Goal: Task Accomplishment & Management: Manage account settings

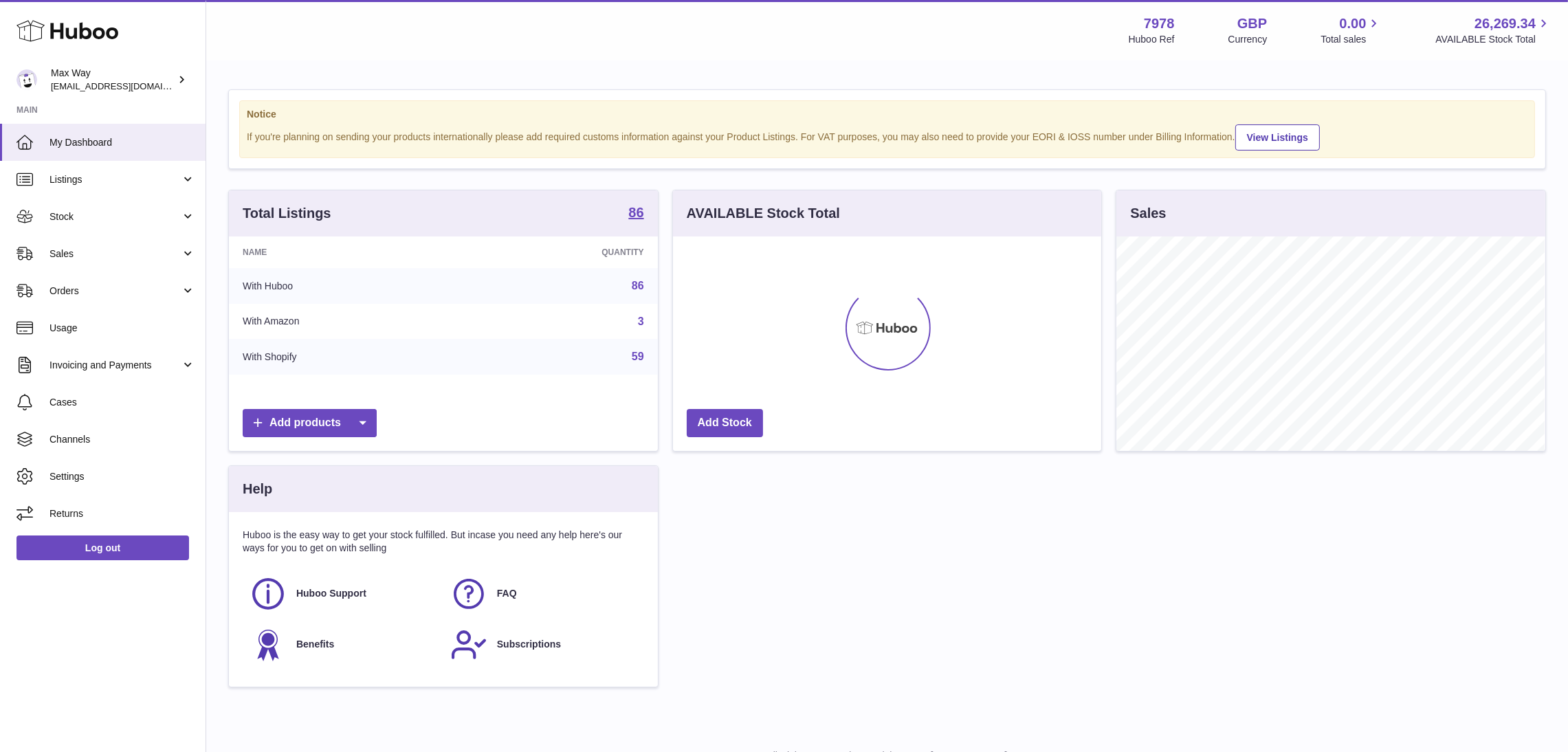
scroll to position [214, 429]
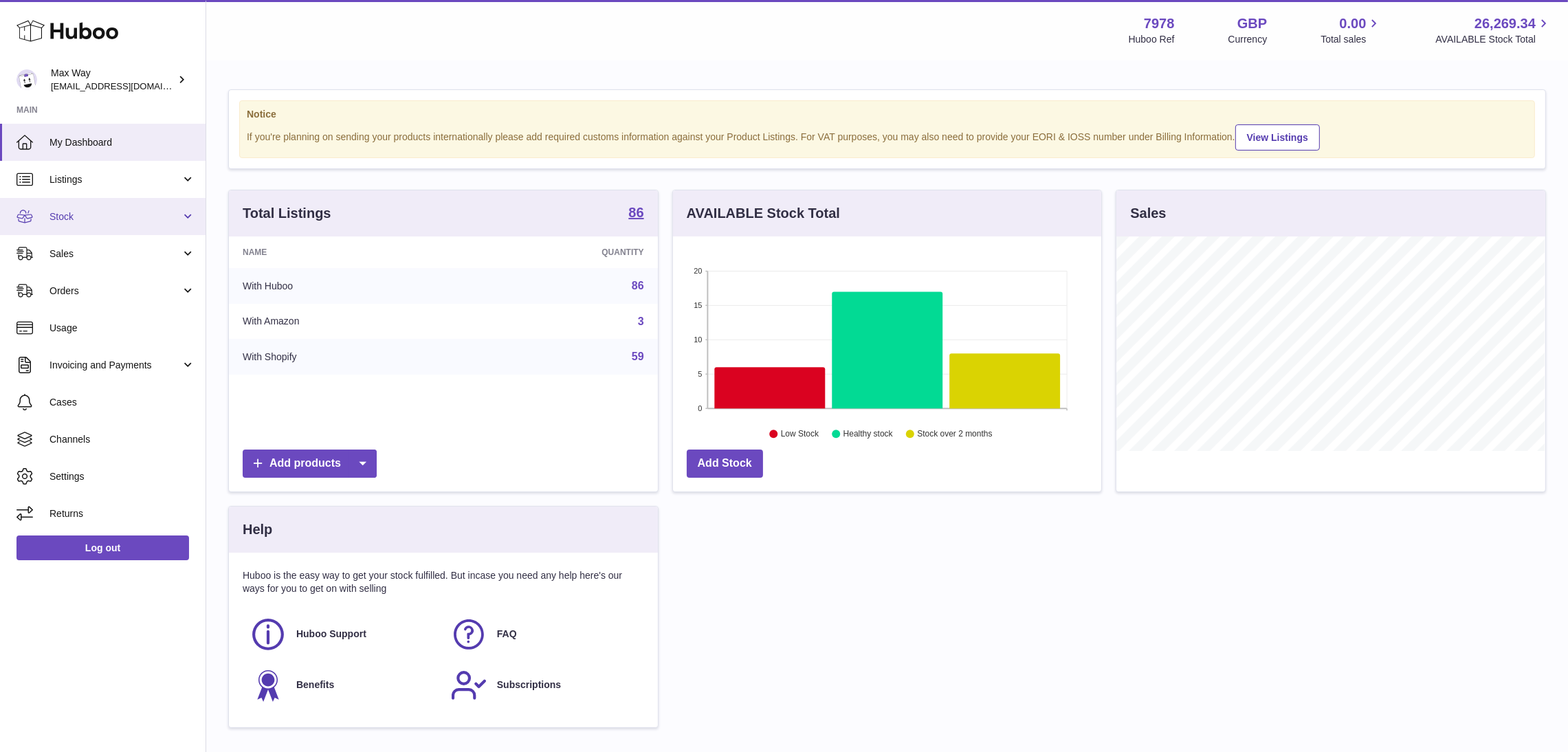
click at [81, 213] on span "Stock" at bounding box center [116, 216] width 131 height 13
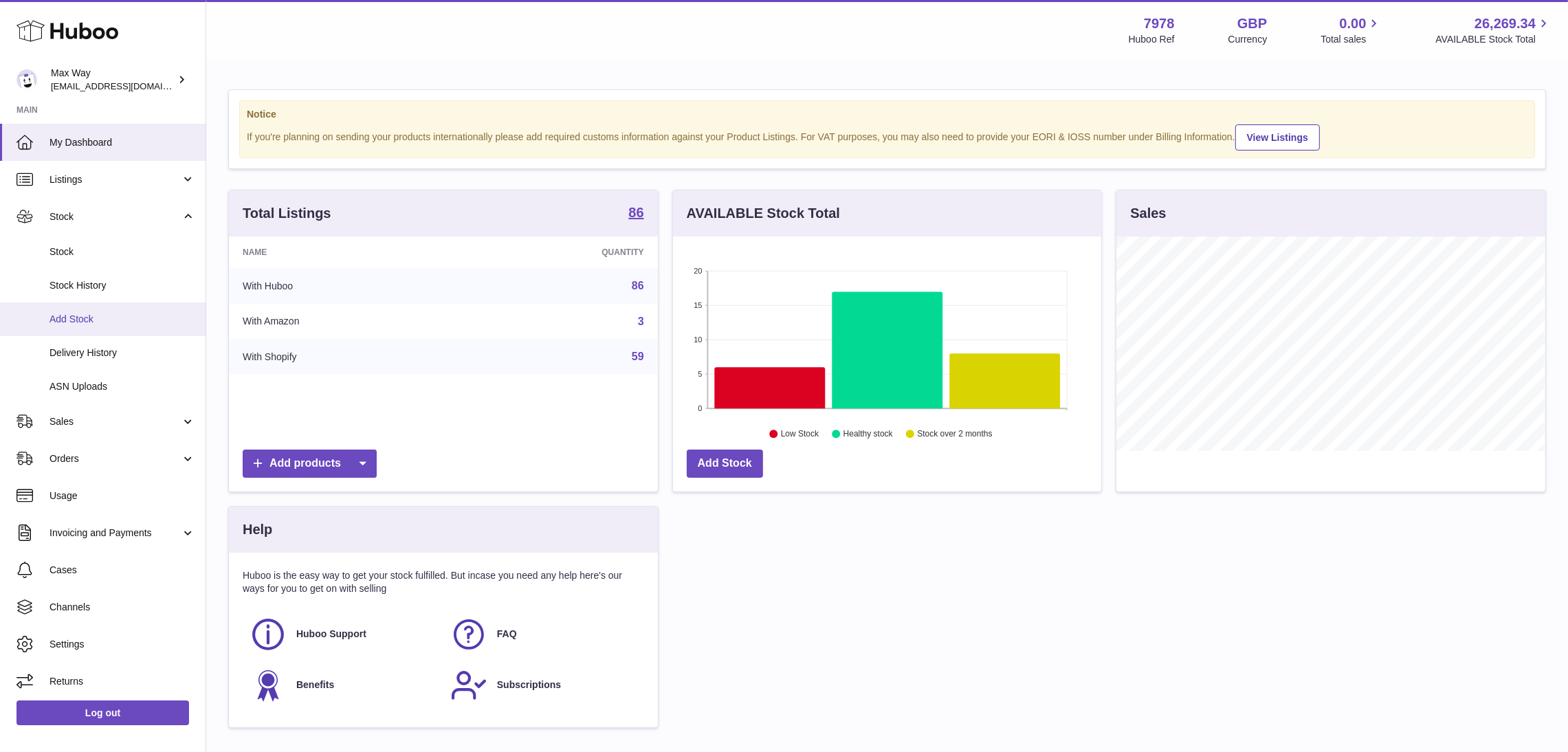
scroll to position [2, 0]
click at [135, 314] on span "Add Stock" at bounding box center [122, 316] width 146 height 13
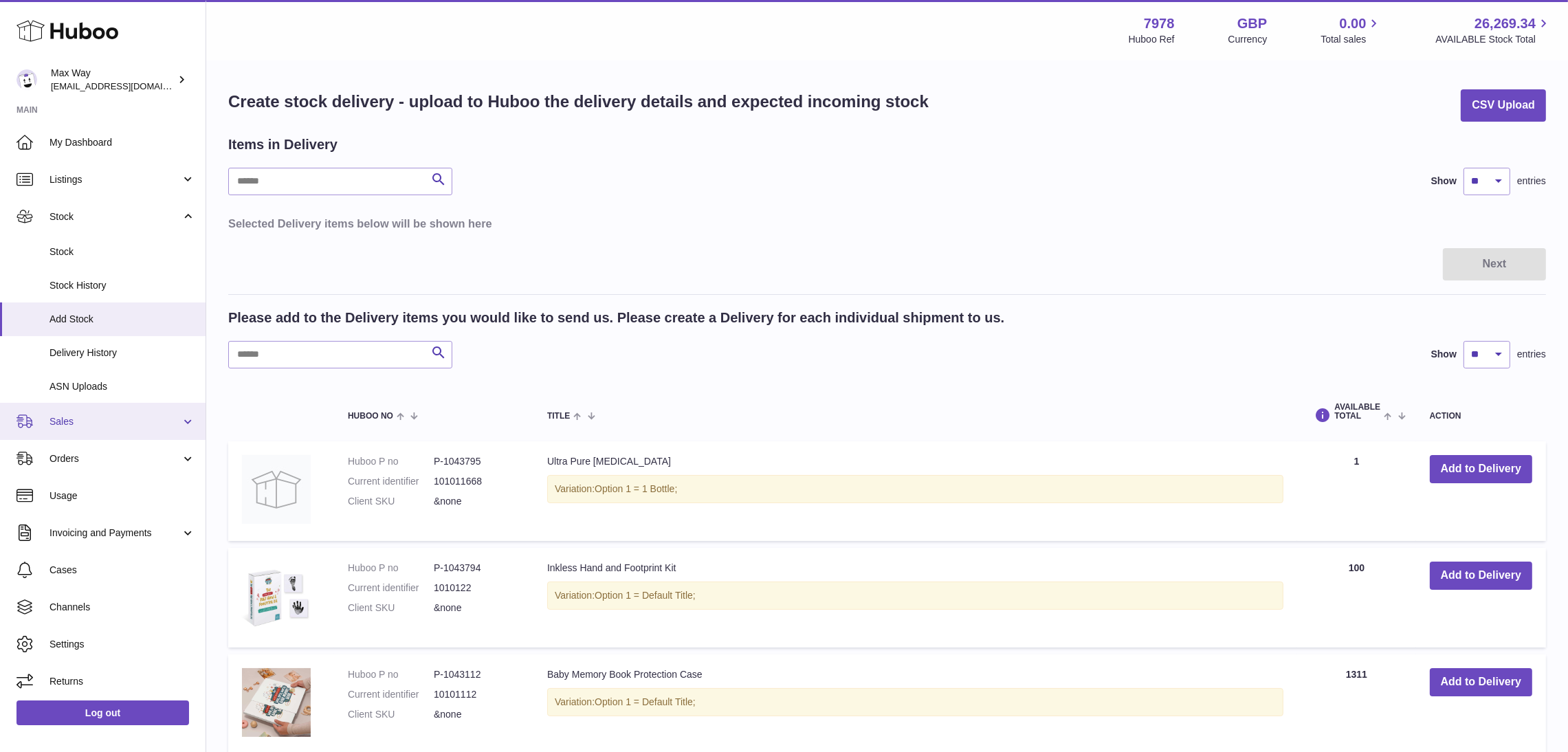
click at [68, 418] on span "Sales" at bounding box center [116, 421] width 131 height 13
click at [90, 426] on span "Sales" at bounding box center [116, 421] width 131 height 13
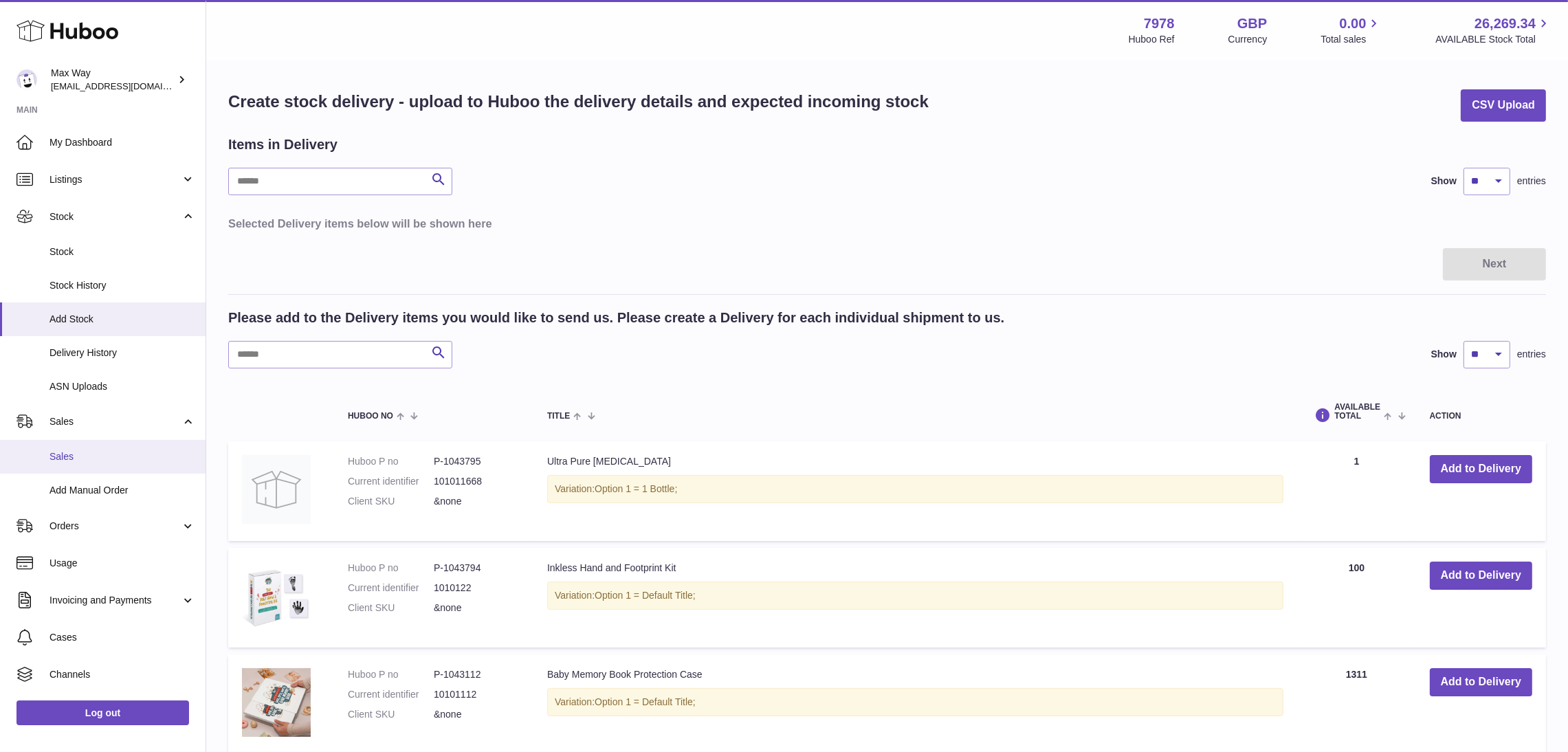
click at [92, 450] on span "Sales" at bounding box center [122, 456] width 146 height 13
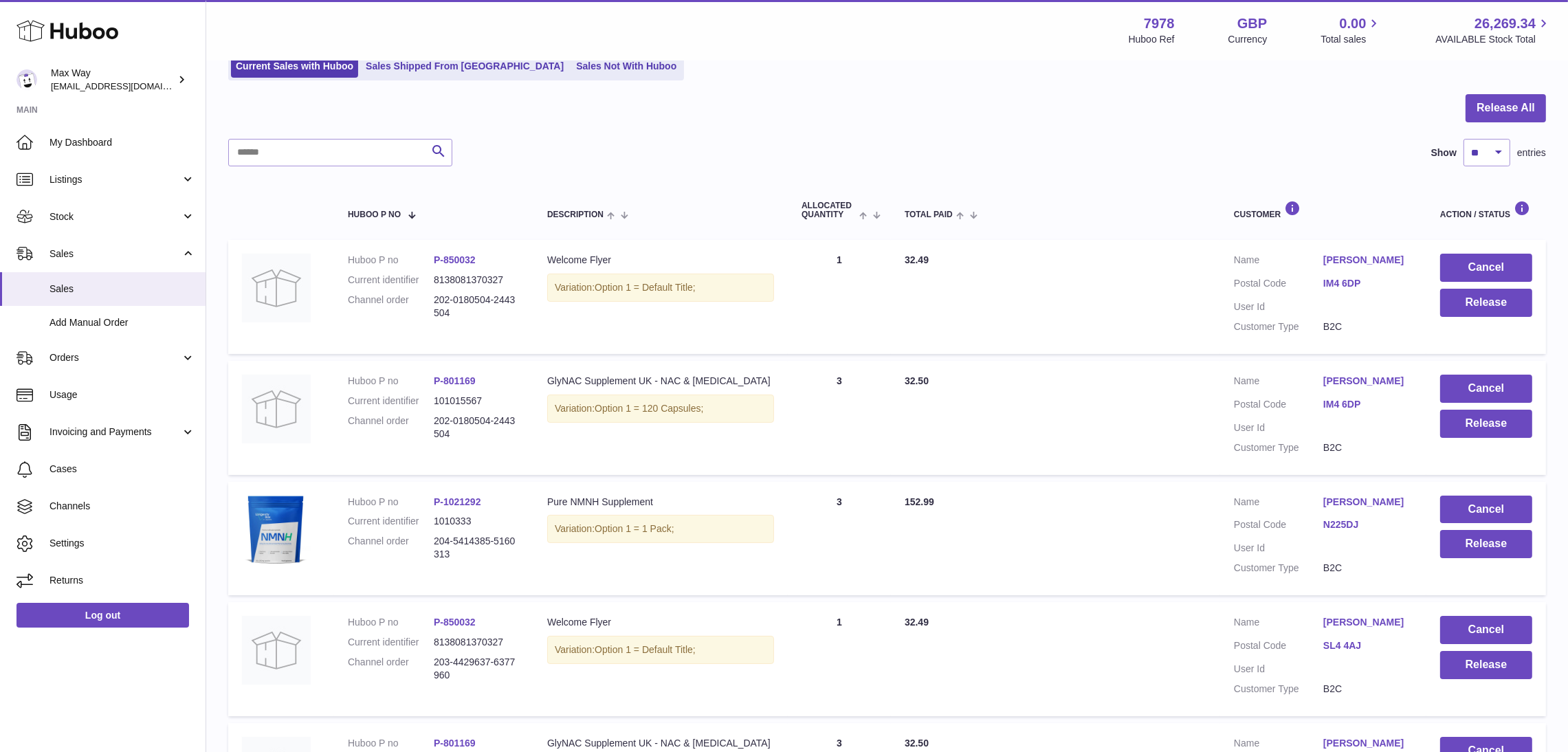
scroll to position [103, 0]
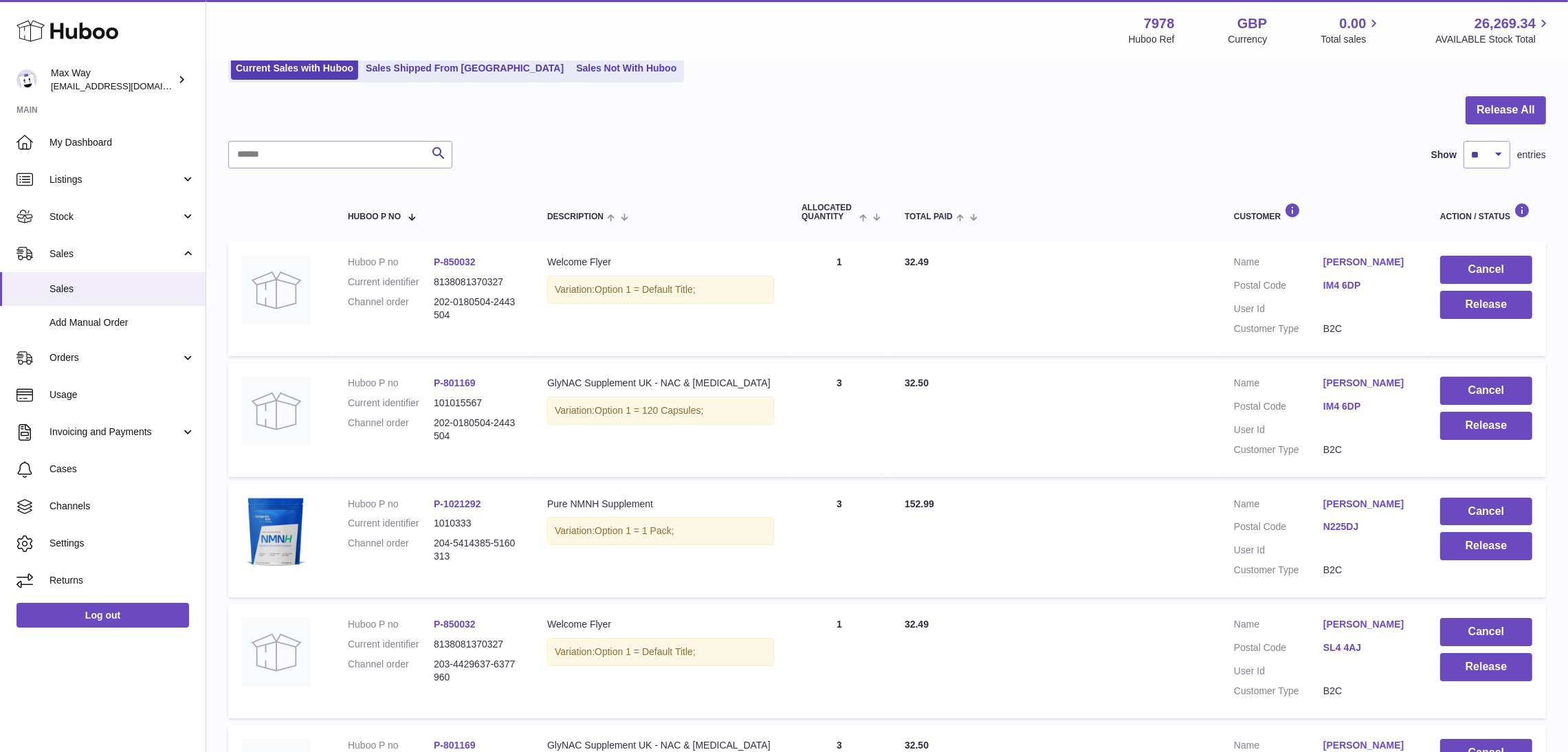
drag, startPoint x: 465, startPoint y: 323, endPoint x: 426, endPoint y: 304, distance: 43.4
click at [426, 304] on dl "Huboo P no P-850032 Current identifier 8138081370327 Channel order 202-0180504-…" at bounding box center [433, 292] width 171 height 72
copy dl "202-0180504-2443504"
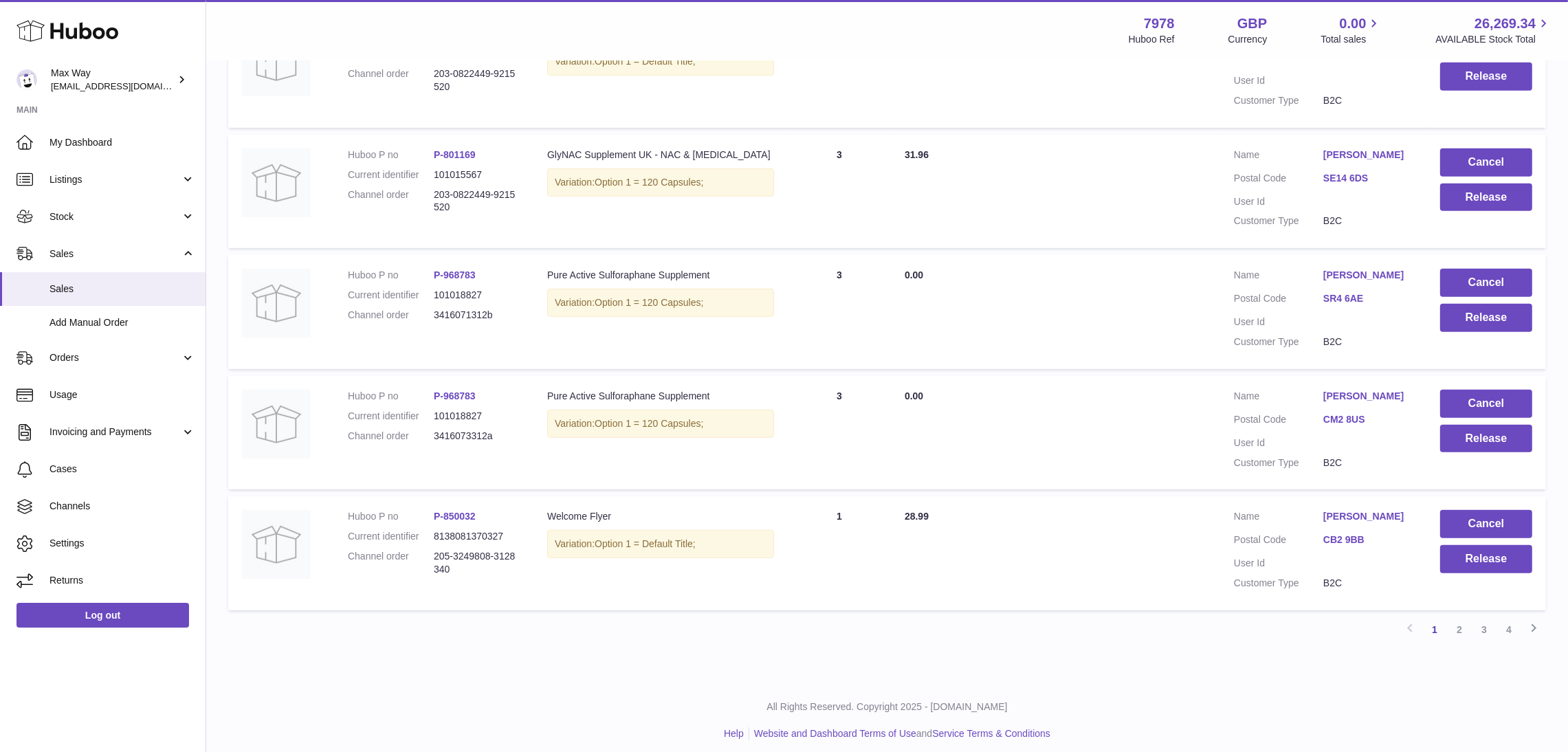
scroll to position [1017, 0]
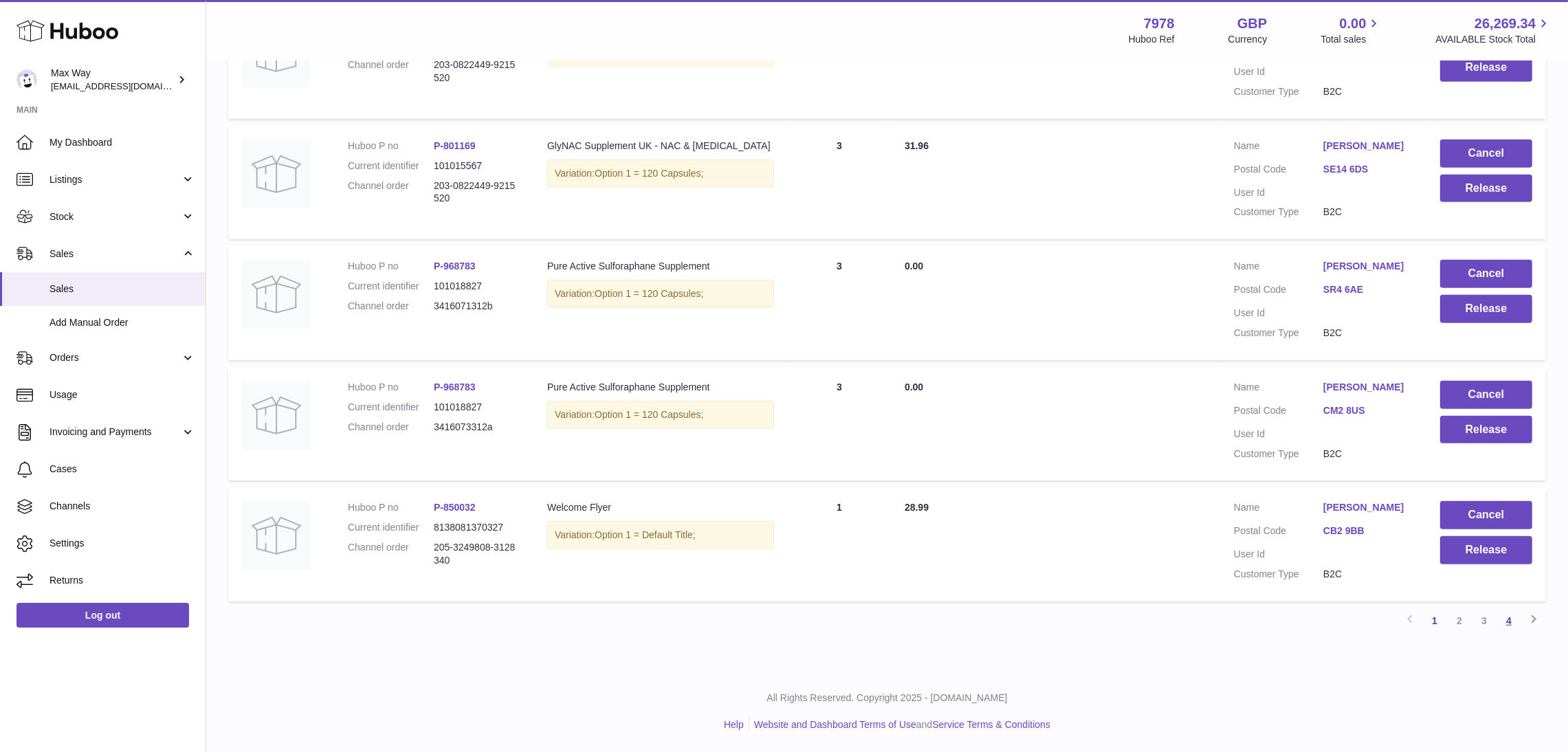
click at [1507, 623] on link "4" at bounding box center [1508, 620] width 24 height 24
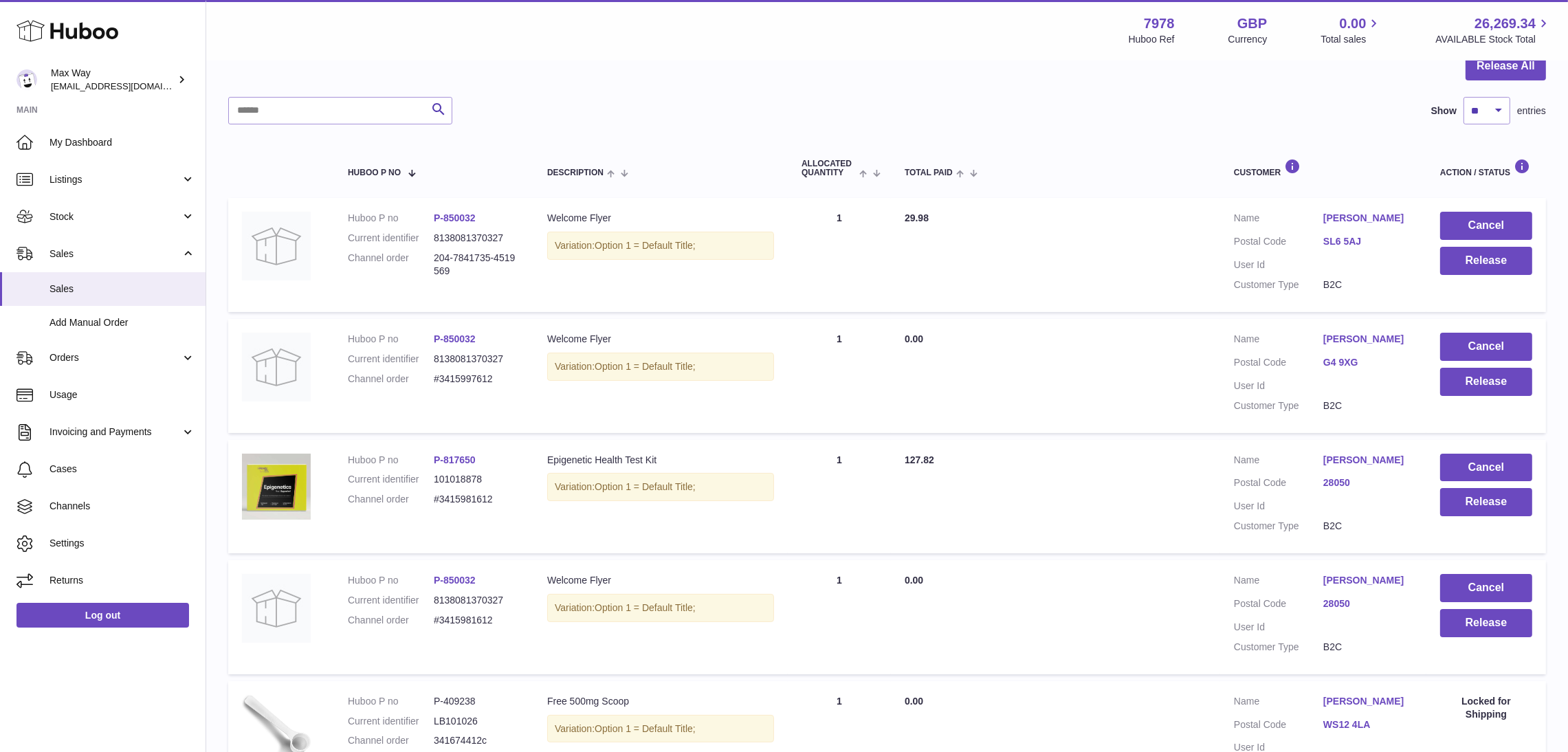
scroll to position [28, 0]
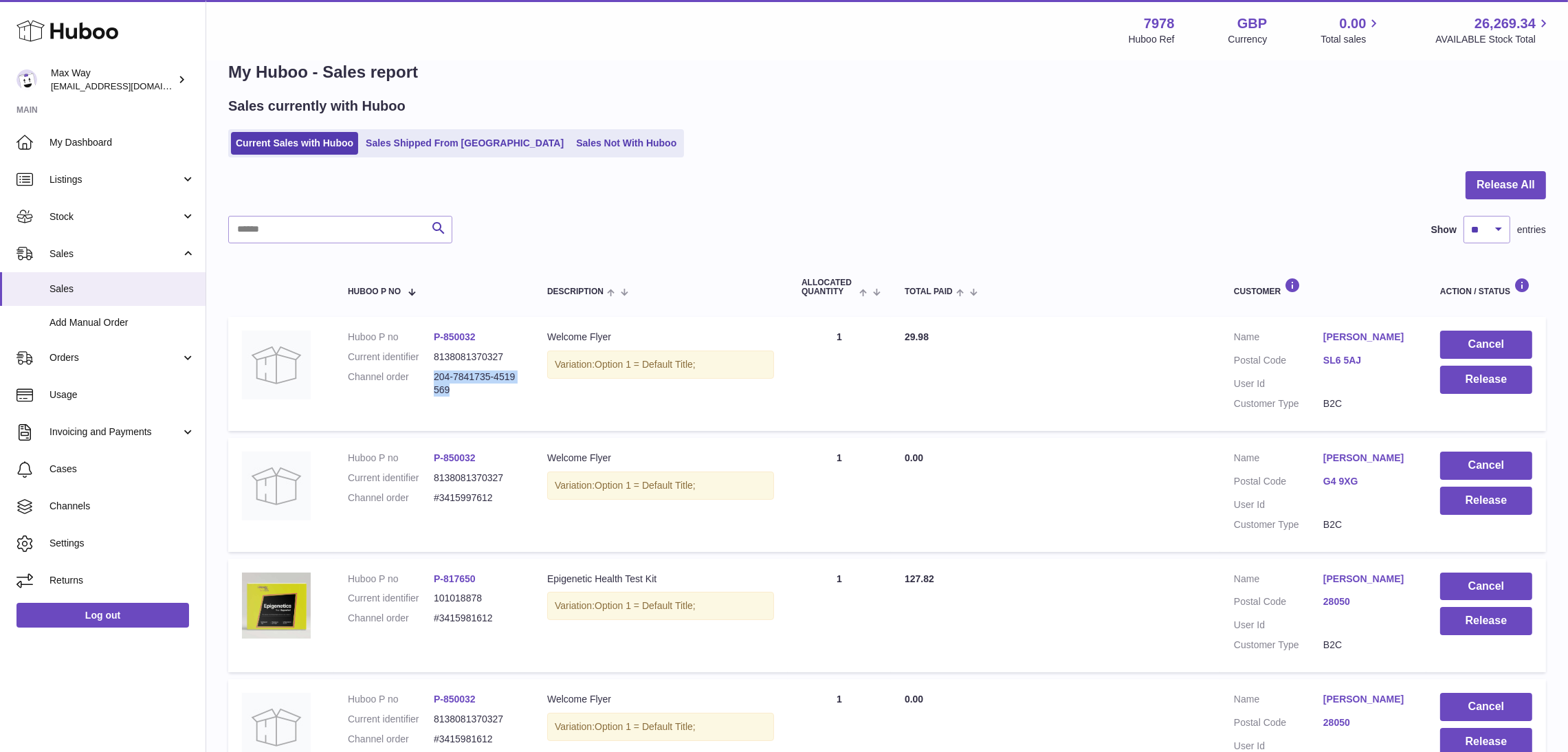
drag, startPoint x: 434, startPoint y: 372, endPoint x: 465, endPoint y: 391, distance: 36.4
click at [465, 391] on dd "204-7841735-4519569" at bounding box center [477, 383] width 86 height 26
copy dd "204-7841735-4519569"
click at [304, 222] on input "text" at bounding box center [340, 229] width 224 height 27
paste input "**********"
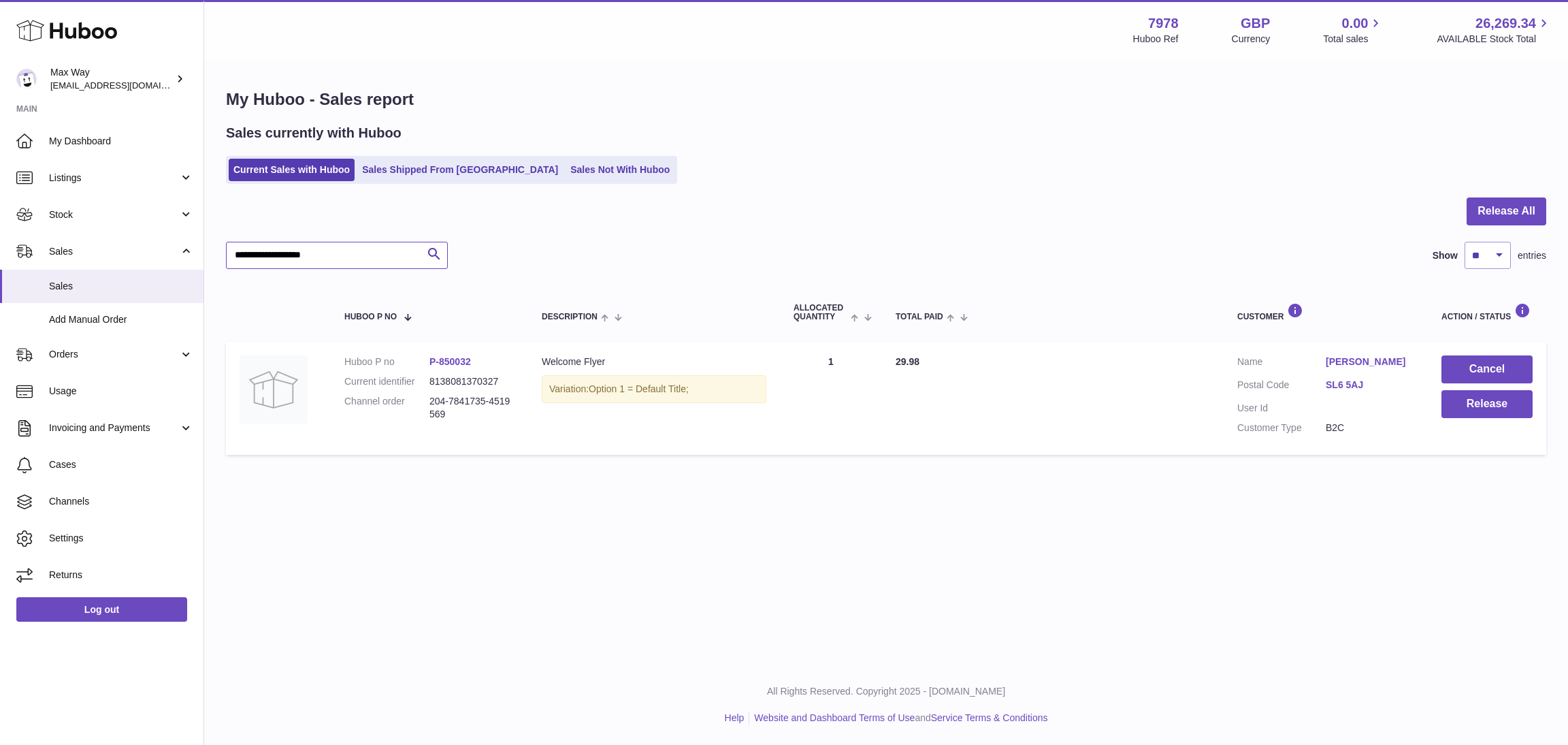
type input "**********"
click at [1468, 366] on button "Cancel" at bounding box center [1488, 369] width 91 height 28
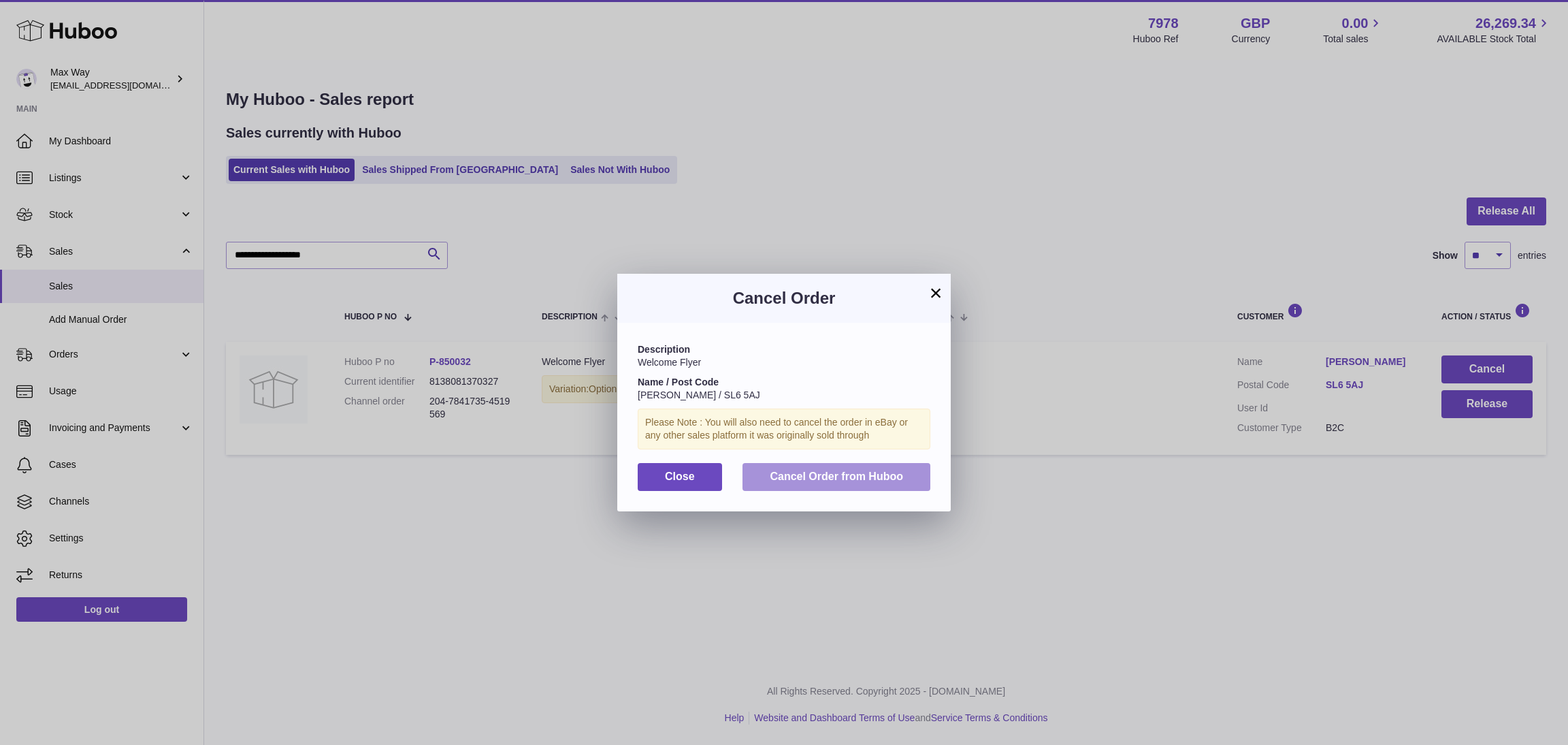
click at [875, 479] on span "Cancel Order from Huboo" at bounding box center [837, 476] width 134 height 12
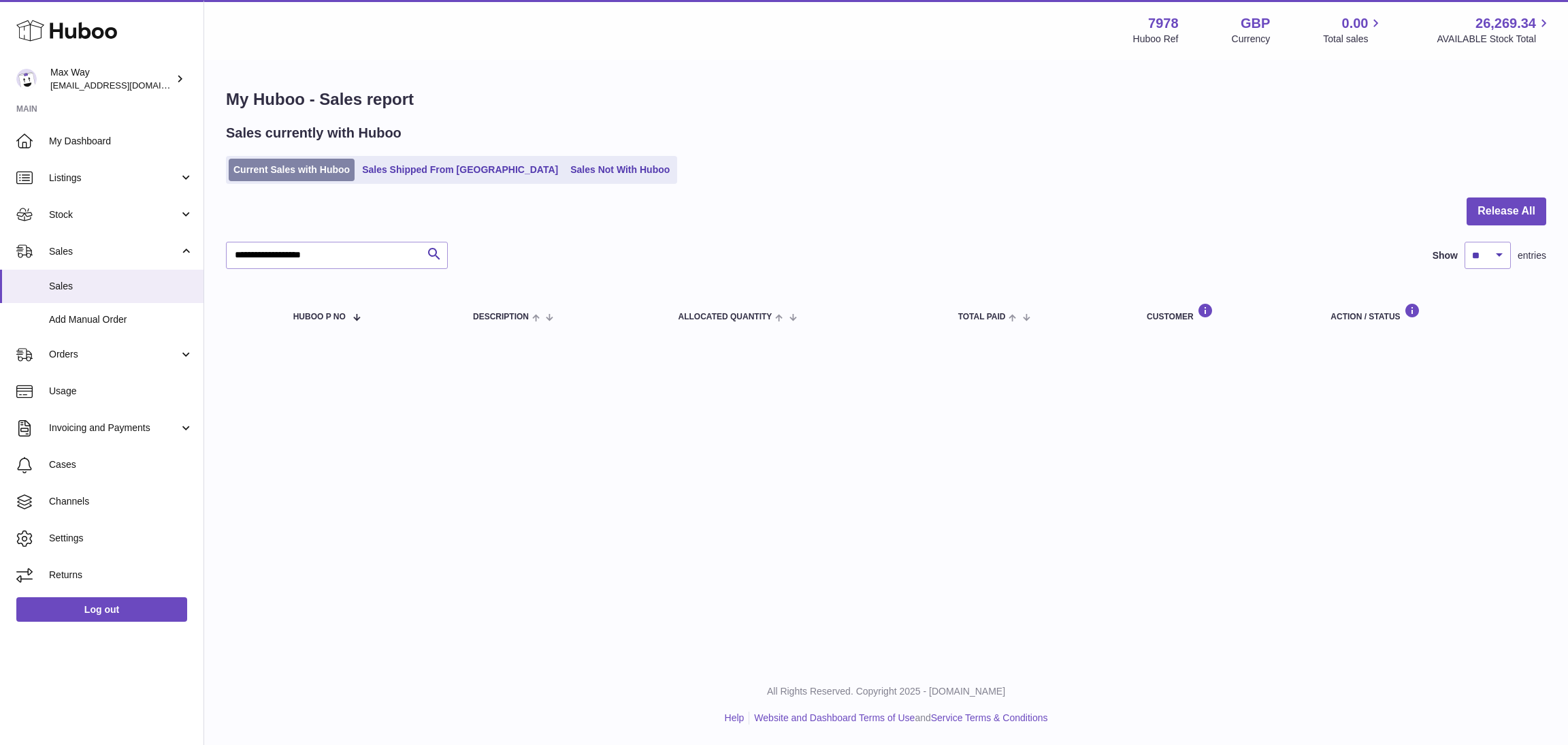
click at [295, 163] on link "Current Sales with Huboo" at bounding box center [292, 170] width 126 height 22
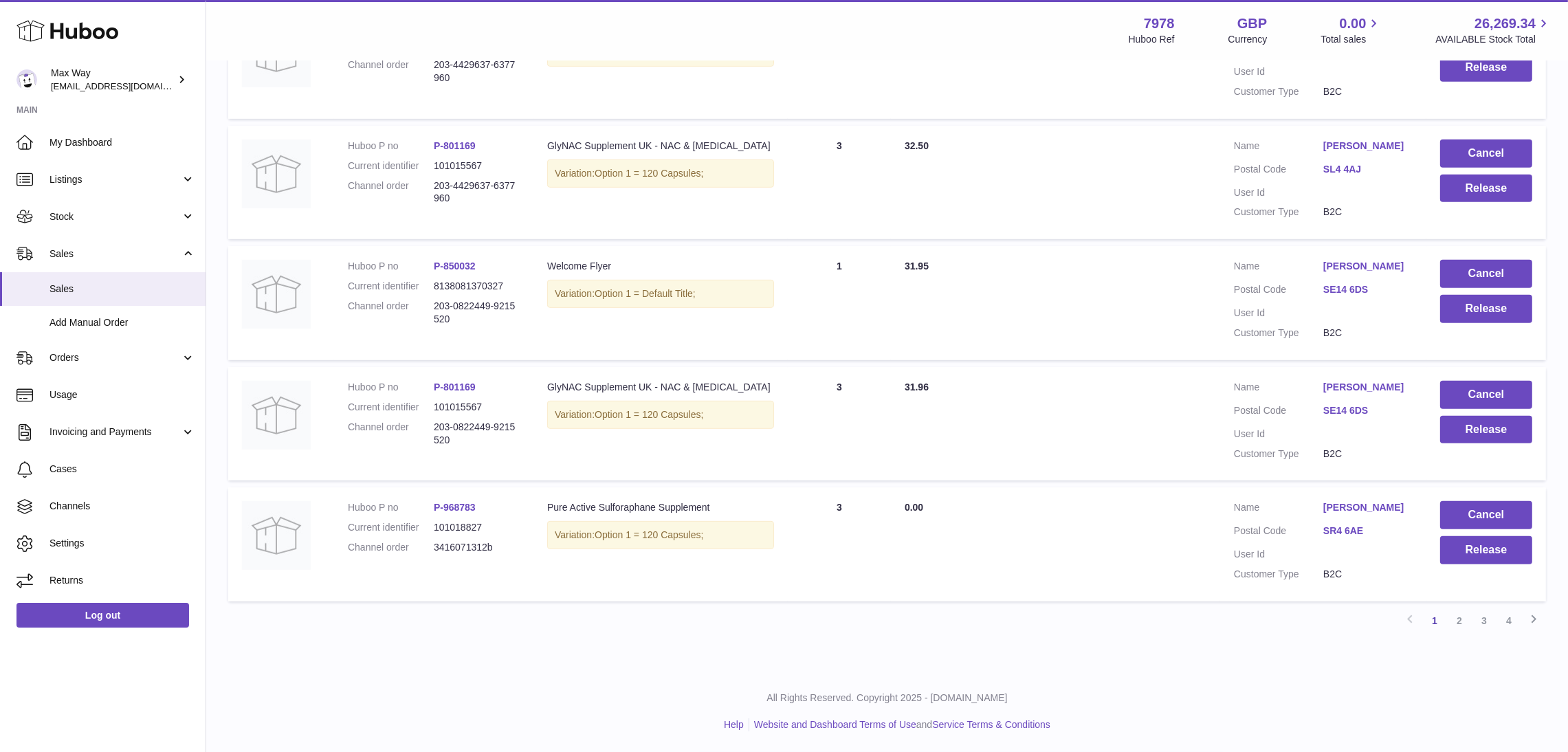
scroll to position [1017, 0]
click at [1513, 619] on link "4" at bounding box center [1508, 620] width 24 height 24
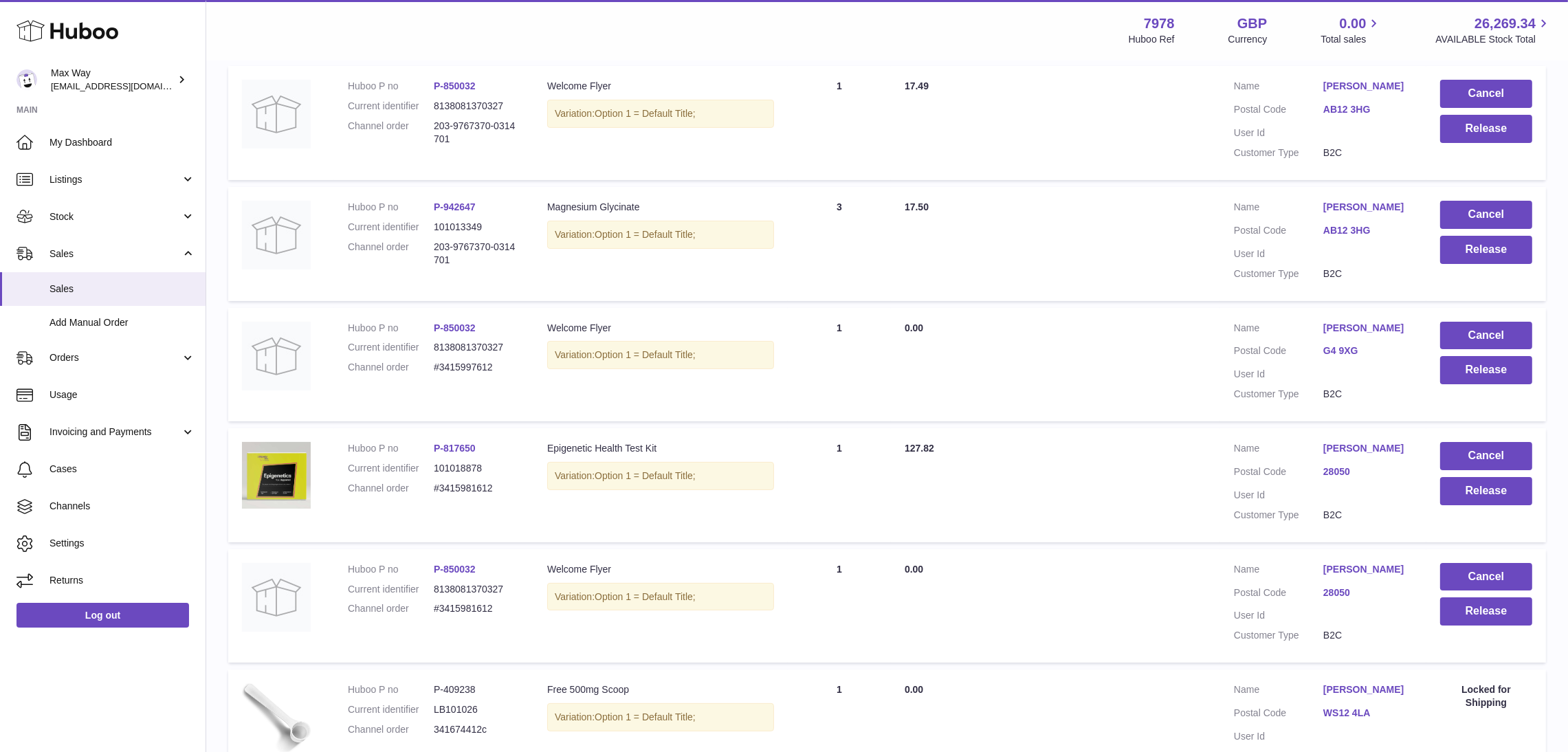
scroll to position [46, 0]
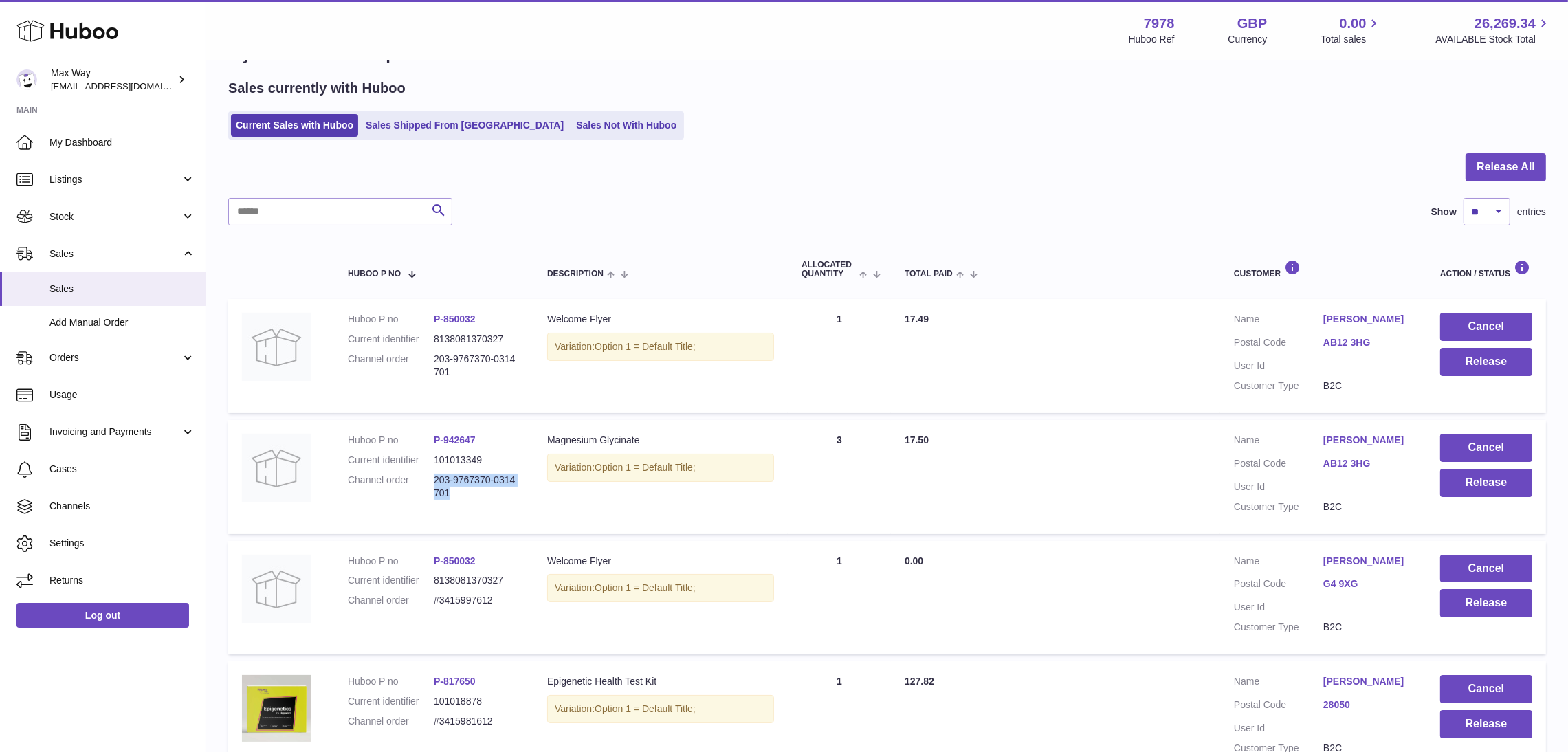
drag, startPoint x: 435, startPoint y: 478, endPoint x: 465, endPoint y: 487, distance: 31.3
click at [465, 487] on dd "203-9767370-0314701" at bounding box center [477, 487] width 86 height 26
copy dd "203-9767370-0314701"
click at [1463, 482] on button "Release" at bounding box center [1487, 483] width 92 height 28
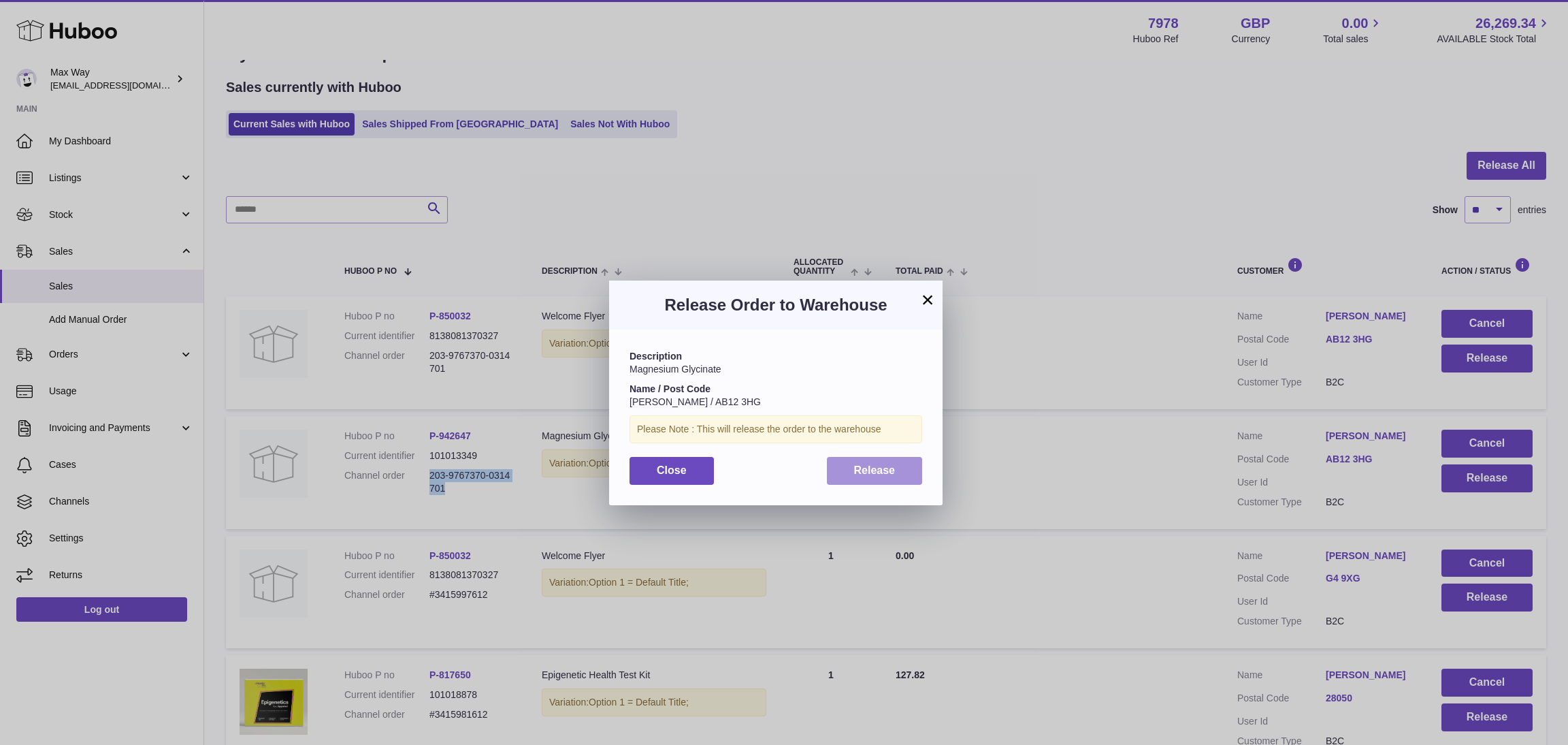
click at [880, 468] on span "Release" at bounding box center [875, 470] width 42 height 12
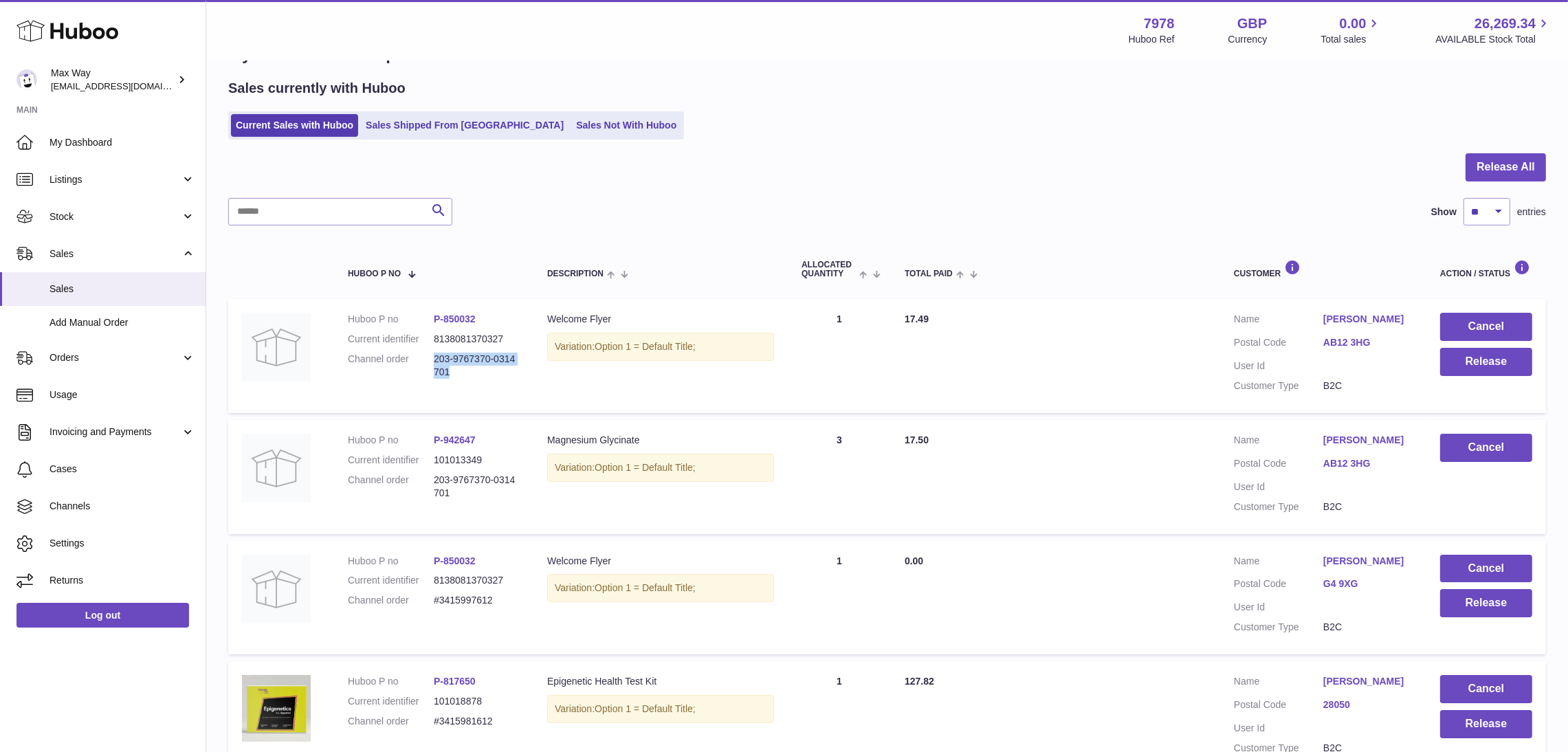
drag, startPoint x: 436, startPoint y: 356, endPoint x: 460, endPoint y: 369, distance: 27.3
click at [460, 369] on dd "203-9767370-0314701" at bounding box center [477, 365] width 86 height 26
copy dd "203-9767370-0314701"
click at [1498, 321] on button "Cancel" at bounding box center [1487, 326] width 92 height 28
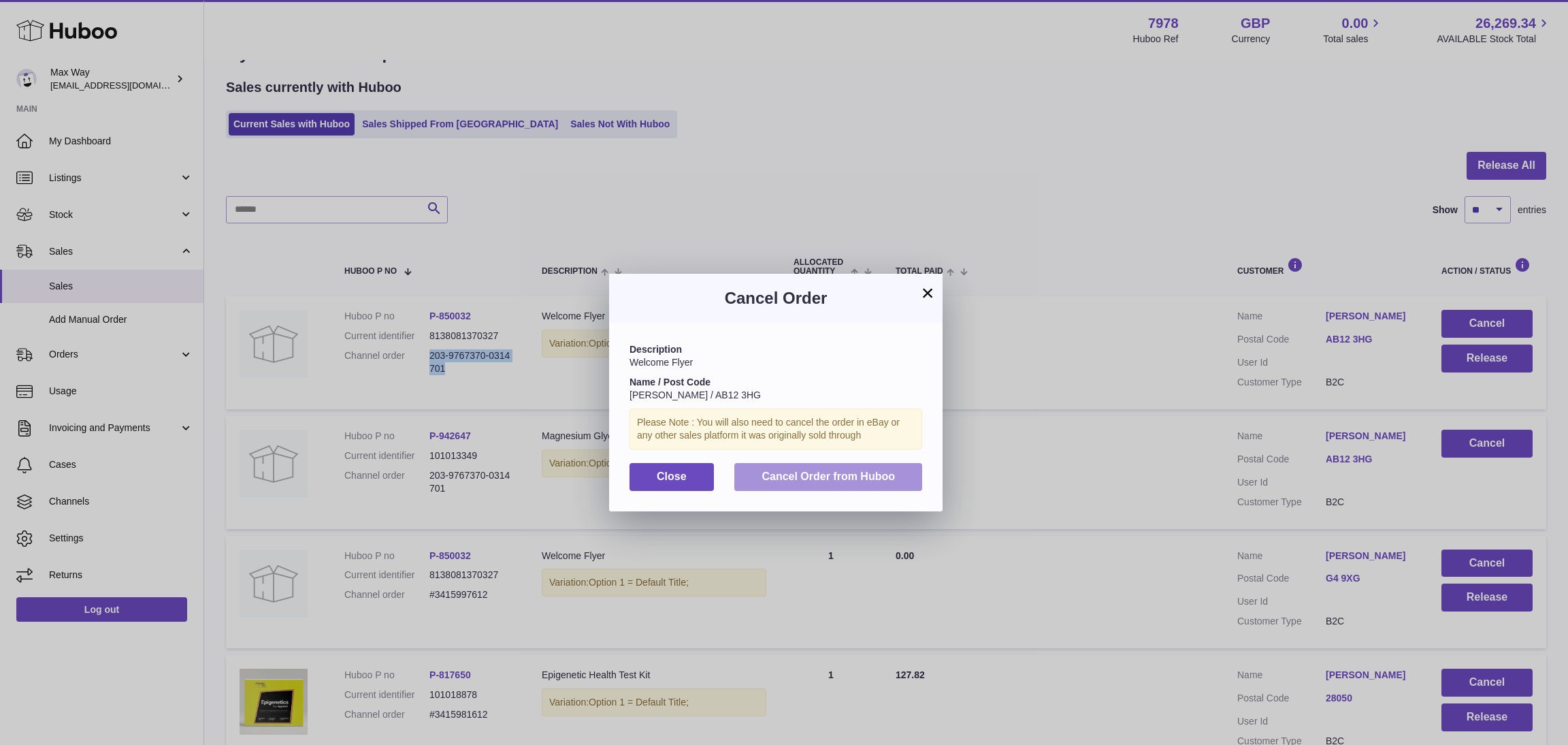
click at [855, 471] on span "Cancel Order from Huboo" at bounding box center [828, 476] width 134 height 12
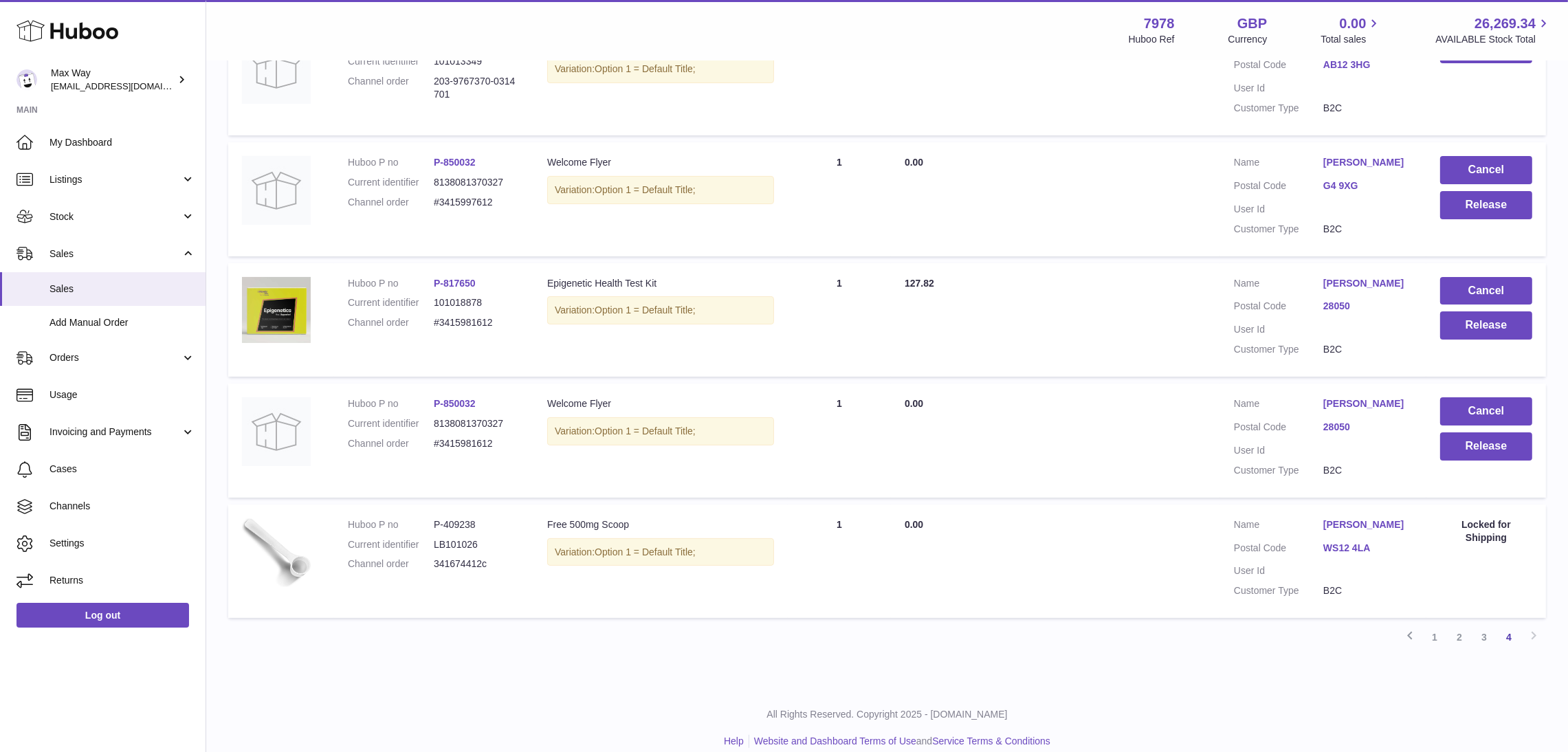
scroll to position [338, 0]
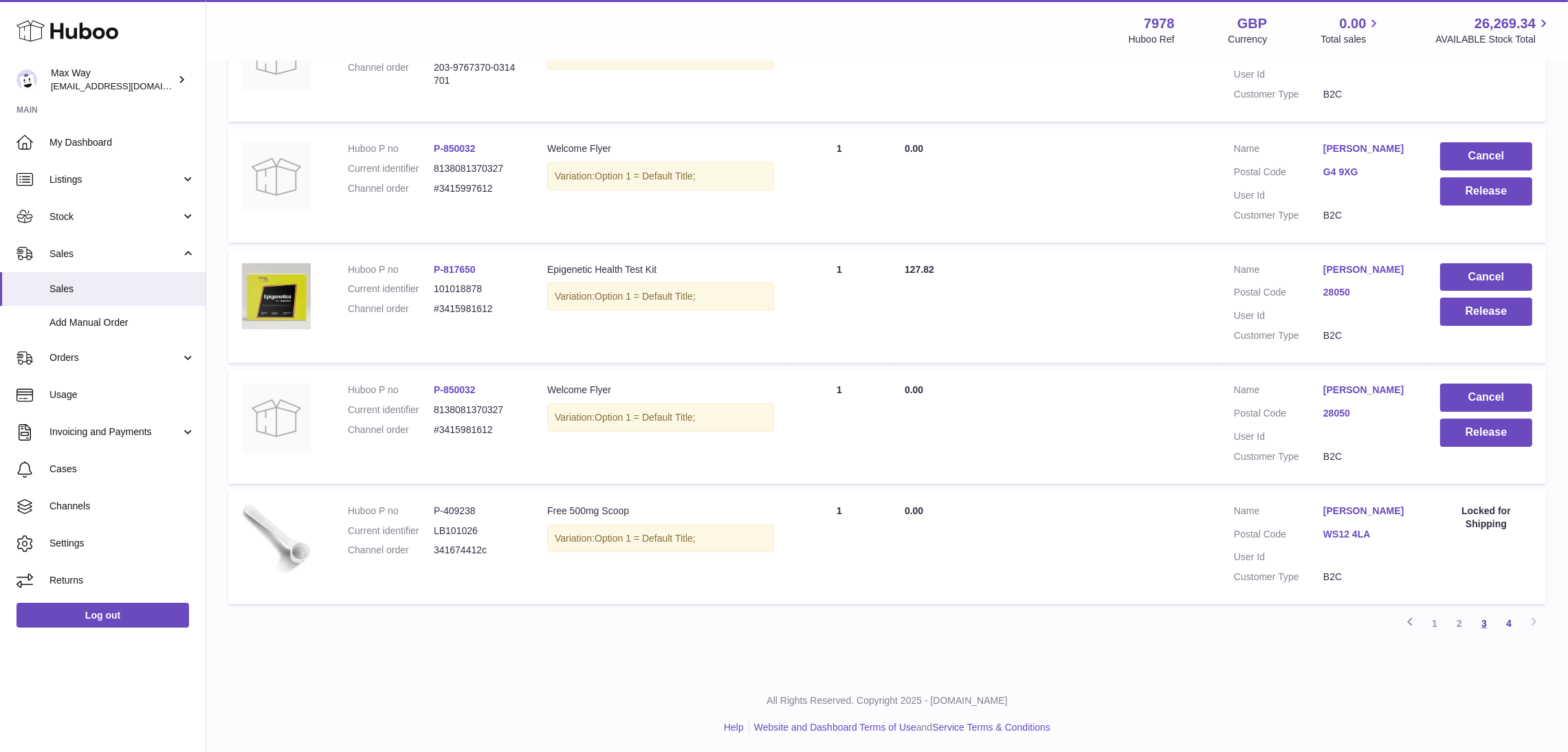
click at [1482, 617] on link "3" at bounding box center [1484, 623] width 24 height 24
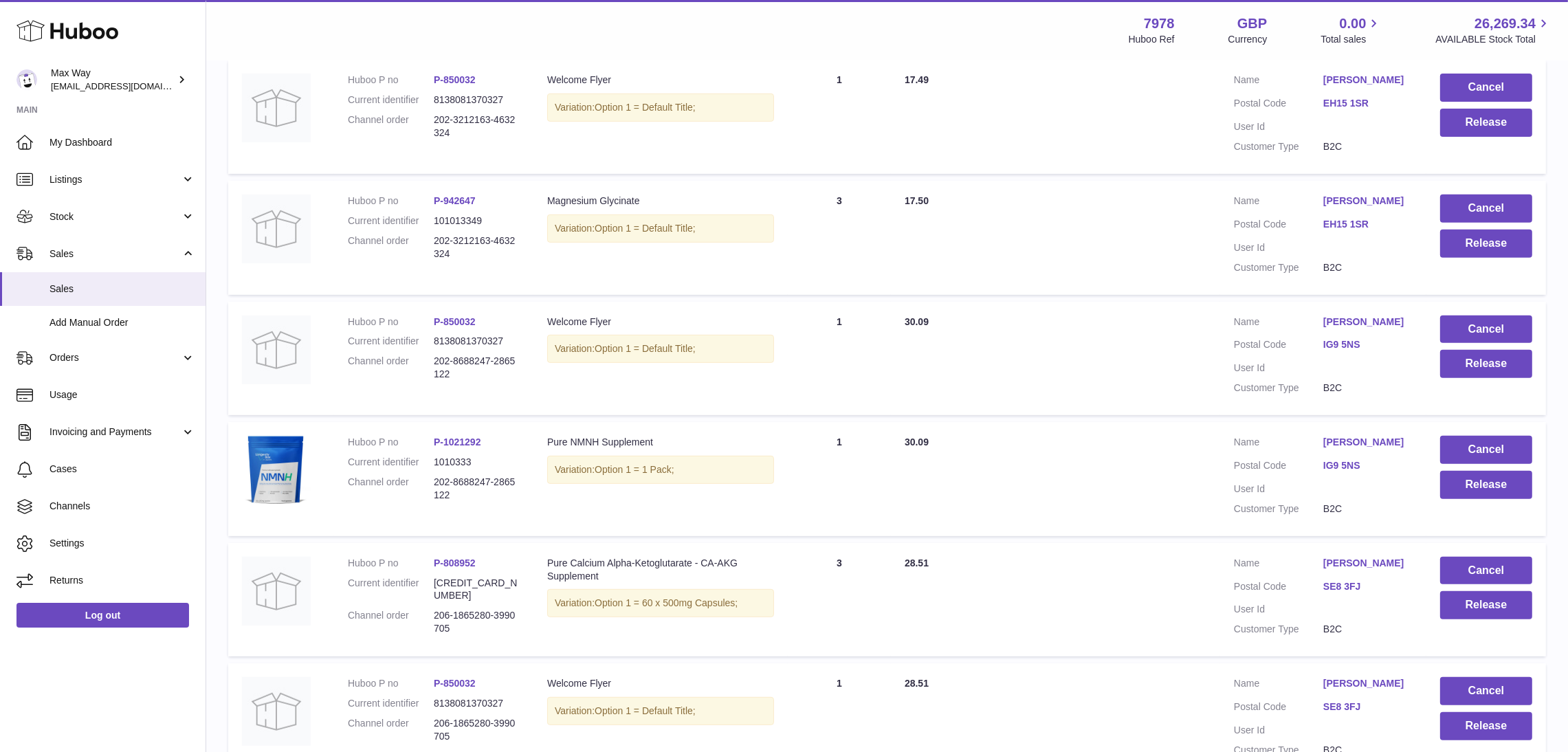
scroll to position [979, 0]
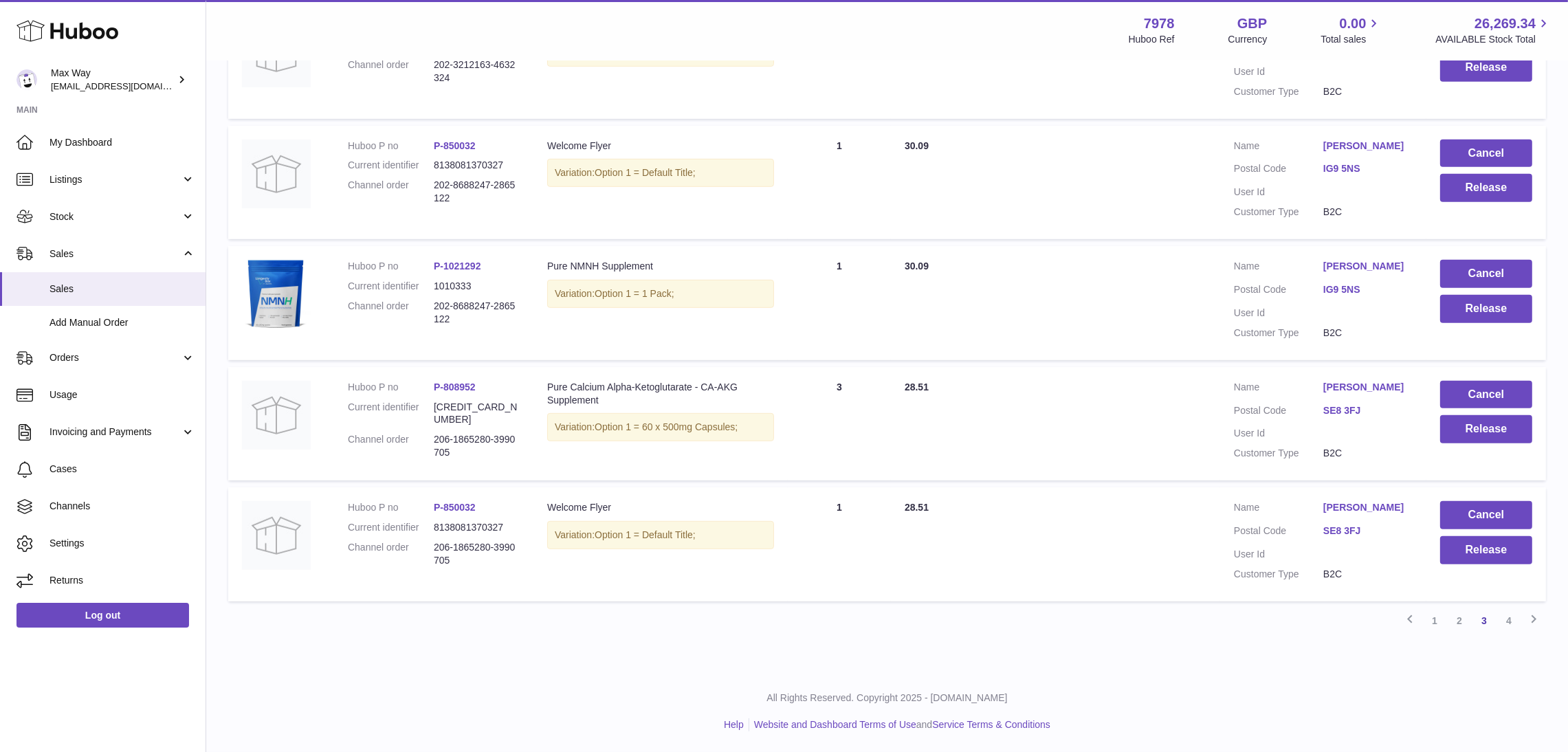
drag, startPoint x: 456, startPoint y: 565, endPoint x: 431, endPoint y: 547, distance: 30.8
click at [431, 547] on dl "Huboo P no P-850032 Current identifier 8138081370327 Channel order 206-1865280-…" at bounding box center [433, 538] width 171 height 72
copy dl "206-1865280-3990705"
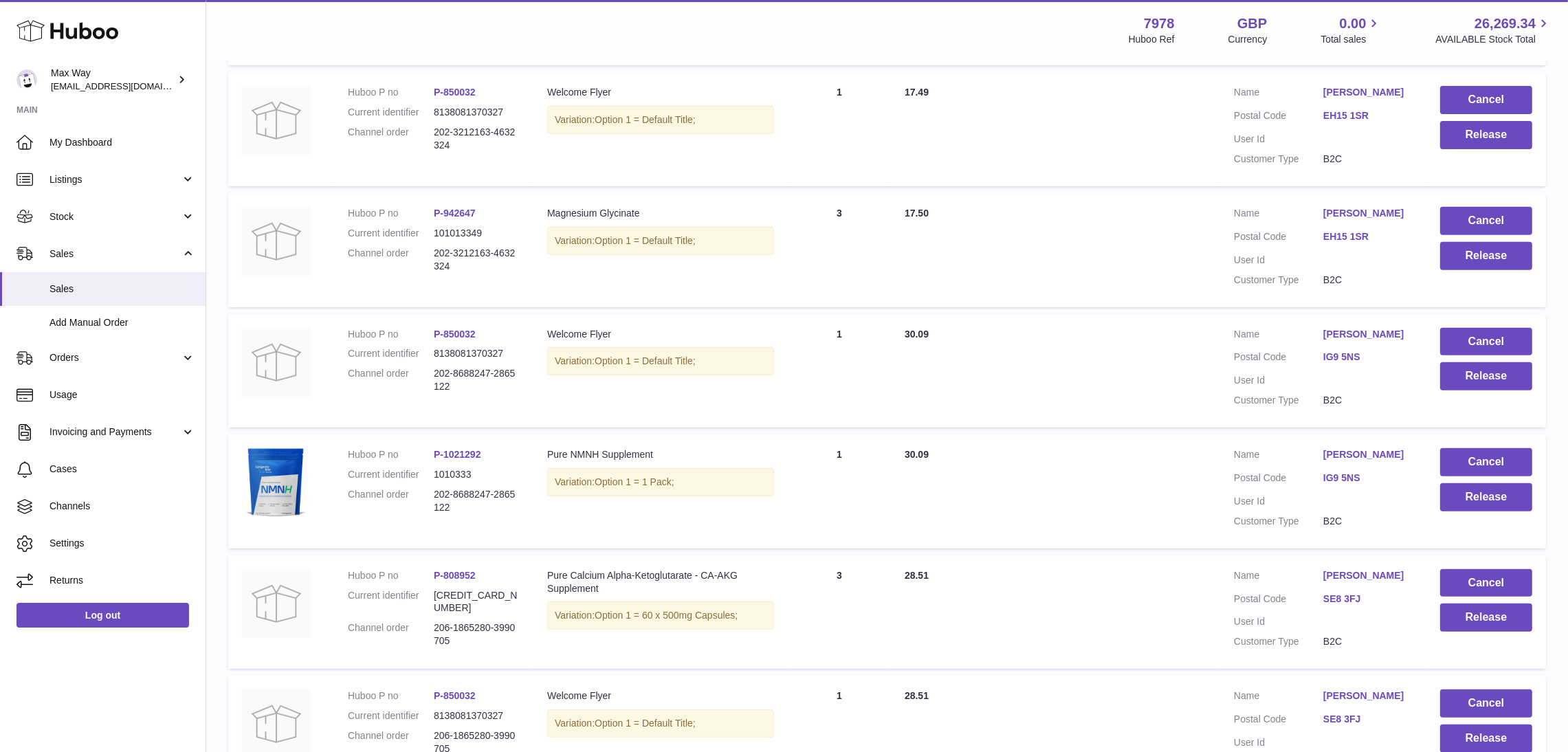
scroll to position [773, 0]
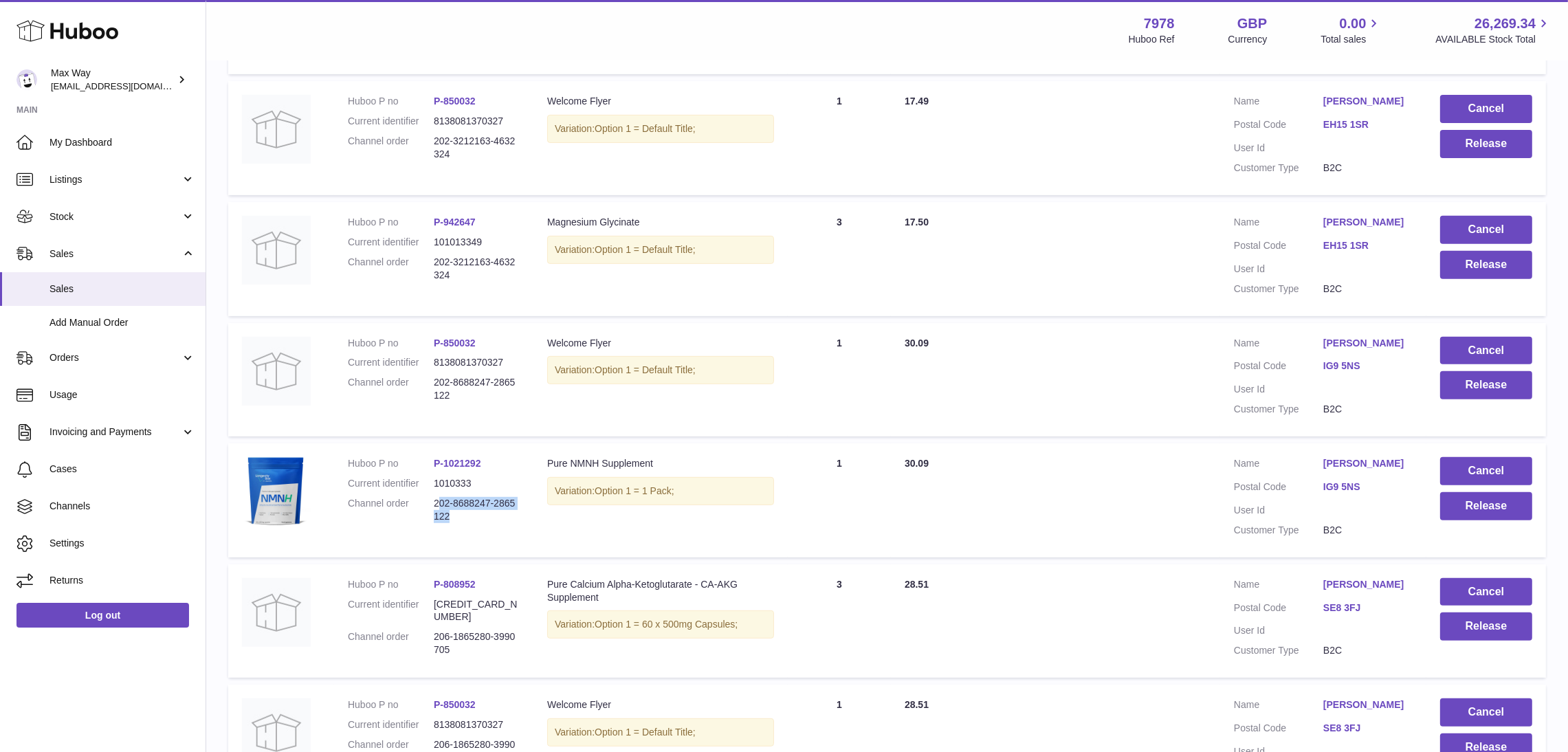
drag, startPoint x: 437, startPoint y: 499, endPoint x: 460, endPoint y: 502, distance: 23.2
click at [486, 518] on dd "202-8688247-2865122" at bounding box center [477, 510] width 86 height 26
drag, startPoint x: 435, startPoint y: 498, endPoint x: 479, endPoint y: 526, distance: 52.2
click at [479, 526] on dl "Huboo P no P-1021292 Current identifier 1010333 Channel order 202-8688247-28651…" at bounding box center [433, 494] width 171 height 72
copy dd "202-8688247-2865122"
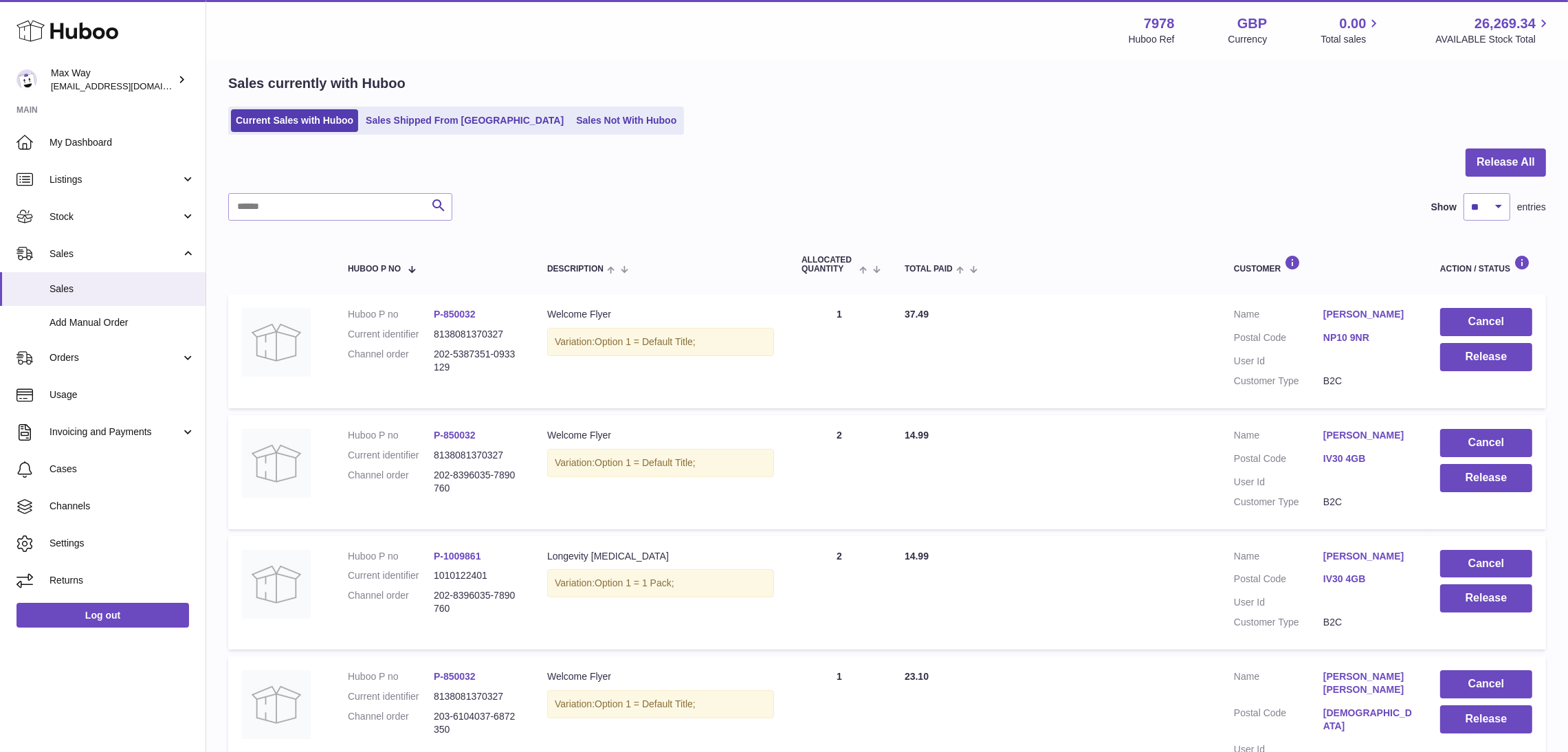
scroll to position [0, 0]
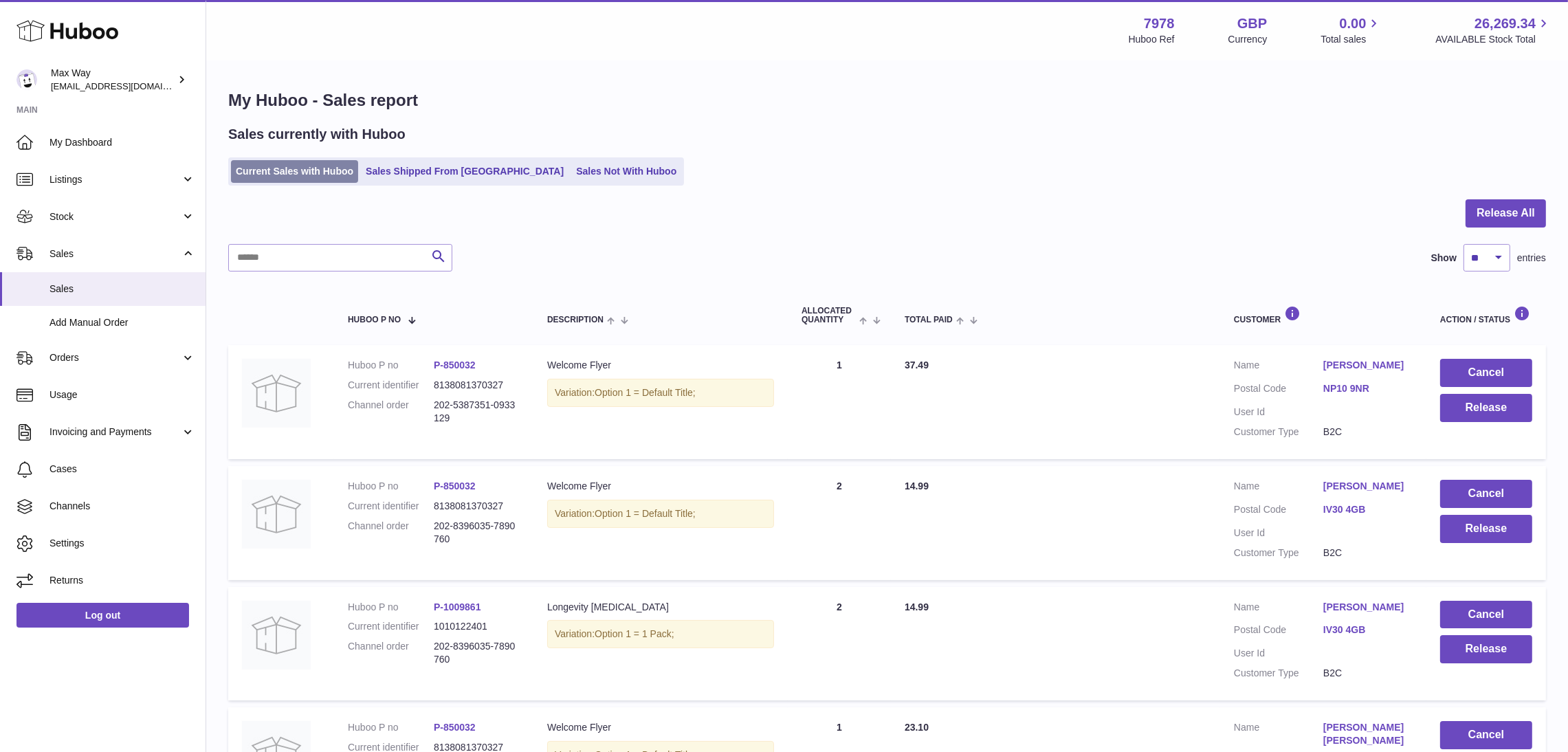
click at [281, 169] on link "Current Sales with Huboo" at bounding box center [295, 171] width 127 height 23
click at [292, 268] on input "text" at bounding box center [340, 258] width 224 height 27
paste input "**********"
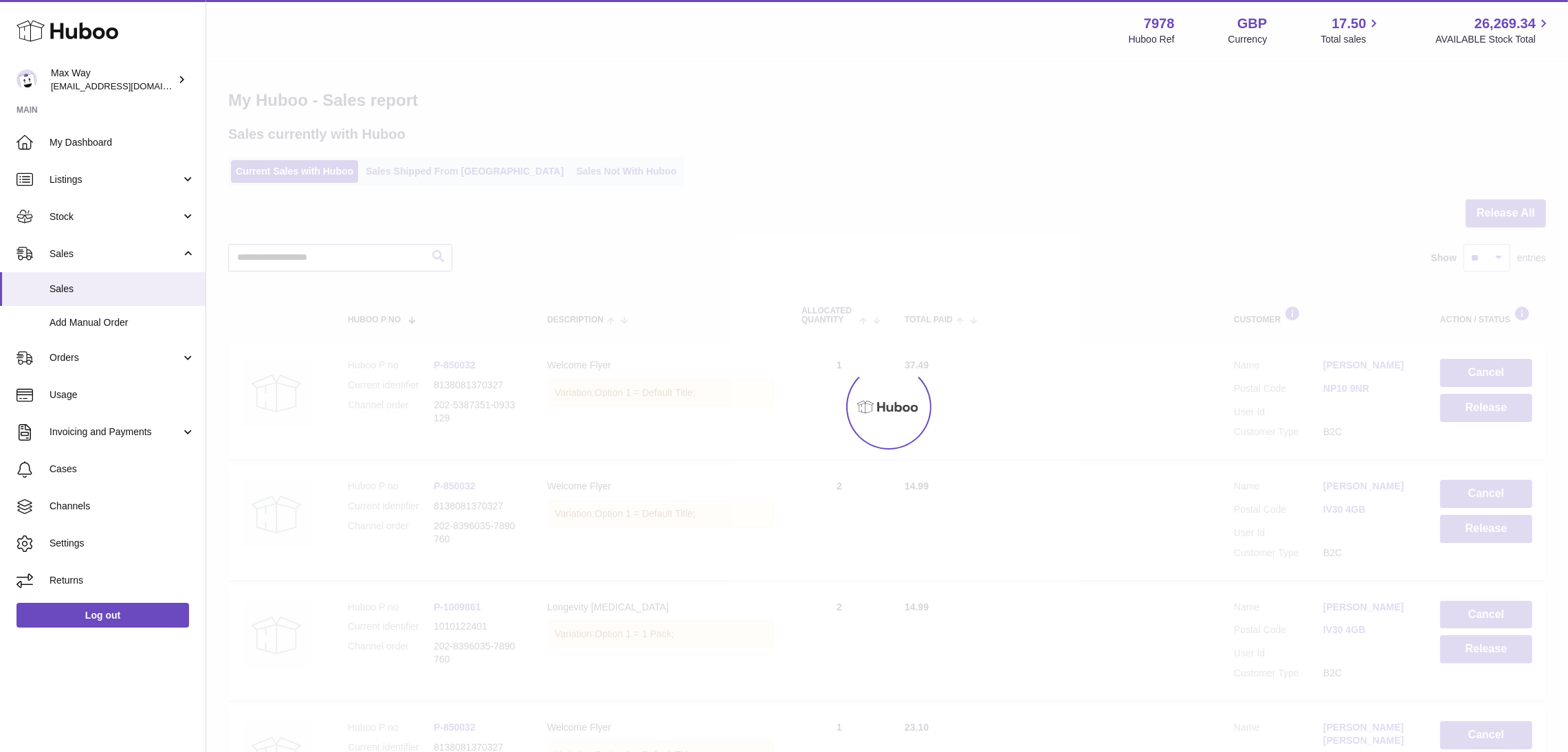
type input "**********"
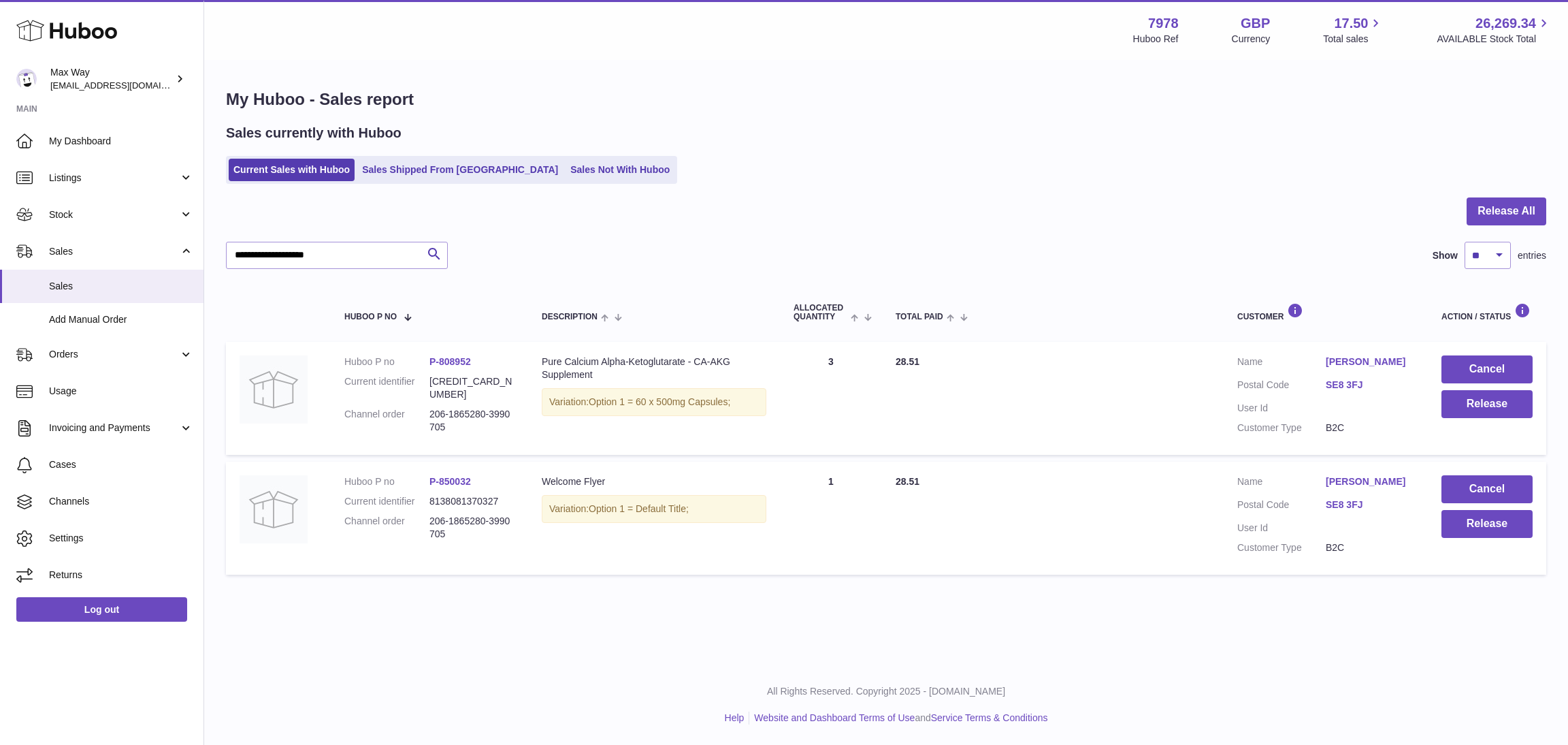
drag, startPoint x: 446, startPoint y: 414, endPoint x: 426, endPoint y: 405, distance: 21.9
click at [426, 405] on dl "Huboo P no P-808952 Current identifier [CREDIT_CARD_NUMBER] Channel order 206-1…" at bounding box center [429, 397] width 170 height 84
copy dl "206-1865280-3990705"
click at [1469, 405] on button "Release" at bounding box center [1488, 404] width 91 height 28
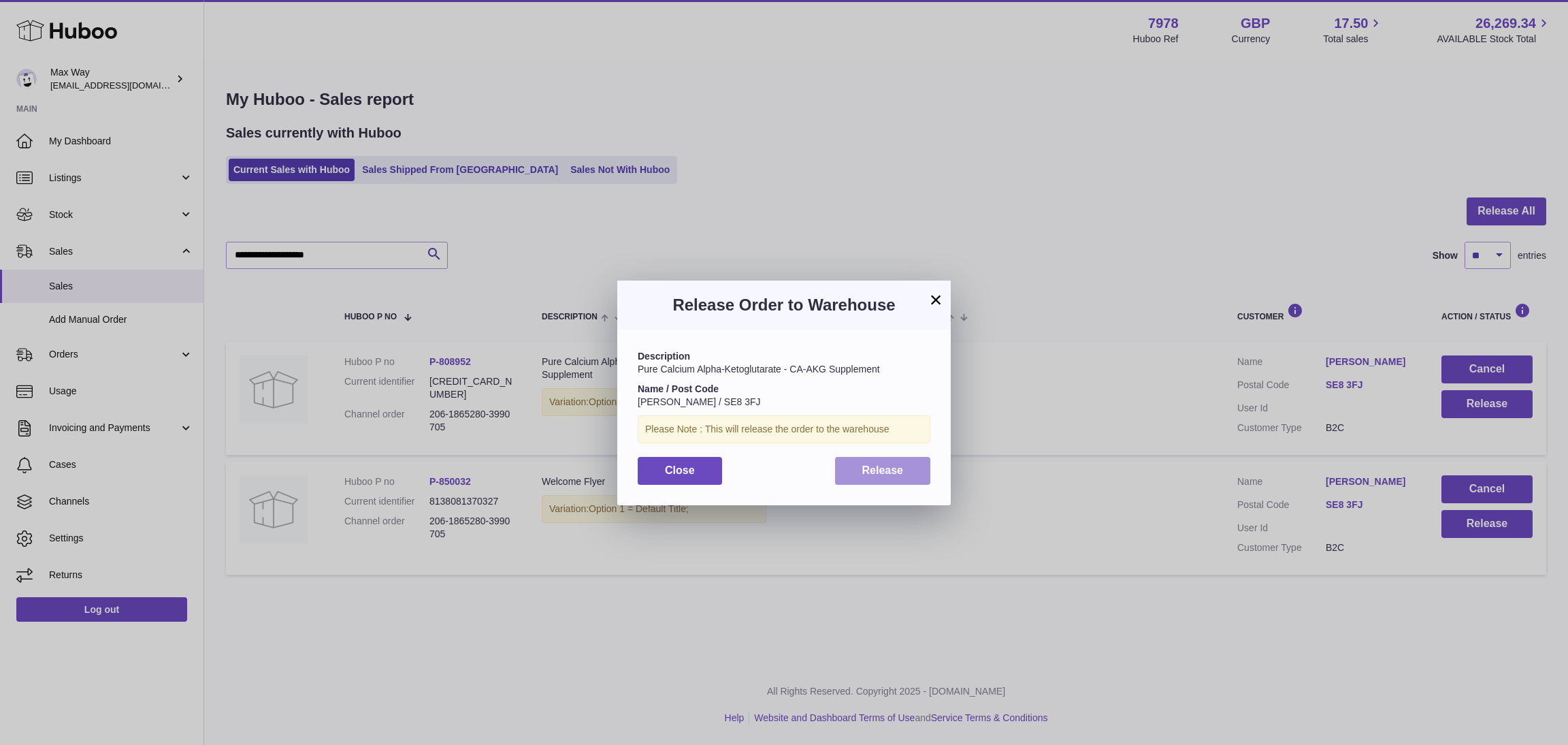
click at [904, 471] on button "Release" at bounding box center [882, 470] width 96 height 28
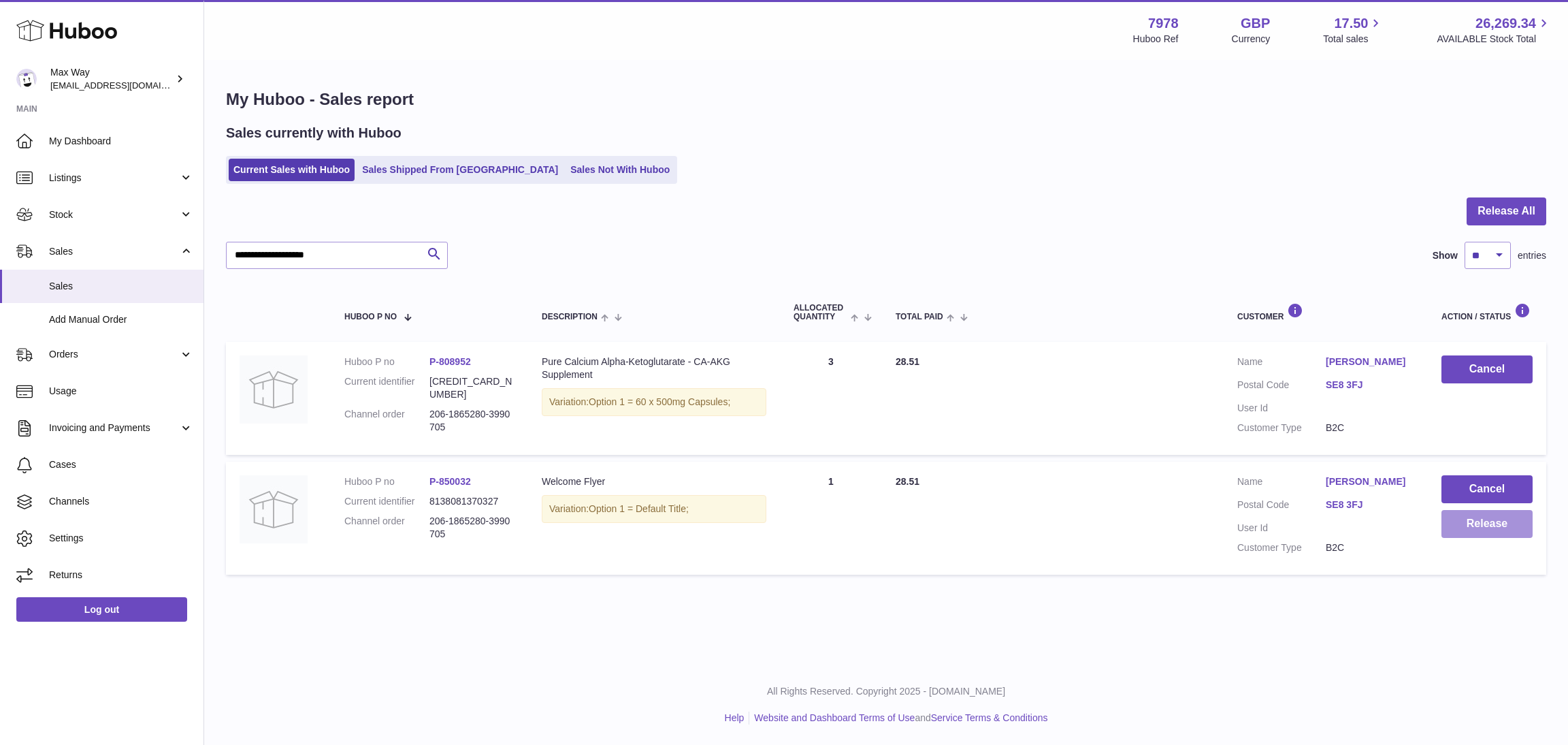
click at [1495, 524] on button "Release" at bounding box center [1488, 524] width 91 height 28
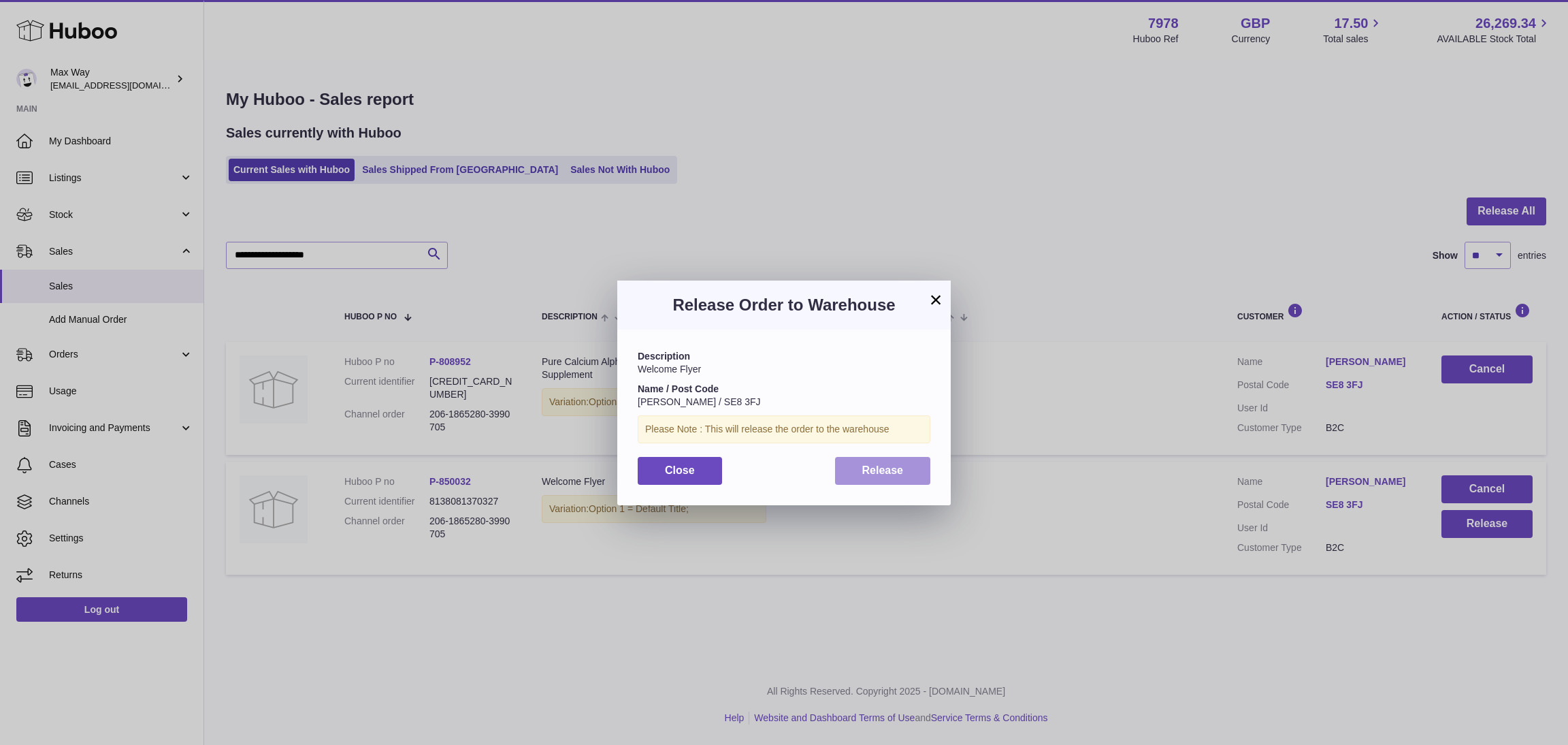
click at [865, 463] on button "Release" at bounding box center [882, 470] width 96 height 28
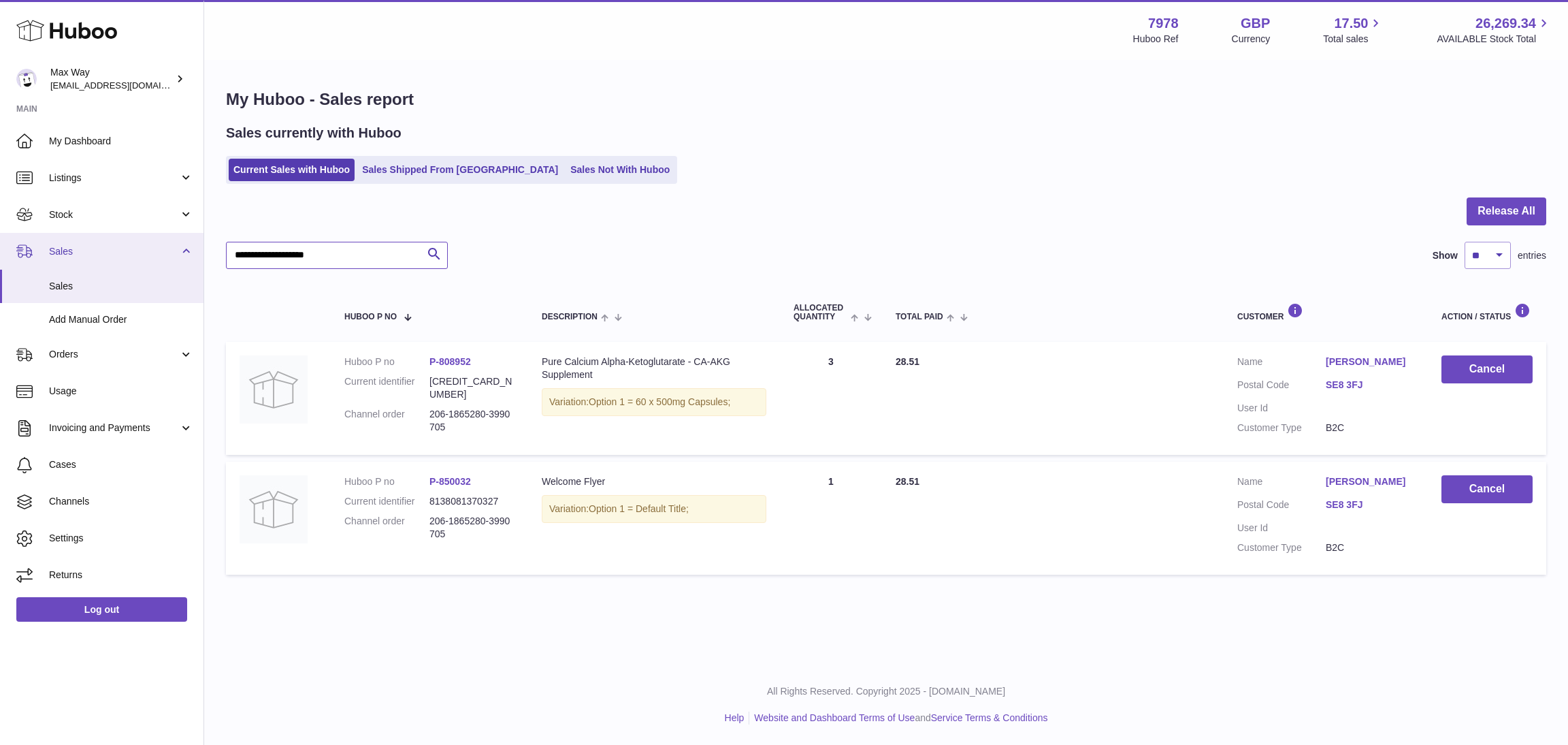
drag, startPoint x: 353, startPoint y: 263, endPoint x: 199, endPoint y: 261, distance: 154.0
click at [199, 261] on div "Huboo Max Way [EMAIL_ADDRESS][DOMAIN_NAME] Main My Dashboard Listings Not with …" at bounding box center [784, 372] width 1568 height 745
paste input "**********"
type input "**********"
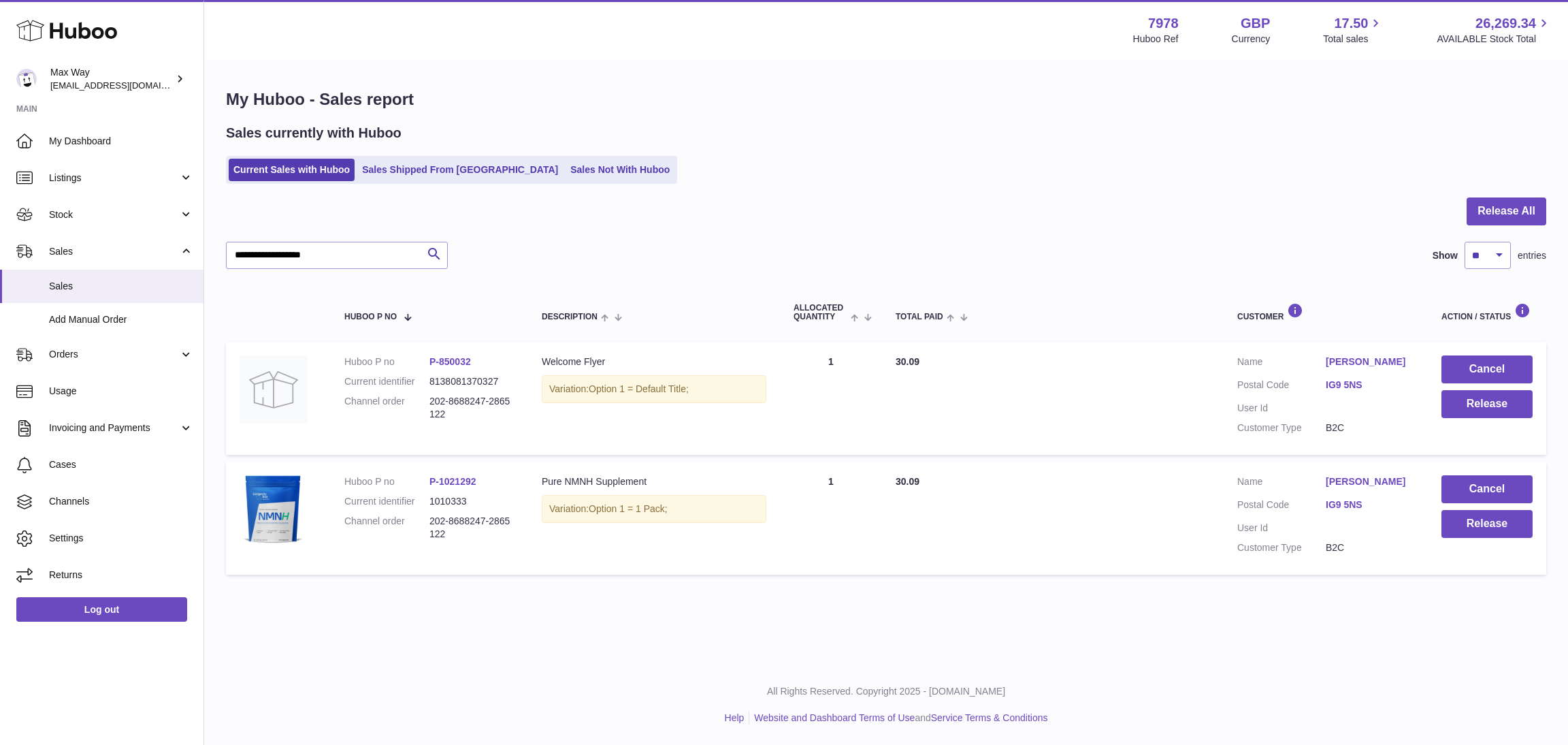
click at [552, 609] on div "**********" at bounding box center [886, 335] width 1364 height 547
click at [1462, 402] on button "Release" at bounding box center [1488, 404] width 91 height 28
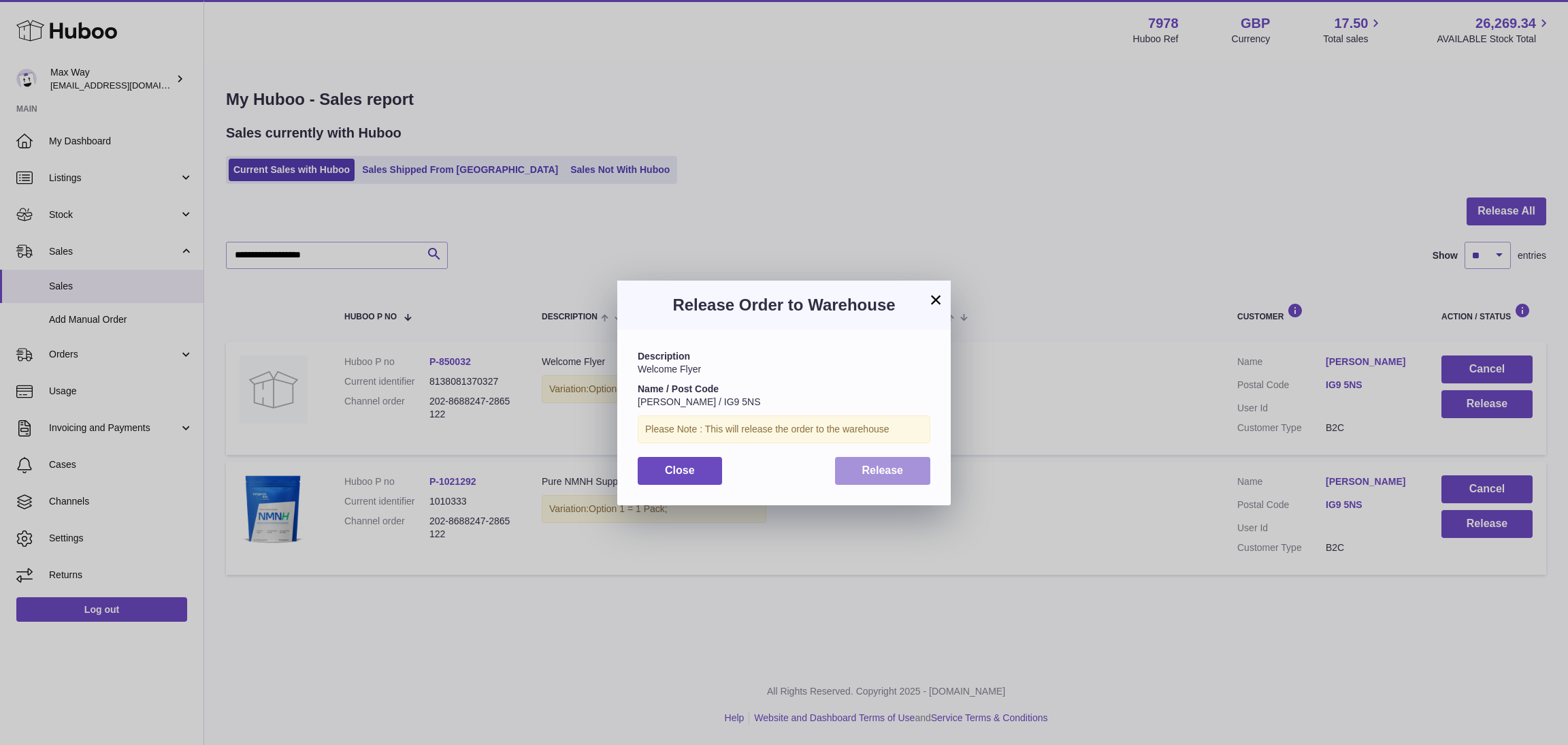
click at [892, 470] on span "Release" at bounding box center [882, 470] width 42 height 12
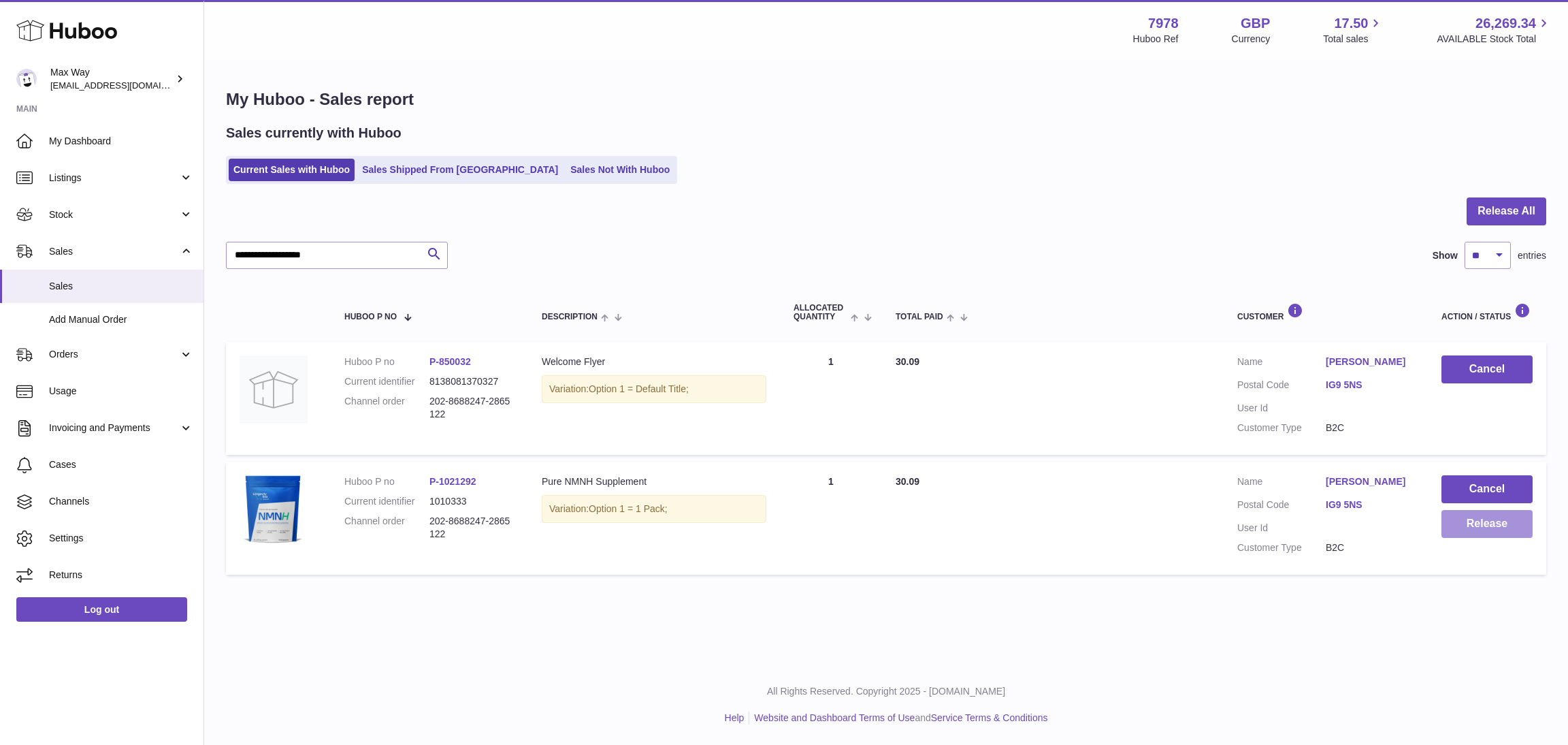
click at [1501, 537] on button "Release" at bounding box center [1488, 524] width 91 height 28
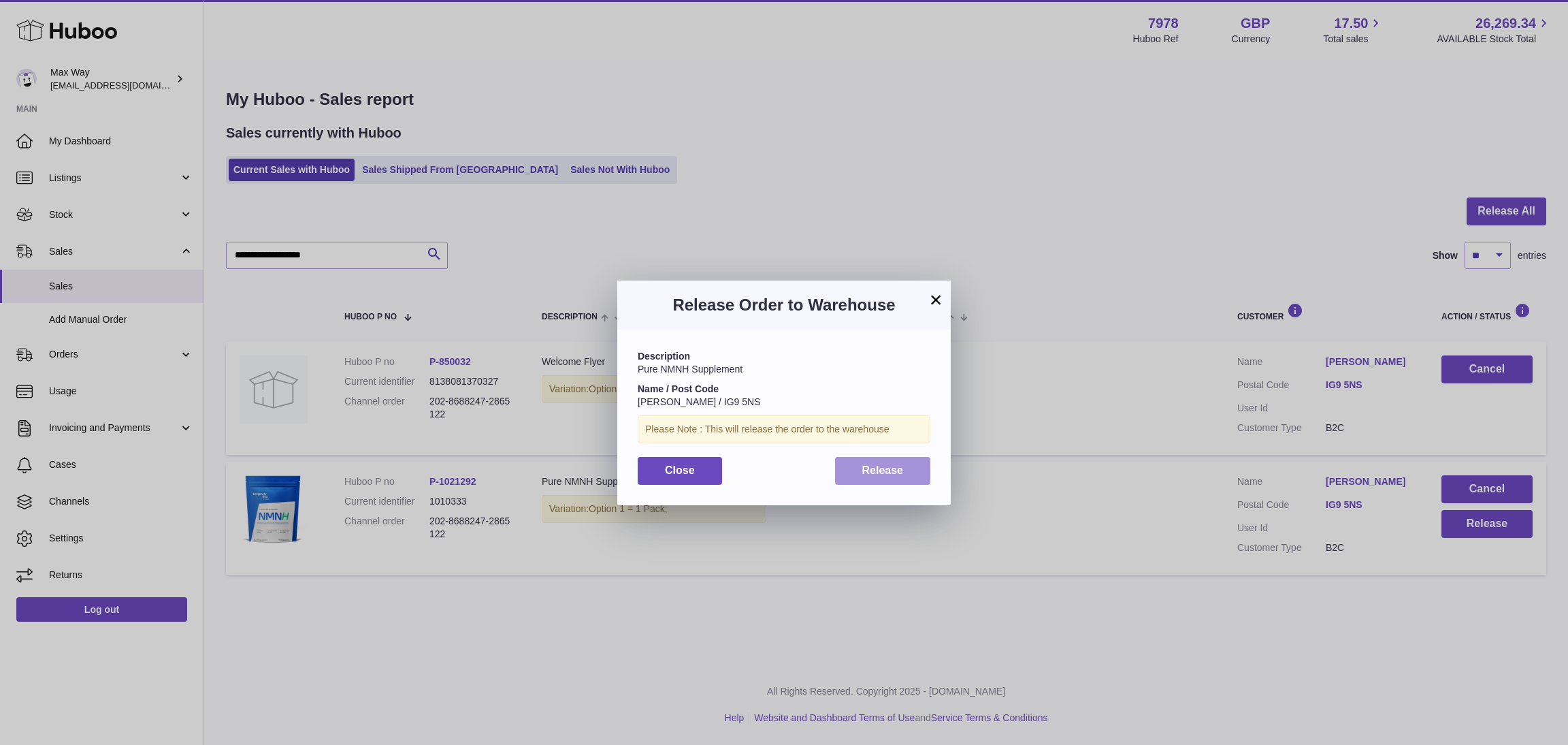
click at [917, 470] on button "Release" at bounding box center [882, 470] width 96 height 28
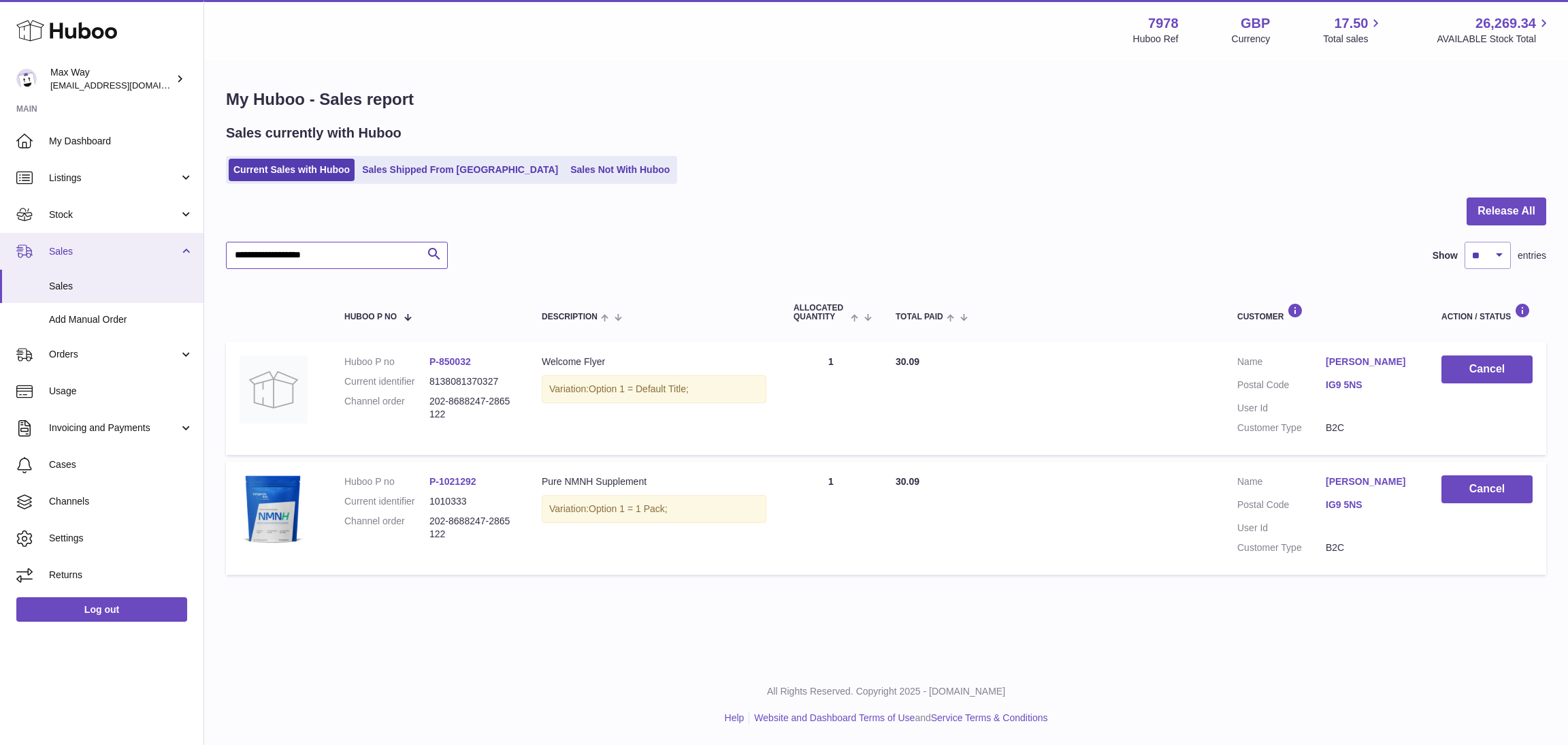
drag, startPoint x: 357, startPoint y: 257, endPoint x: 178, endPoint y: 241, distance: 179.7
click at [178, 241] on div "Huboo Max Way Max@LongevityBox.co.uk Main My Dashboard Listings Not with Huboo …" at bounding box center [784, 372] width 1568 height 745
paste input "**********"
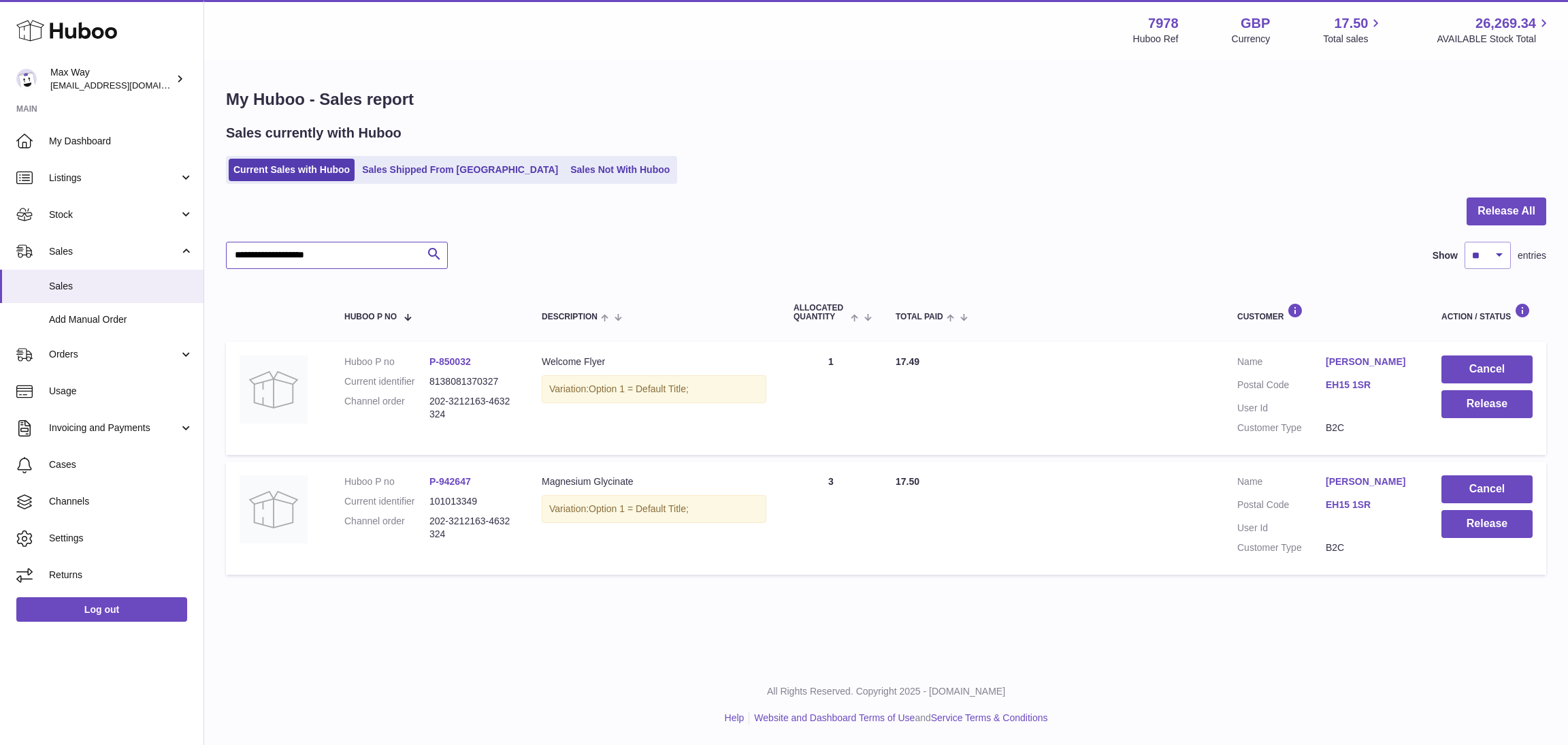
type input "**********"
drag, startPoint x: 348, startPoint y: 250, endPoint x: 145, endPoint y: 239, distance: 203.3
click at [145, 239] on div "Huboo Max Way Max@LongevityBox.co.uk Main My Dashboard Listings Not with Huboo …" at bounding box center [784, 372] width 1568 height 745
paste input "**********"
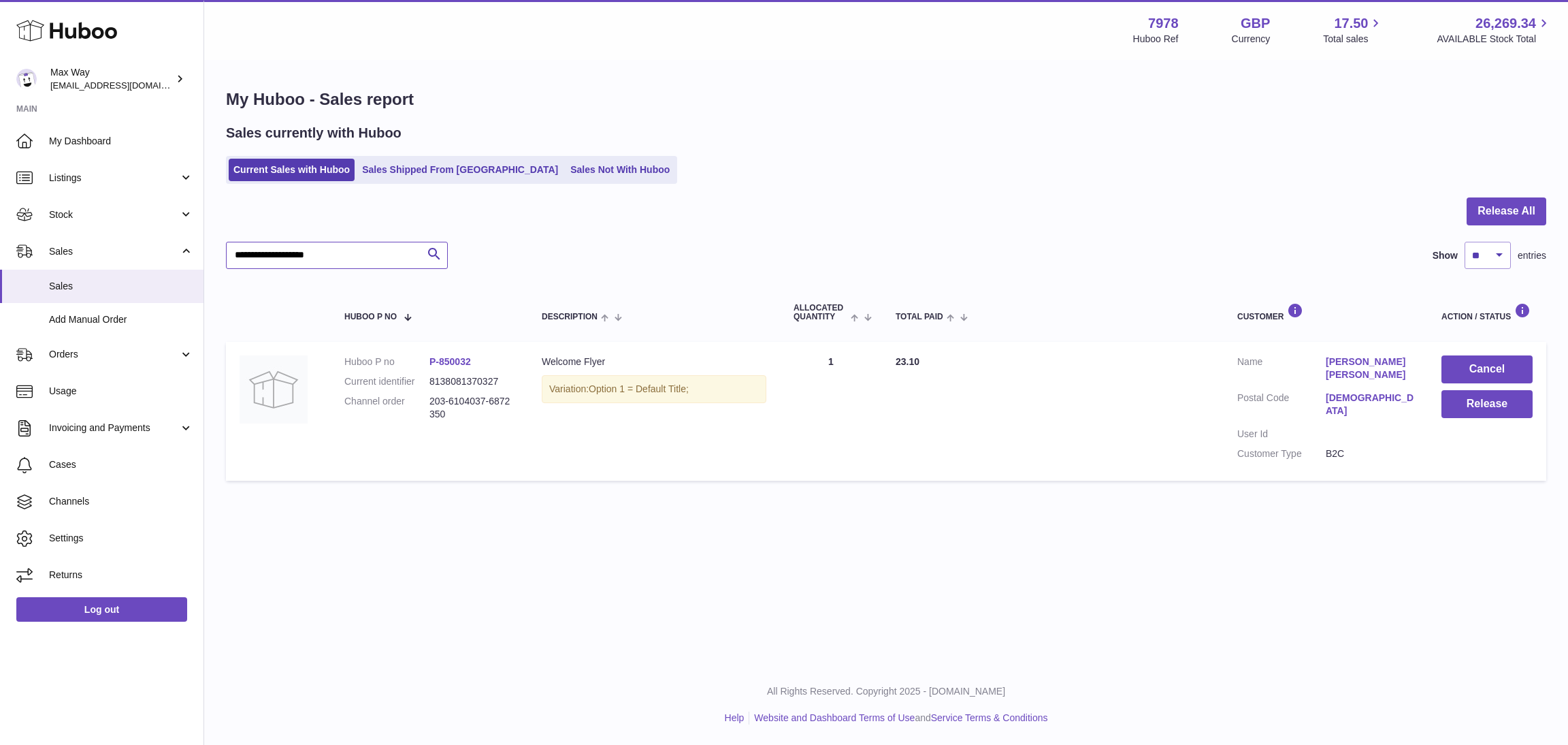
type input "**********"
click at [1489, 372] on button "Cancel" at bounding box center [1488, 369] width 91 height 28
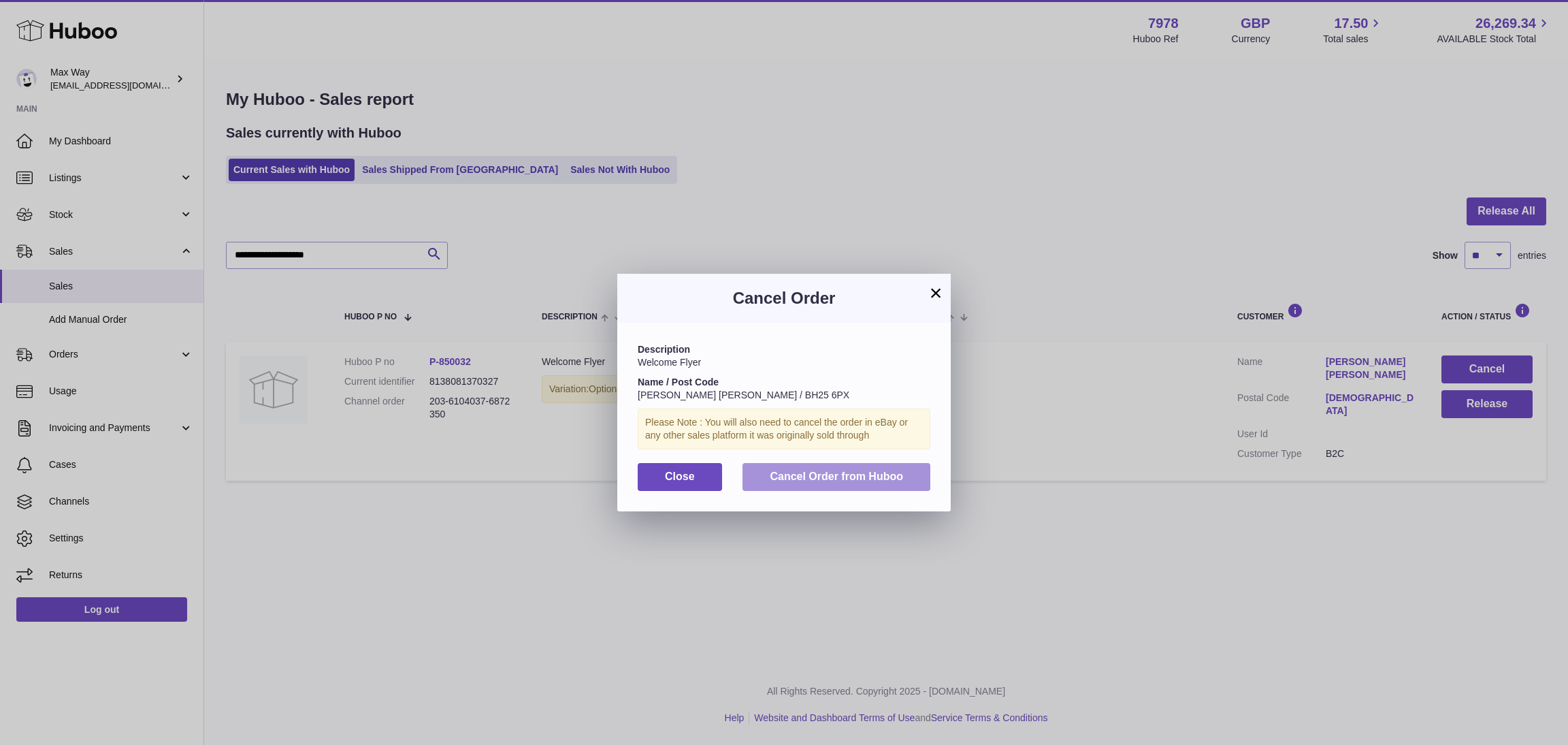
click at [880, 468] on button "Cancel Order from Huboo" at bounding box center [837, 476] width 188 height 28
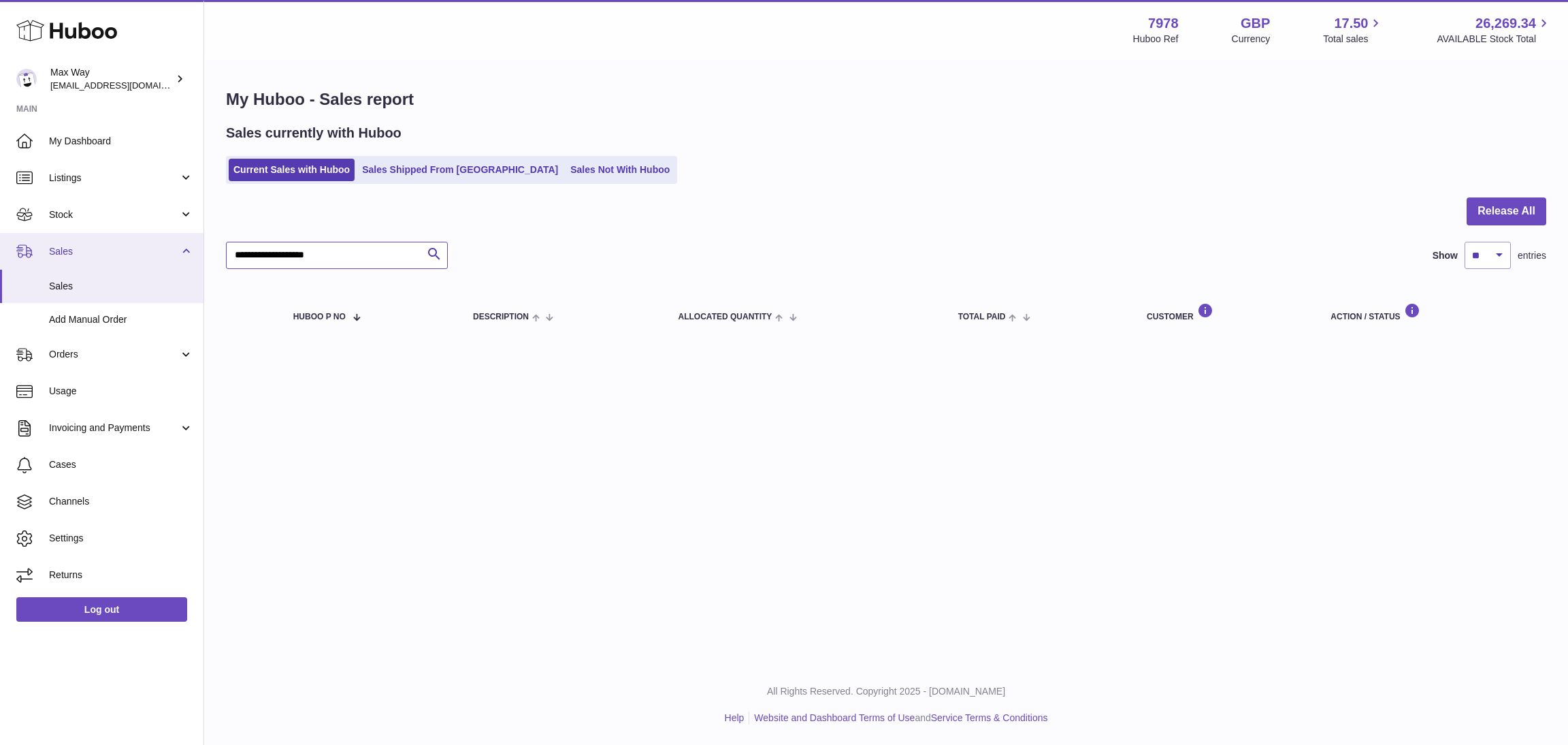
drag, startPoint x: 382, startPoint y: 247, endPoint x: 191, endPoint y: 250, distance: 191.0
click at [191, 250] on div "Huboo Max Way Max@LongevityBox.co.uk Main My Dashboard Listings Not with Huboo …" at bounding box center [784, 372] width 1568 height 745
paste input "**********"
type input "**********"
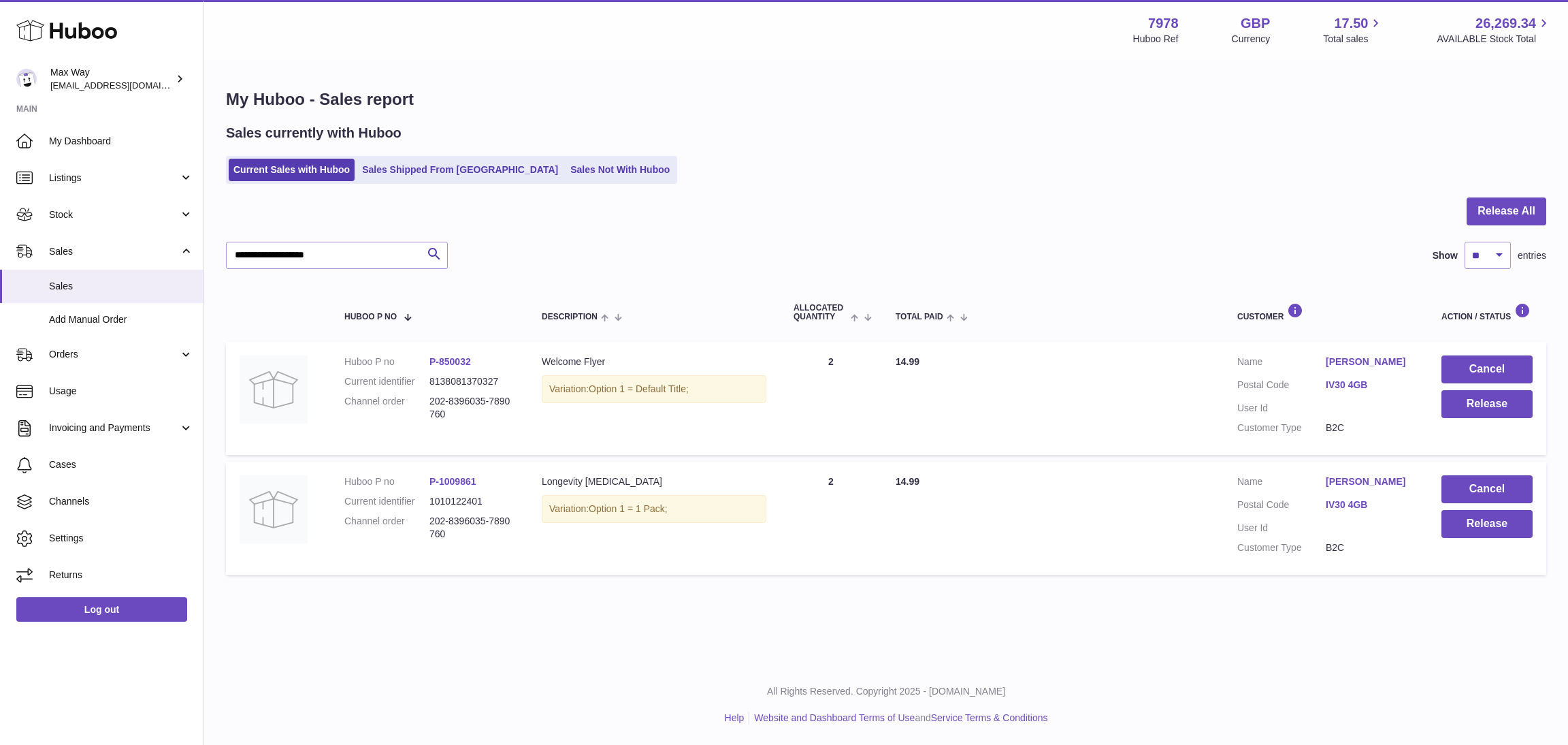
click at [530, 625] on div "**********" at bounding box center [886, 332] width 1364 height 664
drag, startPoint x: 344, startPoint y: 255, endPoint x: 144, endPoint y: 248, distance: 200.1
click at [144, 248] on div "Huboo Max Way Max@LongevityBox.co.uk Main My Dashboard Listings Not with Huboo …" at bounding box center [784, 372] width 1568 height 745
paste input "**********"
type input "**********"
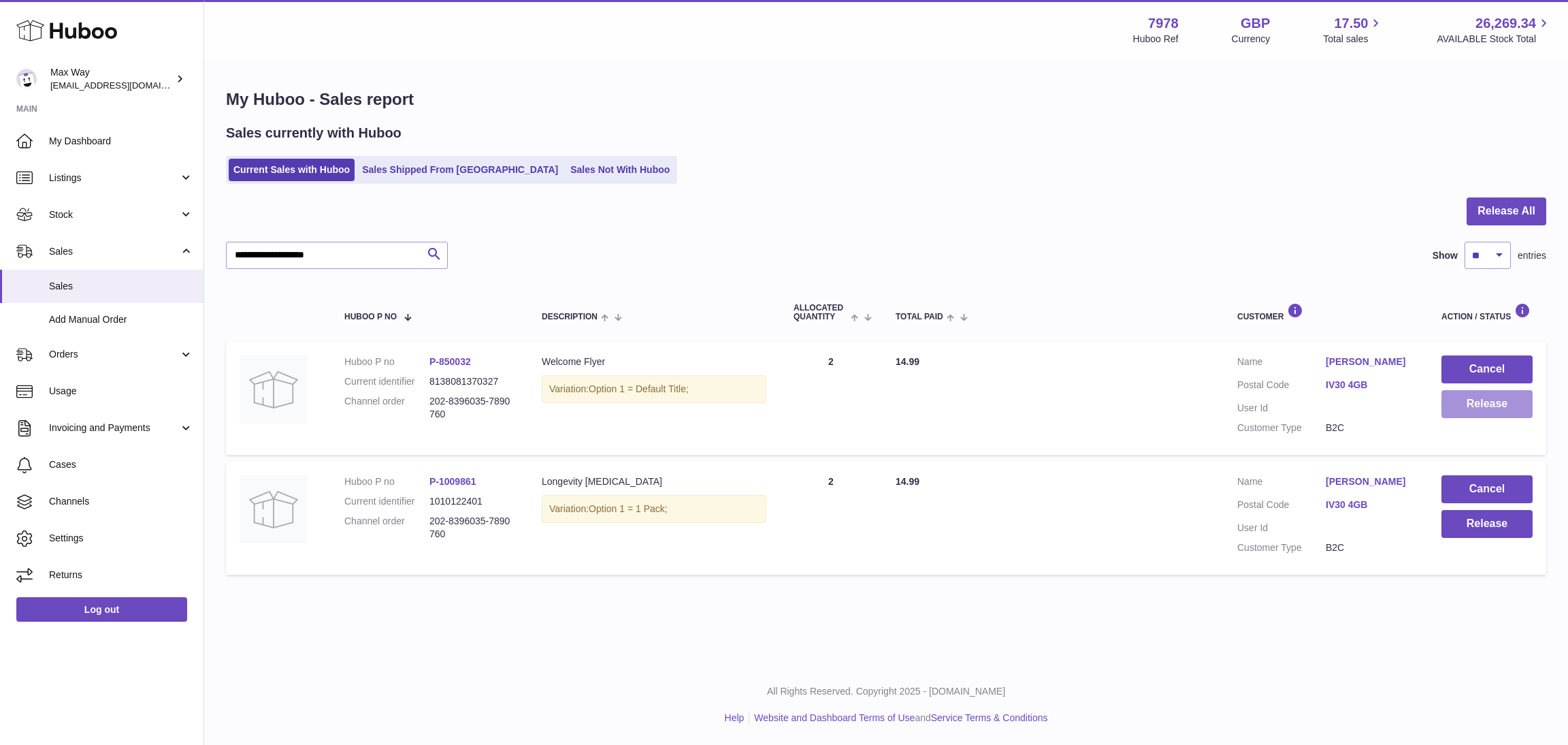
click at [1464, 407] on button "Release" at bounding box center [1488, 404] width 91 height 28
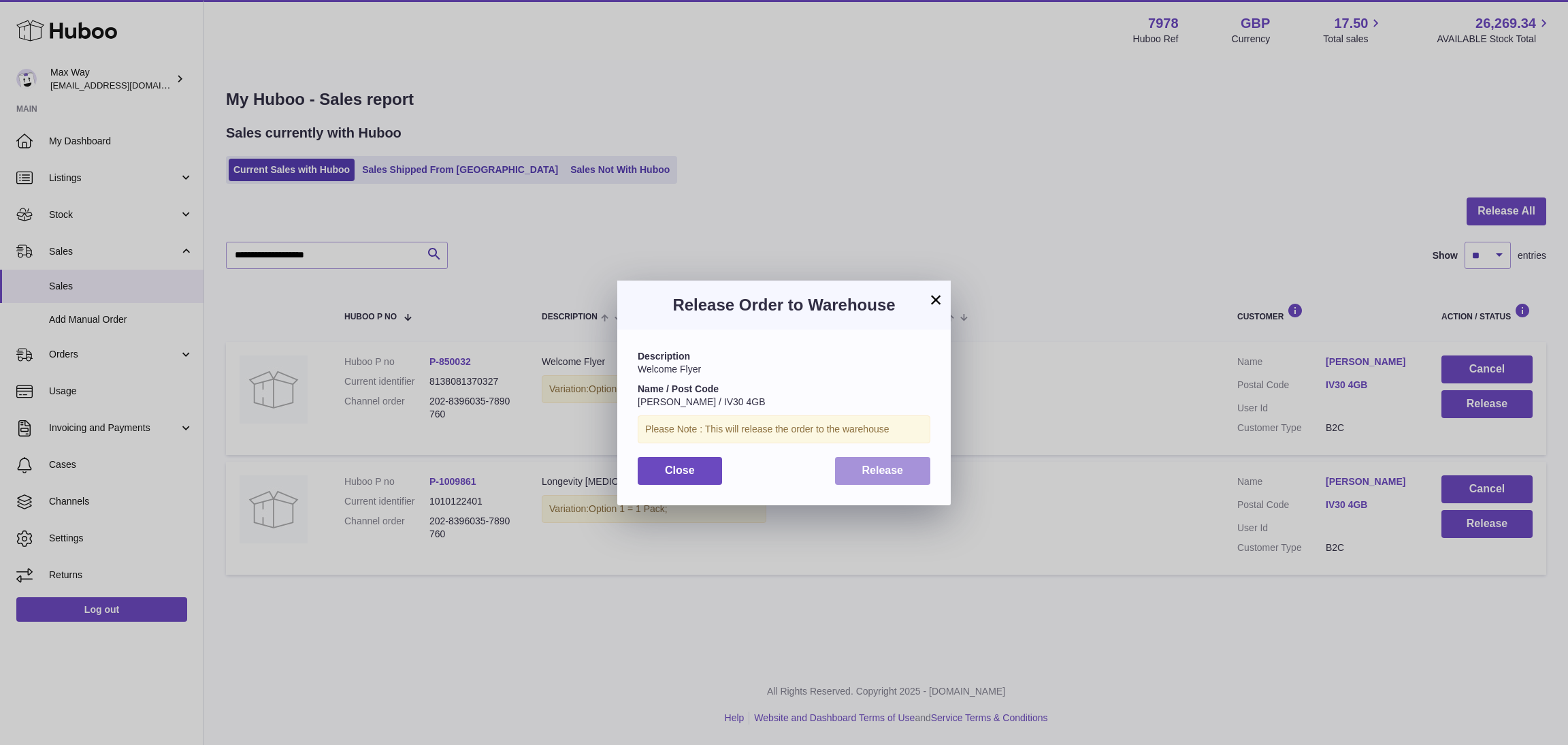
click at [911, 471] on button "Release" at bounding box center [882, 470] width 96 height 28
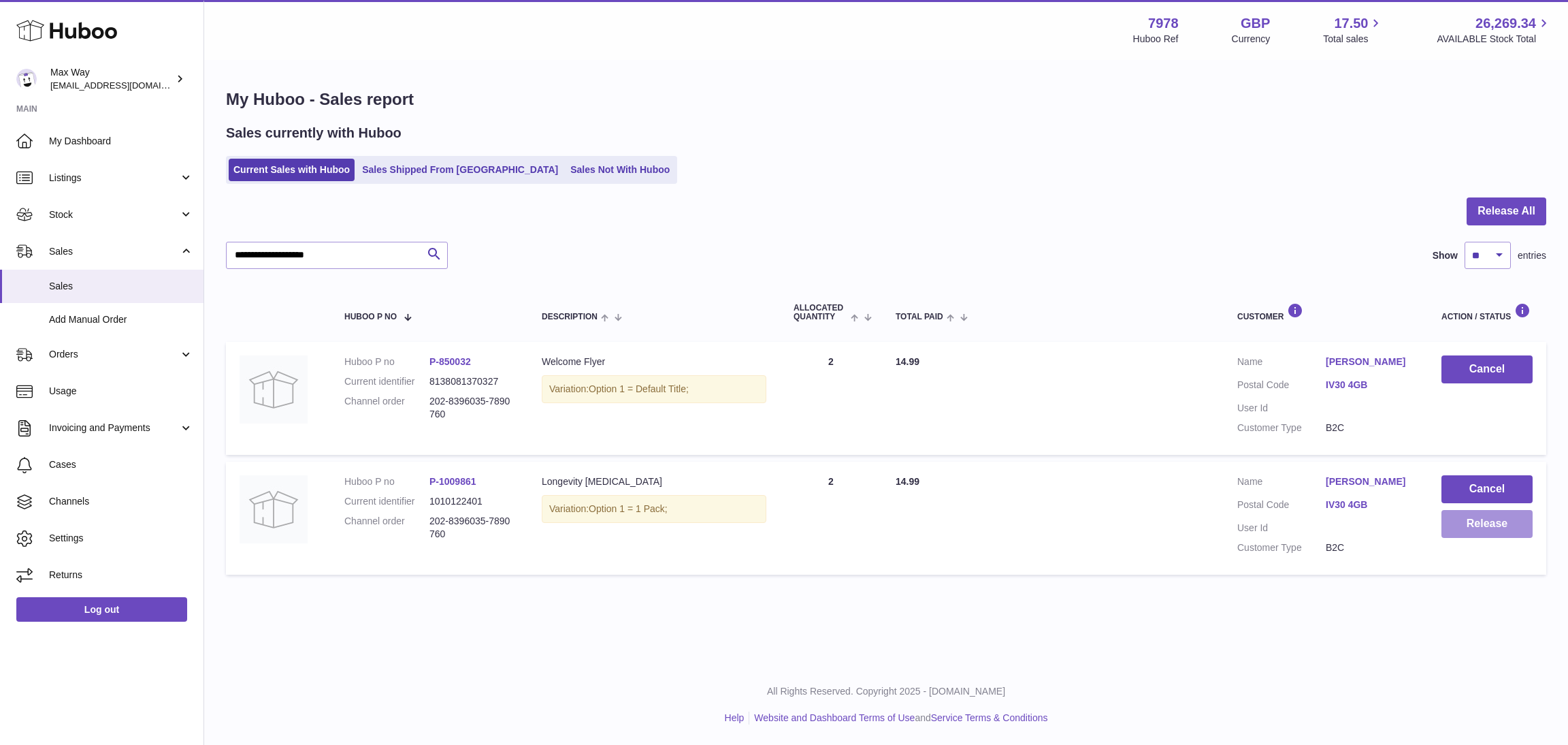
click at [1472, 527] on button "Release" at bounding box center [1488, 524] width 91 height 28
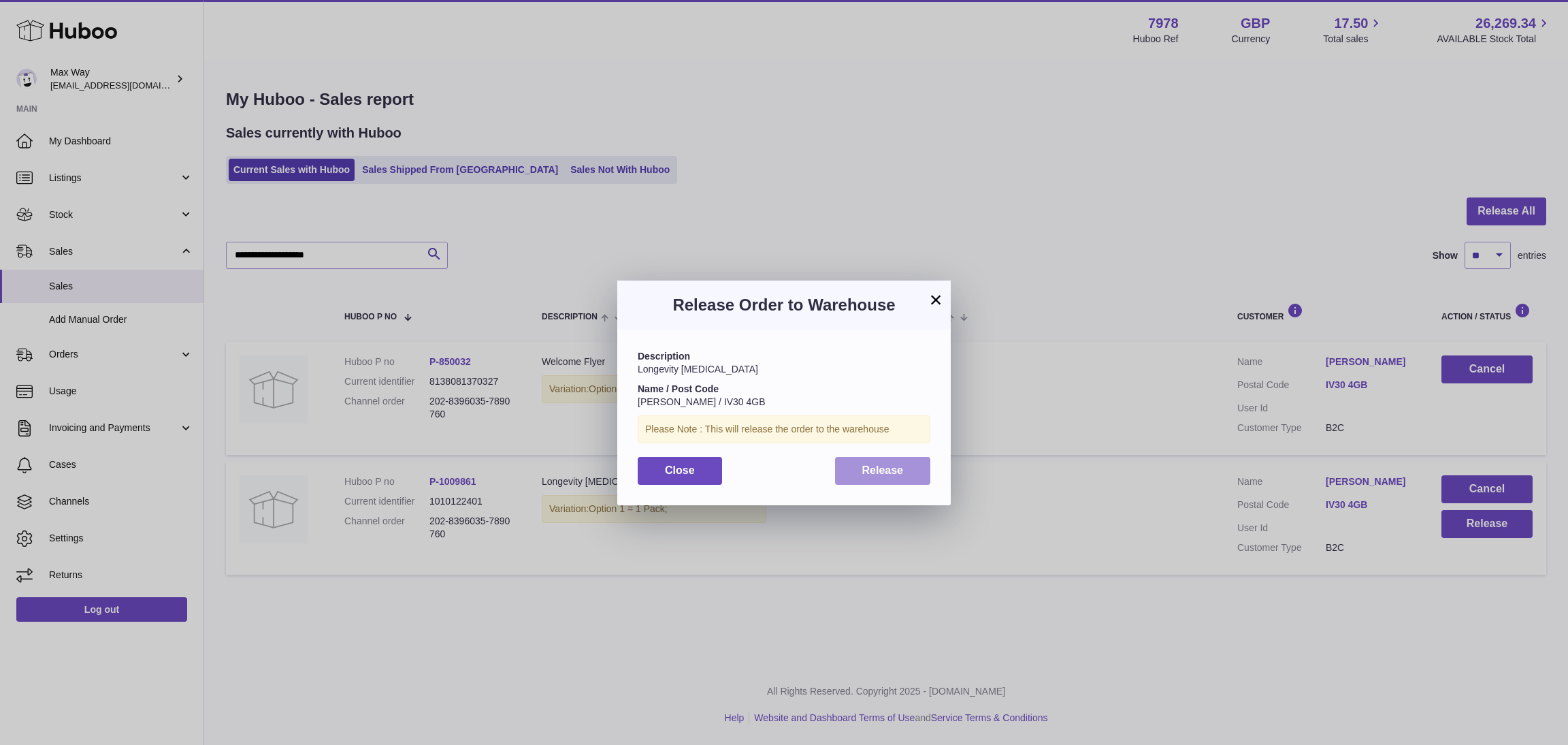
click at [868, 465] on span "Release" at bounding box center [882, 470] width 42 height 12
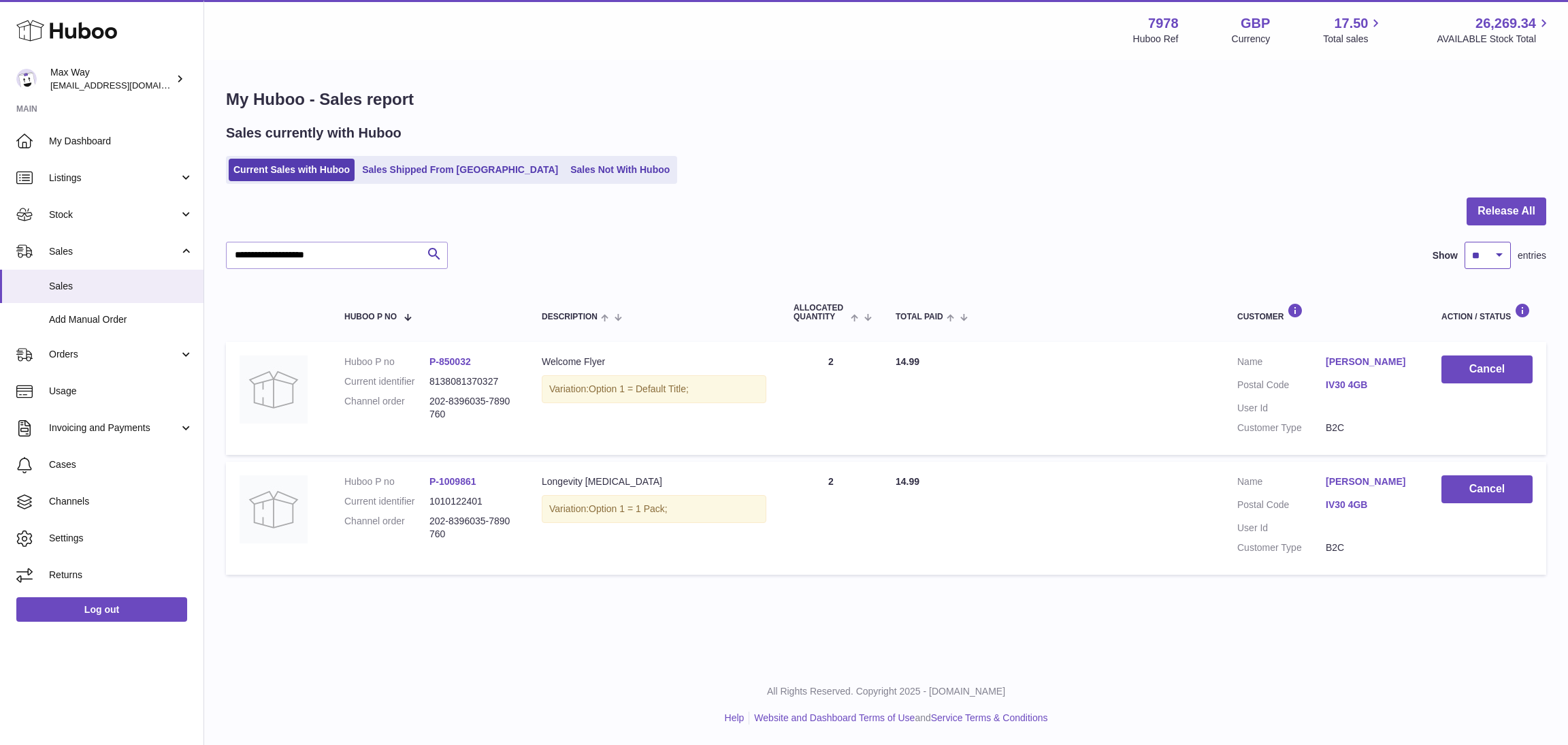
click at [1489, 259] on select "** ** ** ***" at bounding box center [1488, 255] width 47 height 27
click at [303, 179] on link "Current Sales with Huboo" at bounding box center [292, 170] width 126 height 22
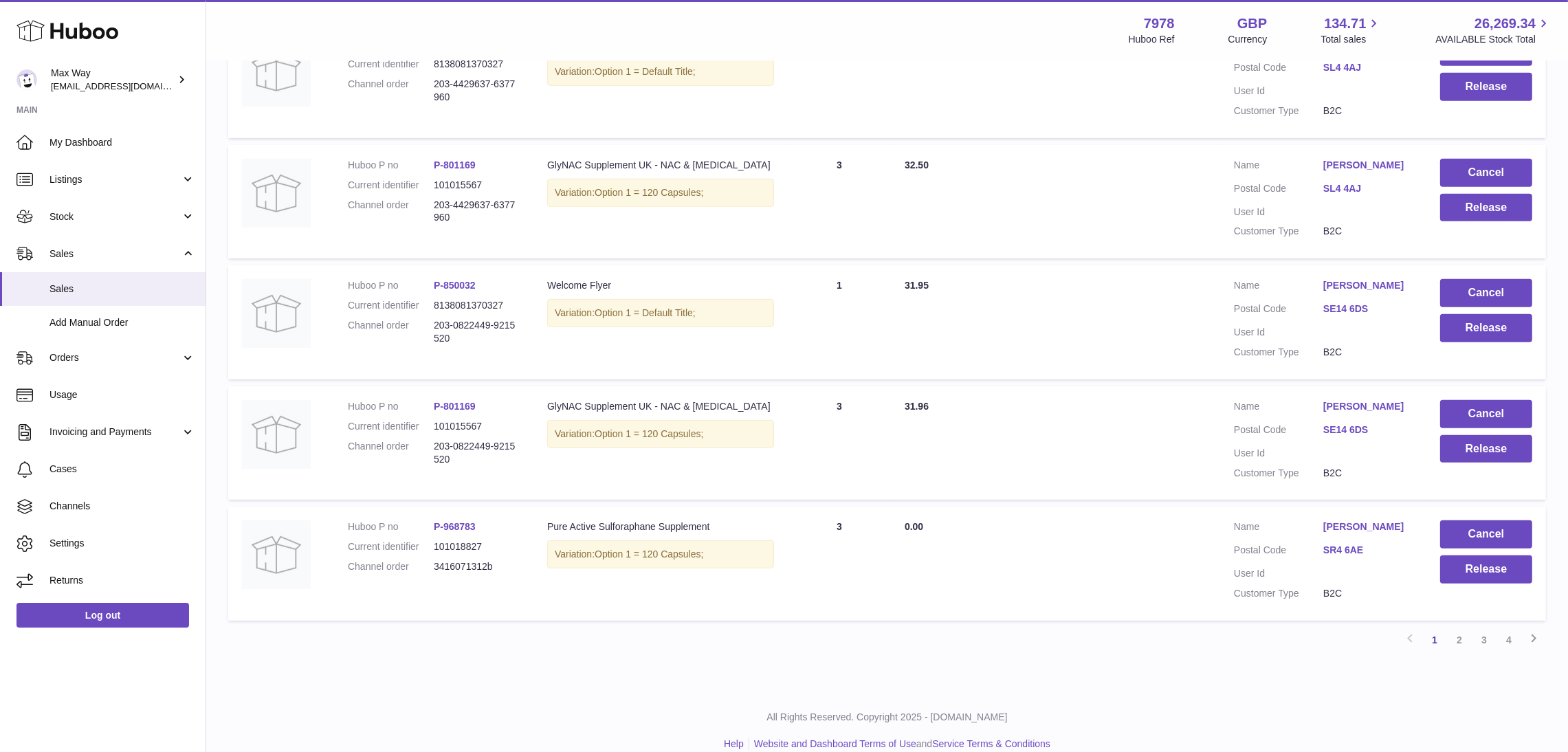
scroll to position [1017, 0]
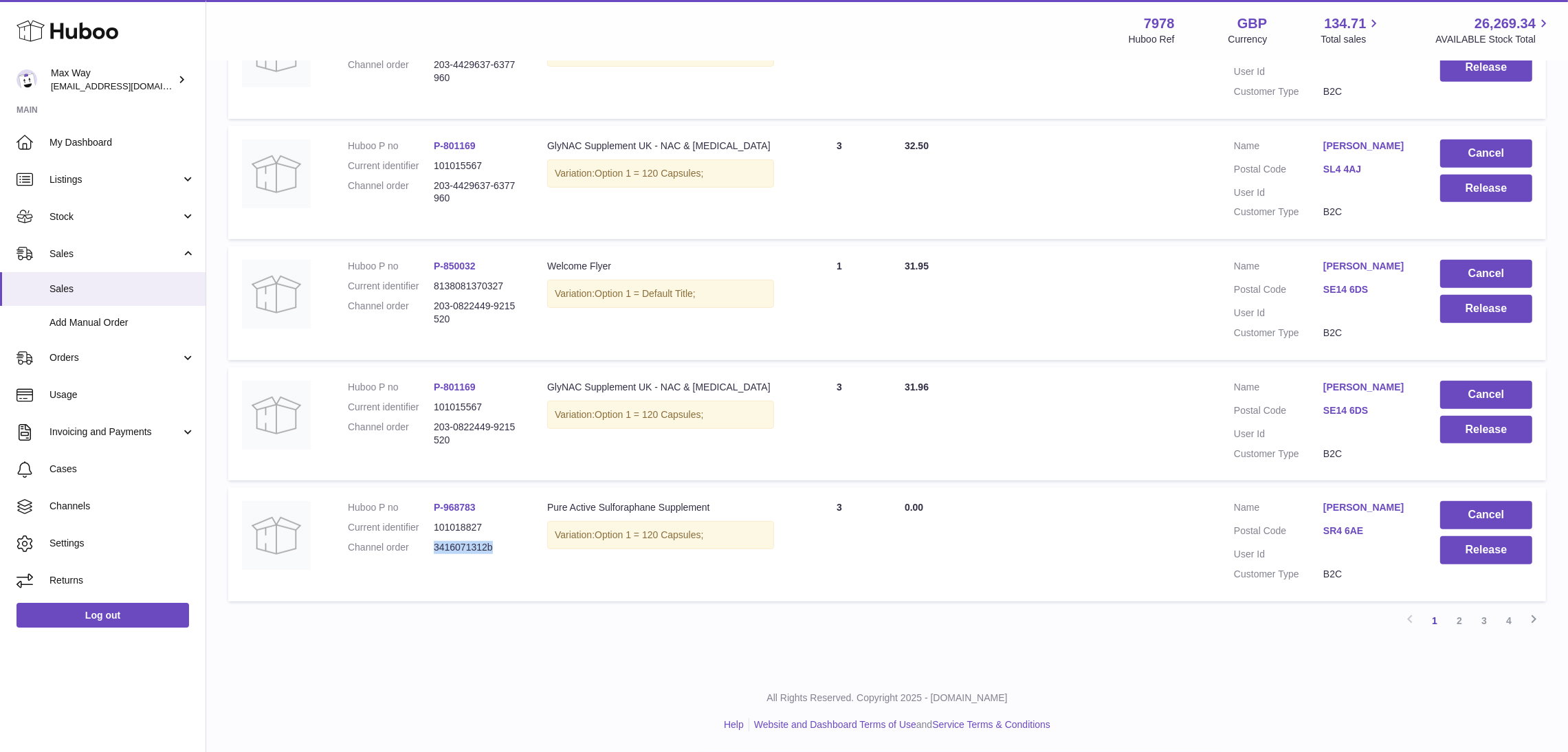
drag, startPoint x: 435, startPoint y: 545, endPoint x: 500, endPoint y: 546, distance: 65.0
click at [500, 546] on dd "3416071312b" at bounding box center [477, 546] width 86 height 13
copy dd "3416071312b"
click at [497, 566] on td "Huboo P no P-968783 Current identifier 101018827 Channel order 3416071312b" at bounding box center [434, 544] width 200 height 115
drag, startPoint x: 434, startPoint y: 554, endPoint x: 488, endPoint y: 553, distance: 54.0
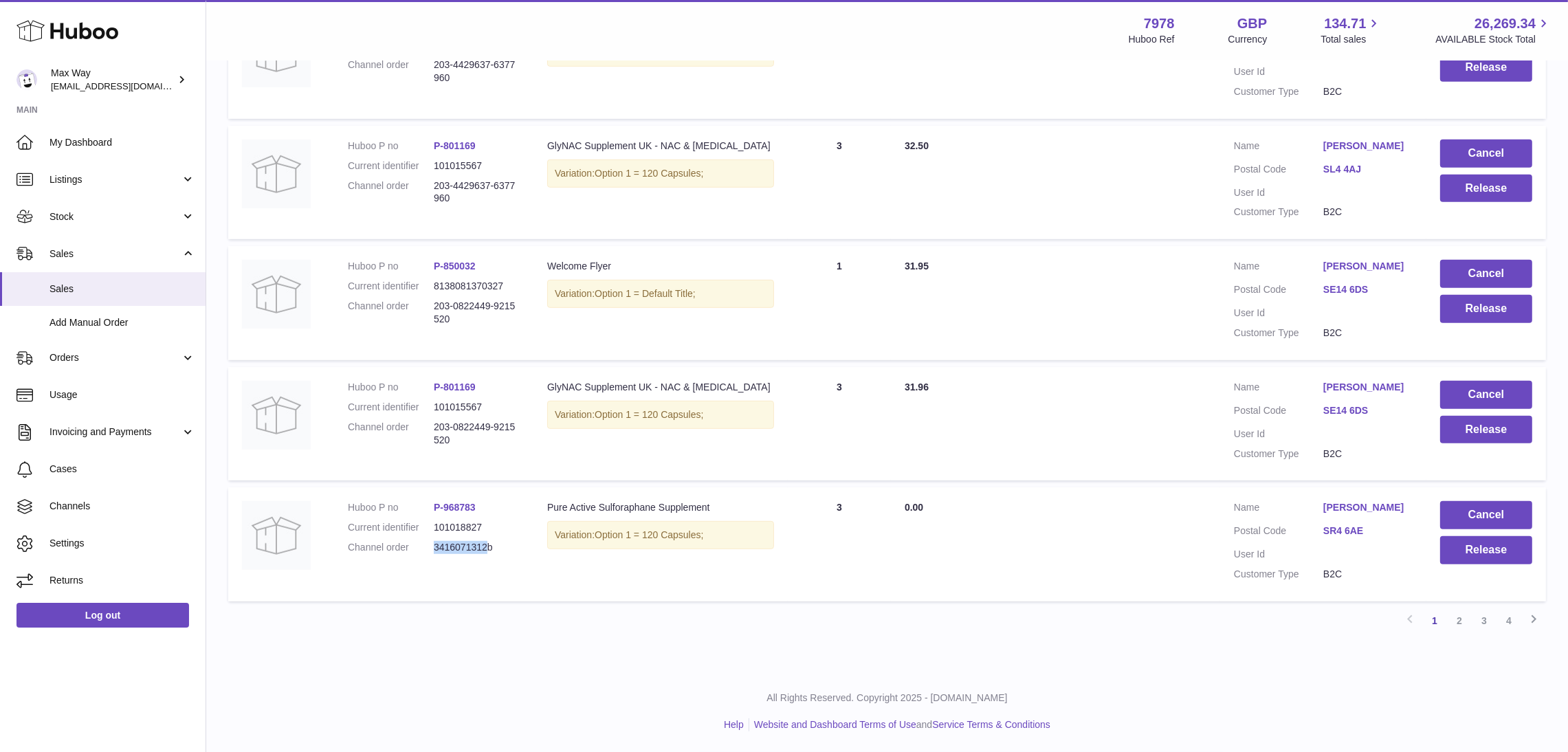
click at [488, 553] on dl "Huboo P no P-968783 Current identifier 101018827 Channel order 3416071312b" at bounding box center [433, 531] width 171 height 60
copy dd "3416071312"
click at [1480, 554] on button "Release" at bounding box center [1487, 550] width 92 height 28
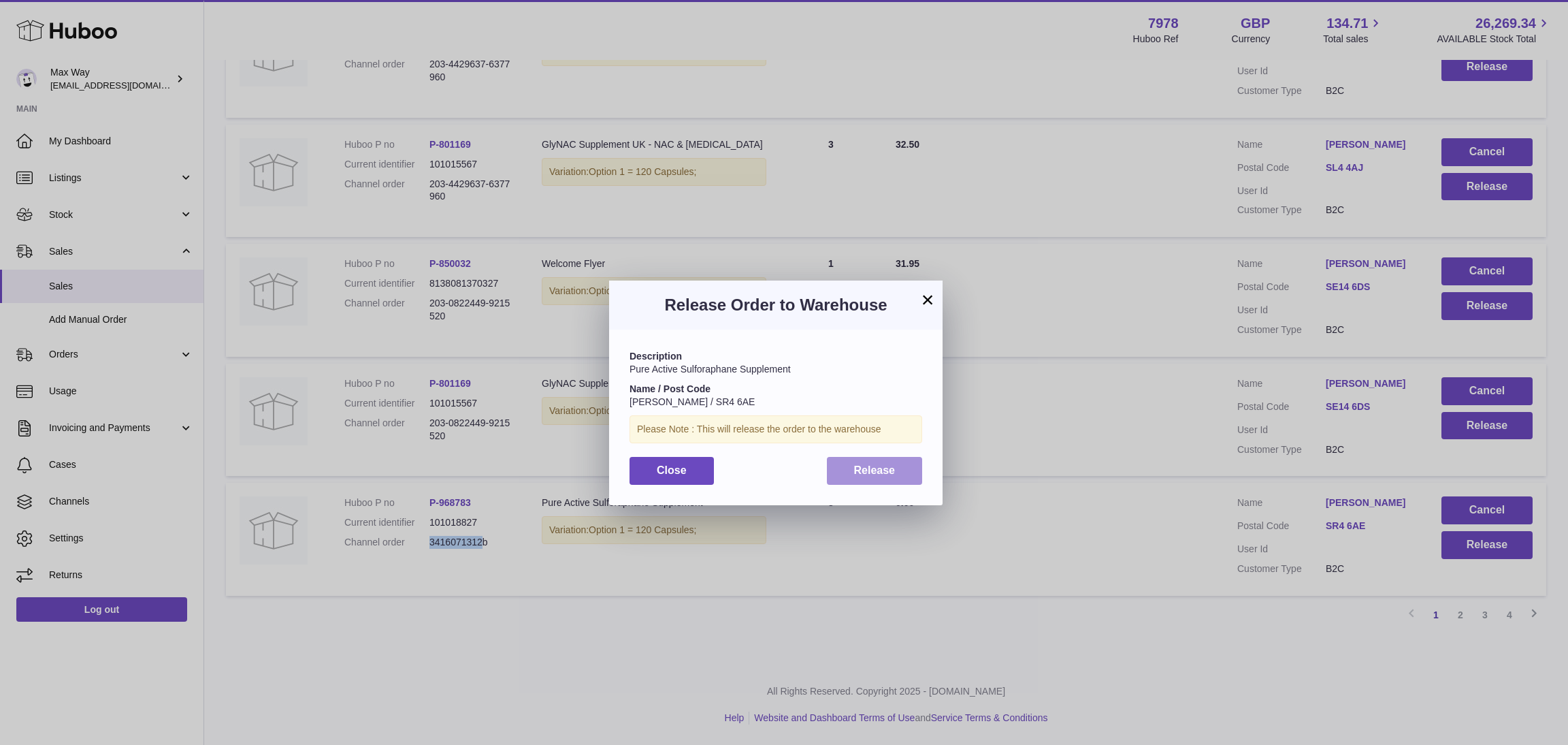
click at [876, 474] on span "Release" at bounding box center [875, 470] width 42 height 12
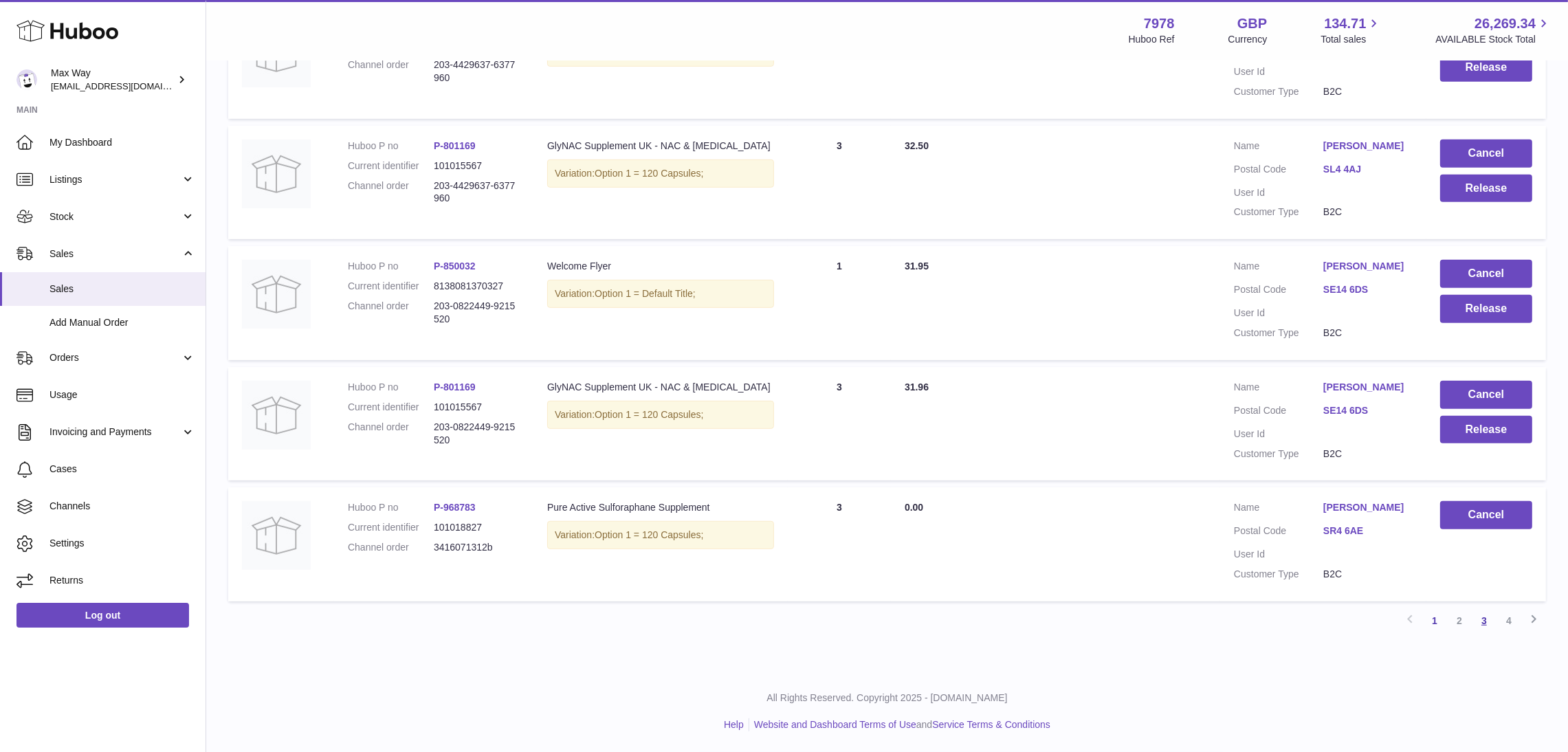
click at [1485, 620] on link "3" at bounding box center [1484, 620] width 24 height 24
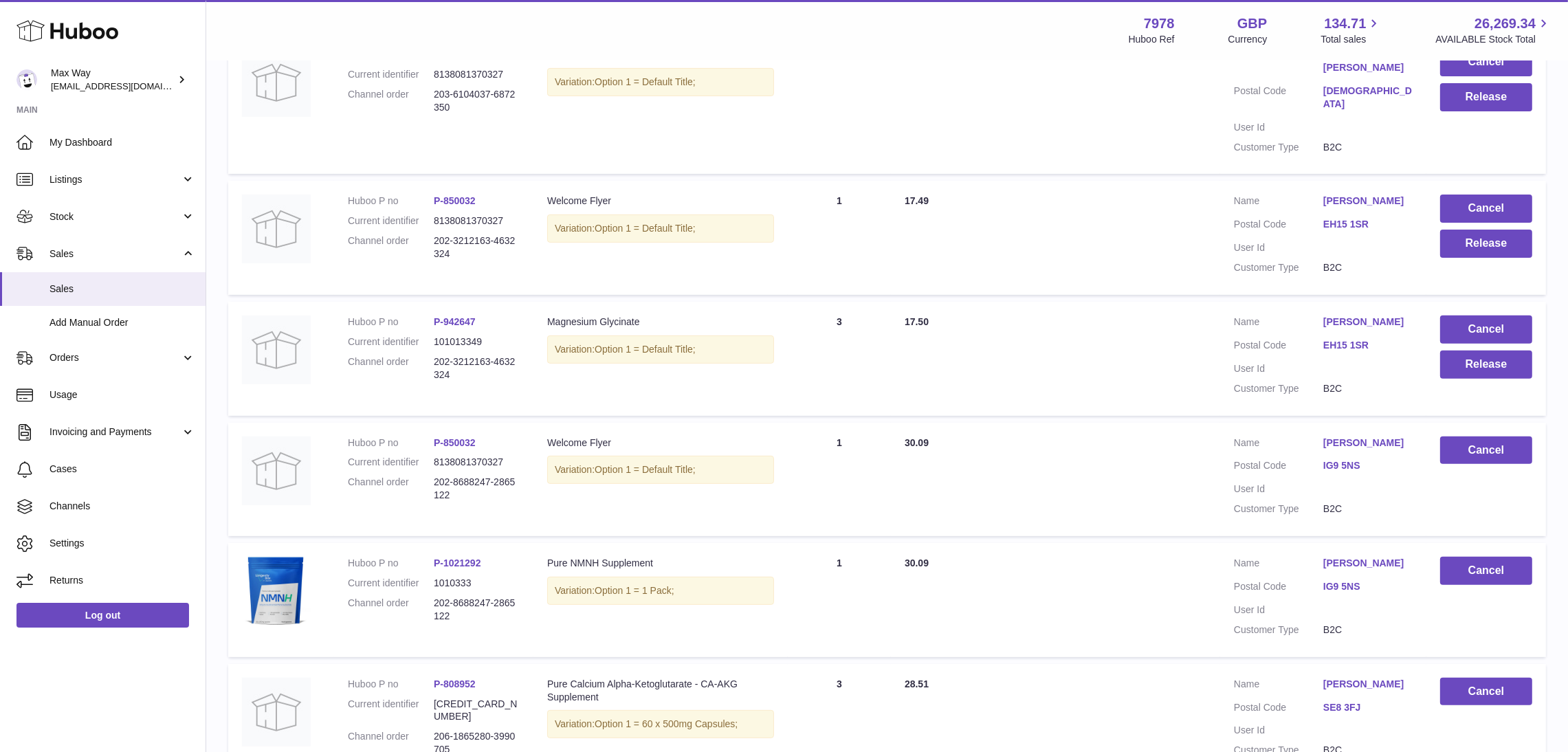
scroll to position [670, 0]
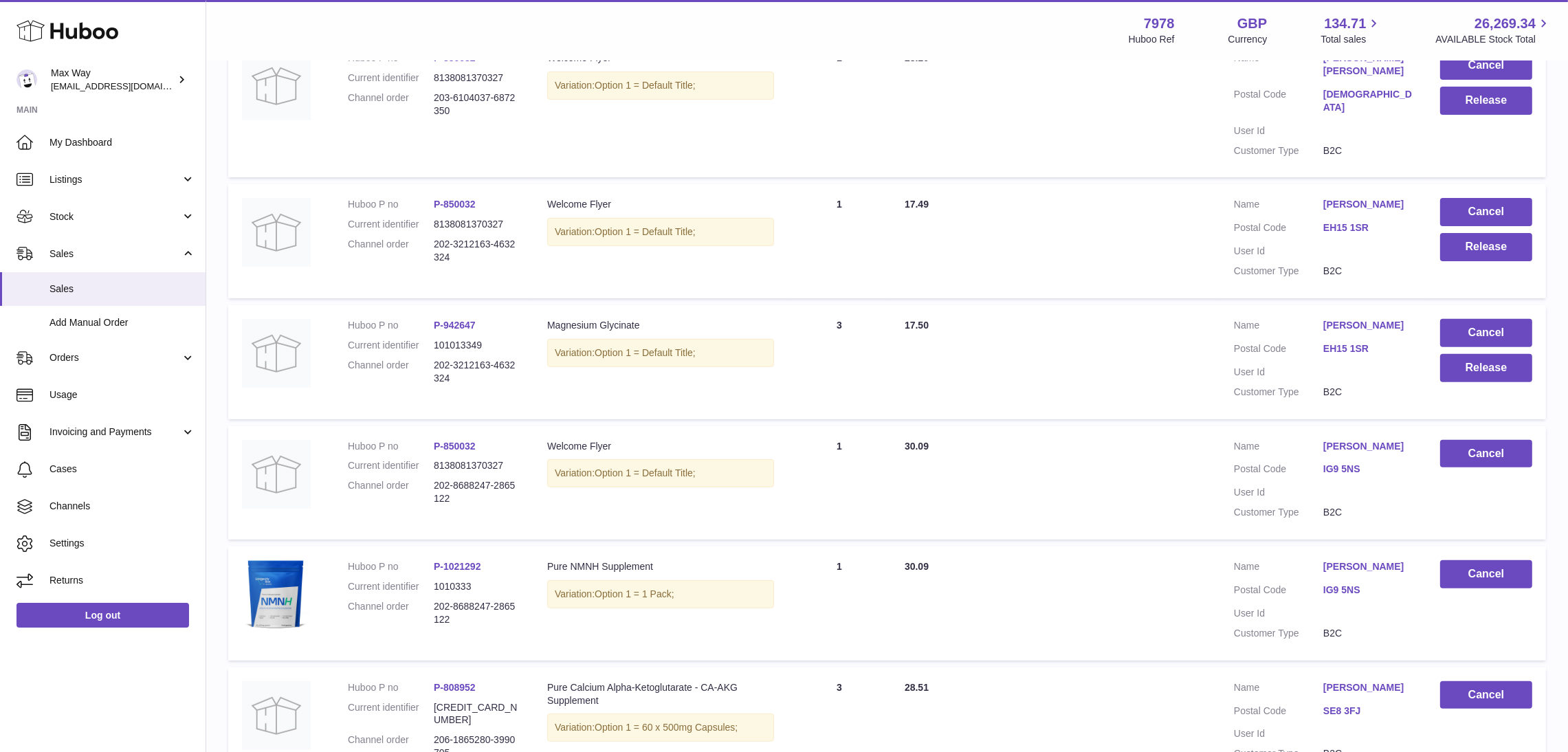
drag, startPoint x: 453, startPoint y: 363, endPoint x: 419, endPoint y: 347, distance: 37.6
click at [419, 347] on dl "Huboo P no P-942647 Current identifier 101013349 Channel order 202-3212163-4632…" at bounding box center [433, 355] width 171 height 72
copy dl "202-3212163-4632324"
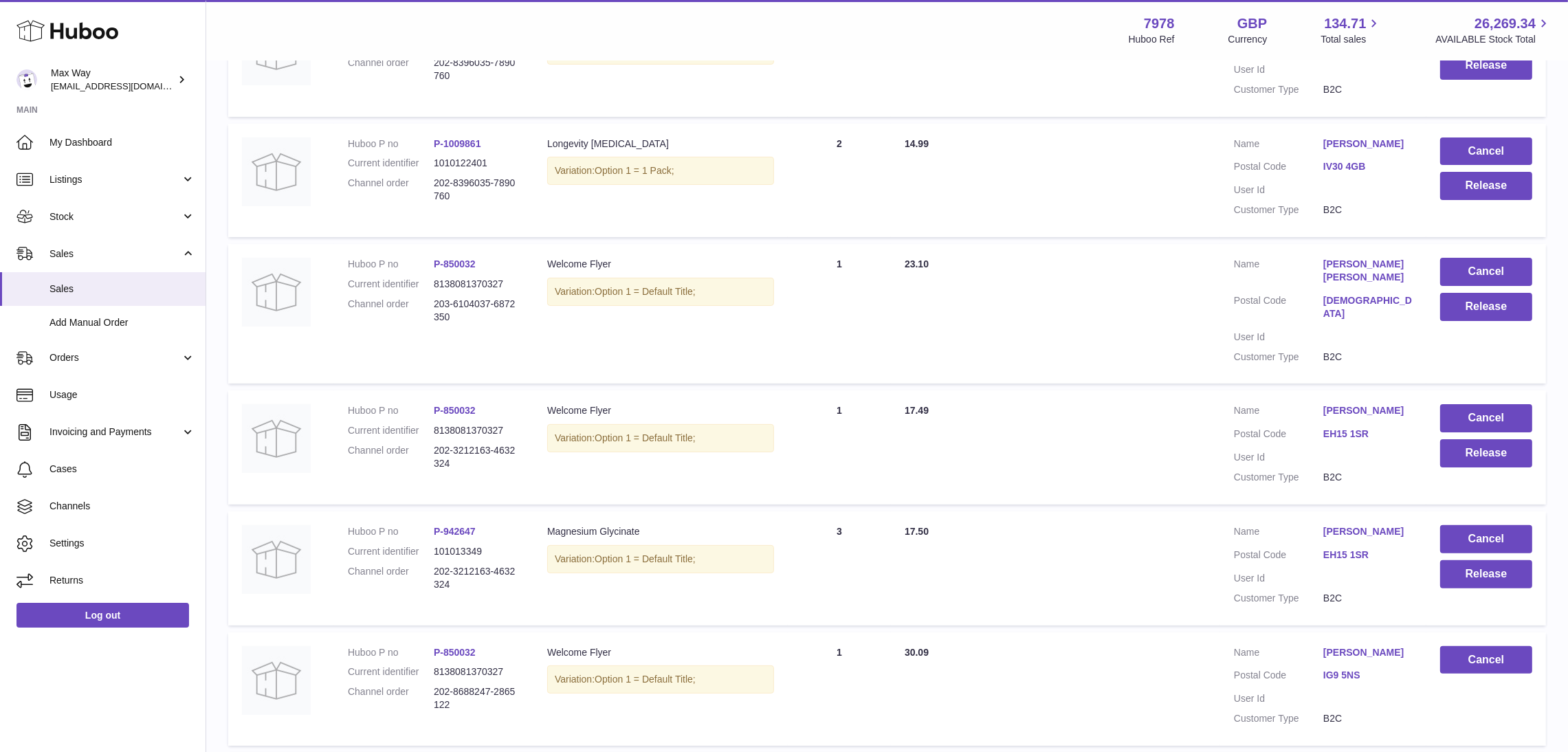
scroll to position [360, 0]
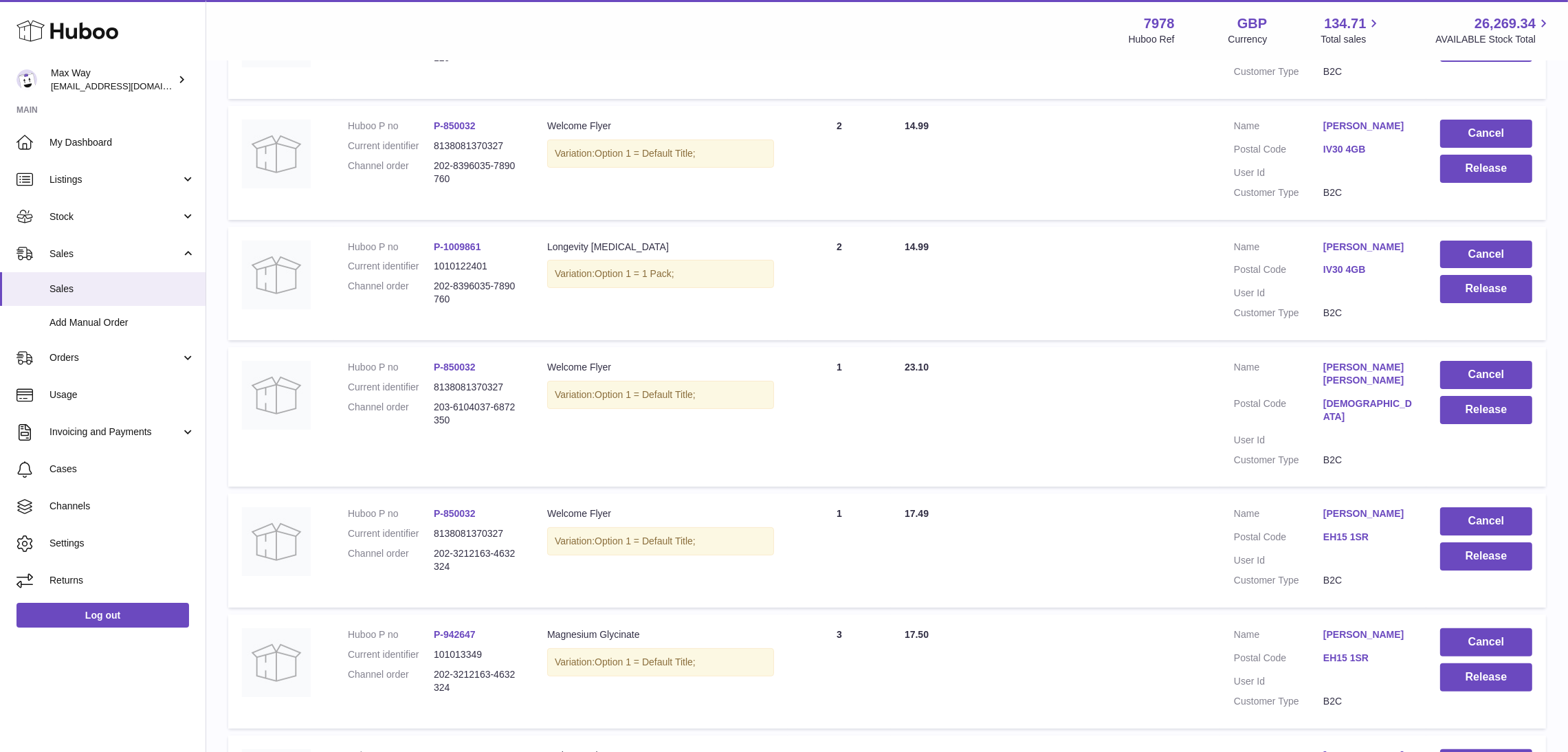
drag, startPoint x: 457, startPoint y: 418, endPoint x: 426, endPoint y: 404, distance: 34.0
click at [426, 404] on dl "Huboo P no P-850032 Current identifier 8138081370327 Channel order 203-6104037-…" at bounding box center [433, 398] width 171 height 72
copy dl "203-6104037-6872350"
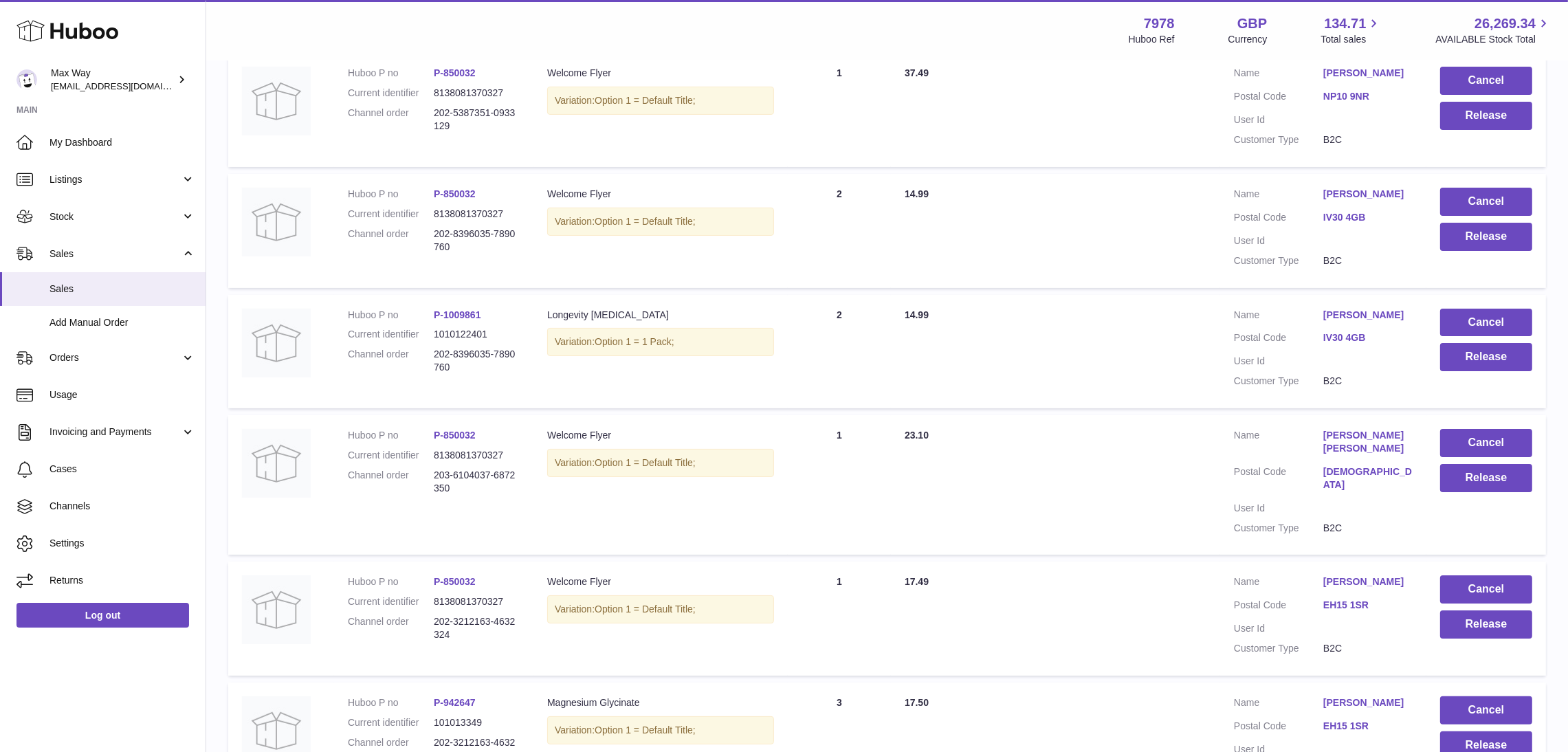
scroll to position [258, 0]
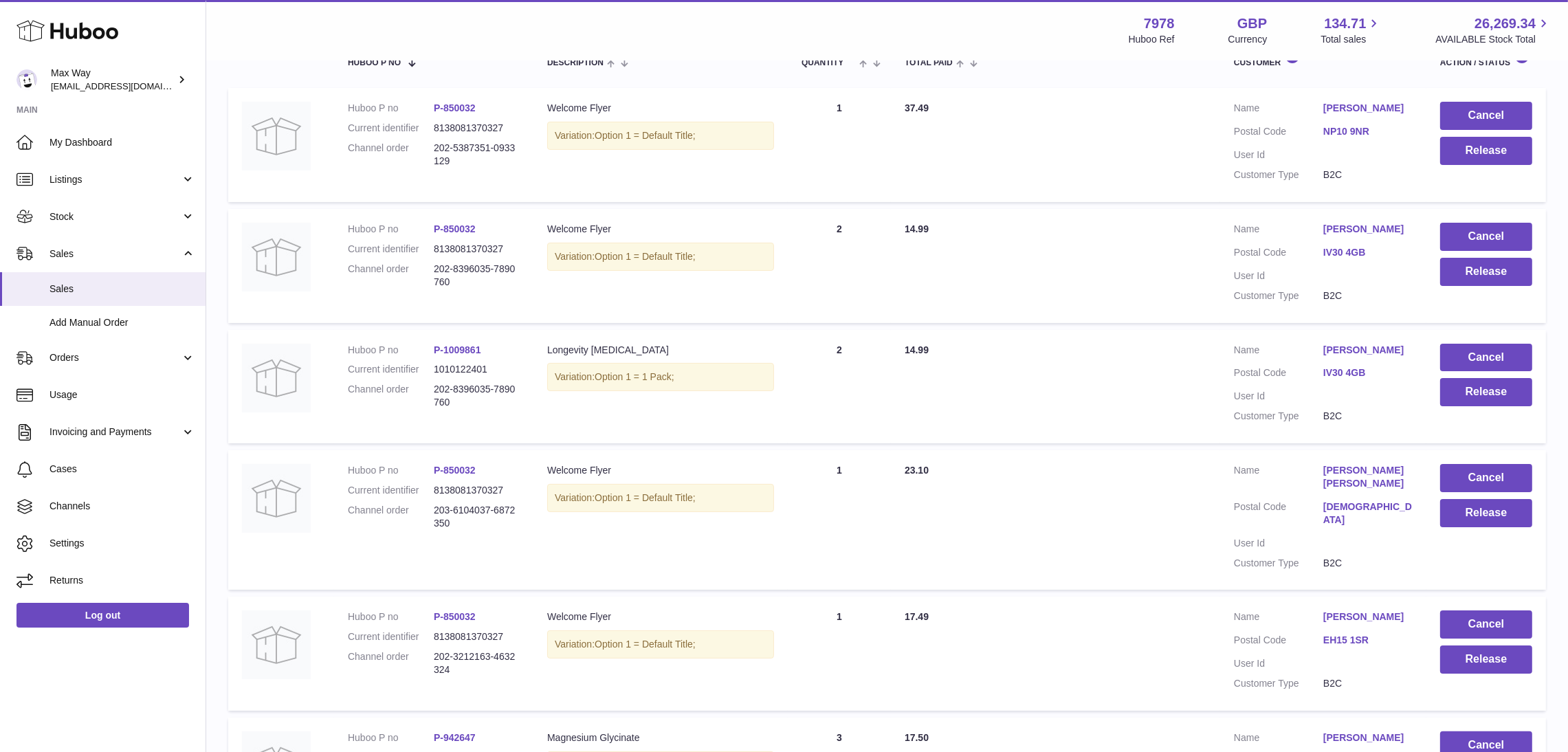
drag, startPoint x: 465, startPoint y: 400, endPoint x: 428, endPoint y: 390, distance: 38.3
click at [428, 390] on dl "Huboo P no P-1009861 Current identifier 1010122401 Channel order 202-8396035-78…" at bounding box center [433, 380] width 171 height 72
copy dl "202-8396035-7890760"
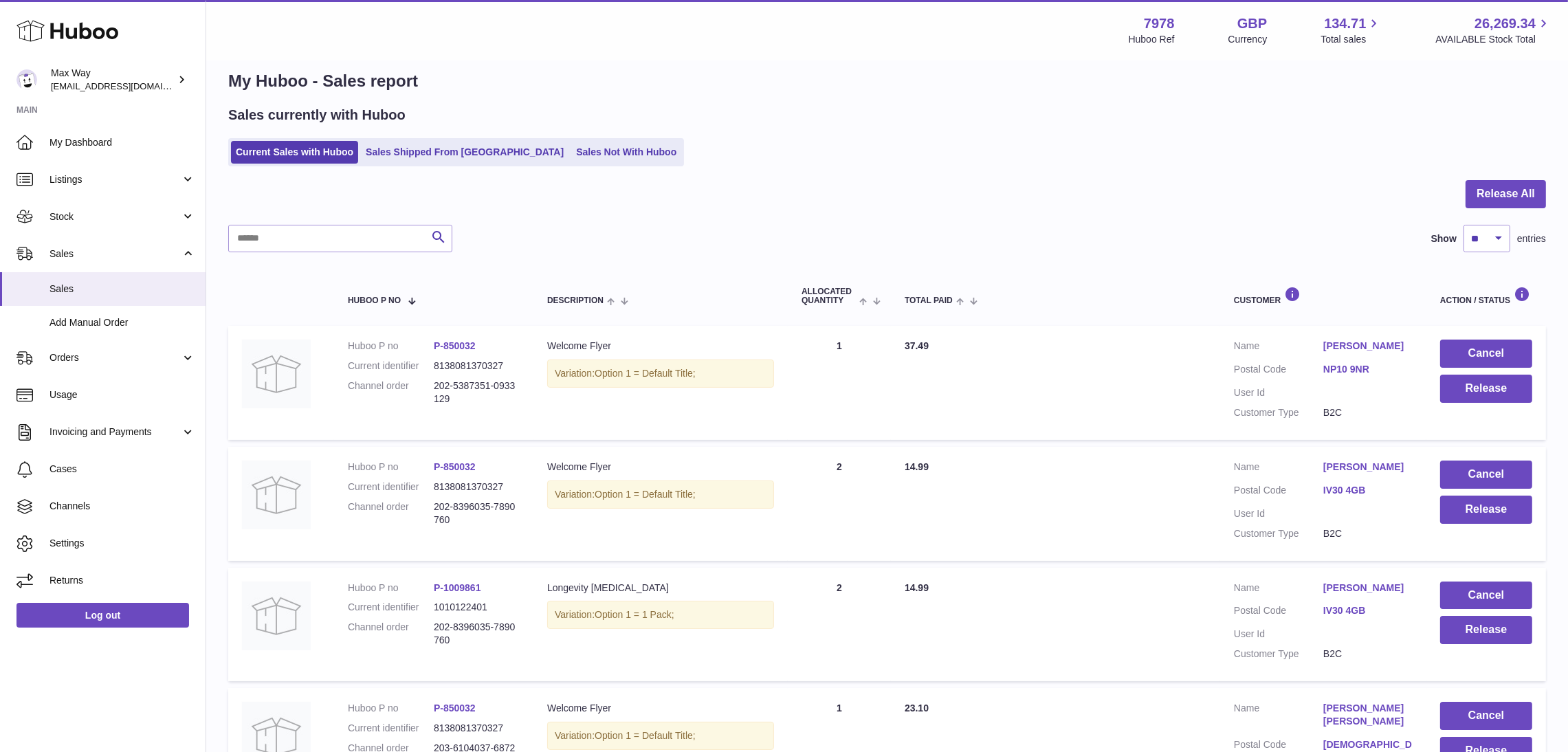
scroll to position [0, 0]
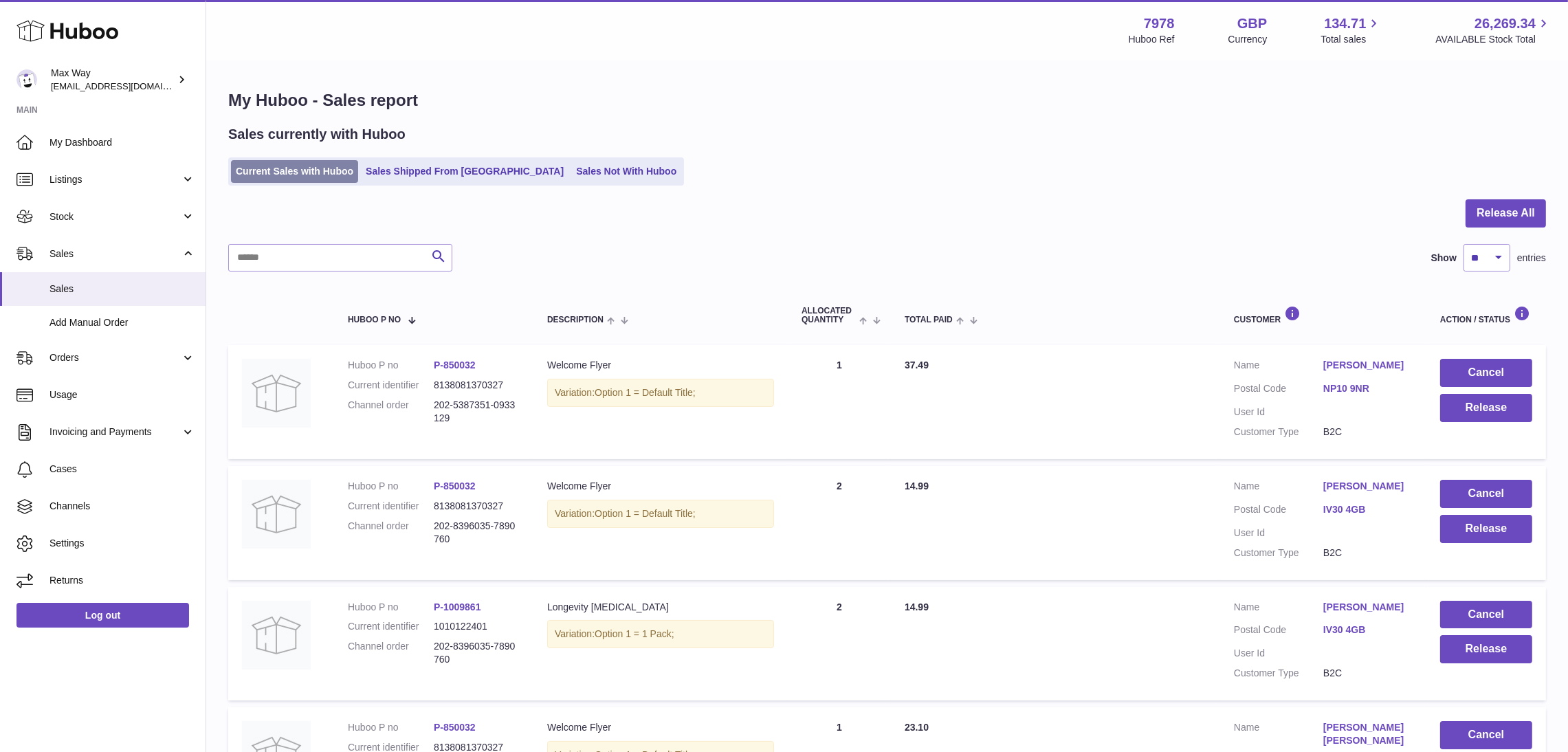
click at [262, 178] on link "Current Sales with Huboo" at bounding box center [295, 171] width 127 height 23
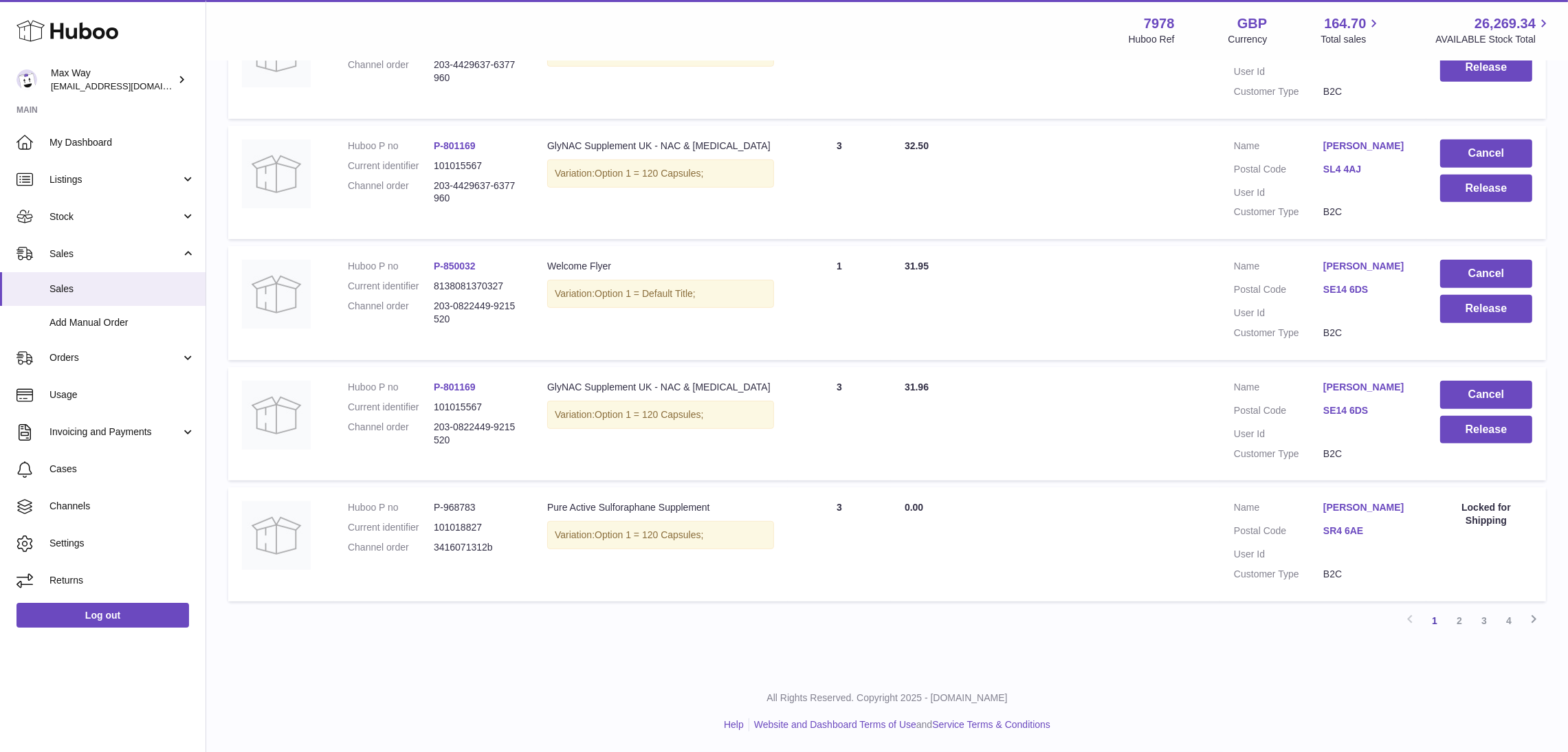
scroll to position [1017, 0]
click at [1455, 624] on link "2" at bounding box center [1459, 620] width 24 height 24
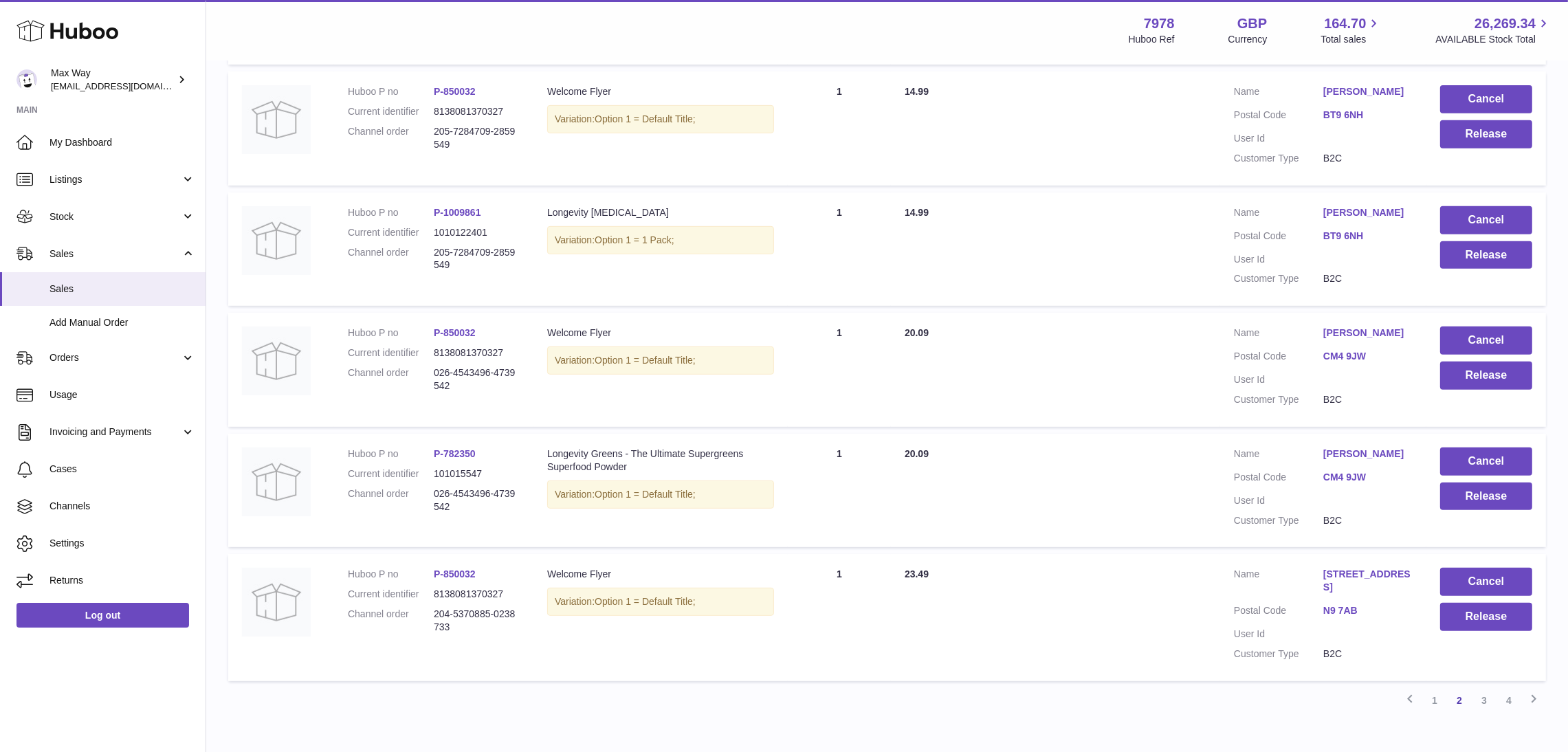
scroll to position [952, 0]
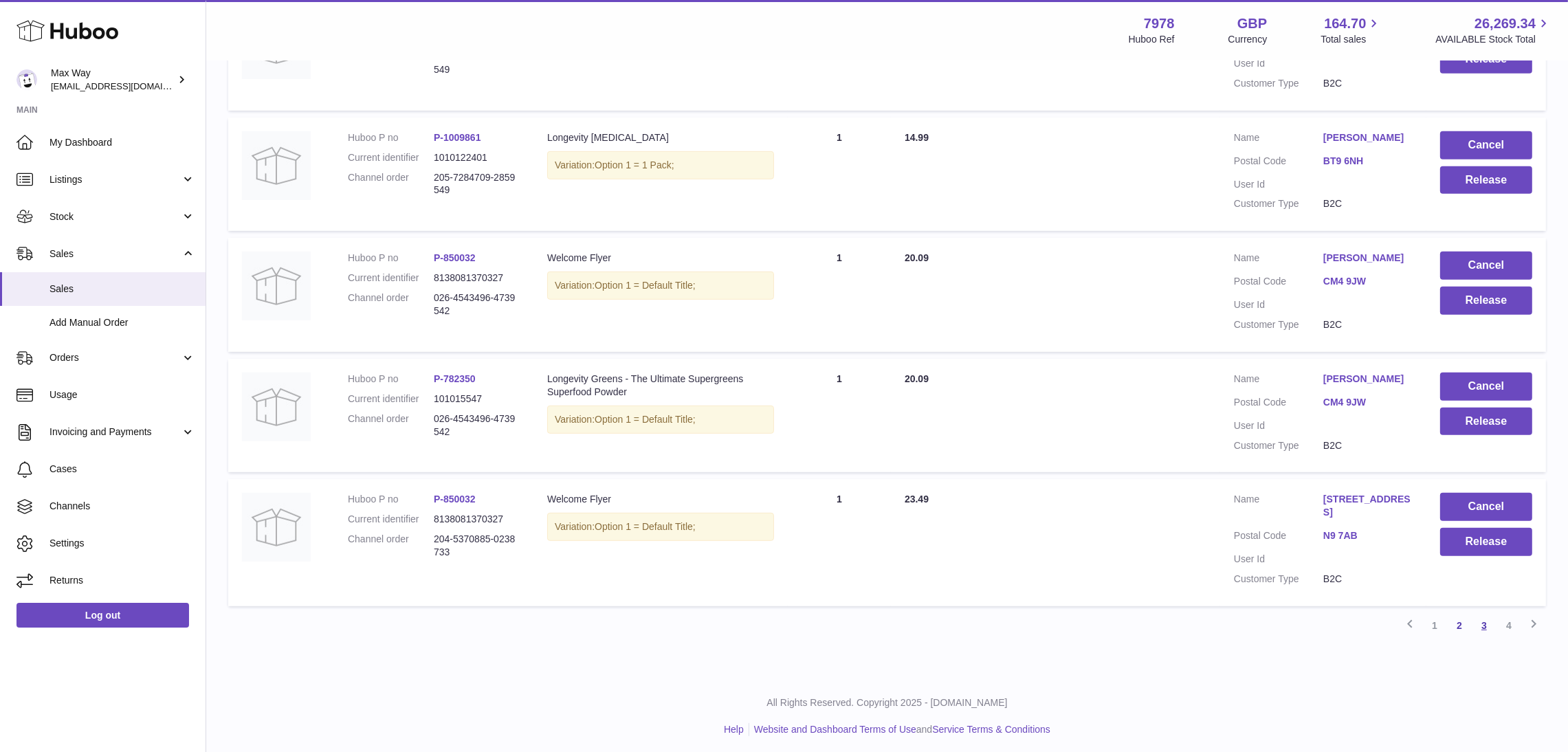
click at [1475, 624] on link "3" at bounding box center [1484, 625] width 24 height 24
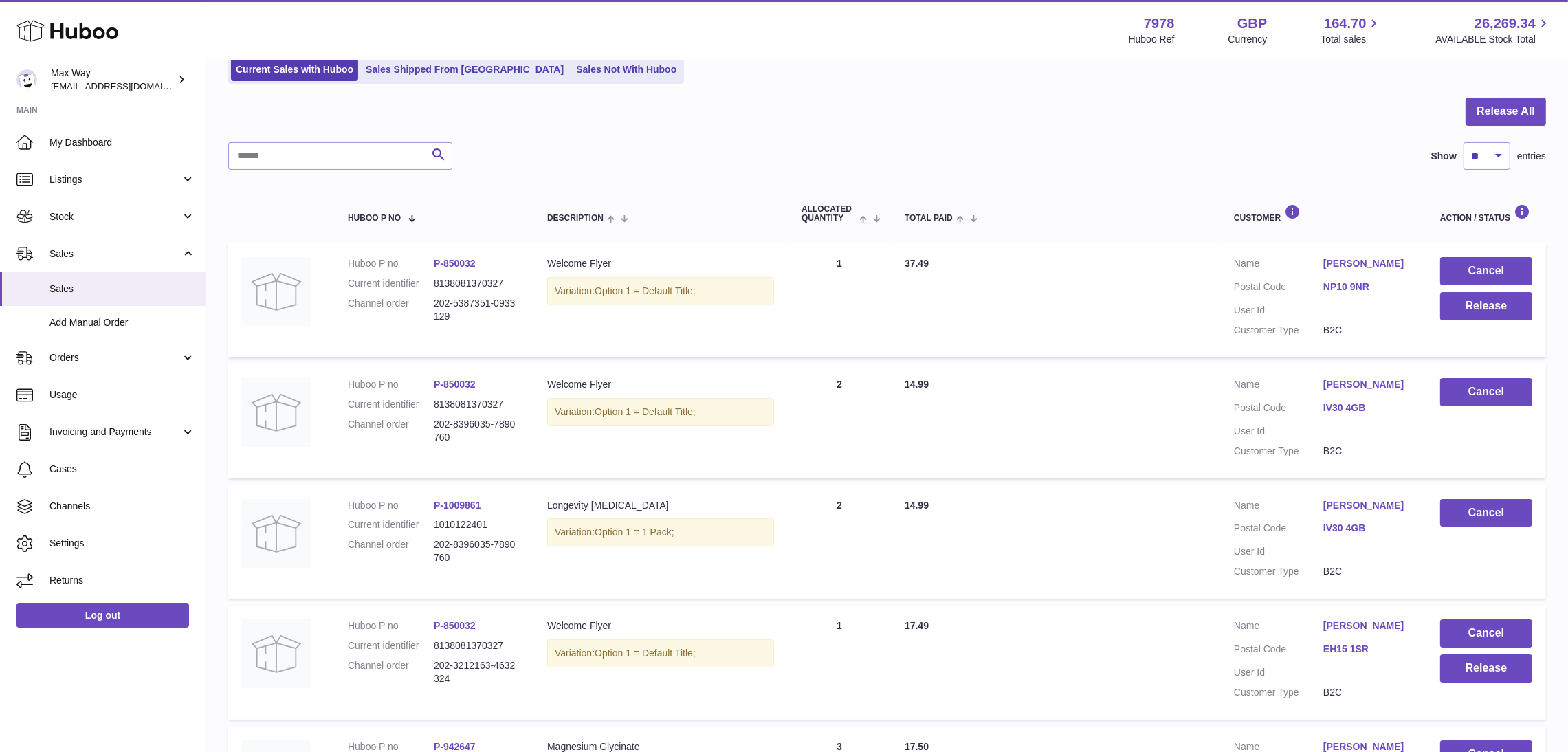
scroll to position [61, 0]
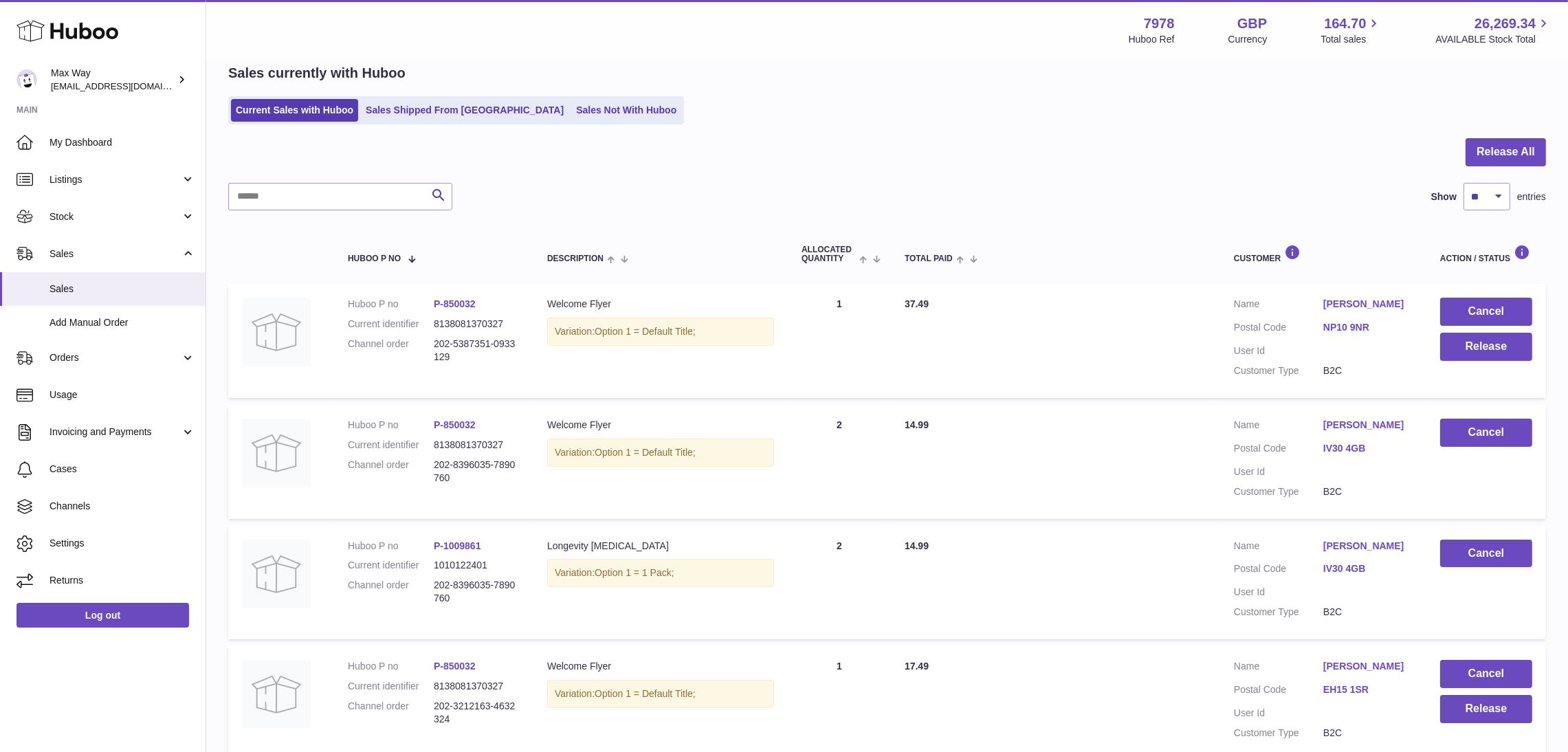
drag, startPoint x: 430, startPoint y: 343, endPoint x: 469, endPoint y: 362, distance: 43.4
click at [469, 362] on dl "Huboo P no P-850032 Current identifier 8138081370327 Channel order 202-5387351-…" at bounding box center [433, 334] width 171 height 72
copy dl "202-5387351-0933129"
click at [294, 200] on input "text" at bounding box center [340, 197] width 224 height 27
paste input "**********"
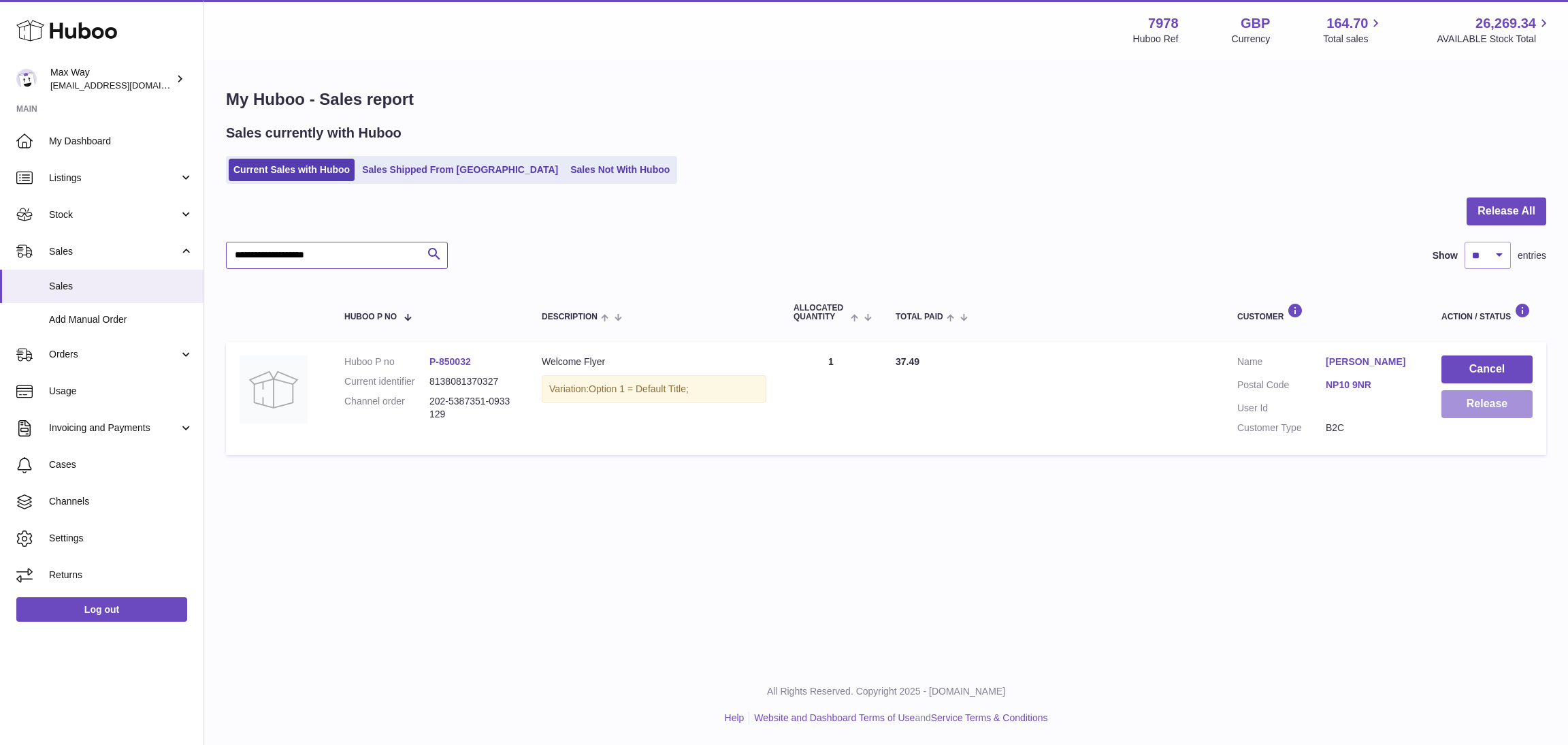
type input "**********"
click at [1499, 412] on button "Release" at bounding box center [1488, 404] width 91 height 28
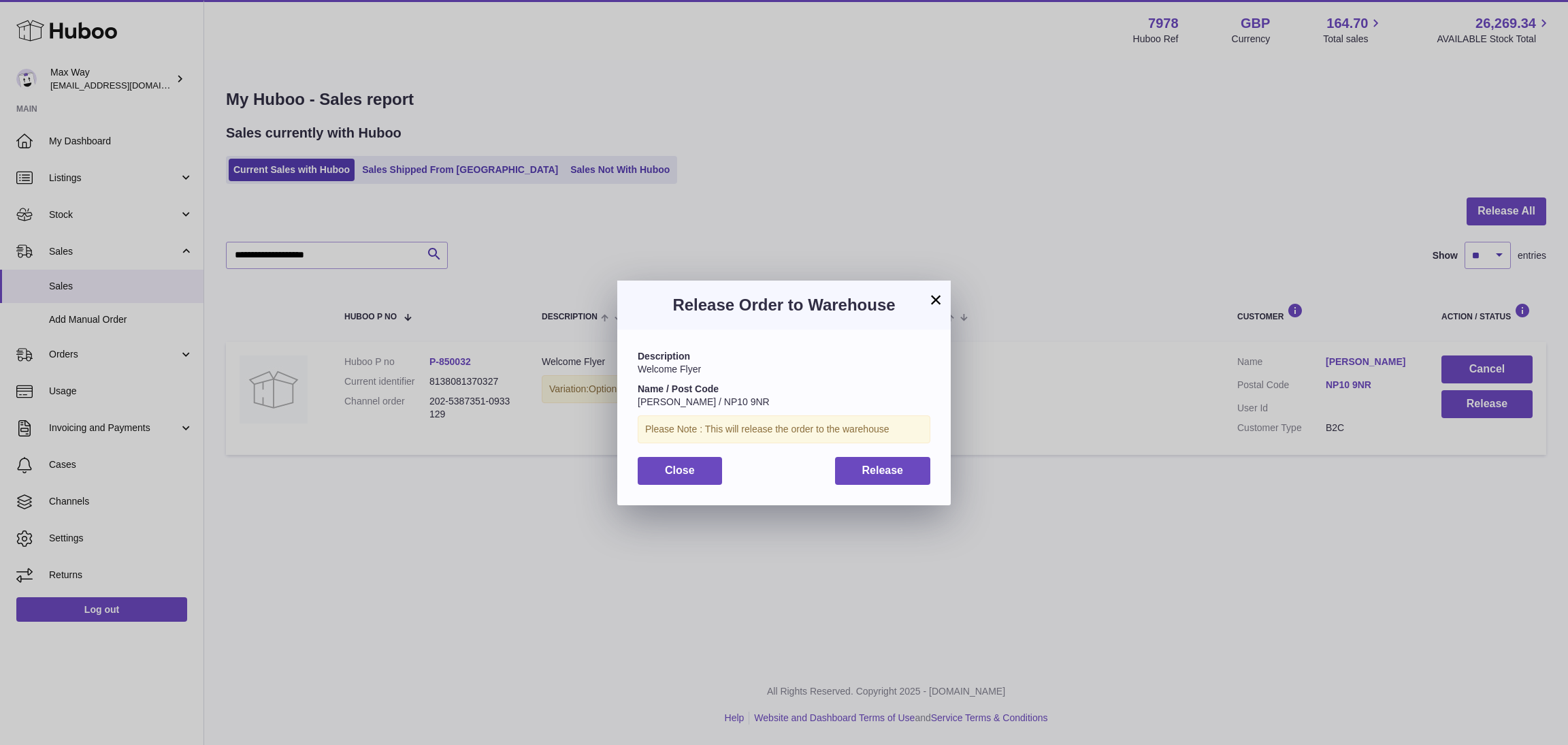
click at [943, 298] on button "×" at bounding box center [936, 299] width 16 height 16
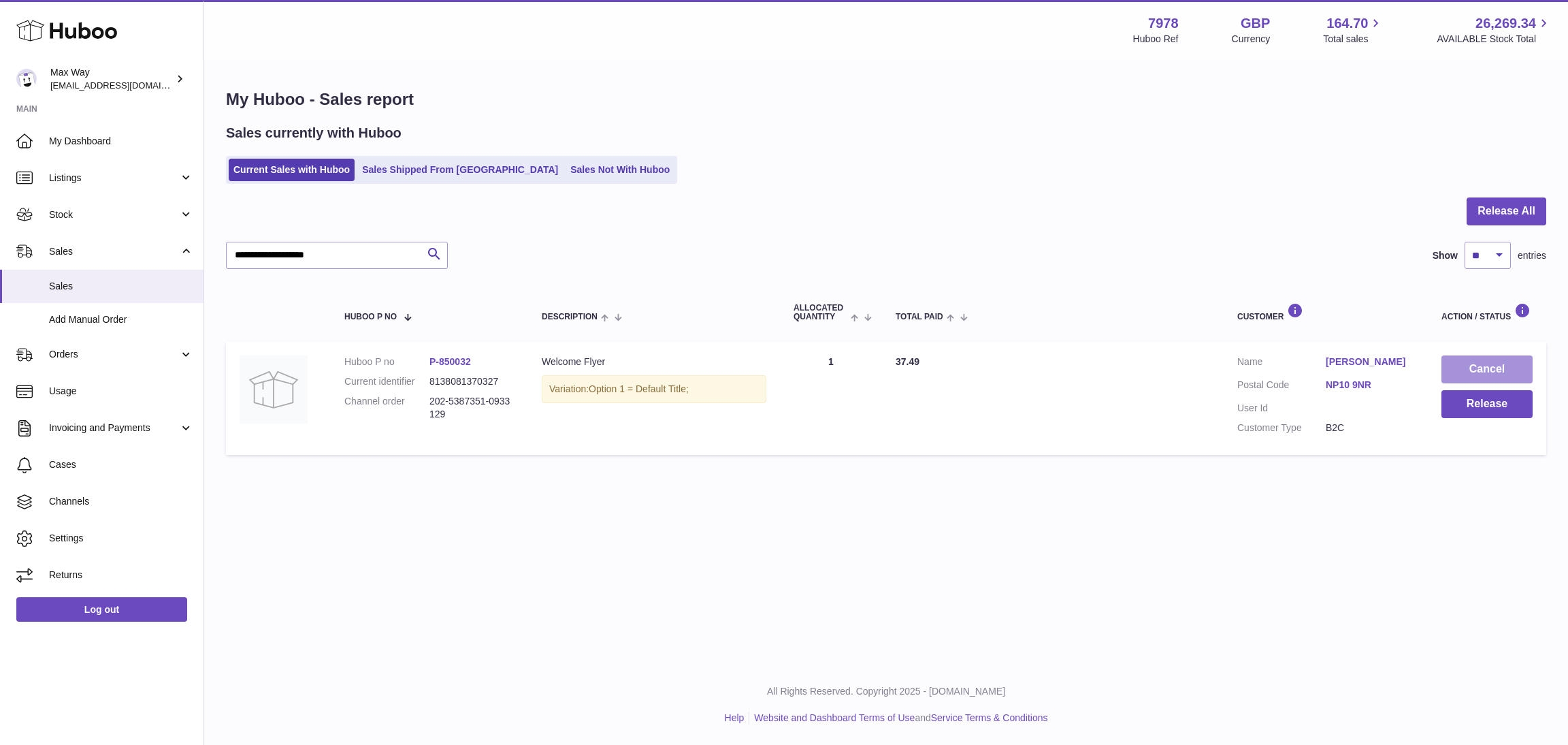
click at [1501, 361] on button "Cancel" at bounding box center [1488, 369] width 91 height 28
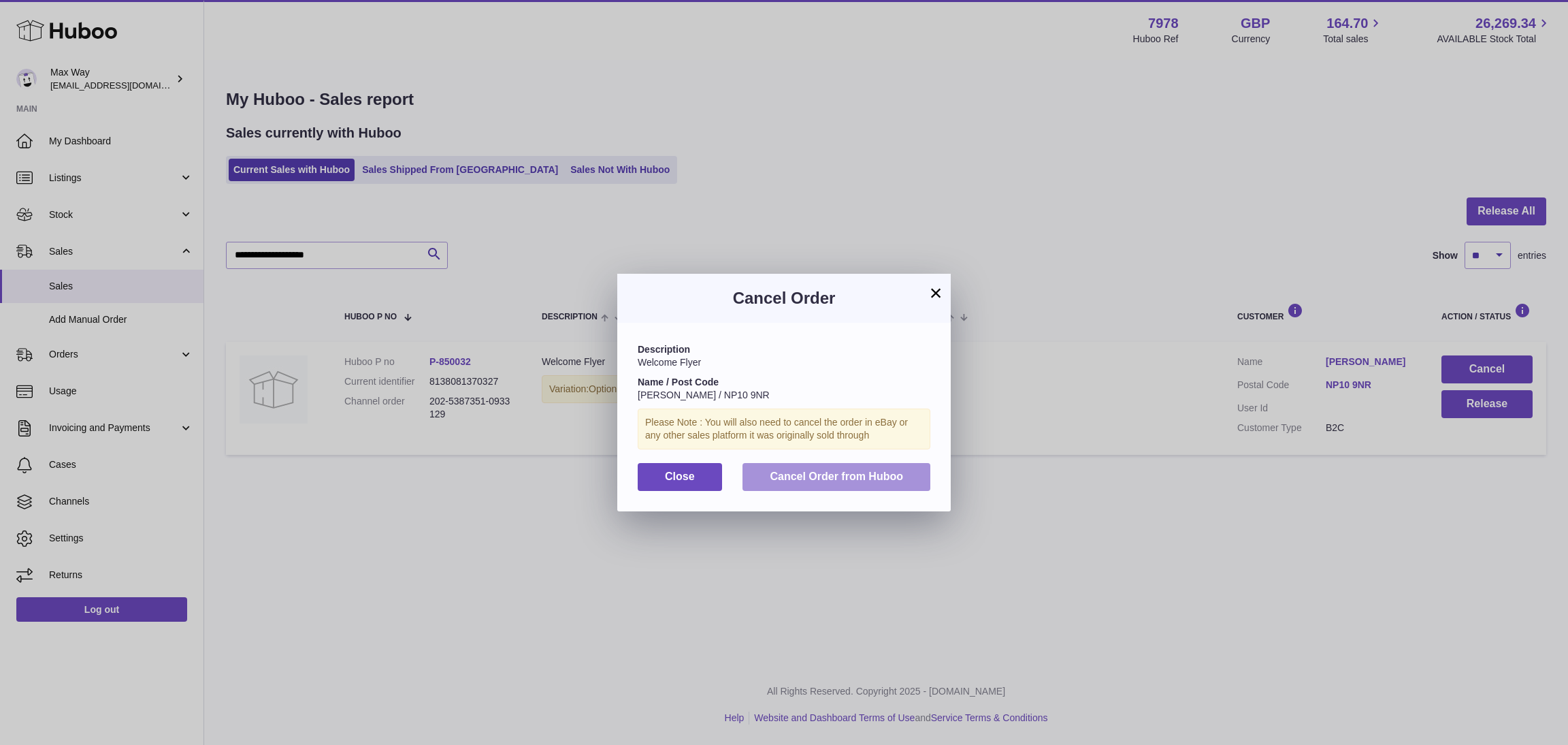
click at [889, 478] on span "Cancel Order from Huboo" at bounding box center [837, 476] width 134 height 12
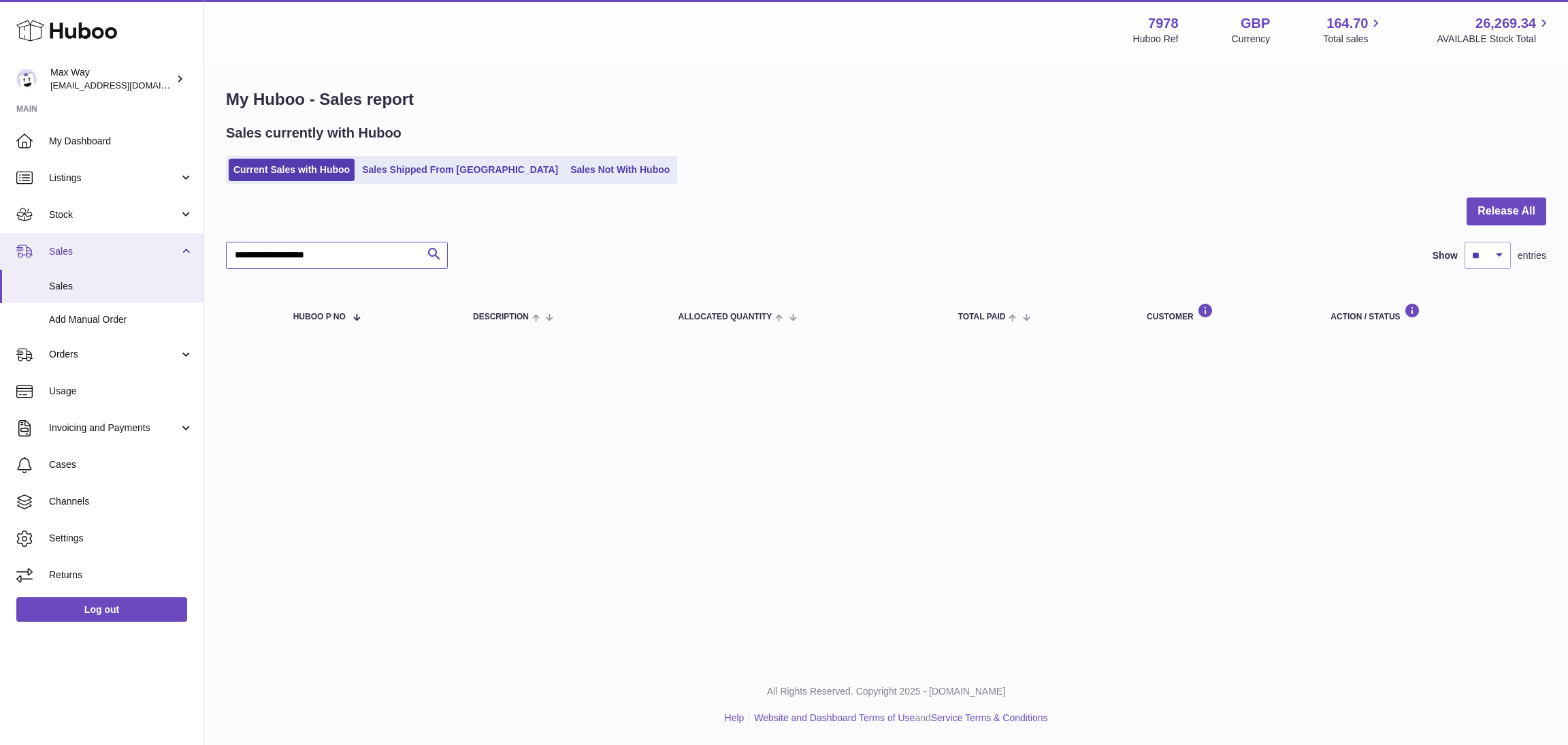
drag, startPoint x: 403, startPoint y: 251, endPoint x: 160, endPoint y: 243, distance: 243.1
click at [162, 243] on div "Huboo Max Way Max@LongevityBox.co.uk Main My Dashboard Listings Not with Huboo …" at bounding box center [784, 372] width 1568 height 745
paste input "**********"
type input "**********"
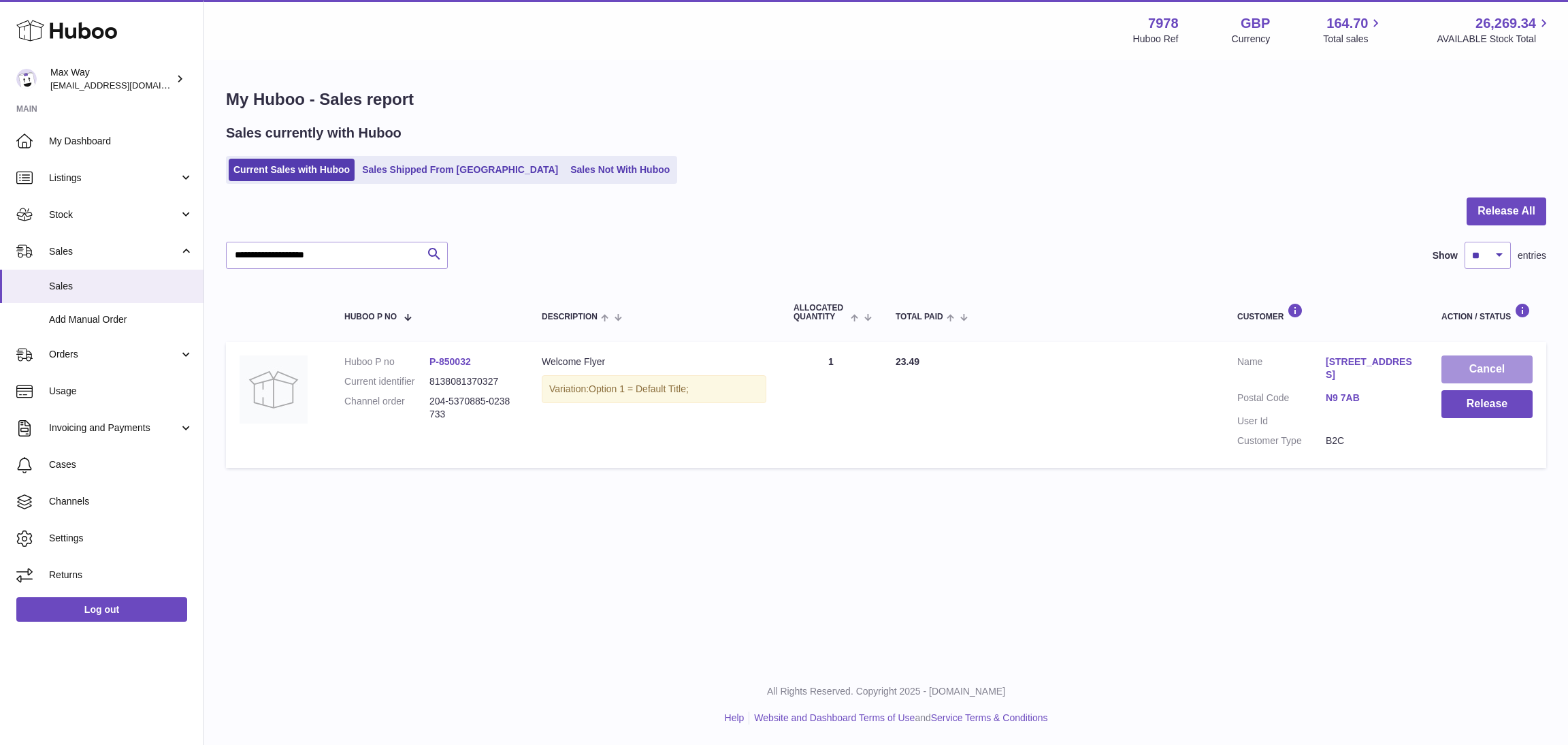
click at [1499, 368] on button "Cancel" at bounding box center [1488, 369] width 91 height 28
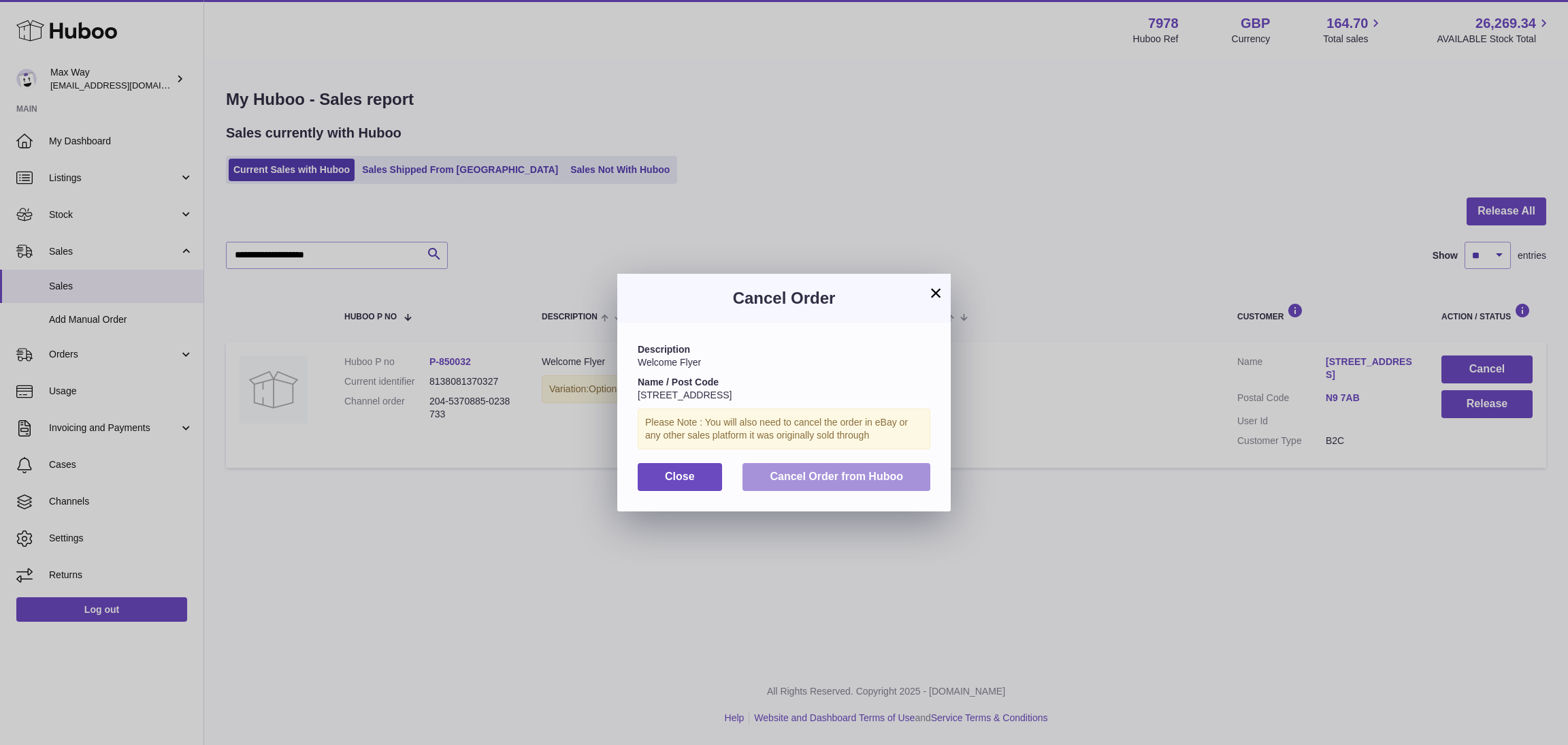
click at [905, 482] on button "Cancel Order from Huboo" at bounding box center [837, 476] width 188 height 28
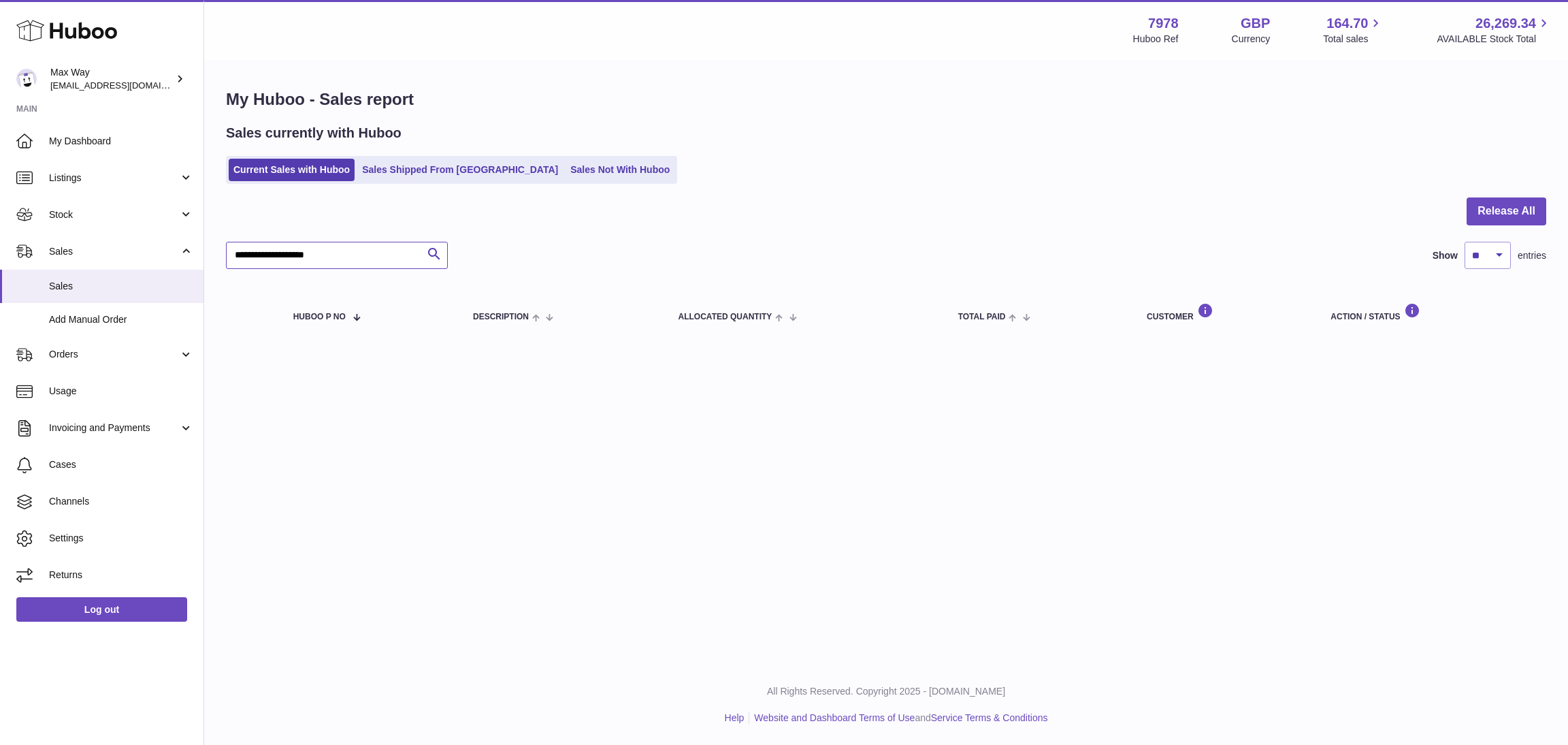
drag, startPoint x: 367, startPoint y: 257, endPoint x: 239, endPoint y: 250, distance: 128.2
click at [239, 250] on input "**********" at bounding box center [336, 255] width 222 height 27
paste input "**********"
type input "**********"
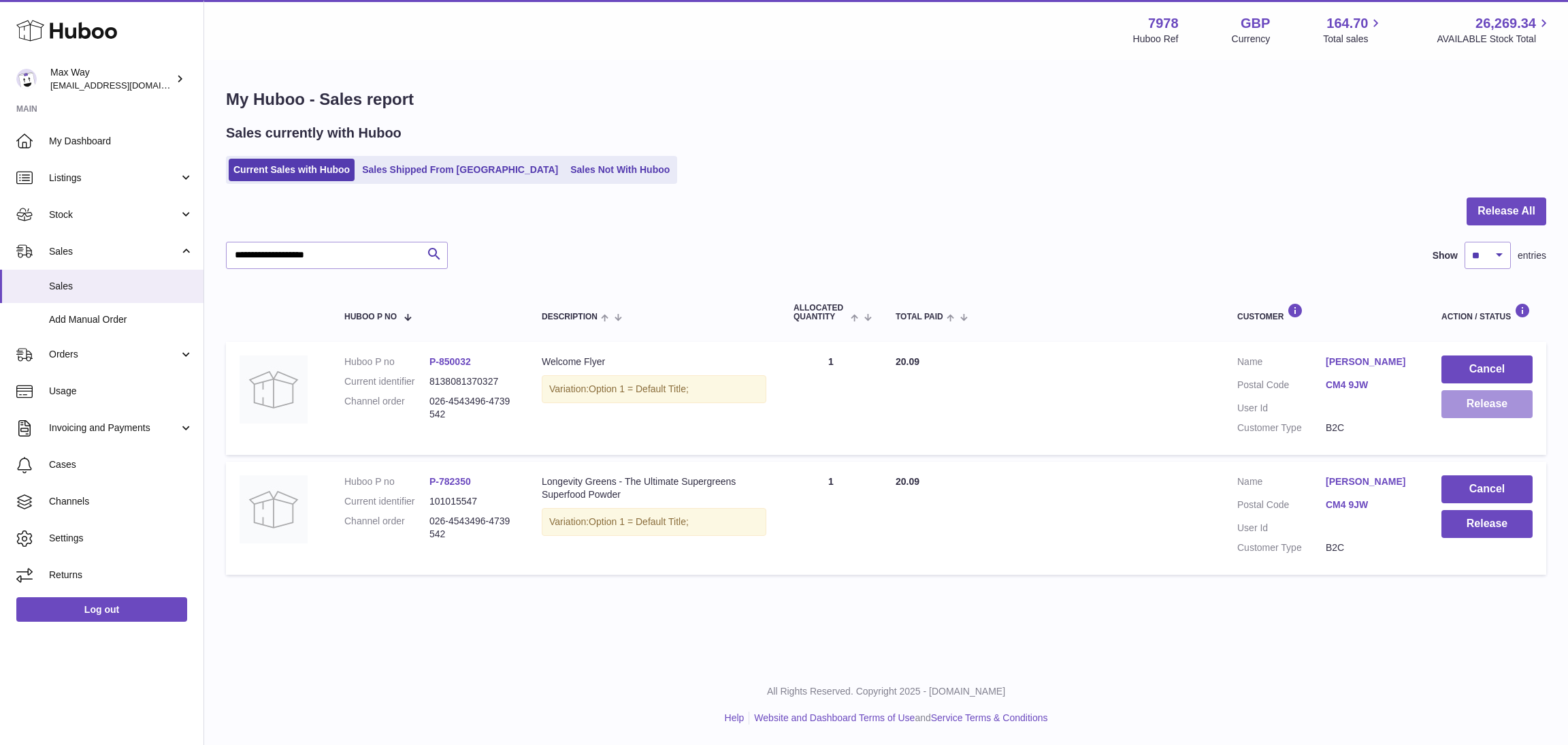
click at [1496, 405] on button "Release" at bounding box center [1488, 404] width 91 height 28
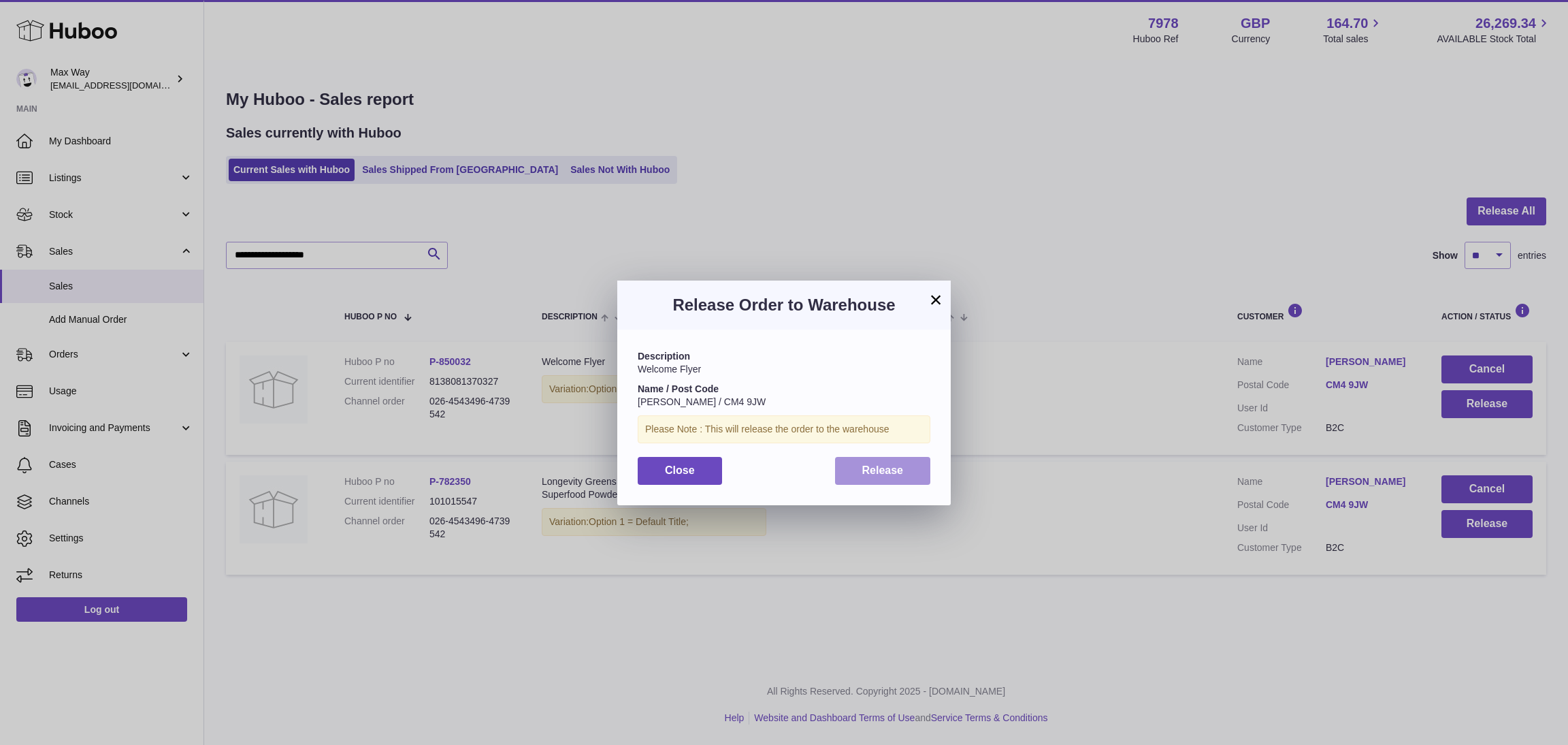
click at [889, 477] on button "Release" at bounding box center [882, 470] width 96 height 28
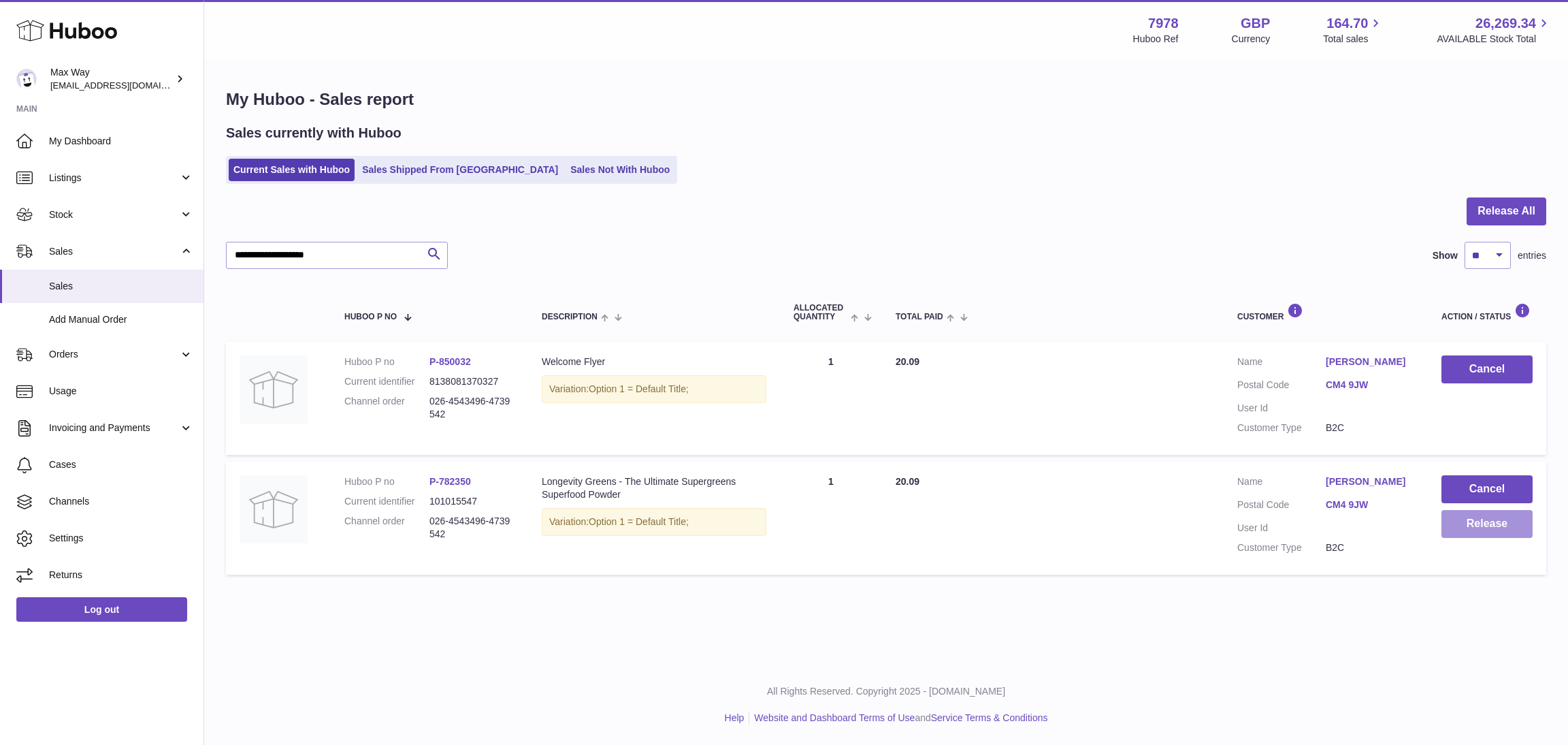
click at [1491, 524] on button "Release" at bounding box center [1488, 524] width 91 height 28
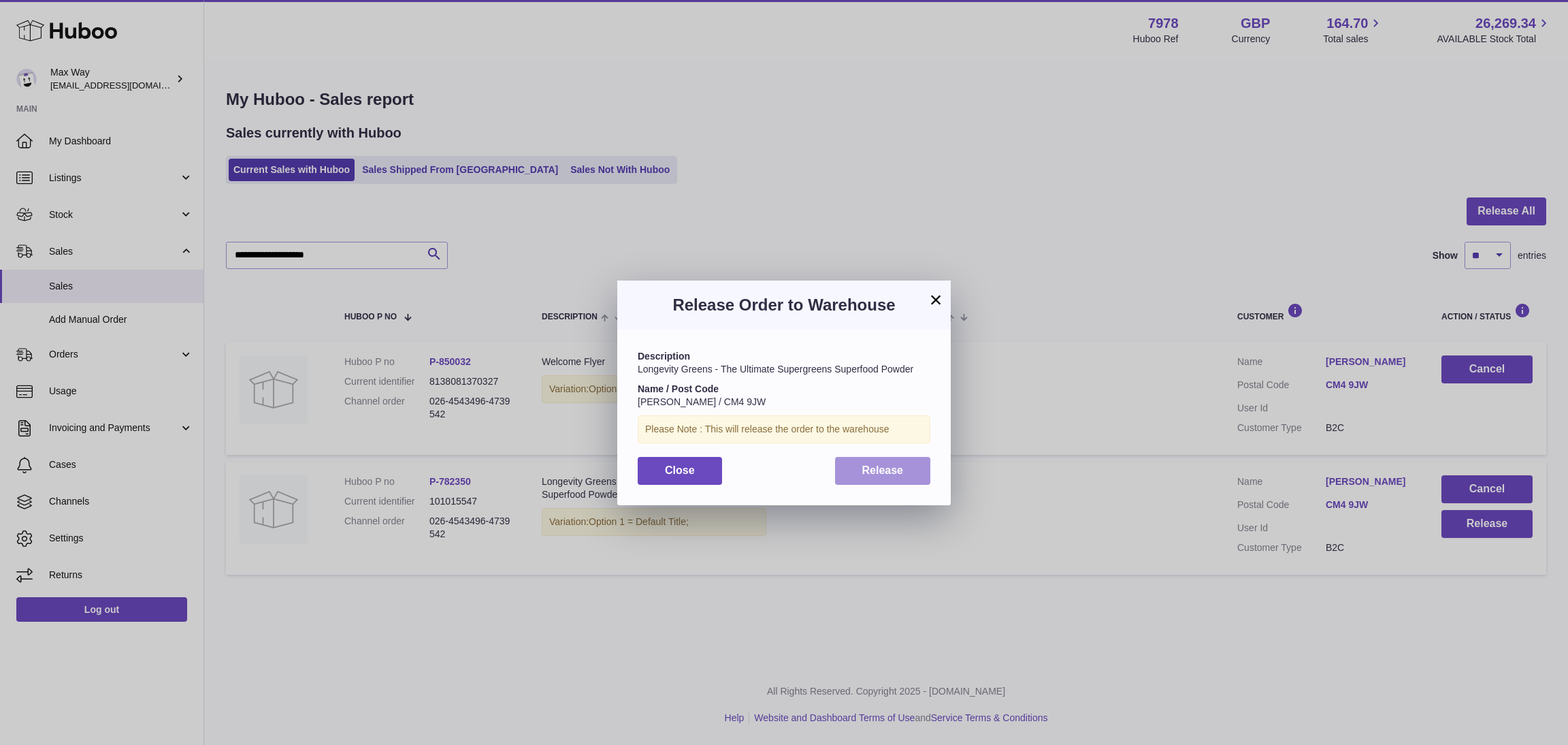
click at [896, 470] on span "Release" at bounding box center [882, 470] width 42 height 12
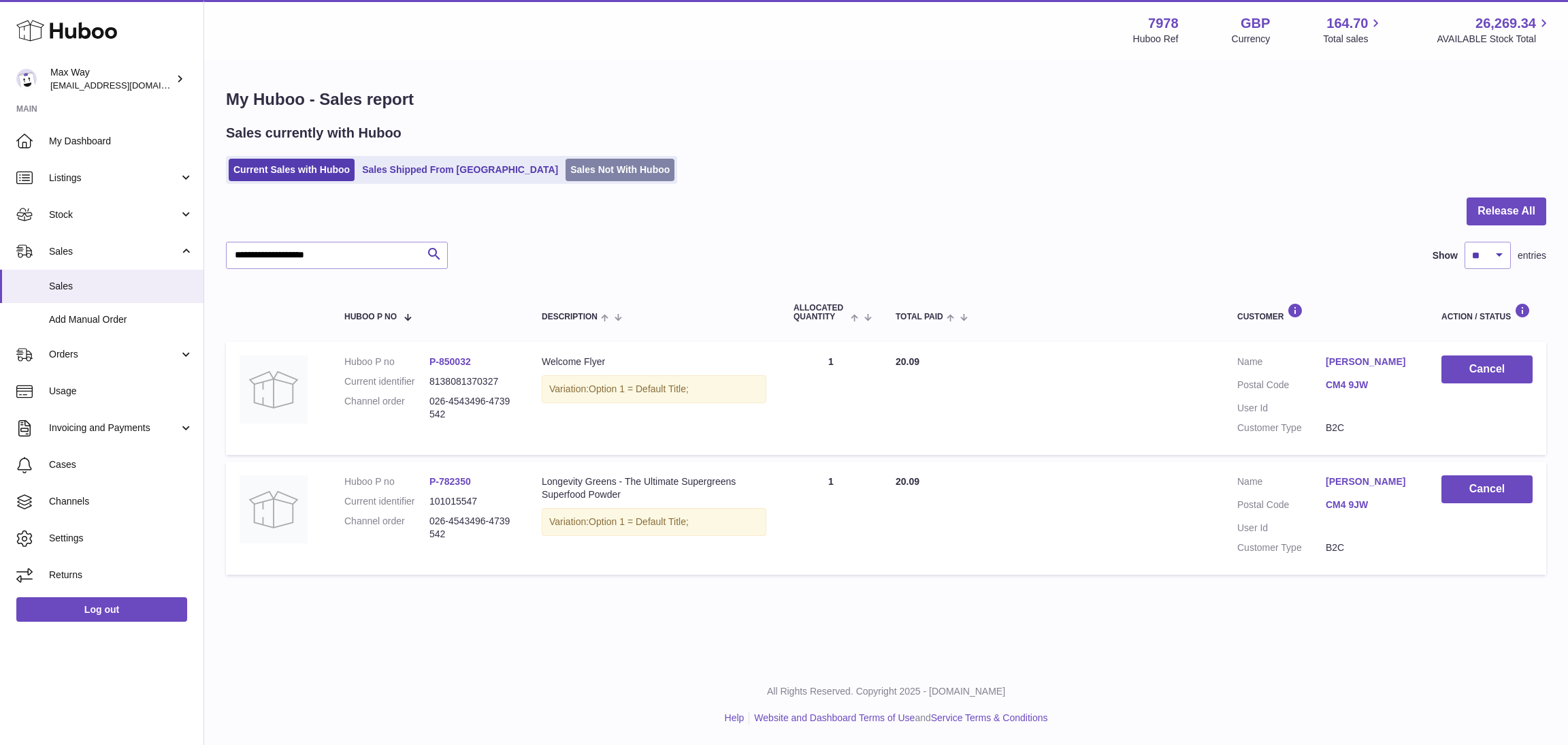
click at [571, 167] on link "Sales Not With Huboo" at bounding box center [620, 170] width 109 height 22
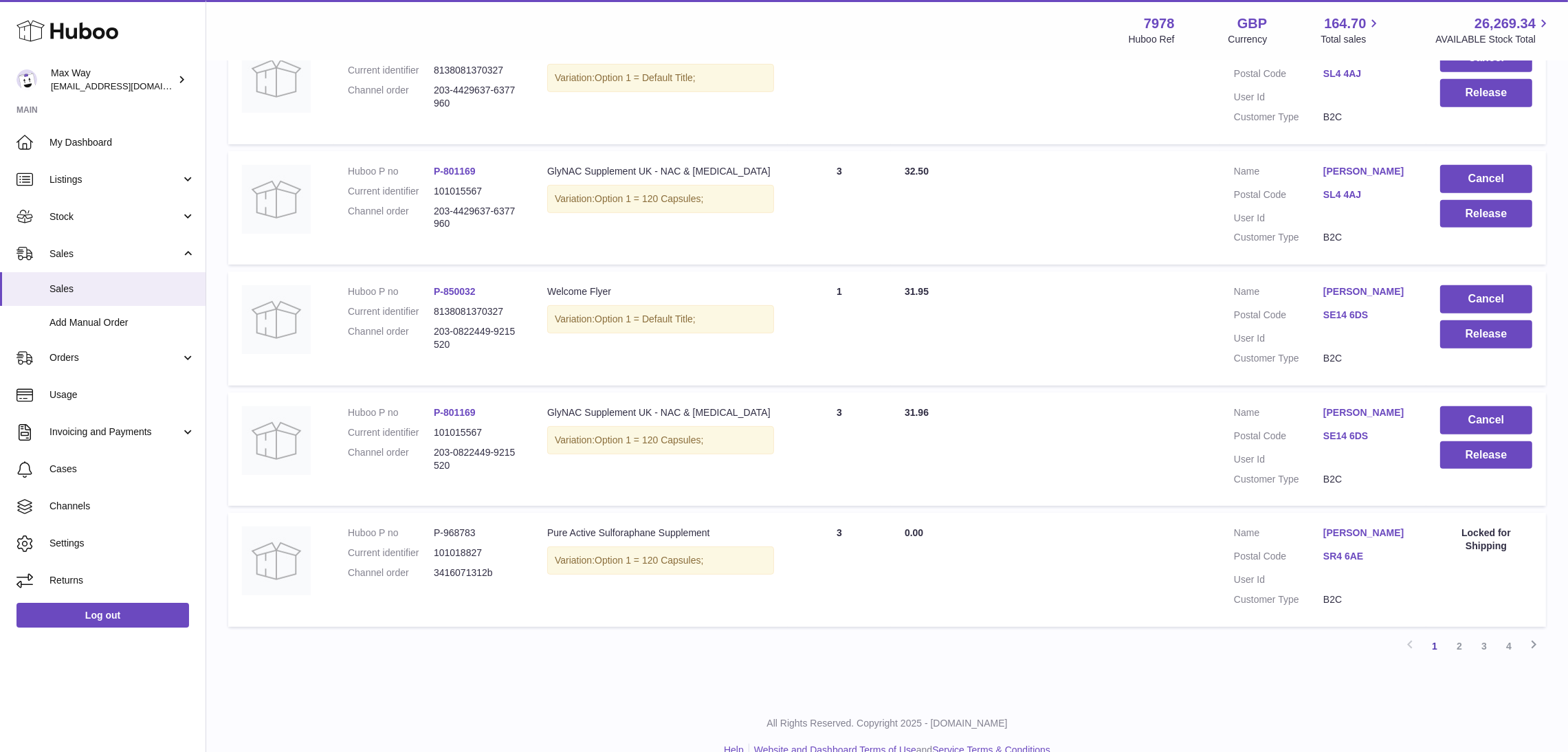
scroll to position [1017, 0]
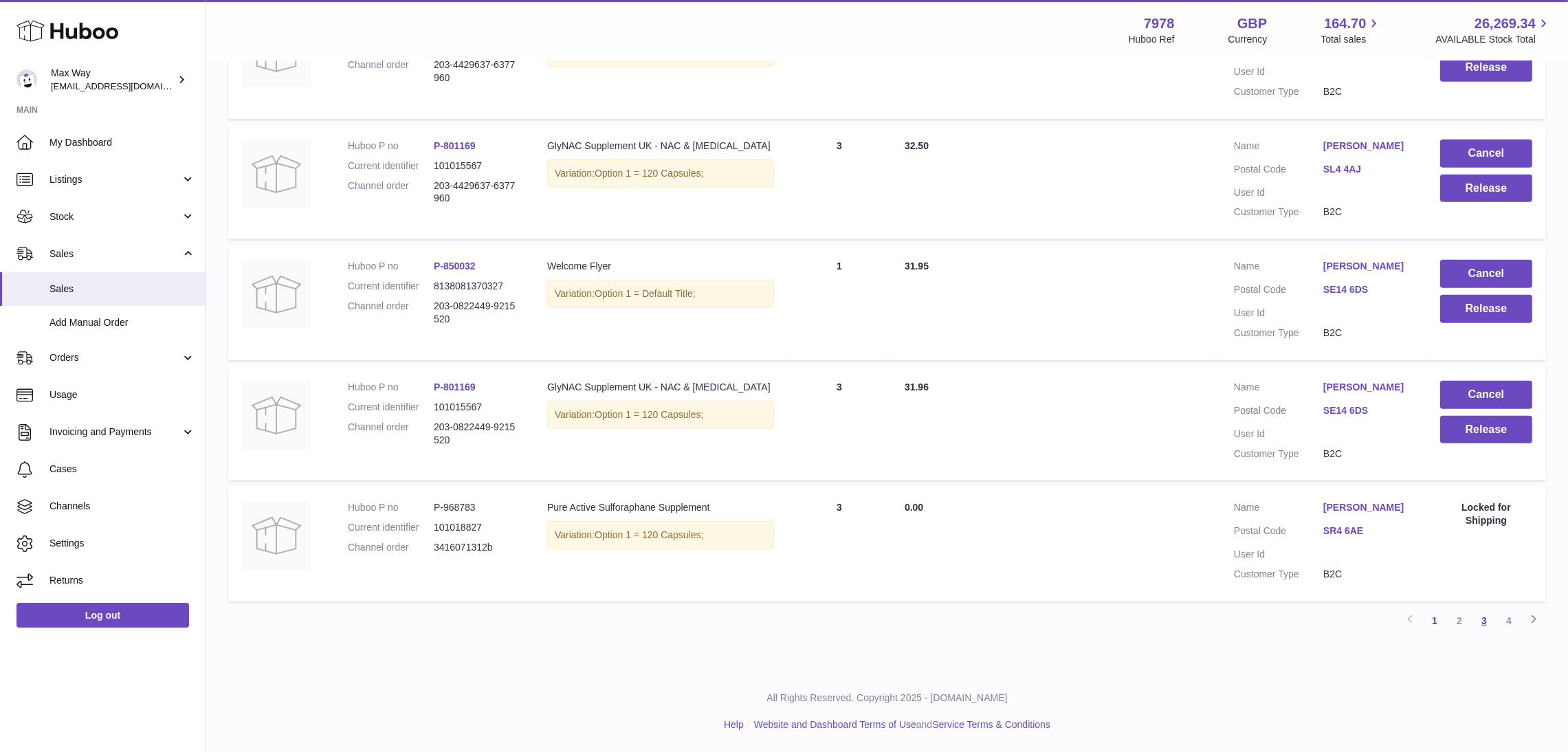
click at [1478, 625] on link "3" at bounding box center [1484, 620] width 24 height 24
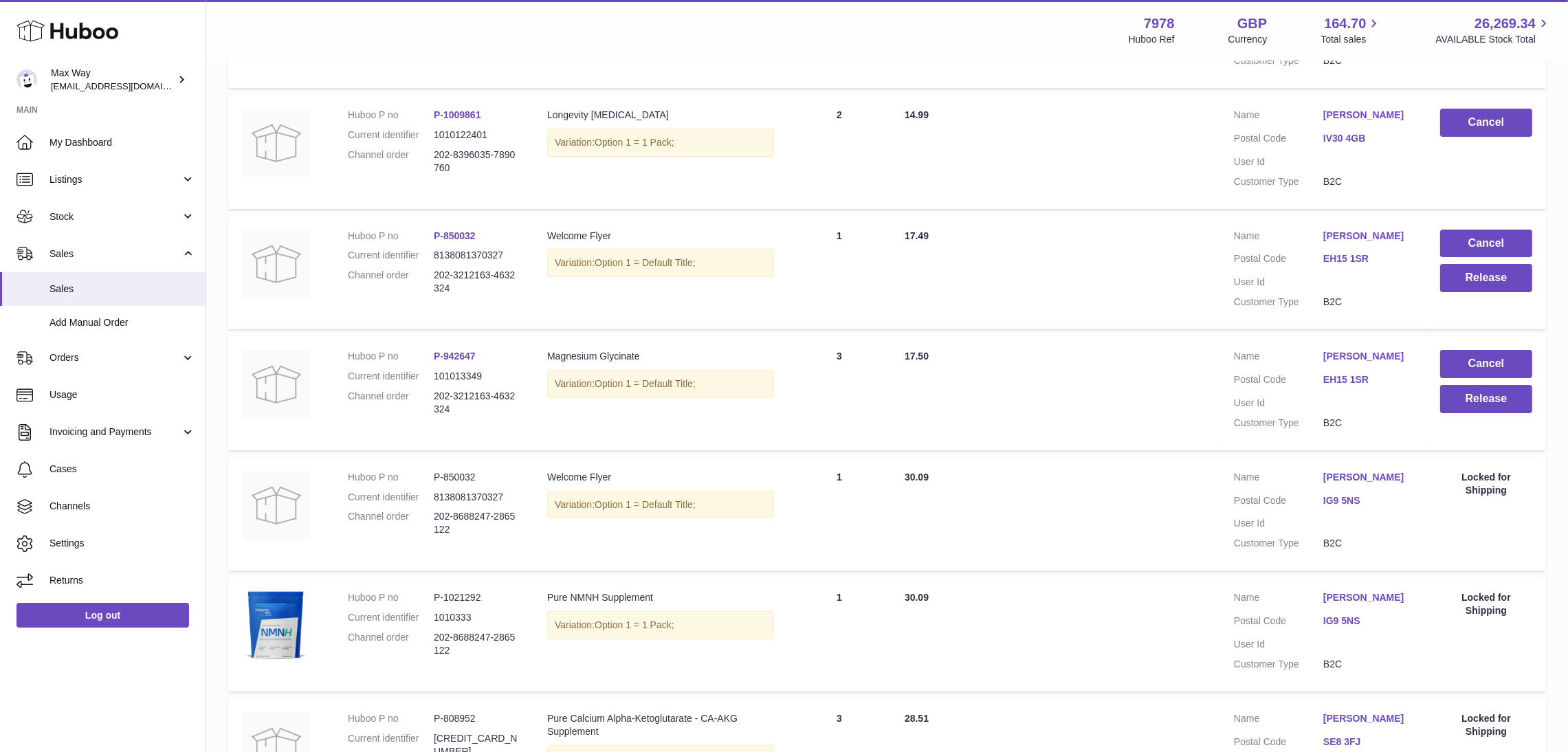
scroll to position [267, 0]
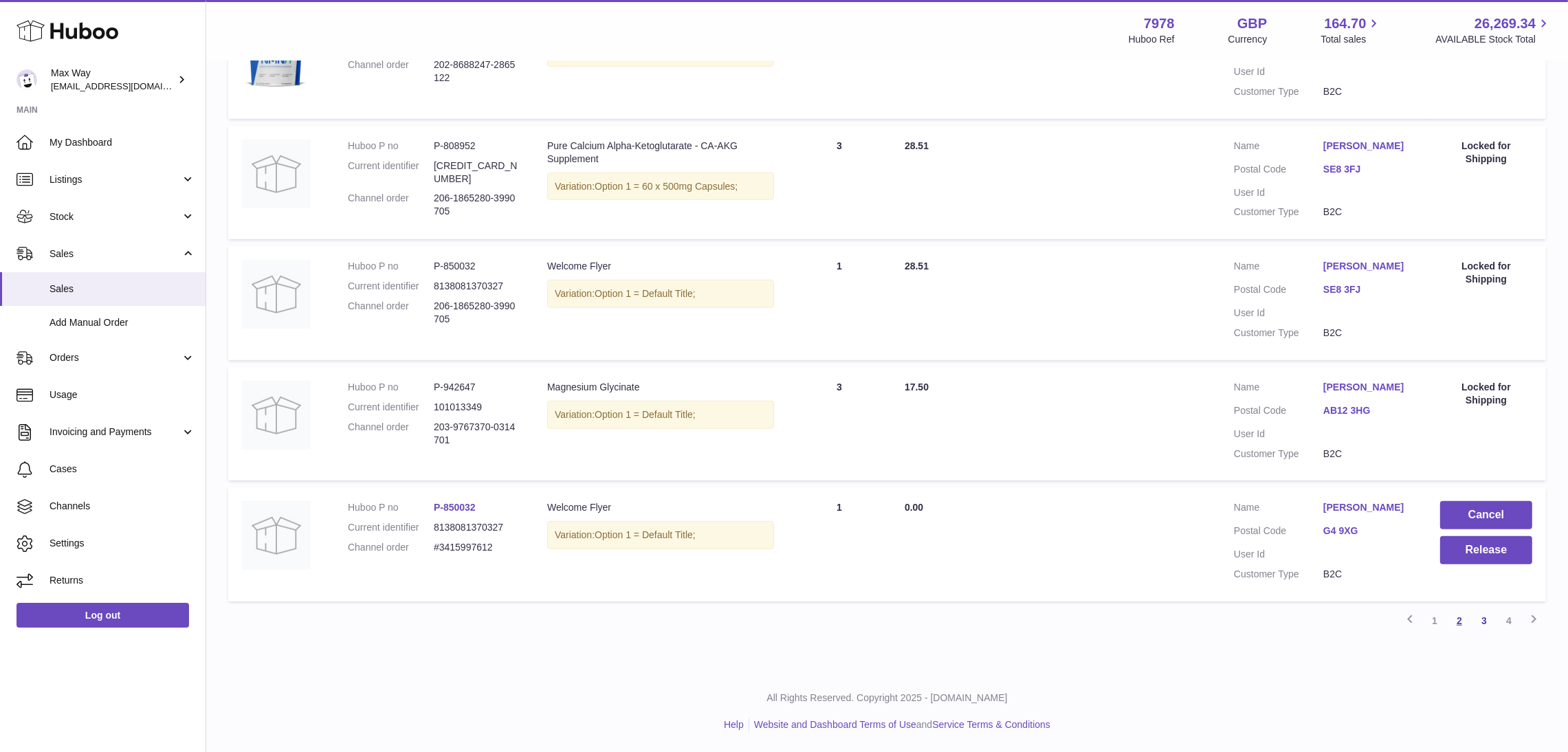
click at [1459, 615] on link "2" at bounding box center [1459, 620] width 24 height 24
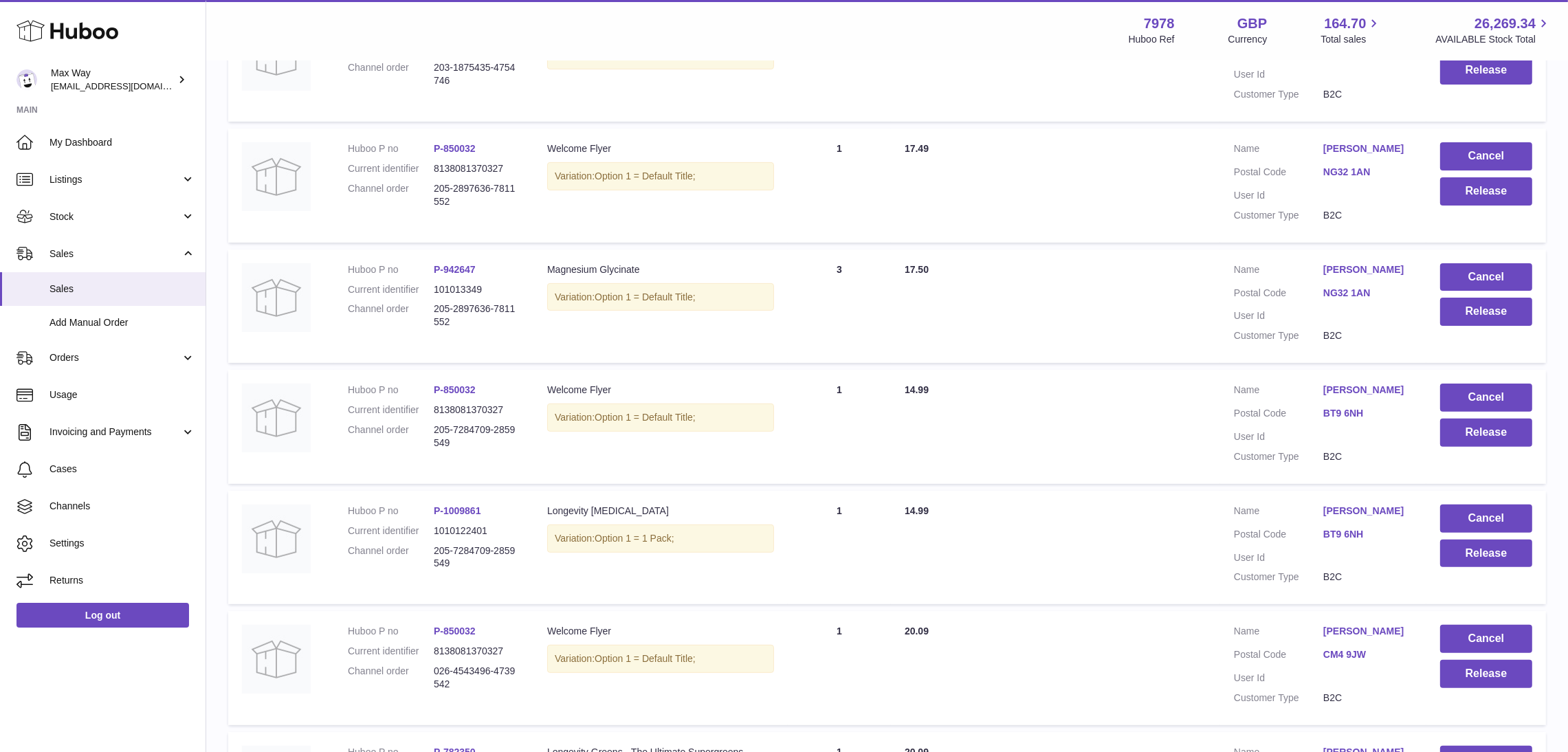
scroll to position [952, 0]
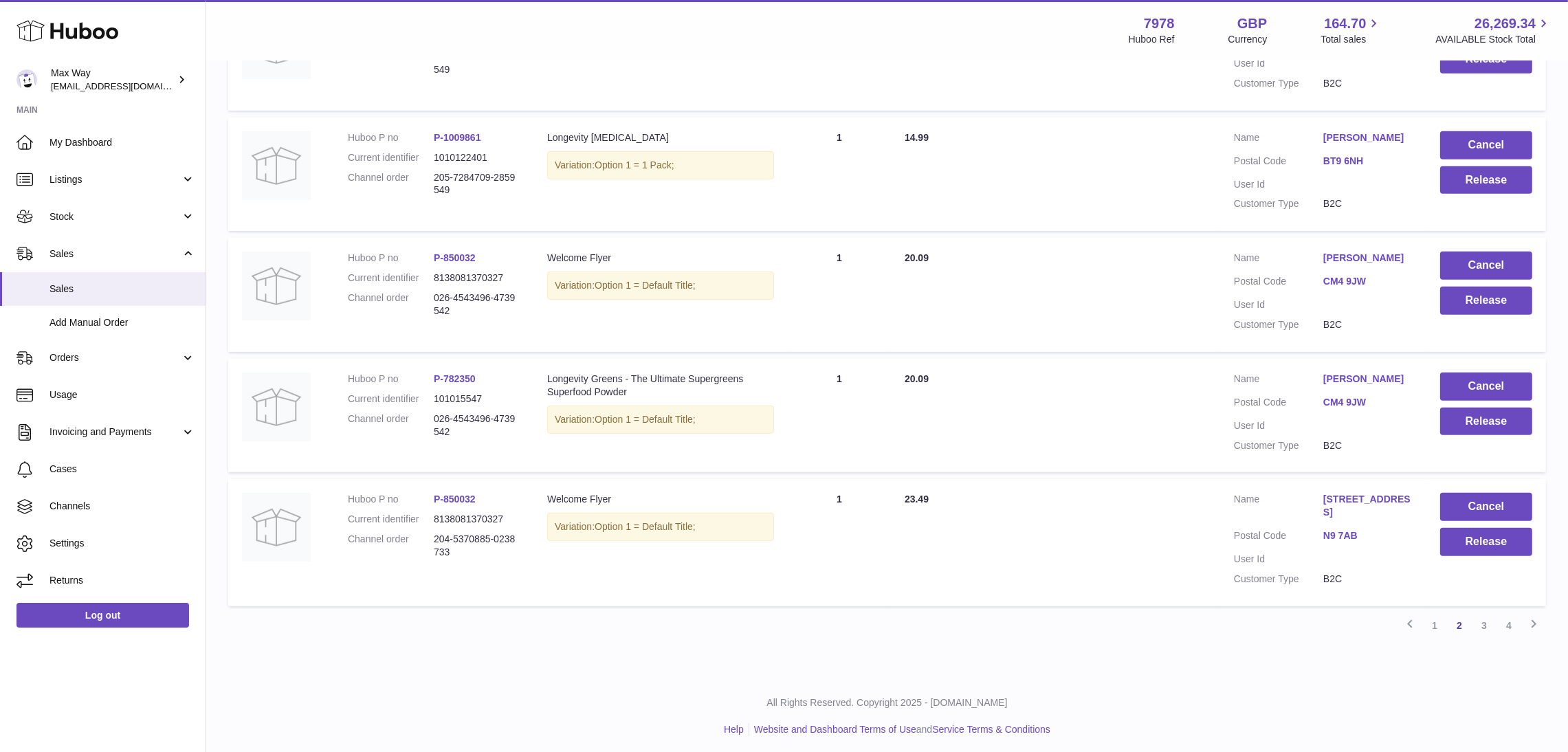
drag, startPoint x: 455, startPoint y: 550, endPoint x: 432, endPoint y: 537, distance: 26.4
click at [432, 537] on dl "Huboo P no P-850032 Current identifier 8138081370327 Channel order 204-5370885-…" at bounding box center [433, 529] width 171 height 72
copy dl "204-5370885-0238733"
drag, startPoint x: 430, startPoint y: 416, endPoint x: 476, endPoint y: 433, distance: 49.0
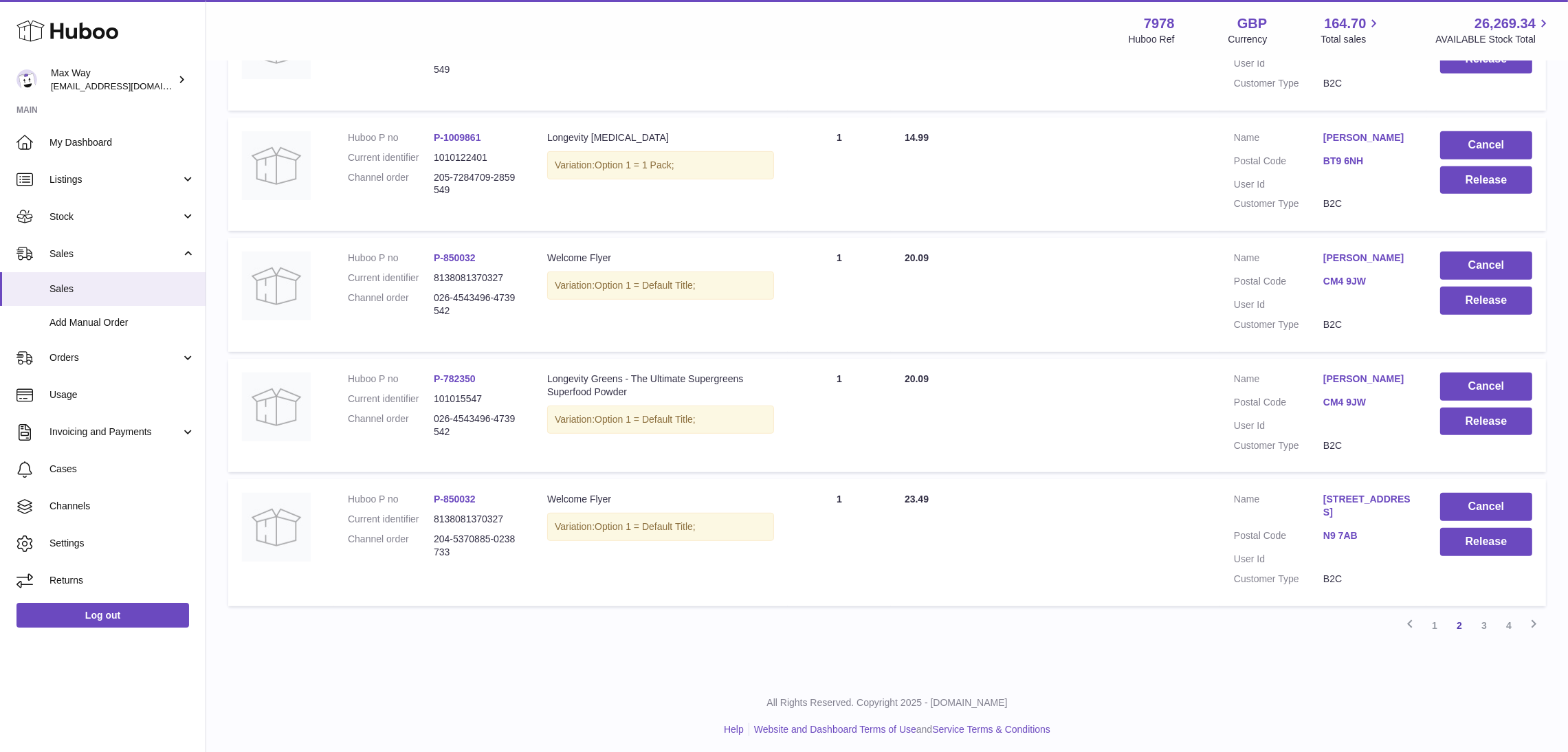
click at [476, 433] on dl "Huboo P no P-782350 Current identifier 101015547 Channel order 026-4543496-4739…" at bounding box center [433, 408] width 171 height 72
copy dl "026-4543496-4739542"
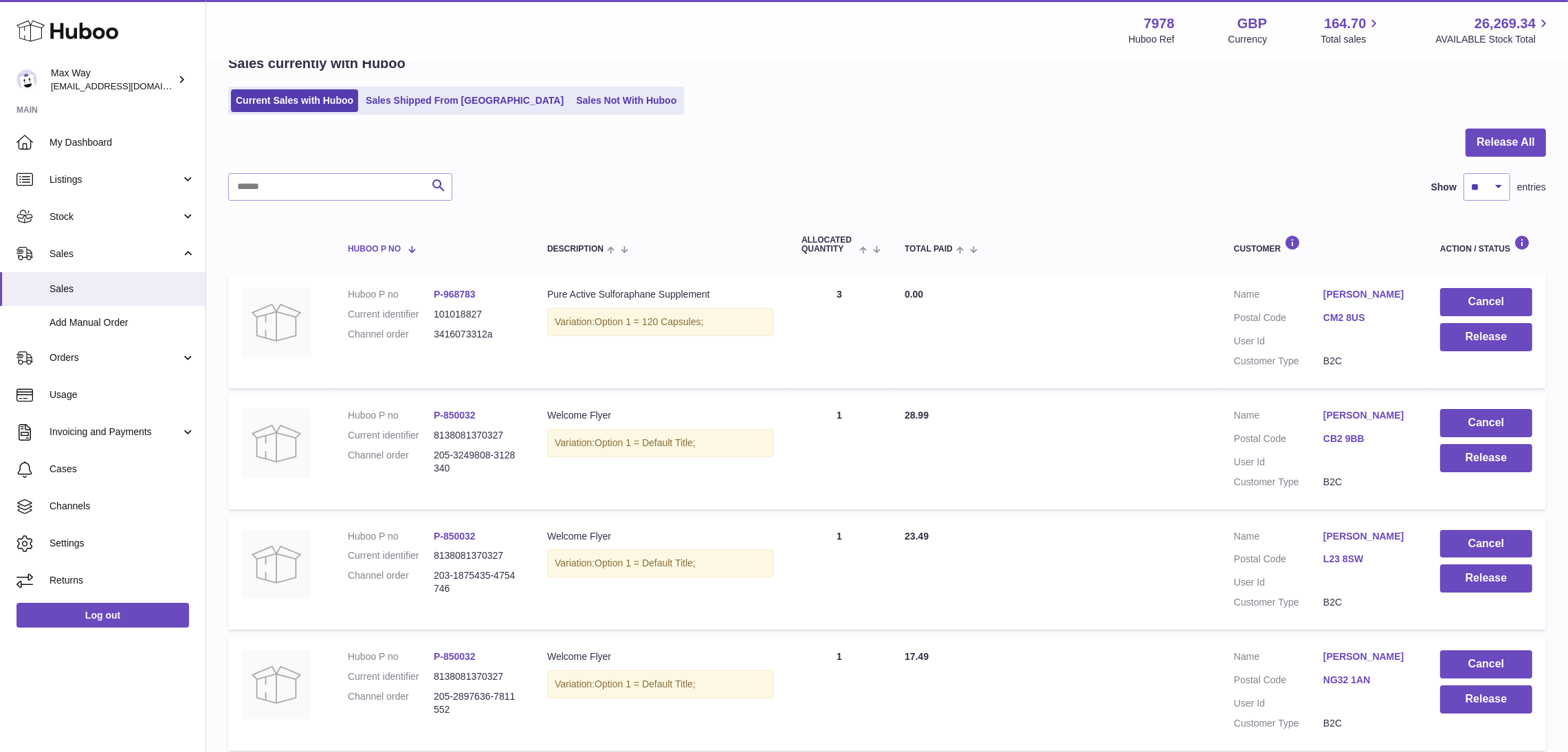
scroll to position [0, 0]
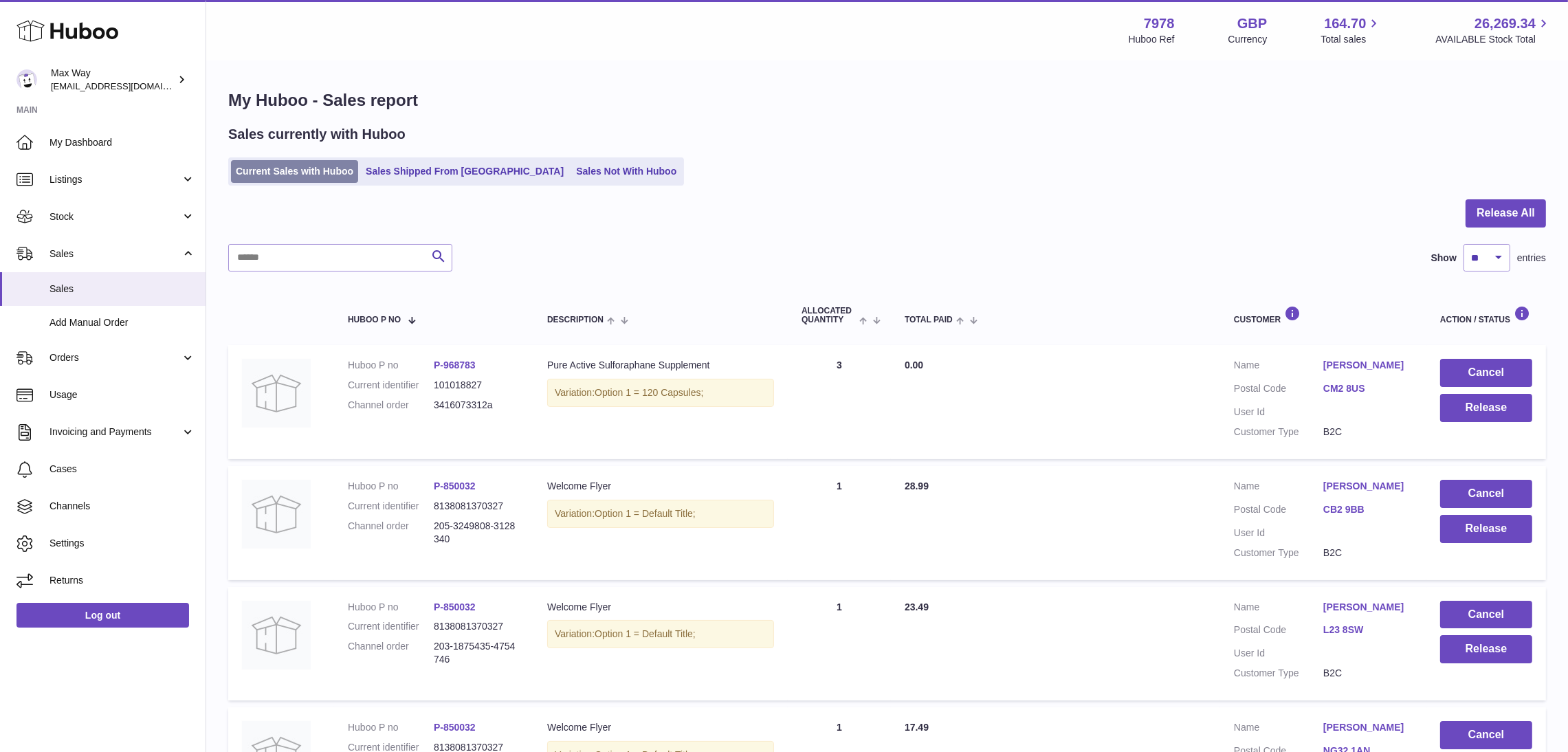
click at [302, 168] on link "Current Sales with Huboo" at bounding box center [295, 171] width 127 height 23
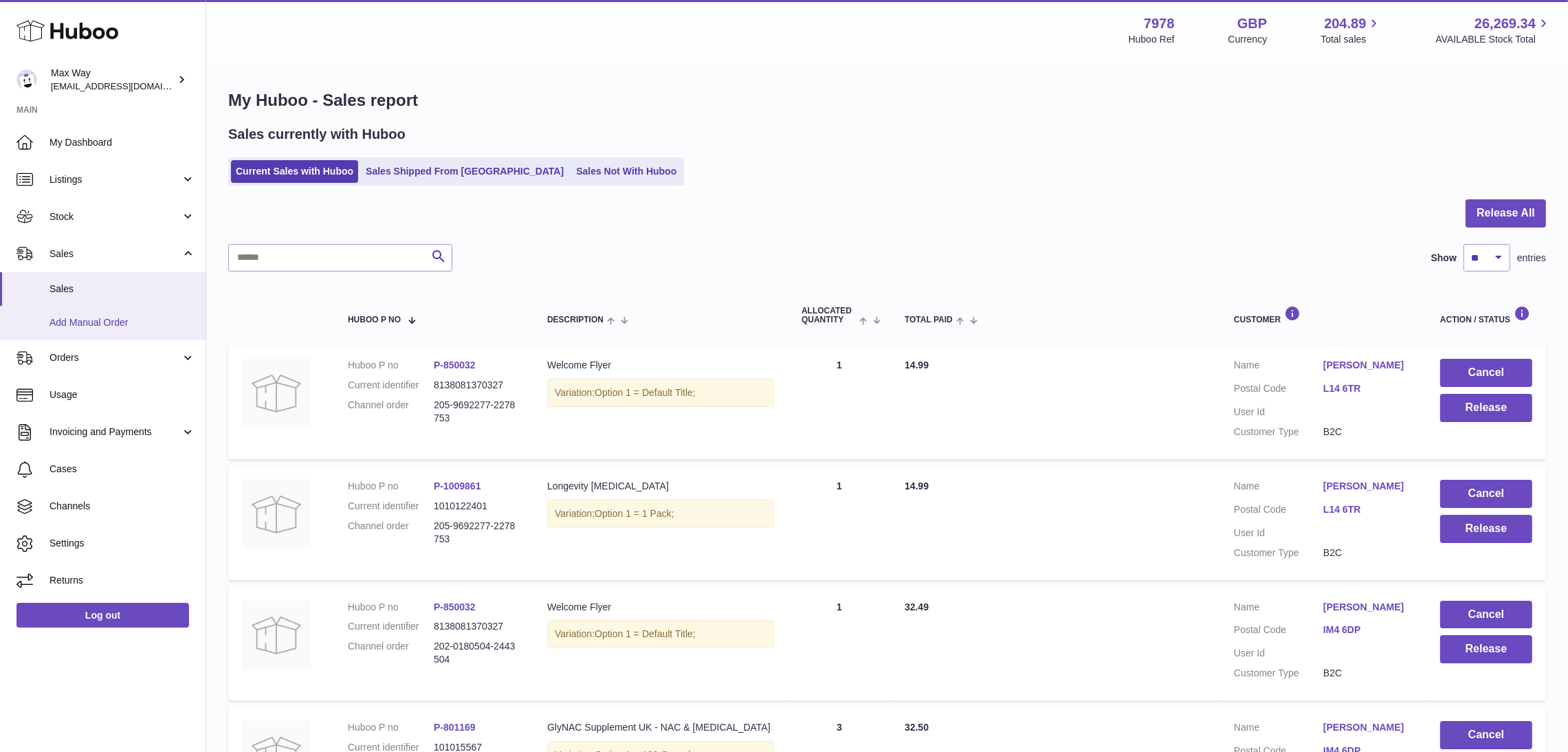
click at [70, 319] on span "Add Manual Order" at bounding box center [122, 322] width 146 height 13
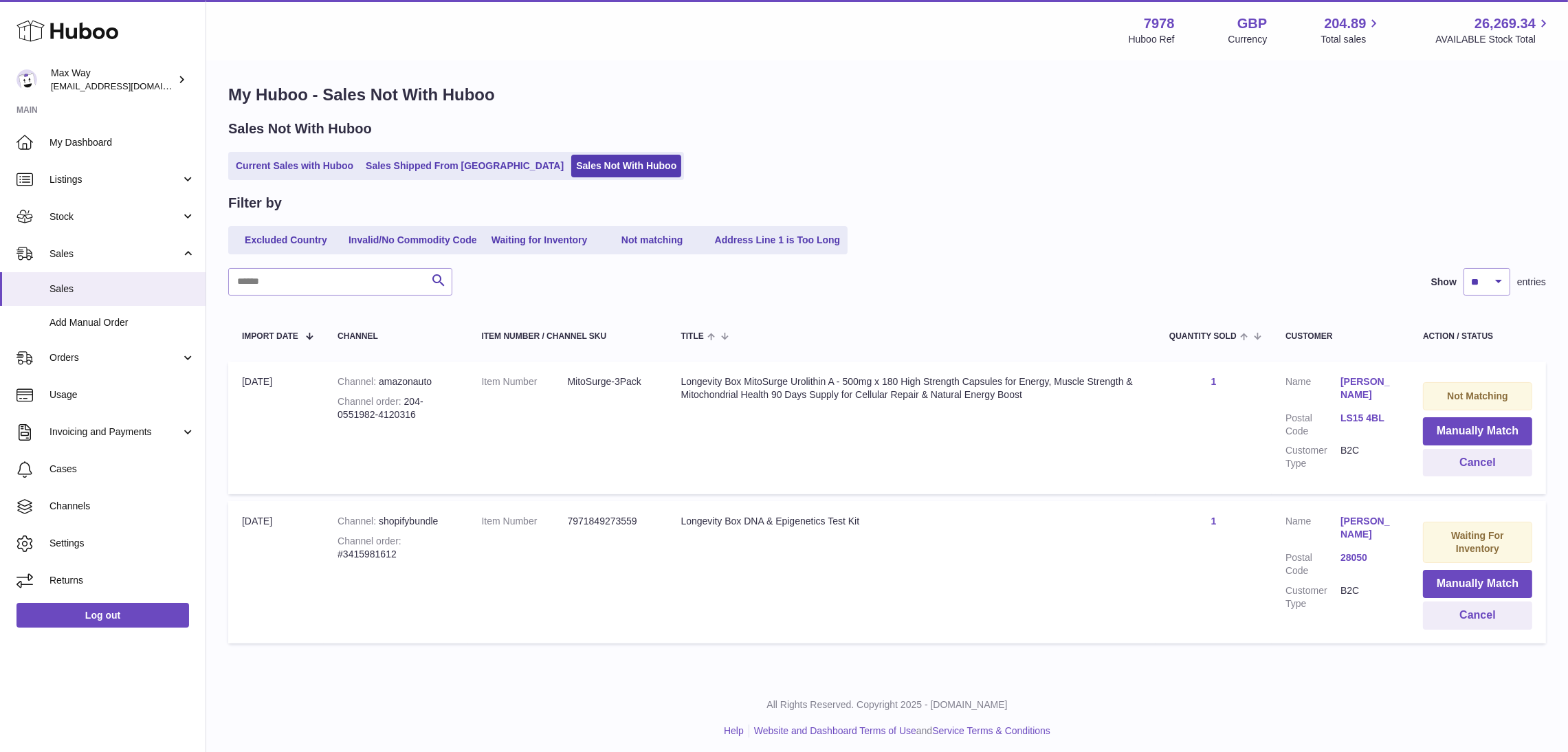
scroll to position [6, 0]
click at [571, 168] on link "Sales Not With Huboo" at bounding box center [626, 164] width 110 height 23
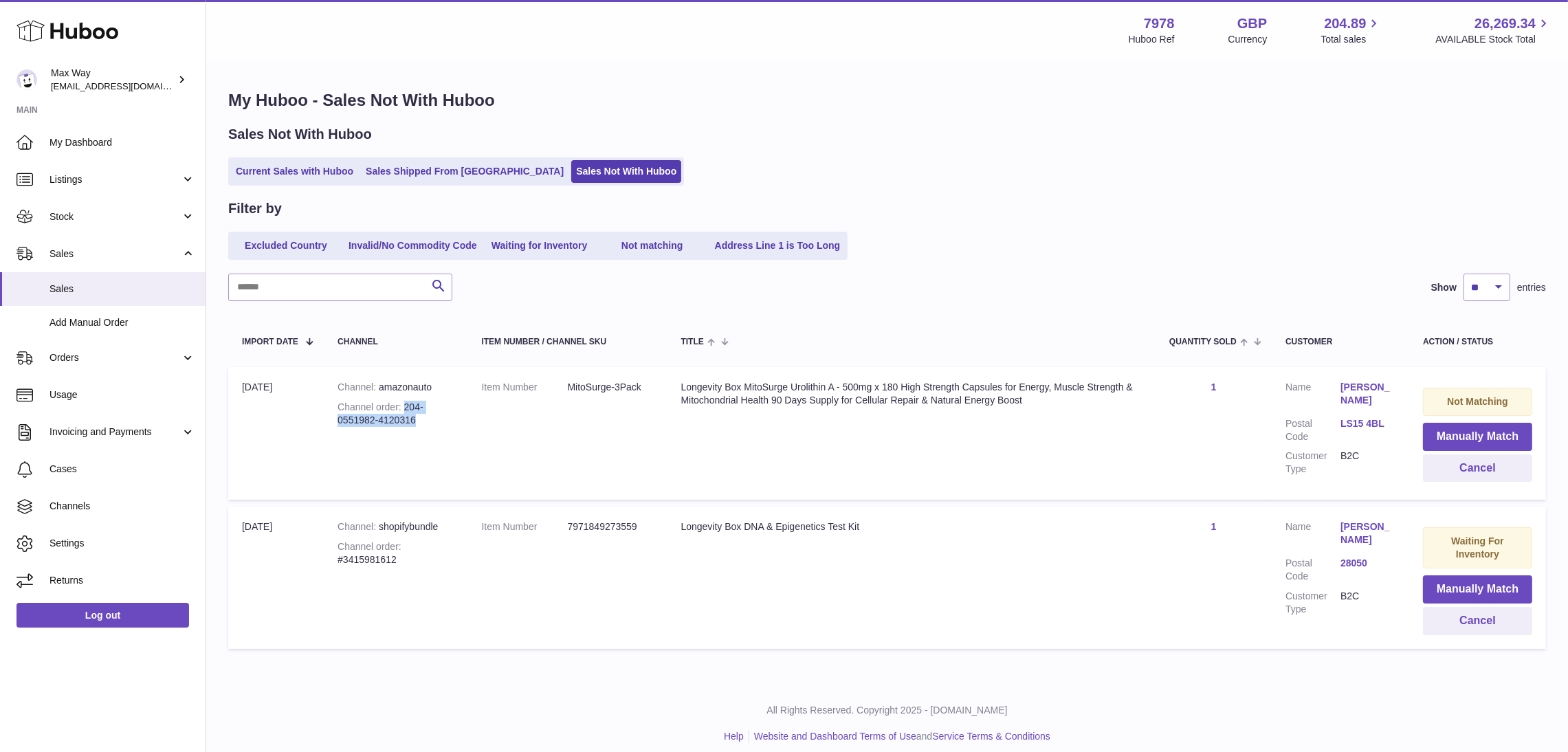
drag, startPoint x: 404, startPoint y: 405, endPoint x: 449, endPoint y: 425, distance: 49.2
click at [449, 425] on div "Channel order 204-0551982-4120316" at bounding box center [396, 413] width 117 height 26
copy div "204-0551982-4120316"
click at [460, 409] on td "Channel amazonauto Channel order 204-0551982-4120316" at bounding box center [396, 433] width 144 height 132
drag, startPoint x: 404, startPoint y: 404, endPoint x: 448, endPoint y: 426, distance: 49.2
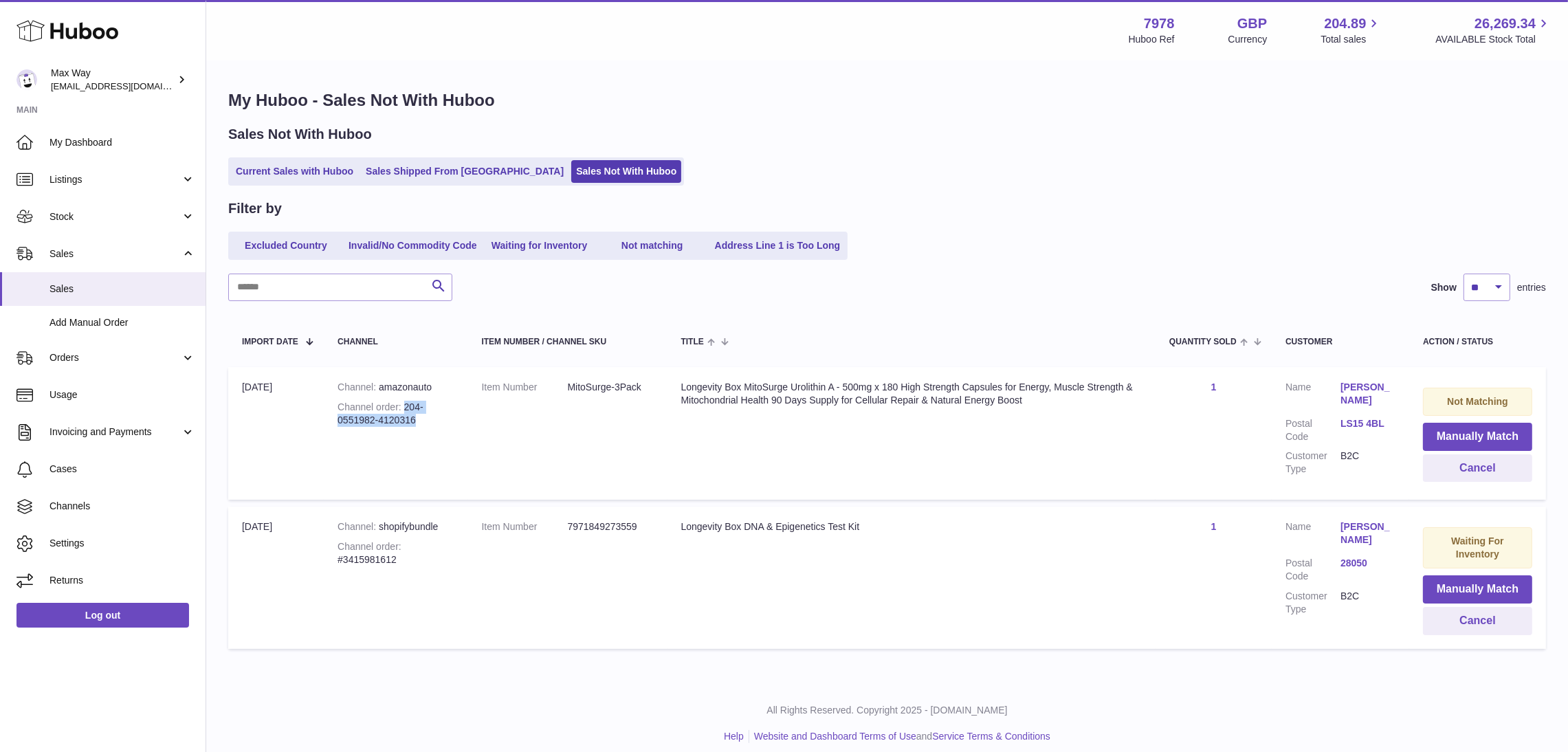
click at [448, 426] on td "Channel amazonauto Channel order 204-0551982-4120316" at bounding box center [396, 433] width 144 height 132
copy div "204-0551982-4120316"
click at [1357, 383] on link "Greg Rudol" at bounding box center [1368, 394] width 55 height 26
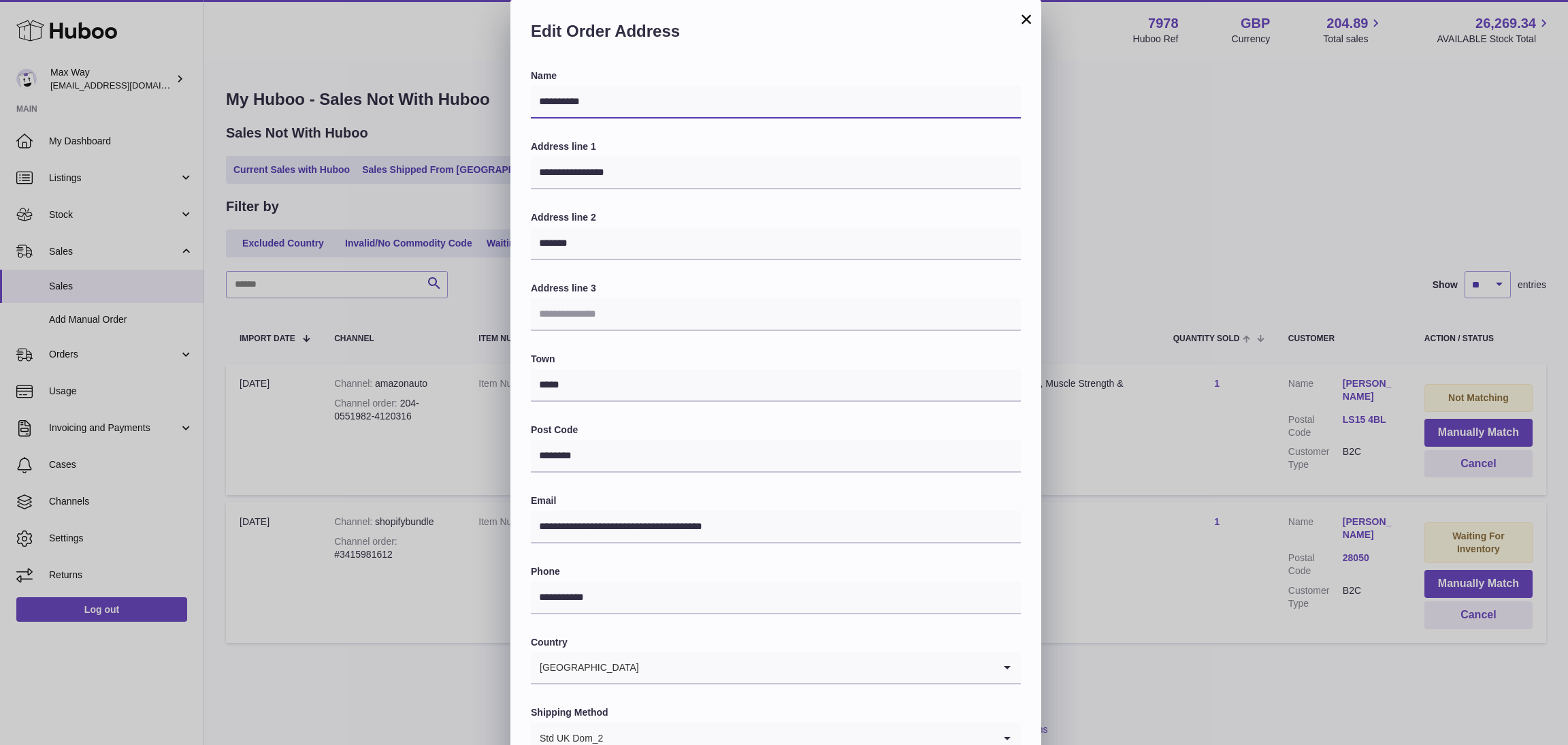
click at [346, 67] on div "**********" at bounding box center [784, 408] width 1568 height 817
drag, startPoint x: 420, startPoint y: 150, endPoint x: 359, endPoint y: 147, distance: 61.1
click at [359, 147] on div "**********" at bounding box center [784, 408] width 1568 height 817
drag, startPoint x: 603, startPoint y: 461, endPoint x: 476, endPoint y: 446, distance: 127.9
click at [476, 446] on div "**********" at bounding box center [784, 408] width 1568 height 817
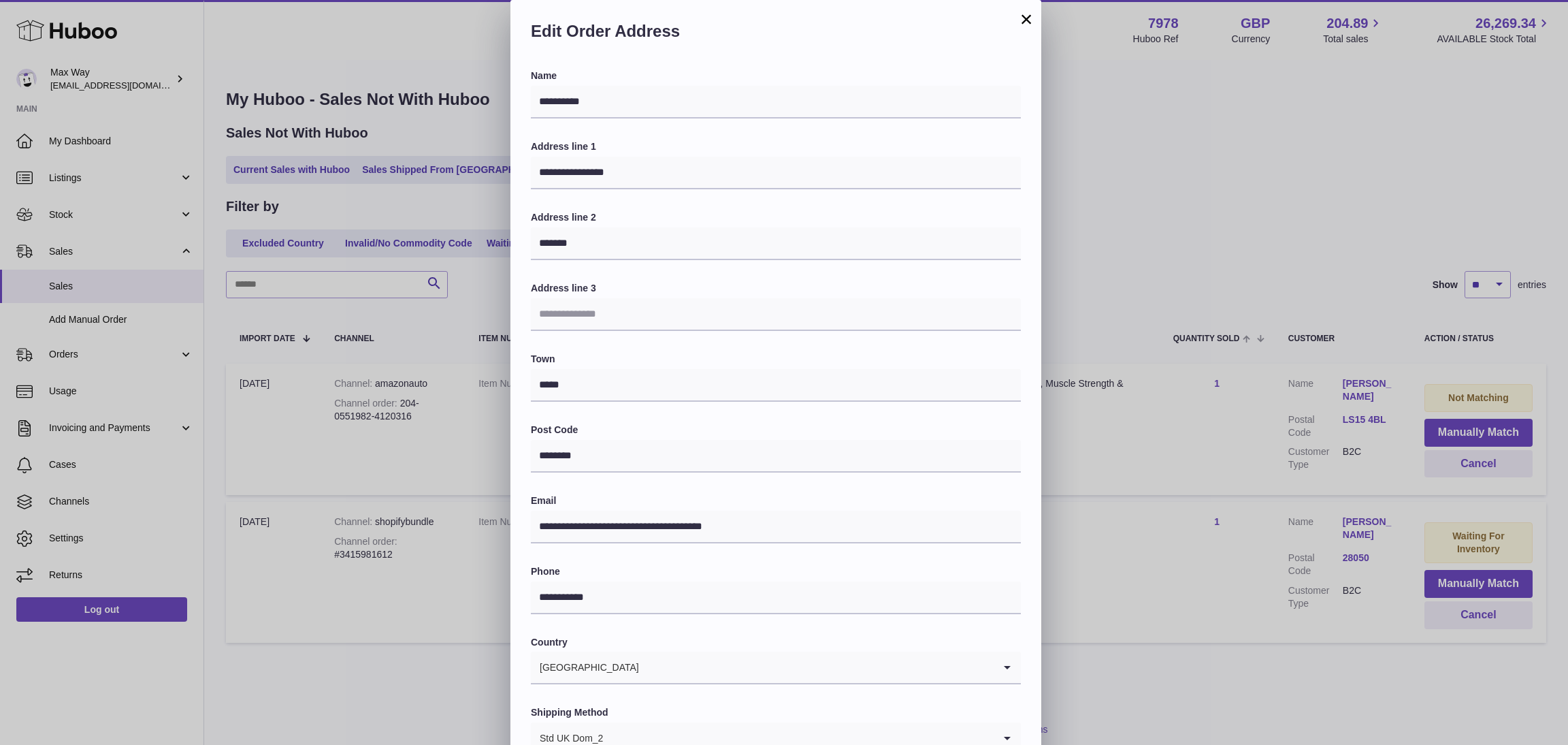
click at [1029, 11] on button "×" at bounding box center [1026, 18] width 16 height 16
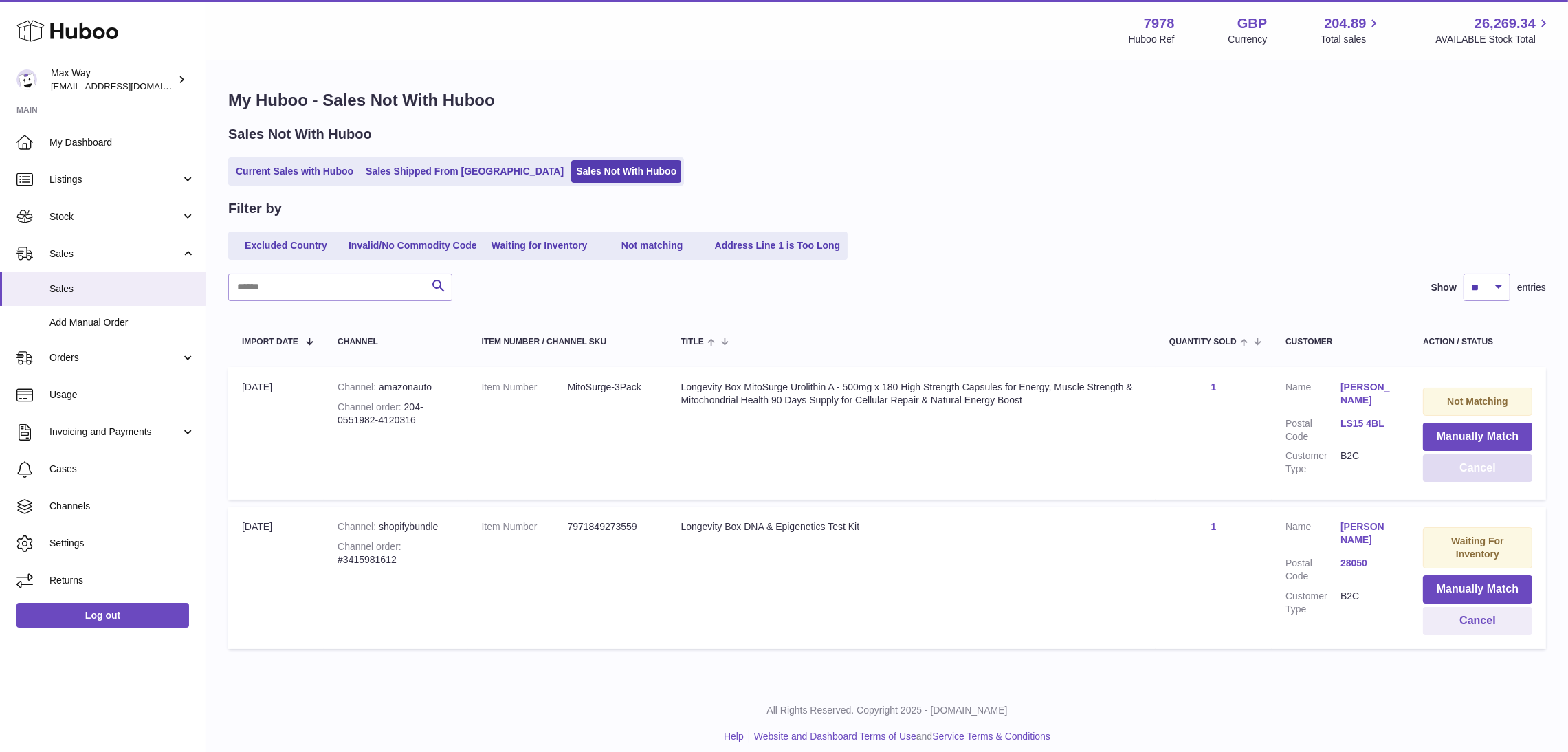
click at [1448, 471] on button "Cancel" at bounding box center [1478, 468] width 110 height 28
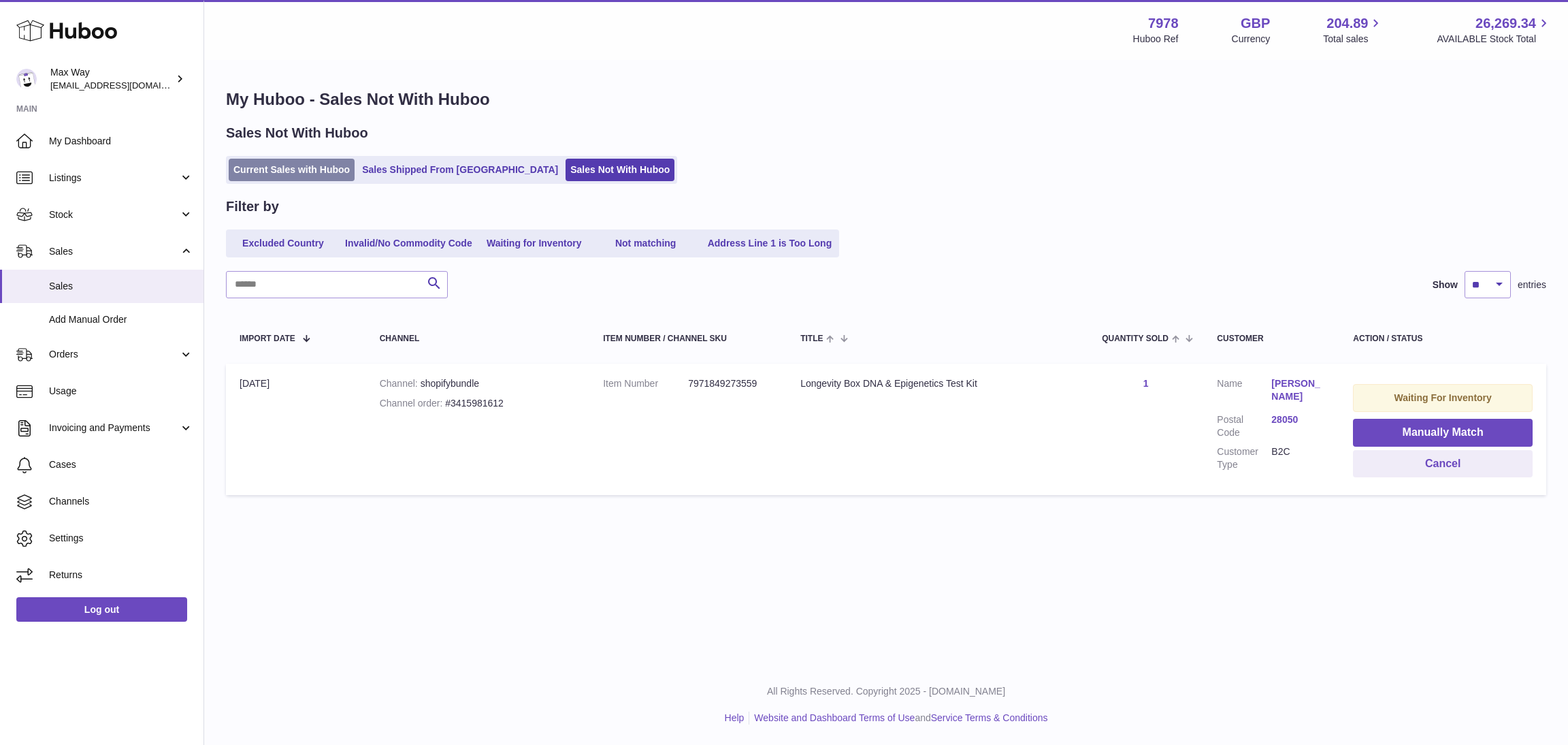
click at [272, 175] on link "Current Sales with Huboo" at bounding box center [292, 170] width 126 height 22
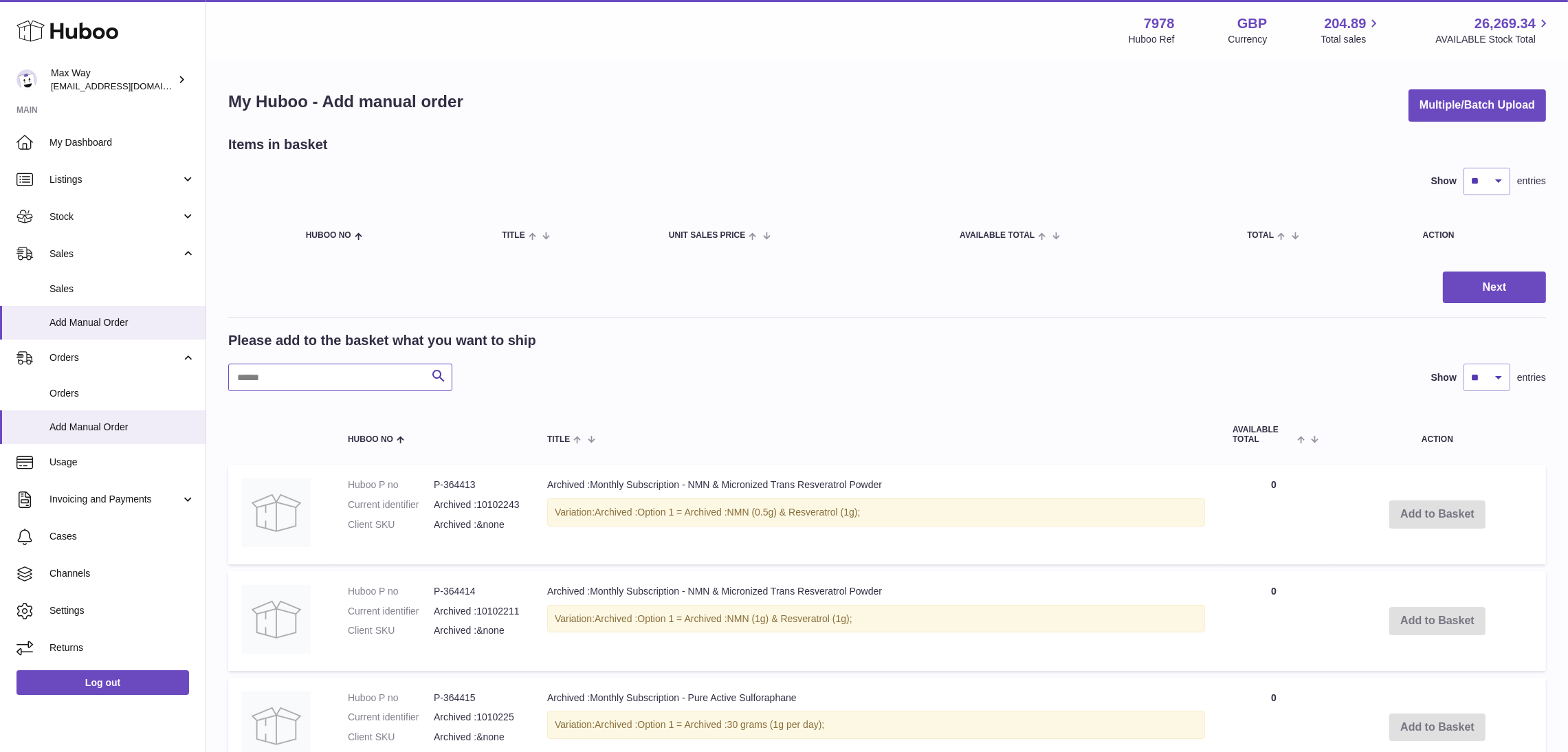
click at [324, 382] on input "text" at bounding box center [340, 377] width 224 height 27
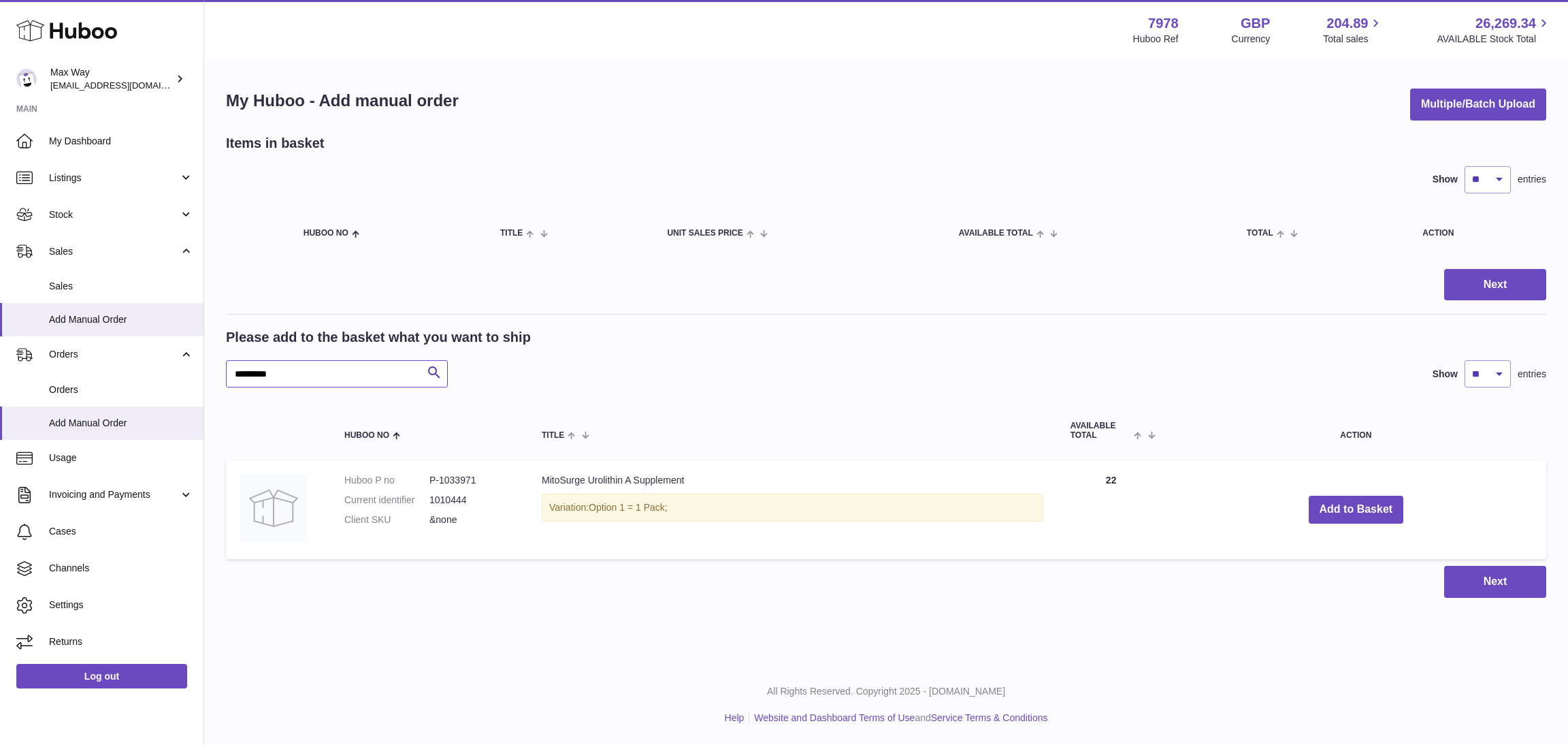
type input "*********"
click at [1330, 513] on button "Add to Basket" at bounding box center [1357, 509] width 95 height 28
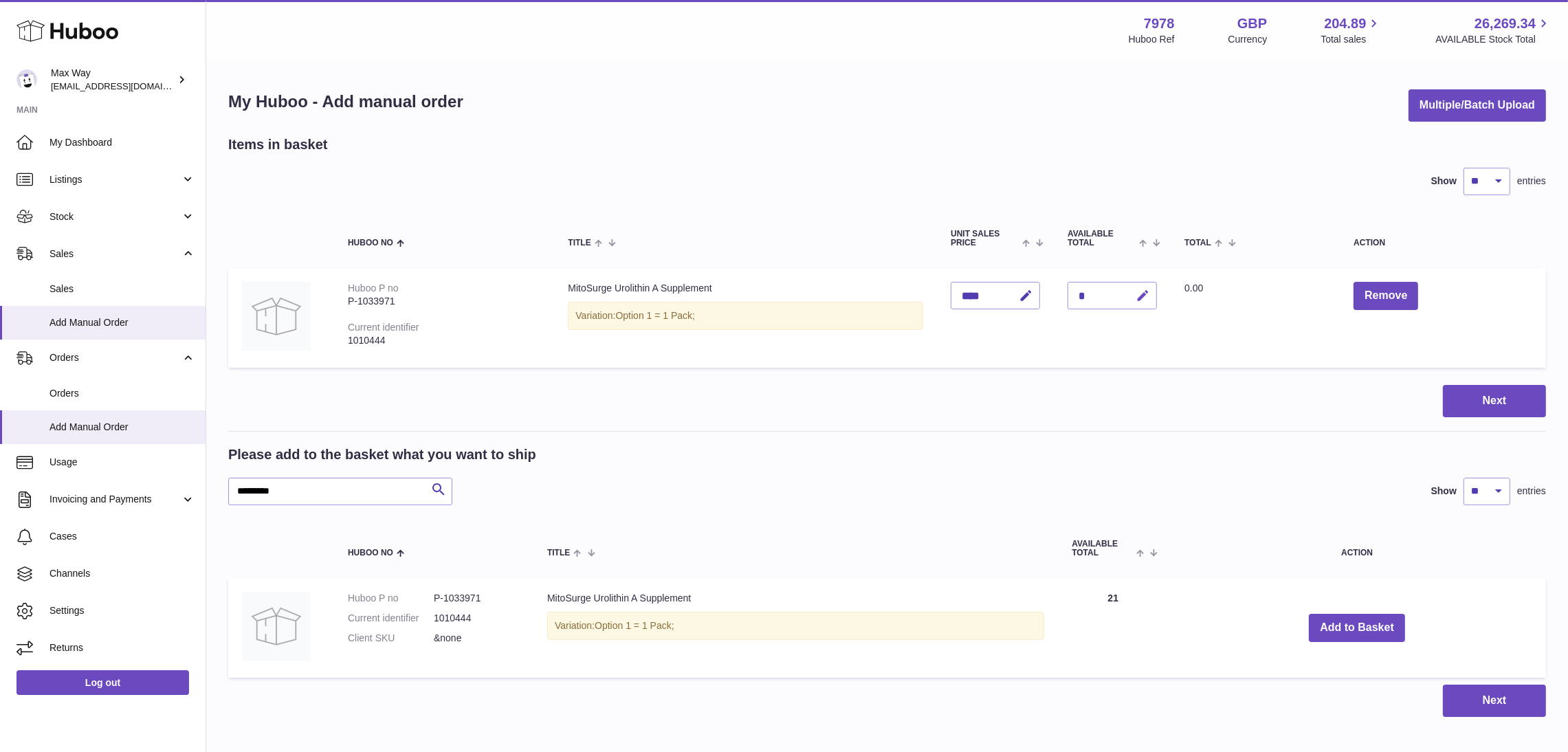
click at [1136, 293] on icon "button" at bounding box center [1143, 296] width 15 height 15
type input "*"
click at [1142, 297] on icon "submit" at bounding box center [1143, 296] width 13 height 13
click at [1493, 402] on button "Next" at bounding box center [1494, 400] width 103 height 32
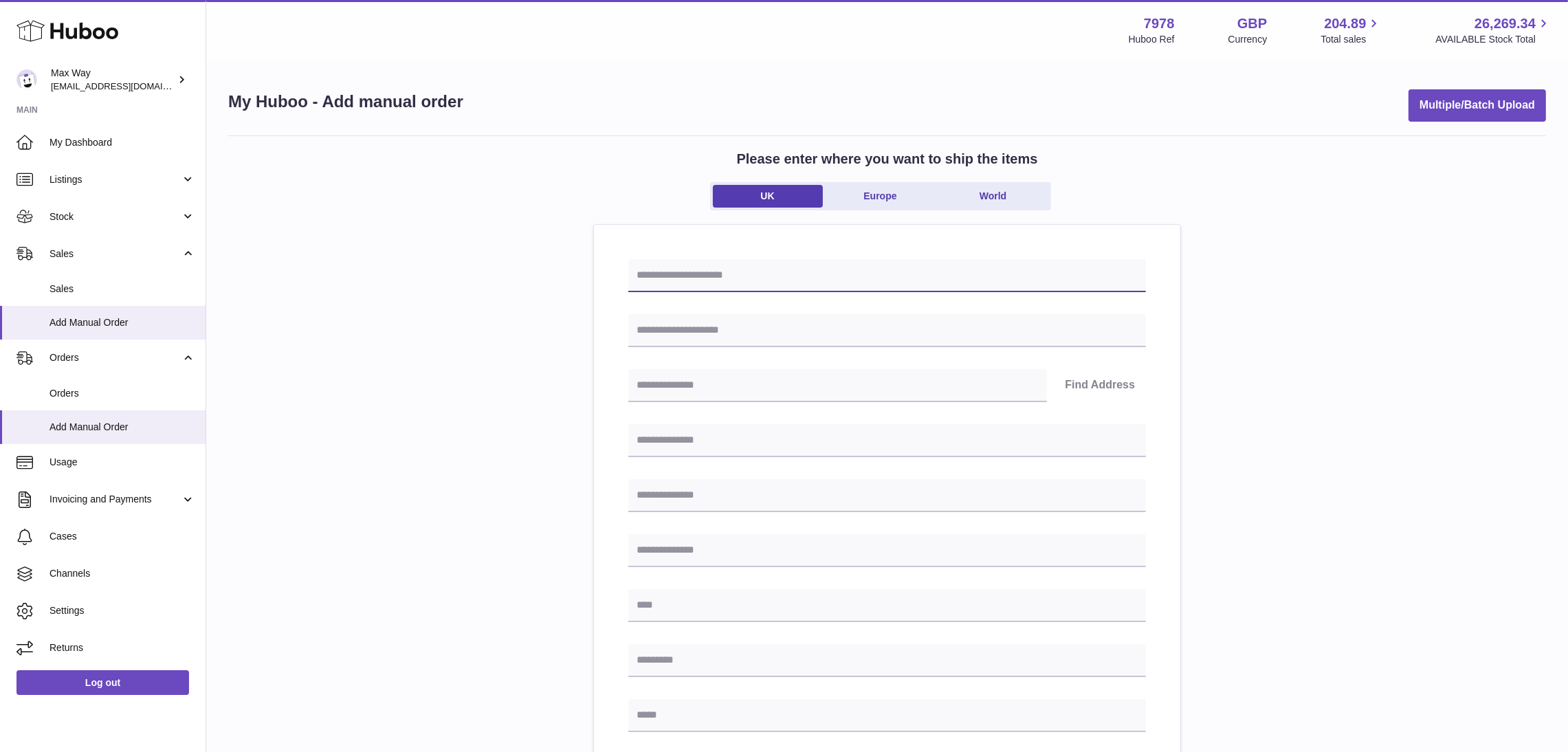
click at [684, 260] on input "text" at bounding box center [887, 276] width 518 height 33
paste input "**********"
type input "**********"
click at [696, 329] on input "text" at bounding box center [887, 331] width 518 height 33
click at [733, 334] on input "text" at bounding box center [887, 331] width 518 height 33
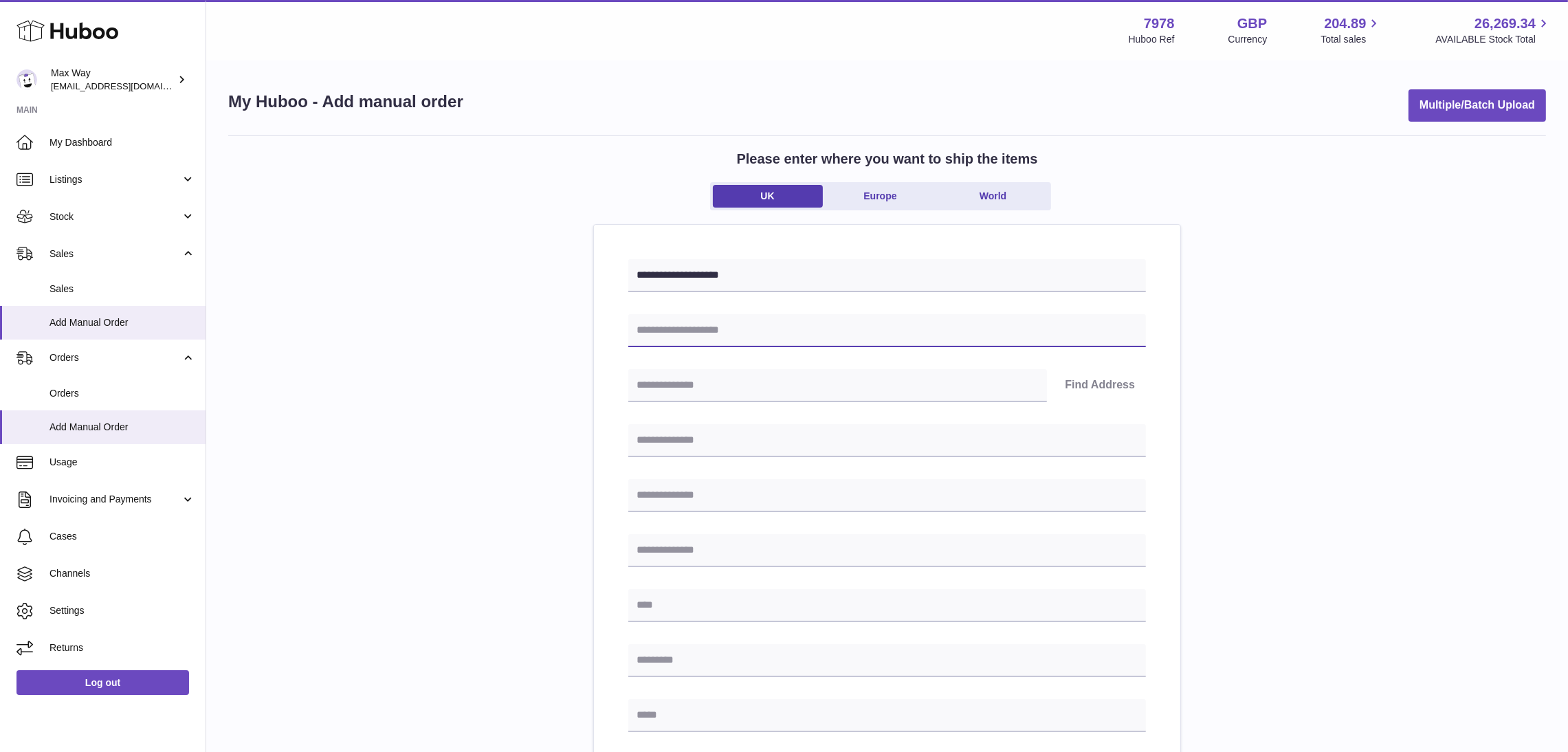
paste input "**********"
type input "**********"
click at [690, 382] on input "text" at bounding box center [837, 386] width 418 height 33
paste input "********"
type input "********"
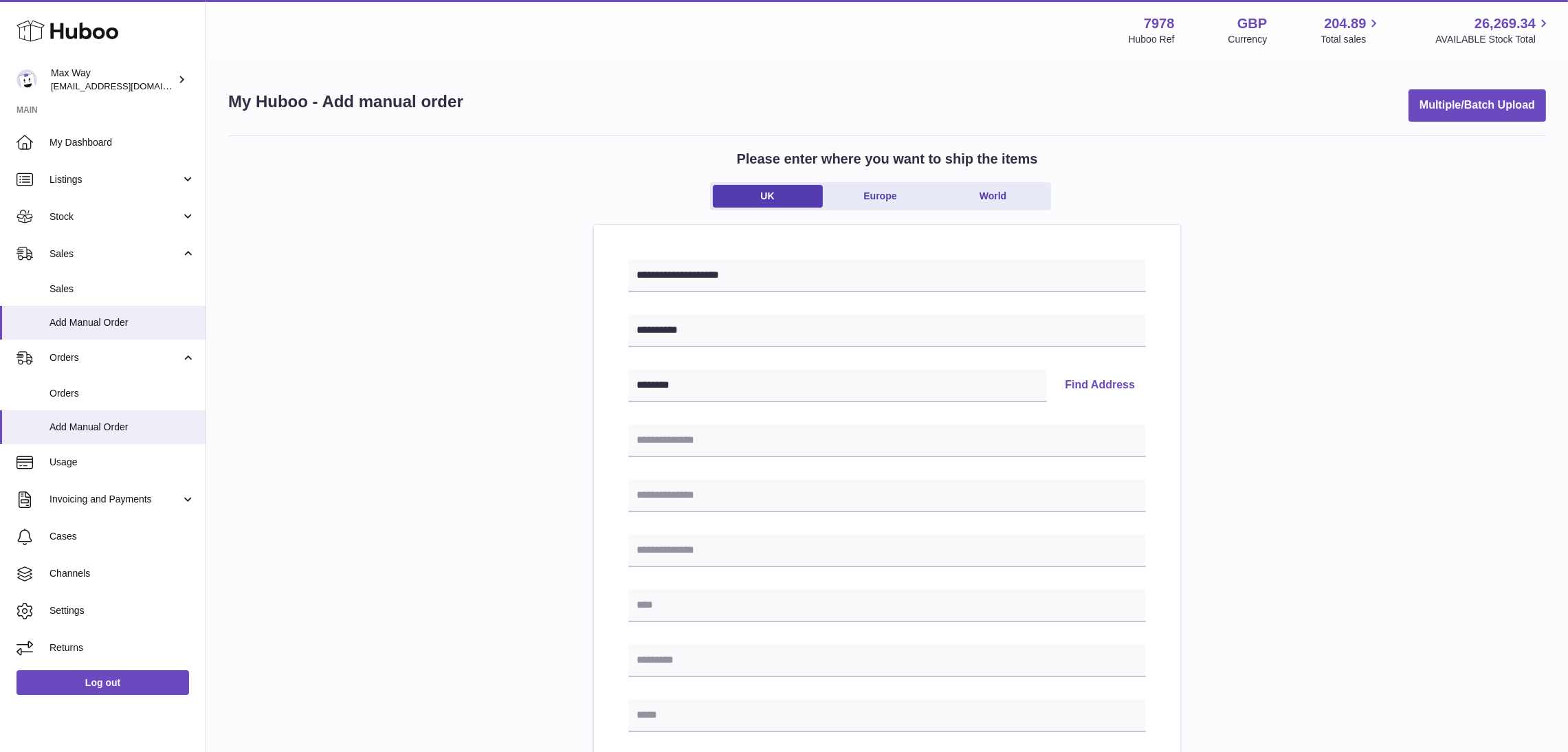
click at [1115, 379] on button "Find Address" at bounding box center [1100, 386] width 92 height 33
click at [729, 434] on select "**********" at bounding box center [887, 429] width 518 height 33
select select "**"
click at [629, 412] on select "**********" at bounding box center [887, 429] width 518 height 33
type input "**********"
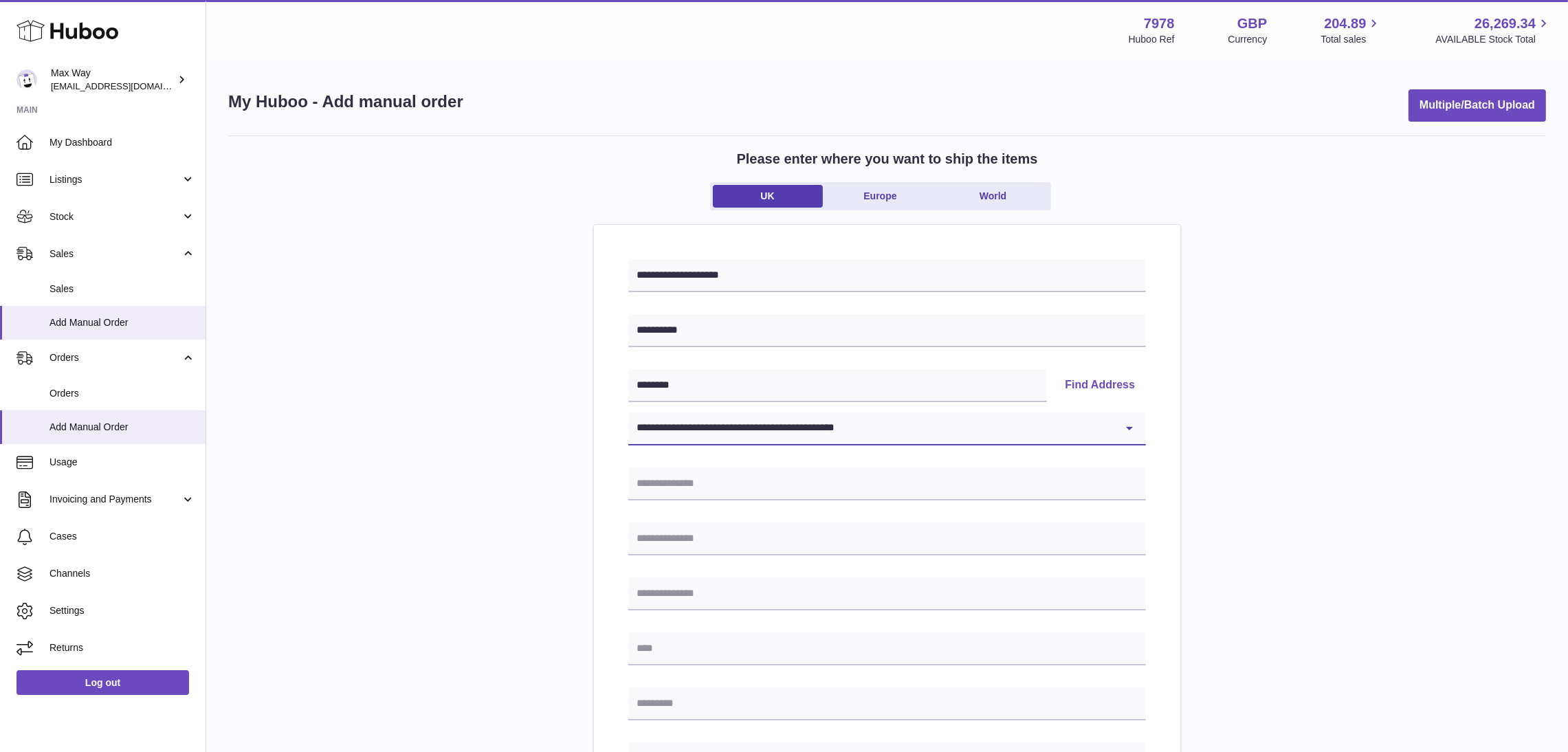
type input "*****"
type input "********"
click at [1064, 598] on input "text" at bounding box center [887, 594] width 518 height 33
click at [1526, 539] on div "**********" at bounding box center [887, 635] width 1318 height 1001
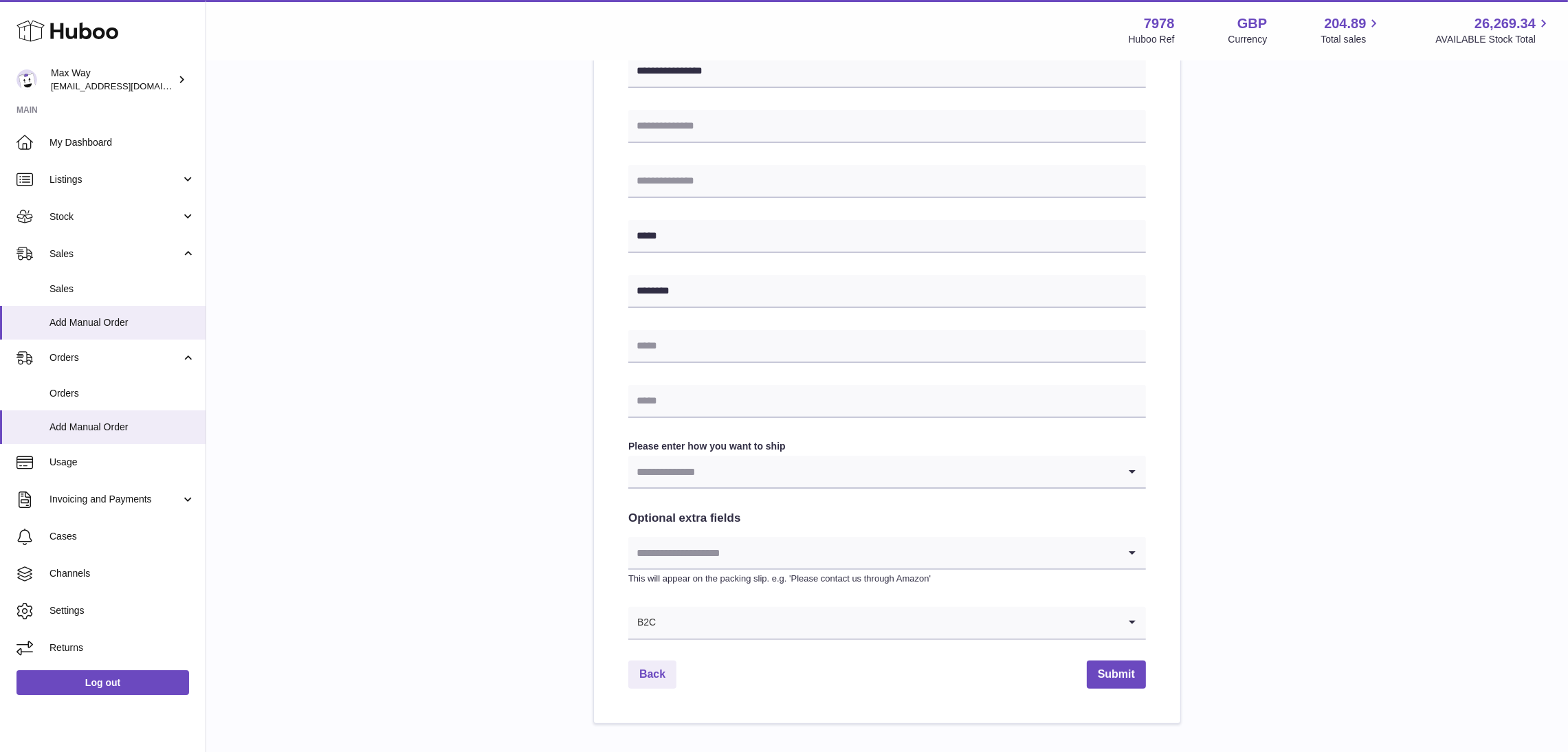
scroll to position [493, 0]
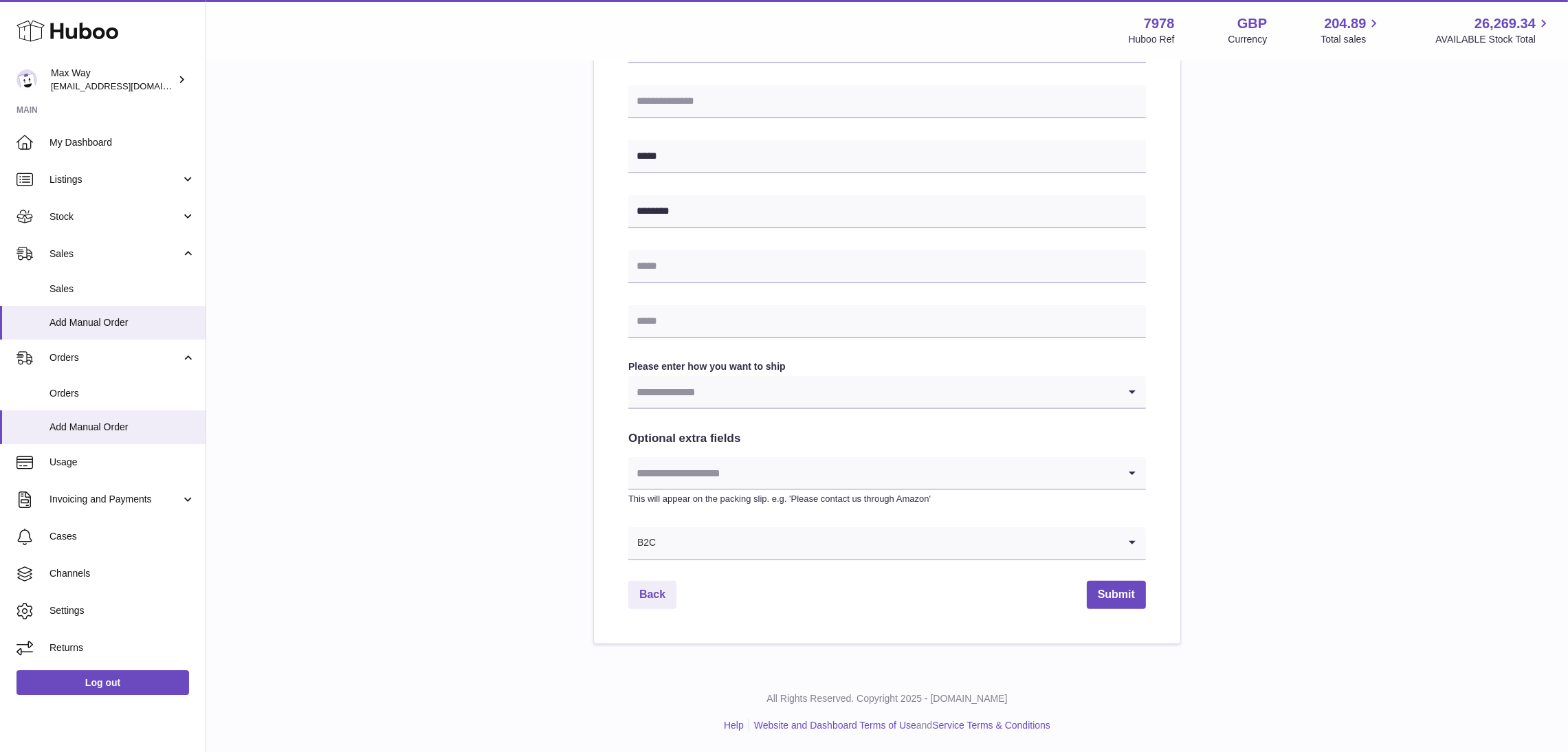
click at [806, 390] on input "Search for option" at bounding box center [874, 392] width 490 height 31
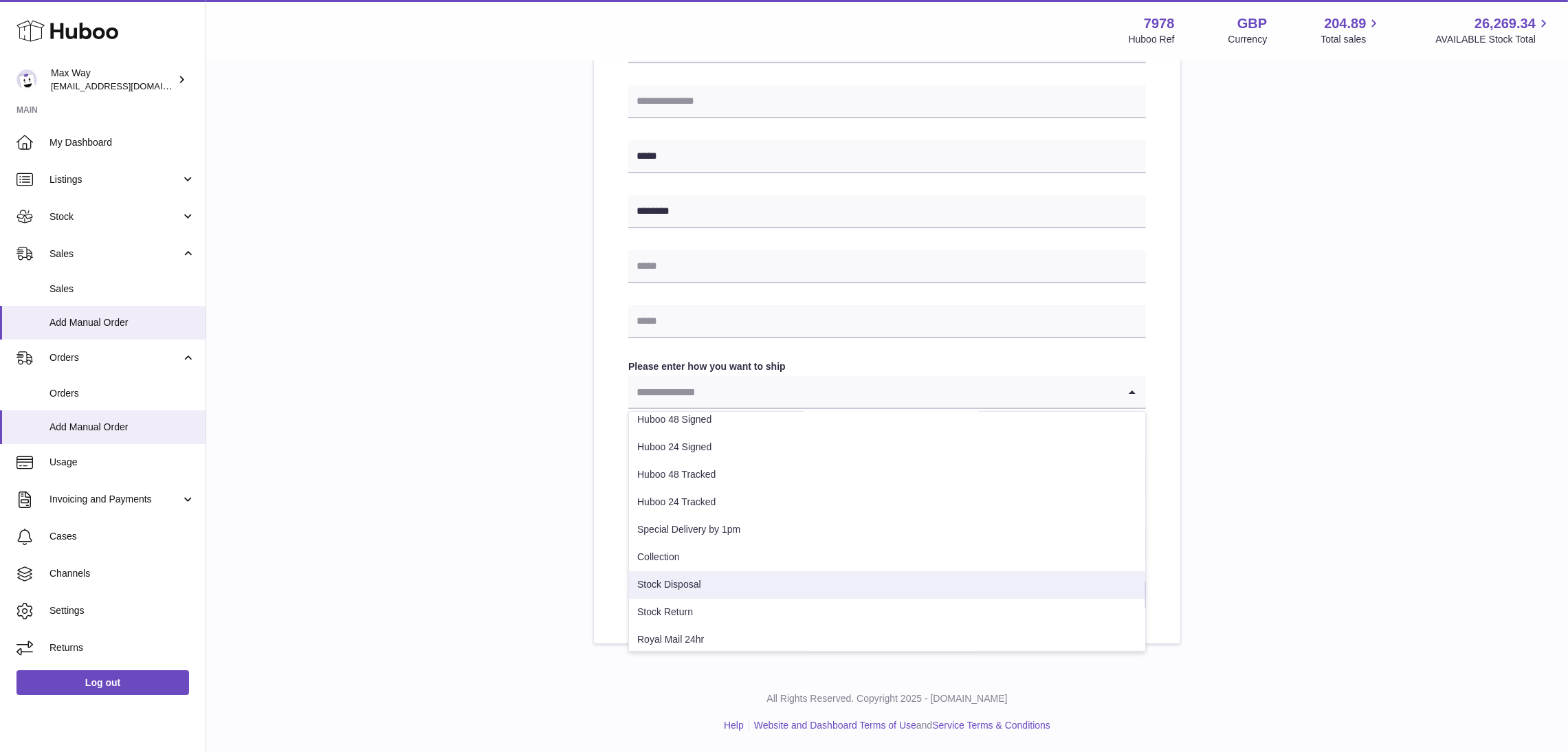
scroll to position [97, 0]
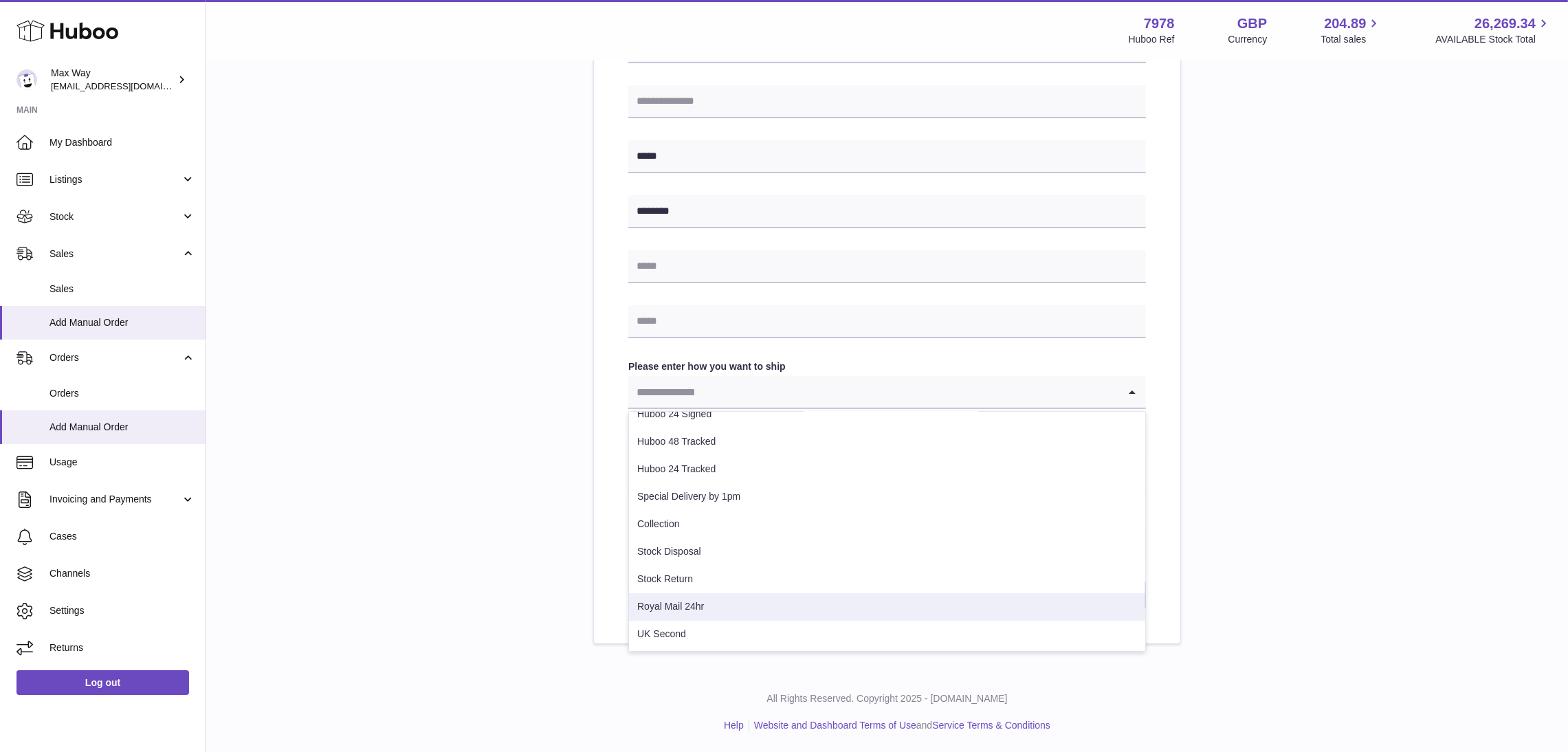
click at [690, 608] on li "Royal Mail 24hr" at bounding box center [886, 607] width 516 height 27
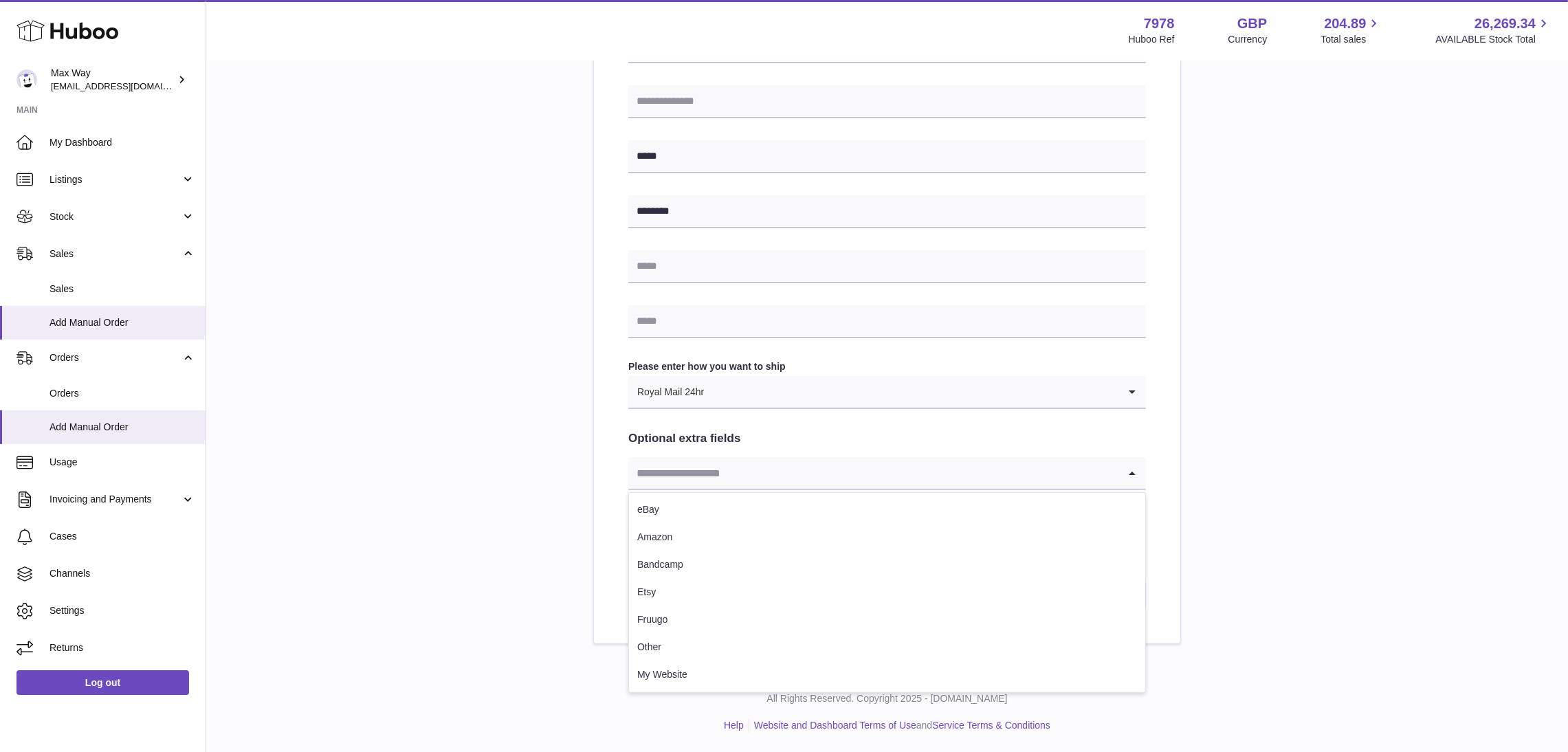
click at [765, 479] on input "Search for option" at bounding box center [874, 473] width 490 height 31
click at [707, 682] on li "My Website" at bounding box center [886, 675] width 516 height 27
click at [1117, 591] on button "Submit" at bounding box center [1117, 594] width 59 height 28
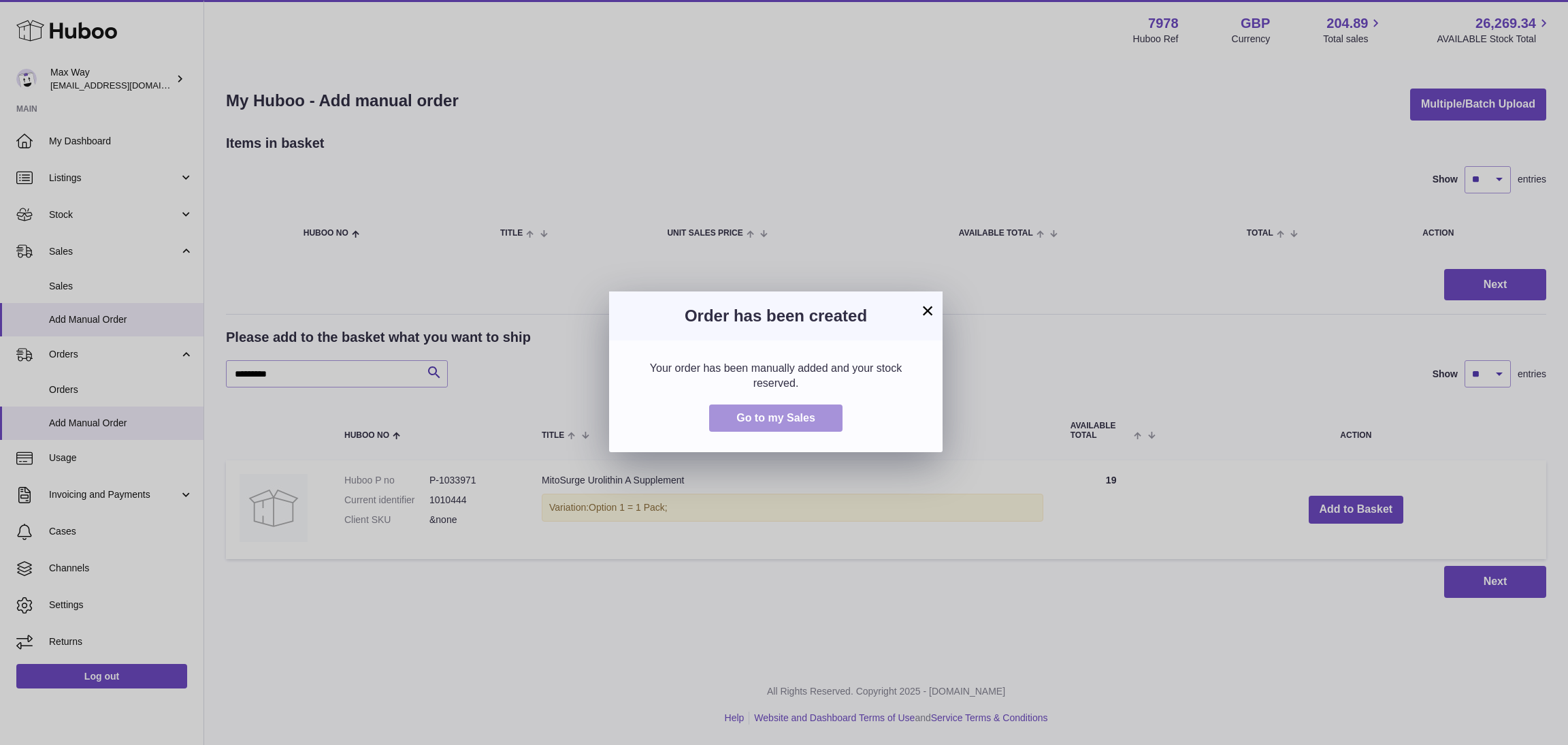
click at [769, 424] on button "Go to my Sales" at bounding box center [776, 418] width 134 height 28
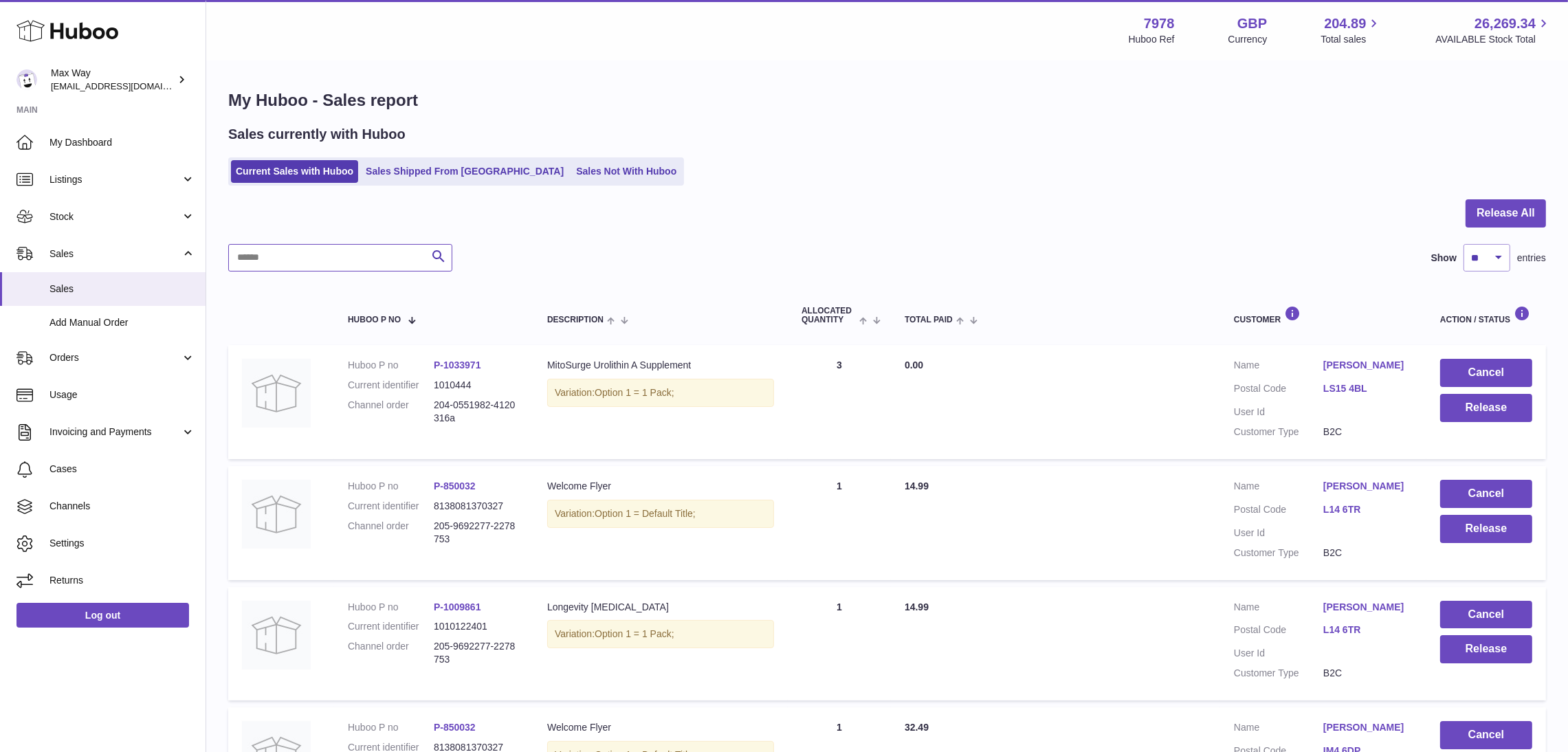
click at [341, 257] on input "text" at bounding box center [340, 258] width 224 height 27
paste input "**********"
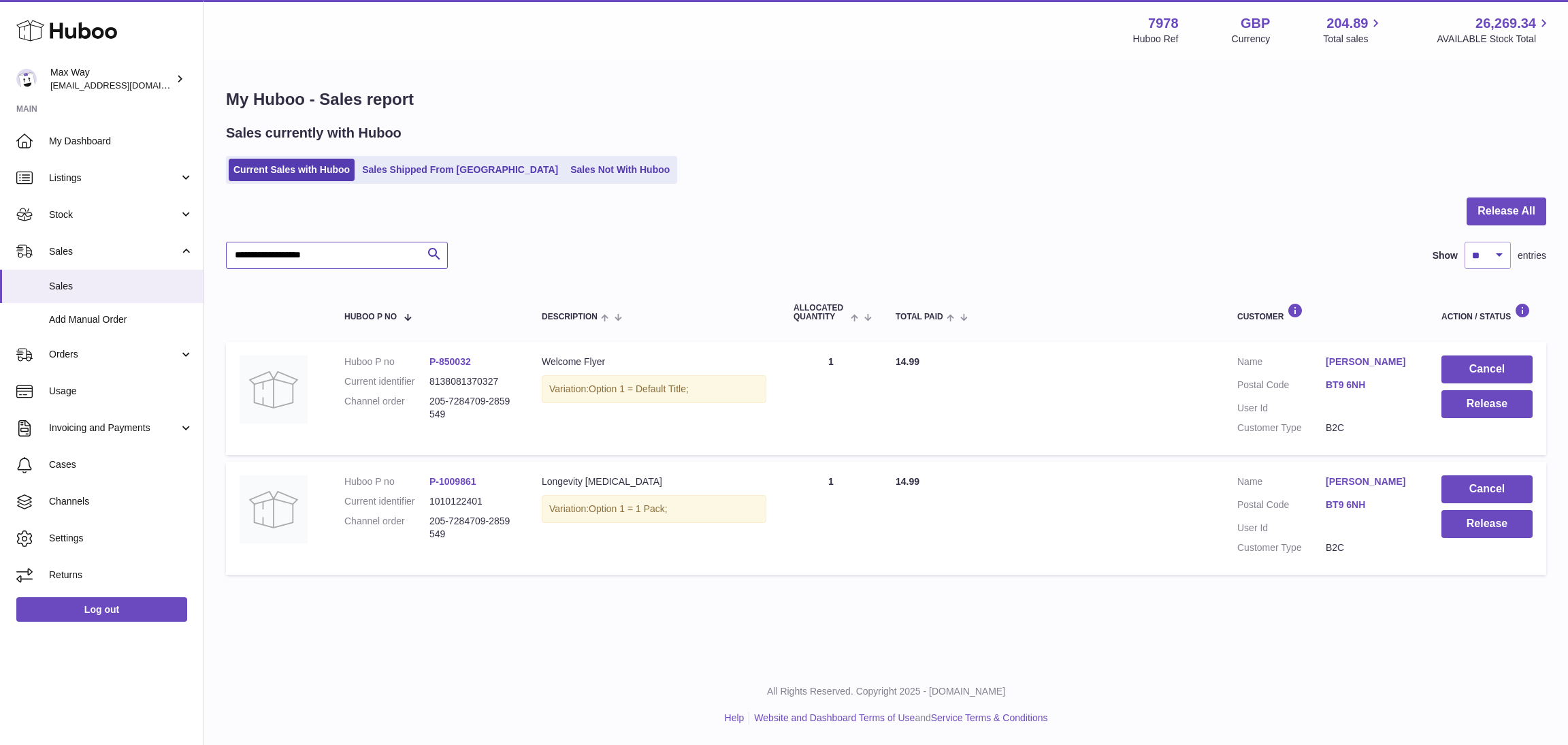
type input "**********"
click at [726, 612] on div "**********" at bounding box center [886, 332] width 1364 height 664
click at [1497, 402] on button "Release" at bounding box center [1488, 404] width 91 height 28
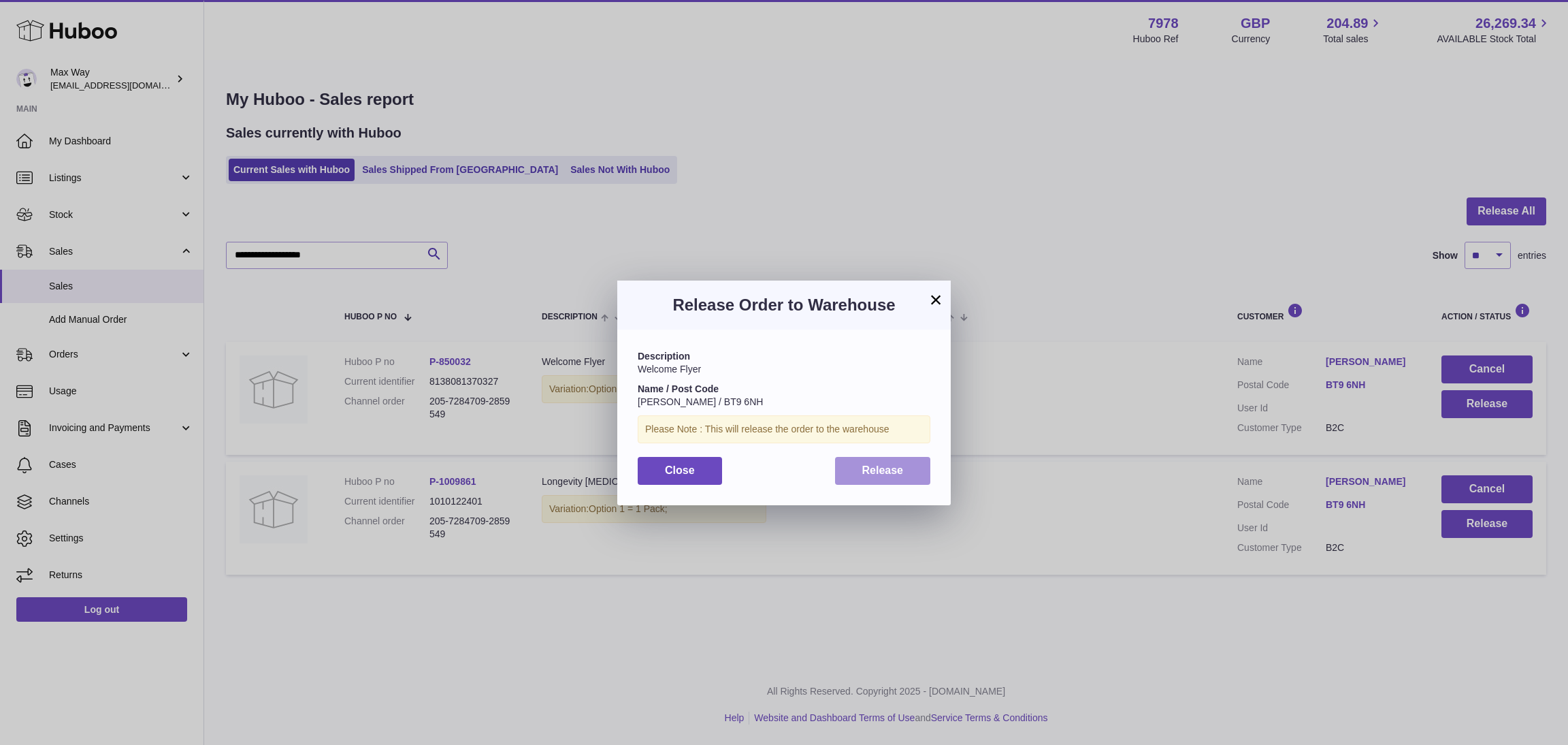
click at [865, 465] on span "Release" at bounding box center [882, 470] width 42 height 12
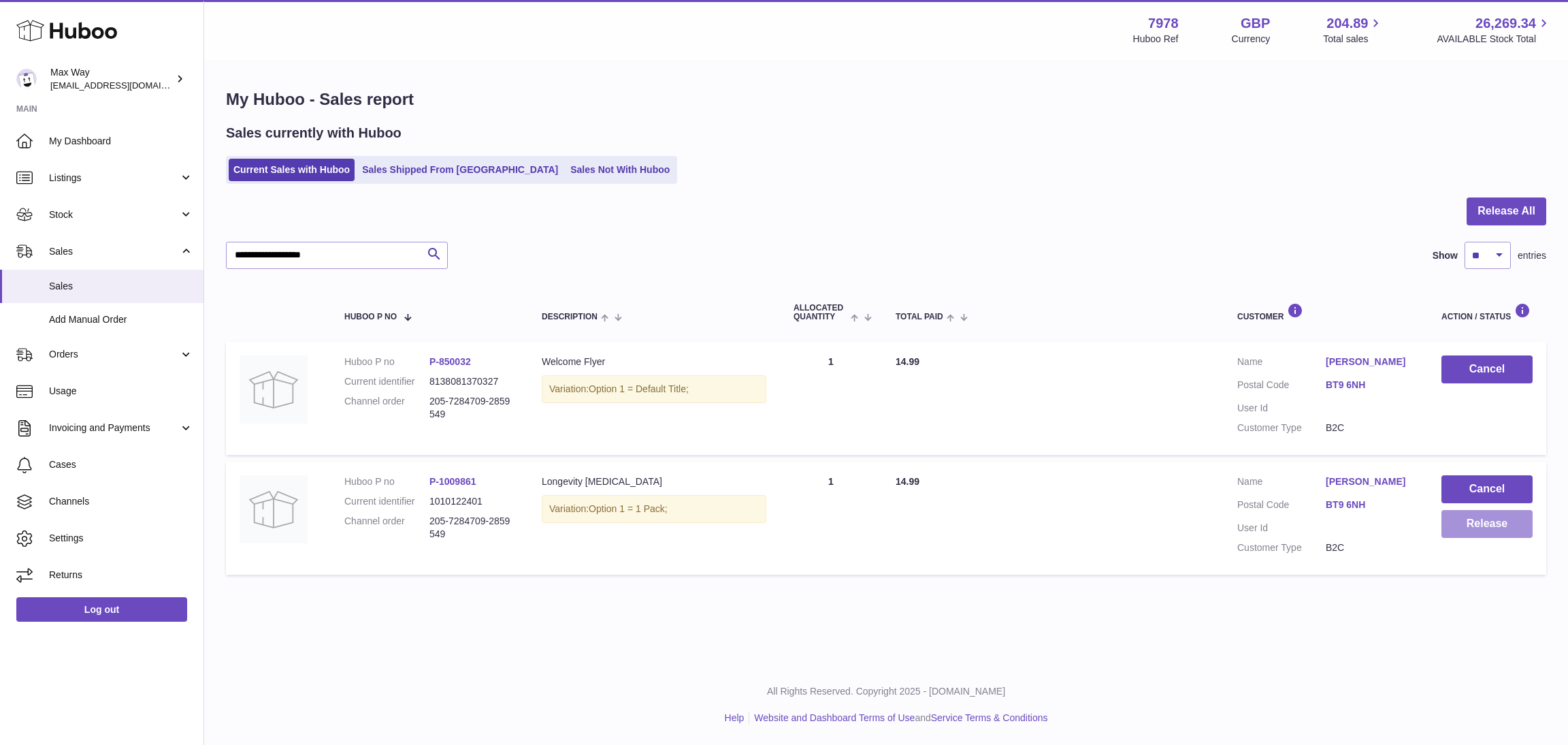
click at [1480, 527] on button "Release" at bounding box center [1488, 524] width 91 height 28
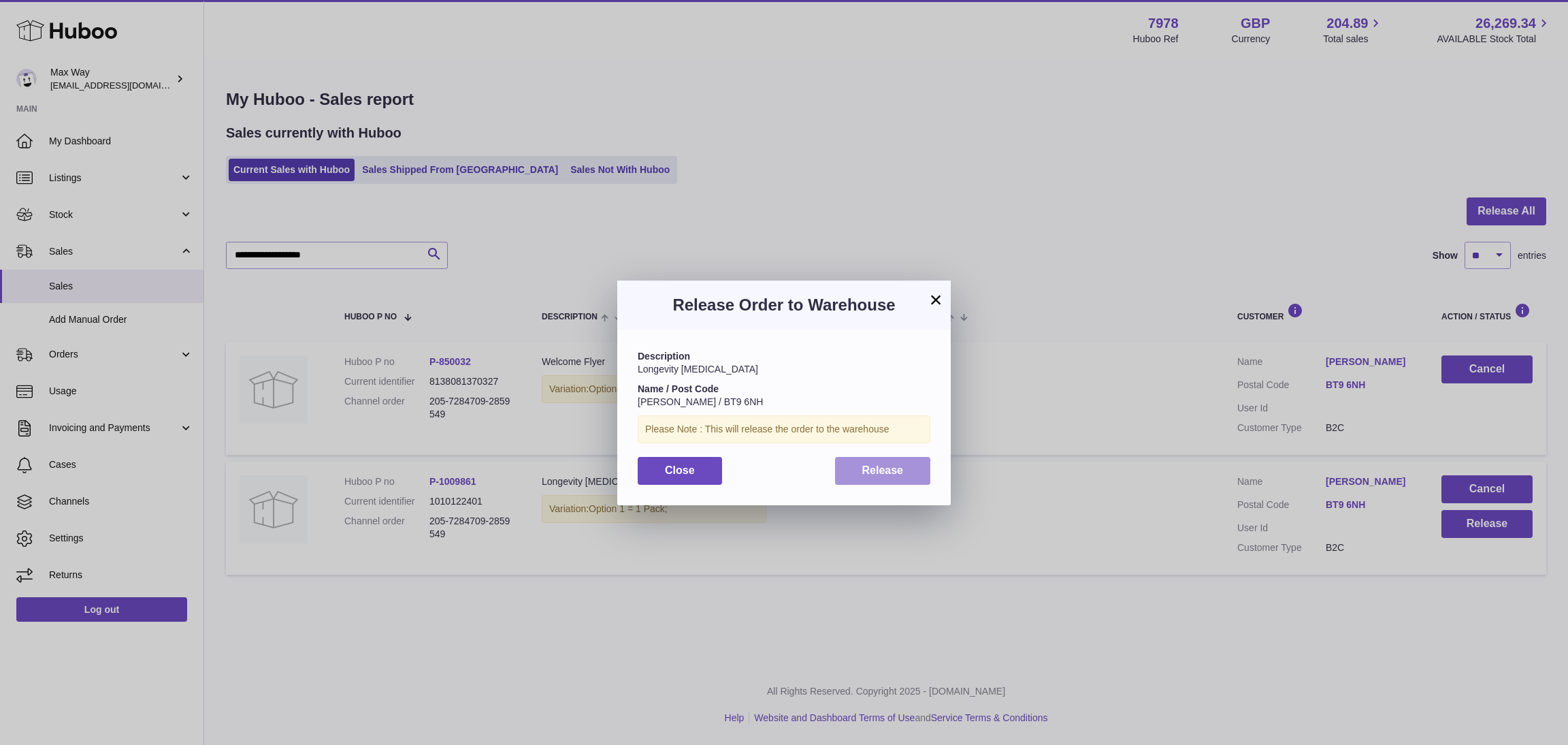
click at [917, 478] on button "Release" at bounding box center [882, 470] width 96 height 28
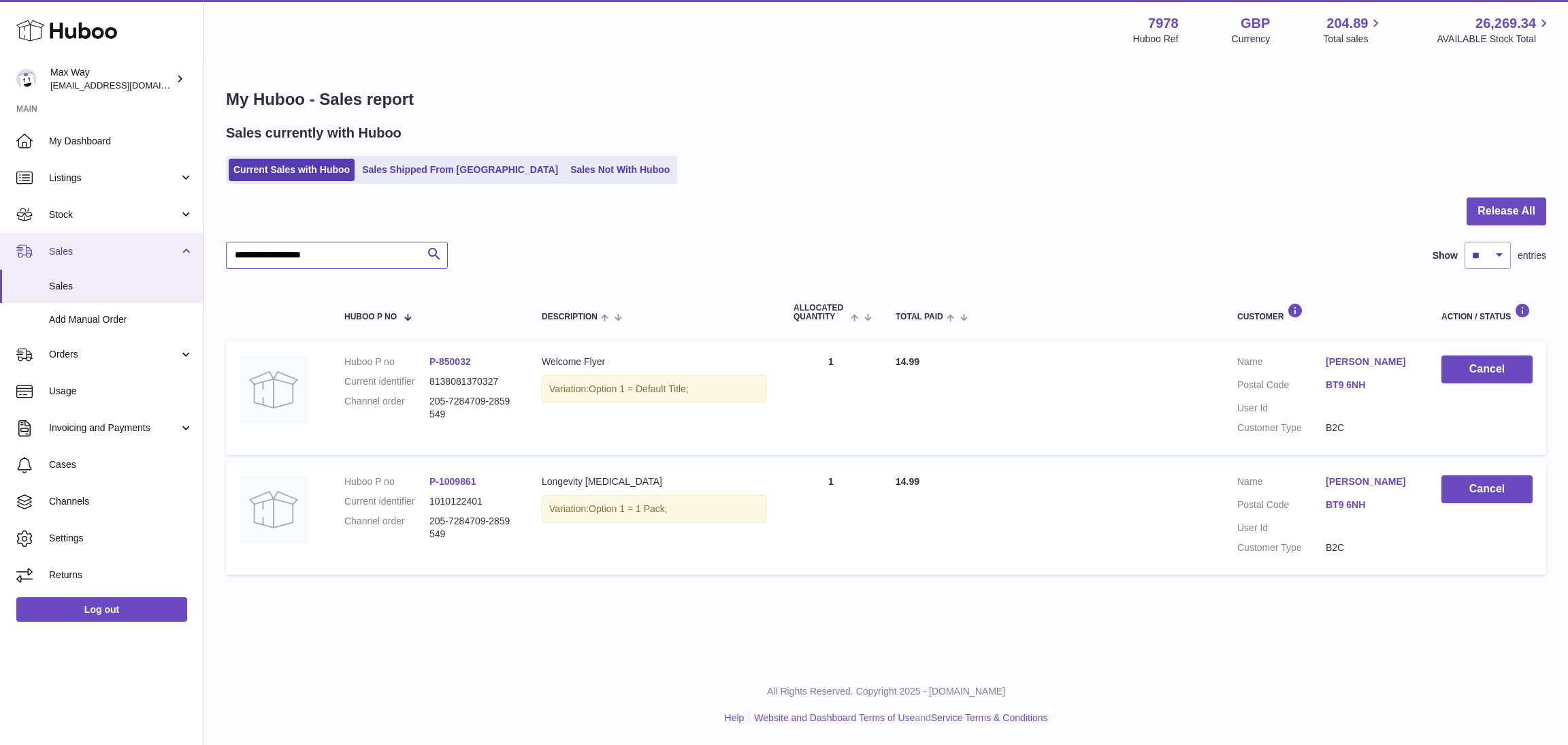
drag, startPoint x: 344, startPoint y: 257, endPoint x: 136, endPoint y: 250, distance: 208.1
click at [136, 250] on div "Huboo Max Way Max@LongevityBox.co.uk Main My Dashboard Listings Not with Huboo …" at bounding box center [784, 372] width 1568 height 745
paste input "**********"
type input "**********"
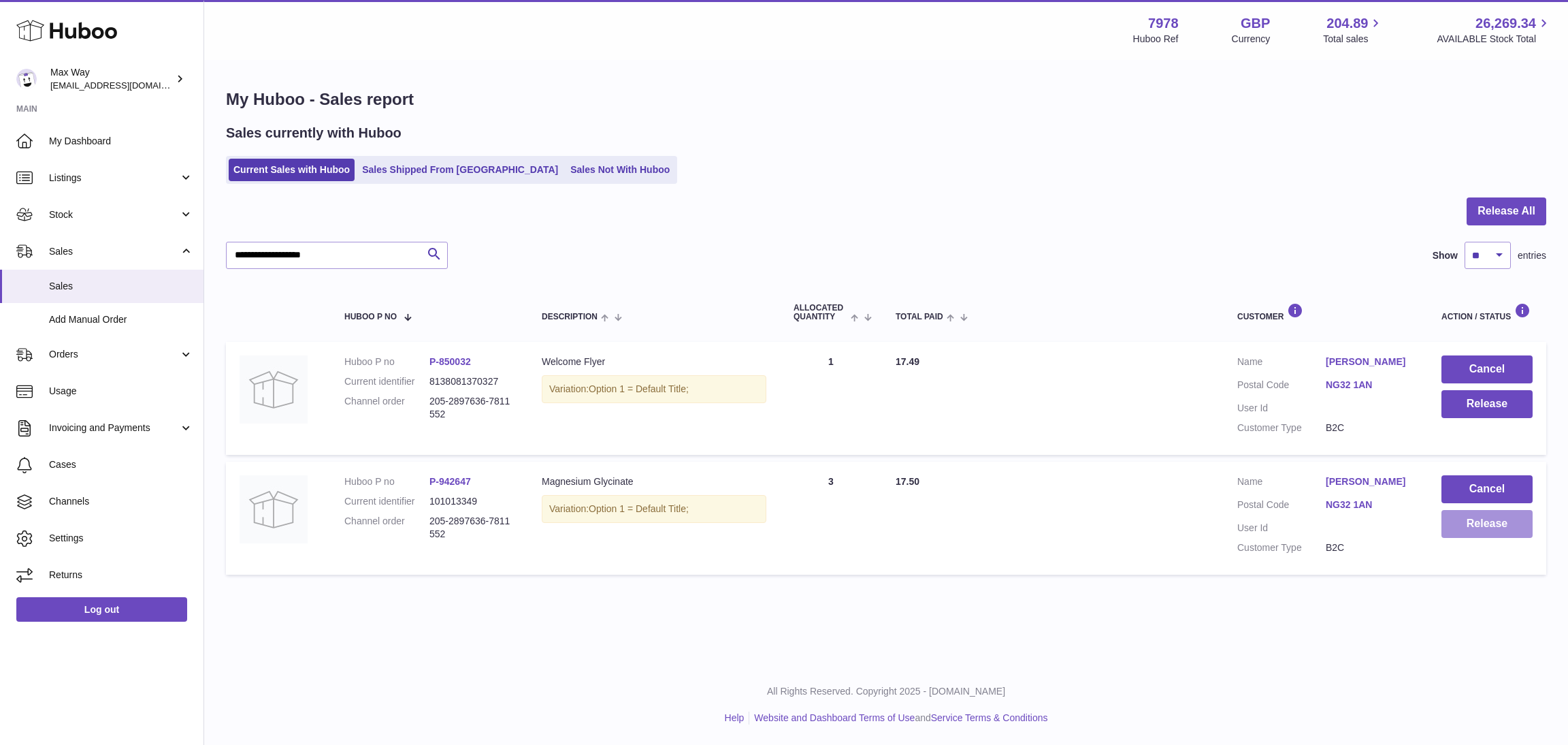
click at [1490, 521] on button "Release" at bounding box center [1488, 524] width 91 height 28
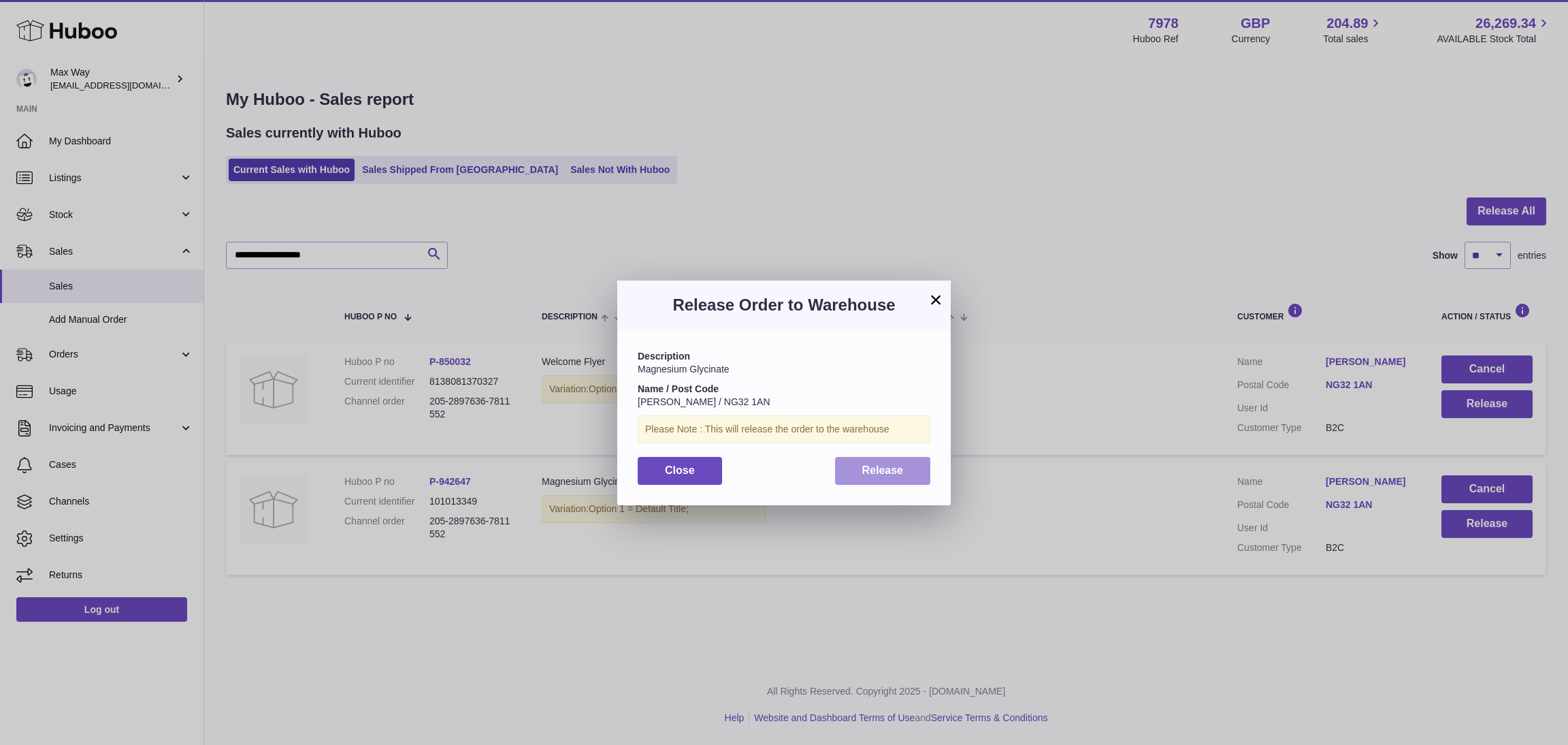
click at [900, 471] on span "Release" at bounding box center [882, 470] width 42 height 12
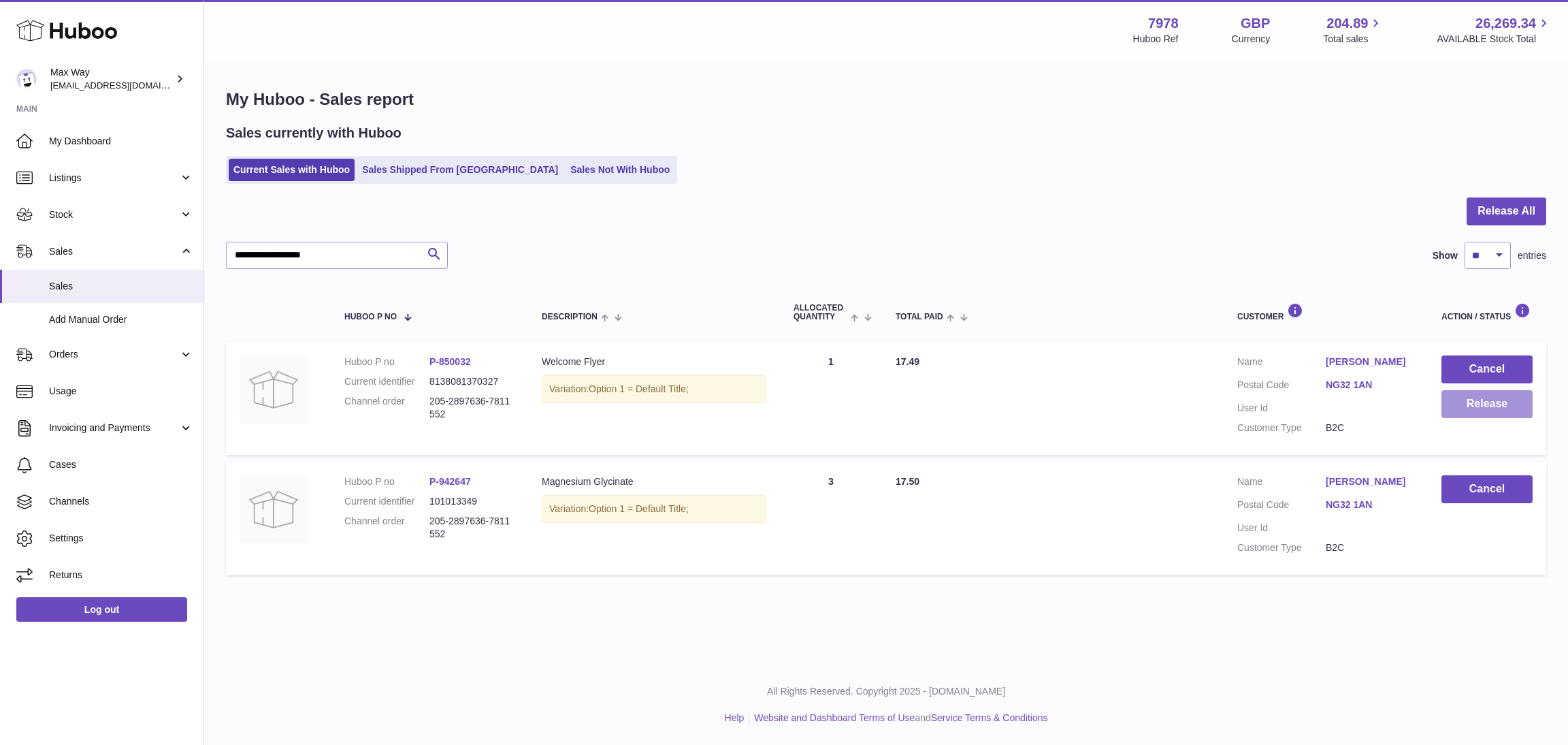
click at [1471, 408] on button "Release" at bounding box center [1488, 404] width 91 height 28
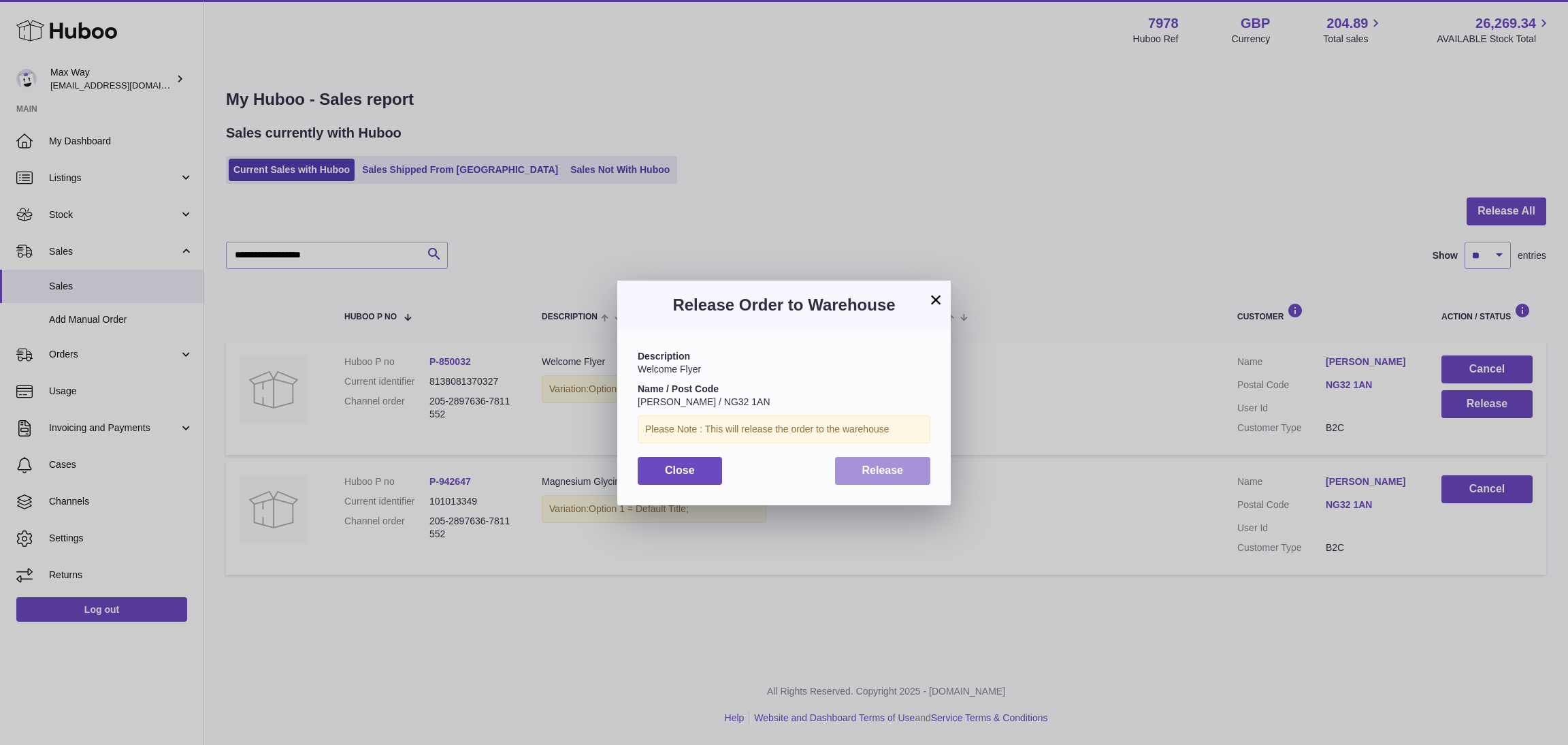
click at [902, 476] on span "Release" at bounding box center [882, 470] width 42 height 12
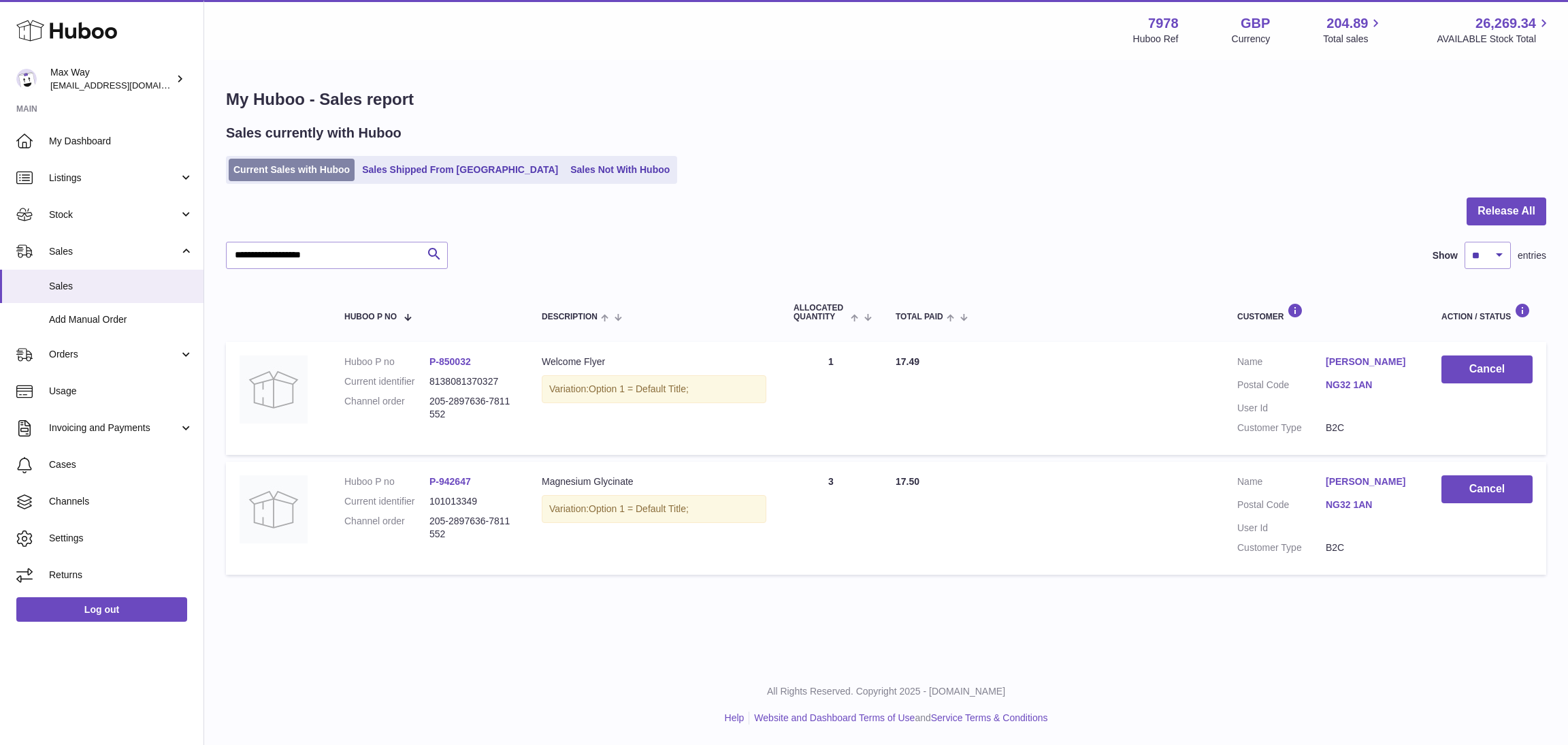
click at [252, 166] on link "Current Sales with Huboo" at bounding box center [292, 170] width 126 height 22
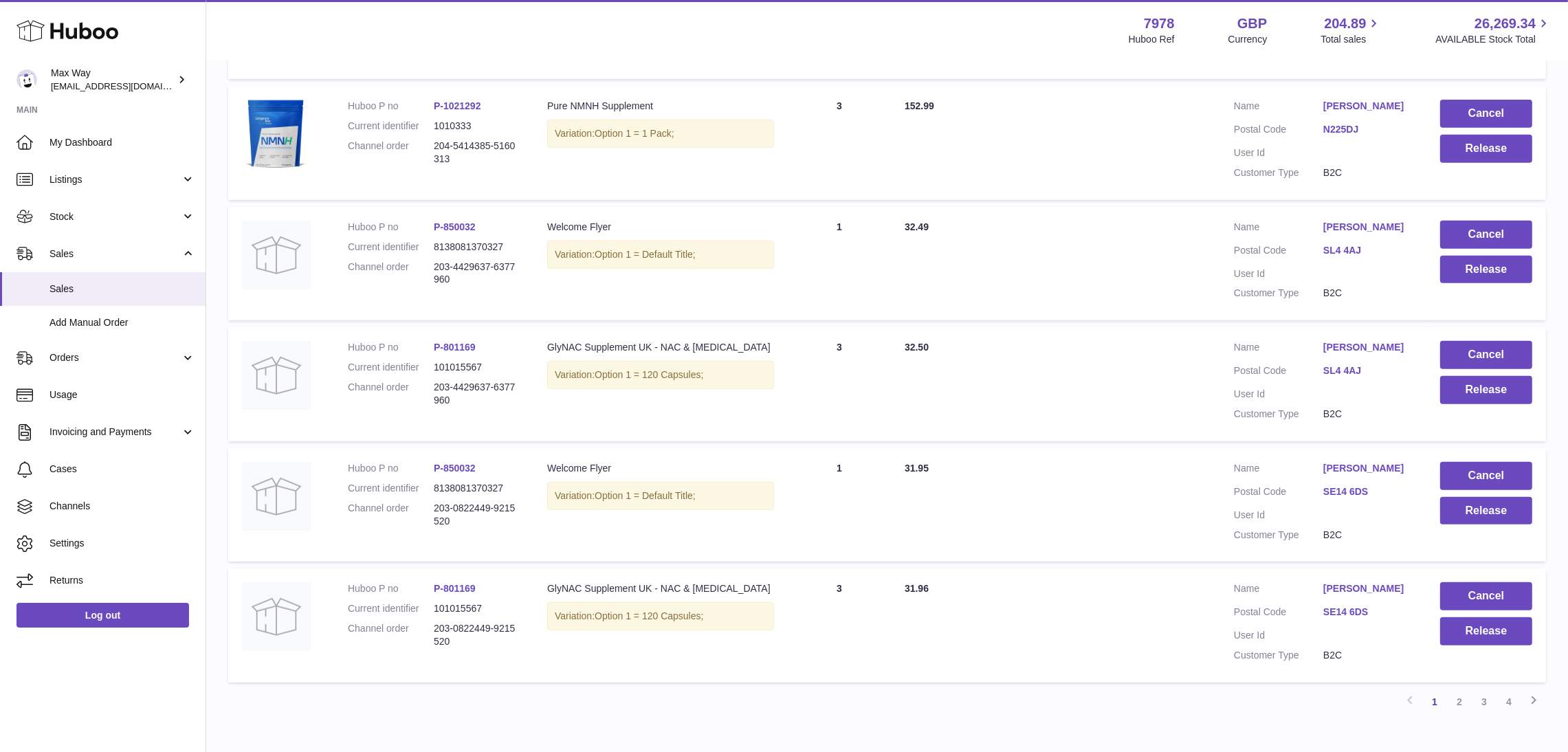
scroll to position [1017, 0]
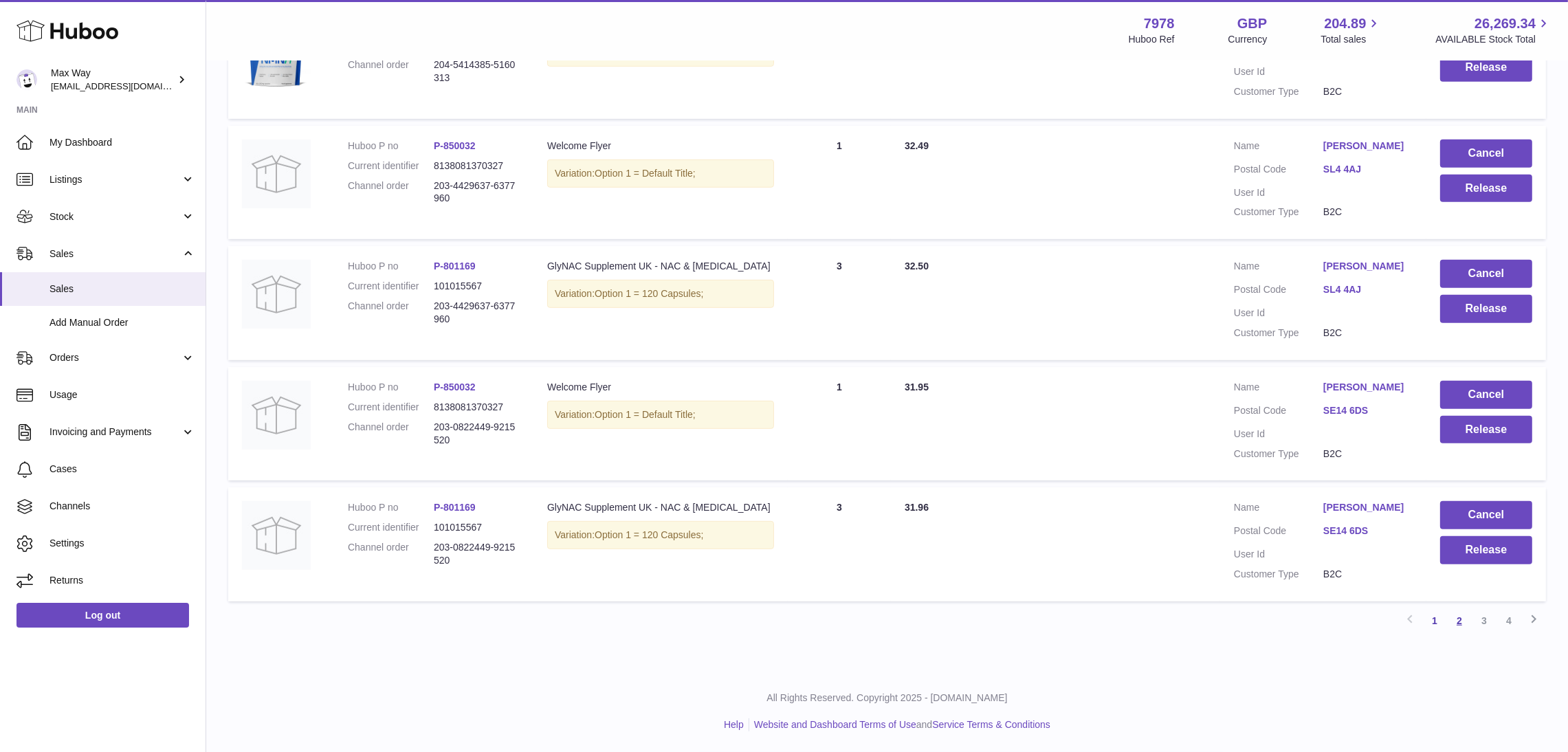
click at [1454, 625] on link "2" at bounding box center [1459, 620] width 24 height 24
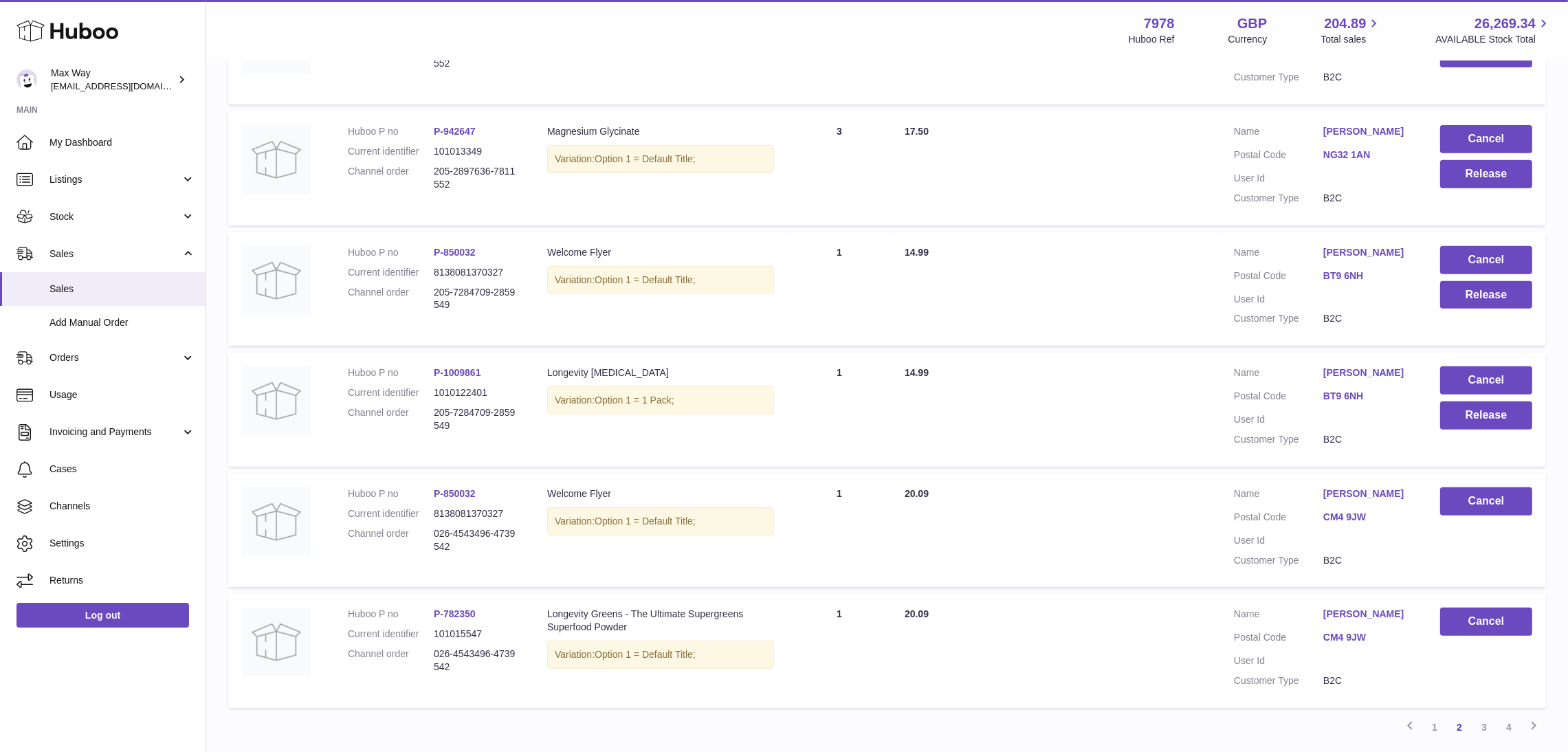
scroll to position [836, 0]
click at [436, 410] on dd "205-7284709-2859549" at bounding box center [477, 420] width 86 height 26
drag, startPoint x: 432, startPoint y: 409, endPoint x: 537, endPoint y: 439, distance: 109.2
click at [537, 439] on tr "Huboo P no P-1009861 Current identifier 1010122401 Channel order 205-7284709-28…" at bounding box center [887, 411] width 1318 height 115
copy tr "205-7284709-2859549 Description Longevity Amino Acids"
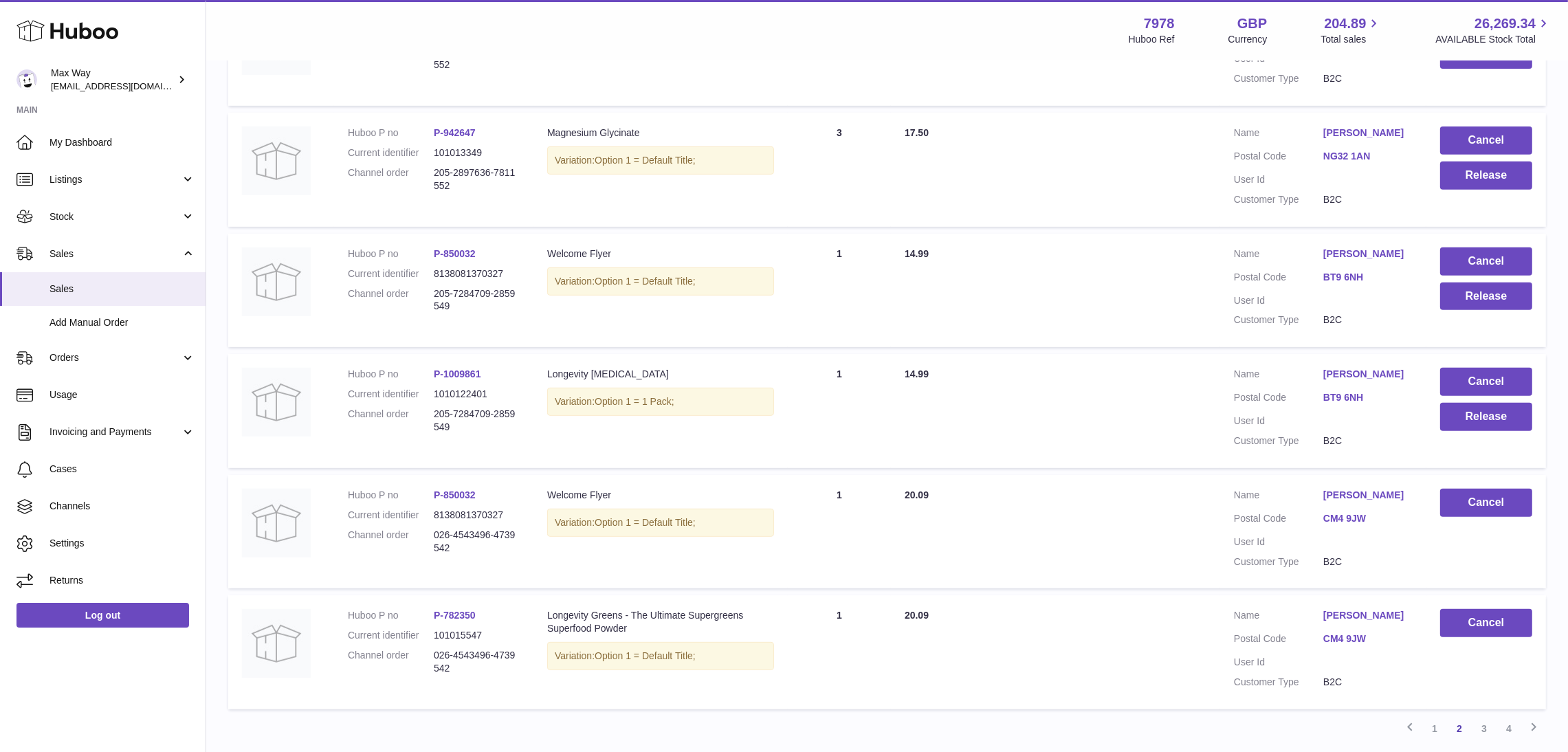
click at [505, 434] on dl "Huboo P no P-1009861 Current identifier 1010122401 Channel order 205-7284709-28…" at bounding box center [433, 404] width 171 height 72
drag, startPoint x: 434, startPoint y: 411, endPoint x: 457, endPoint y: 428, distance: 28.6
click at [457, 428] on dd "205-7284709-2859549" at bounding box center [477, 420] width 86 height 26
copy dd "205-7284709-2859549"
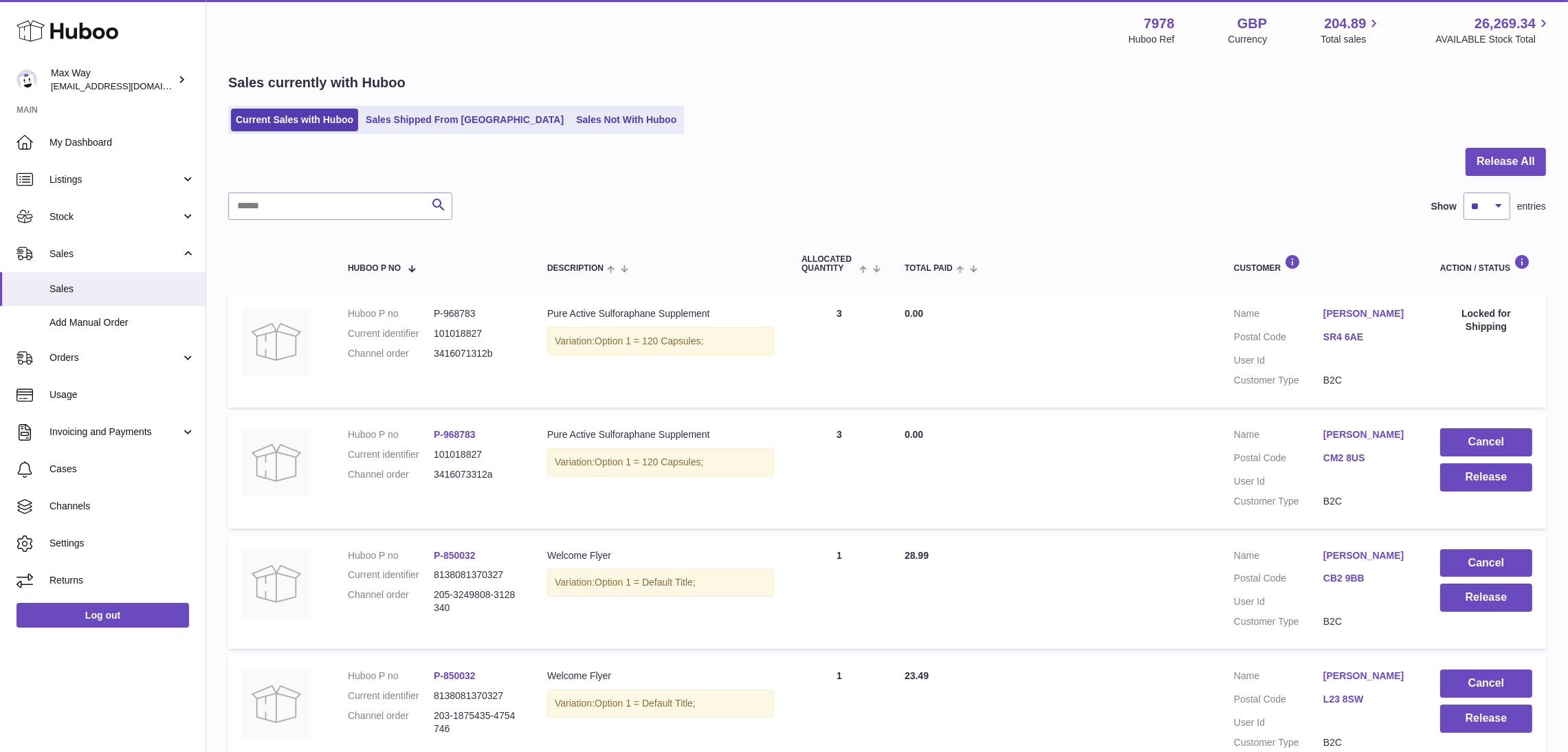
scroll to position [0, 0]
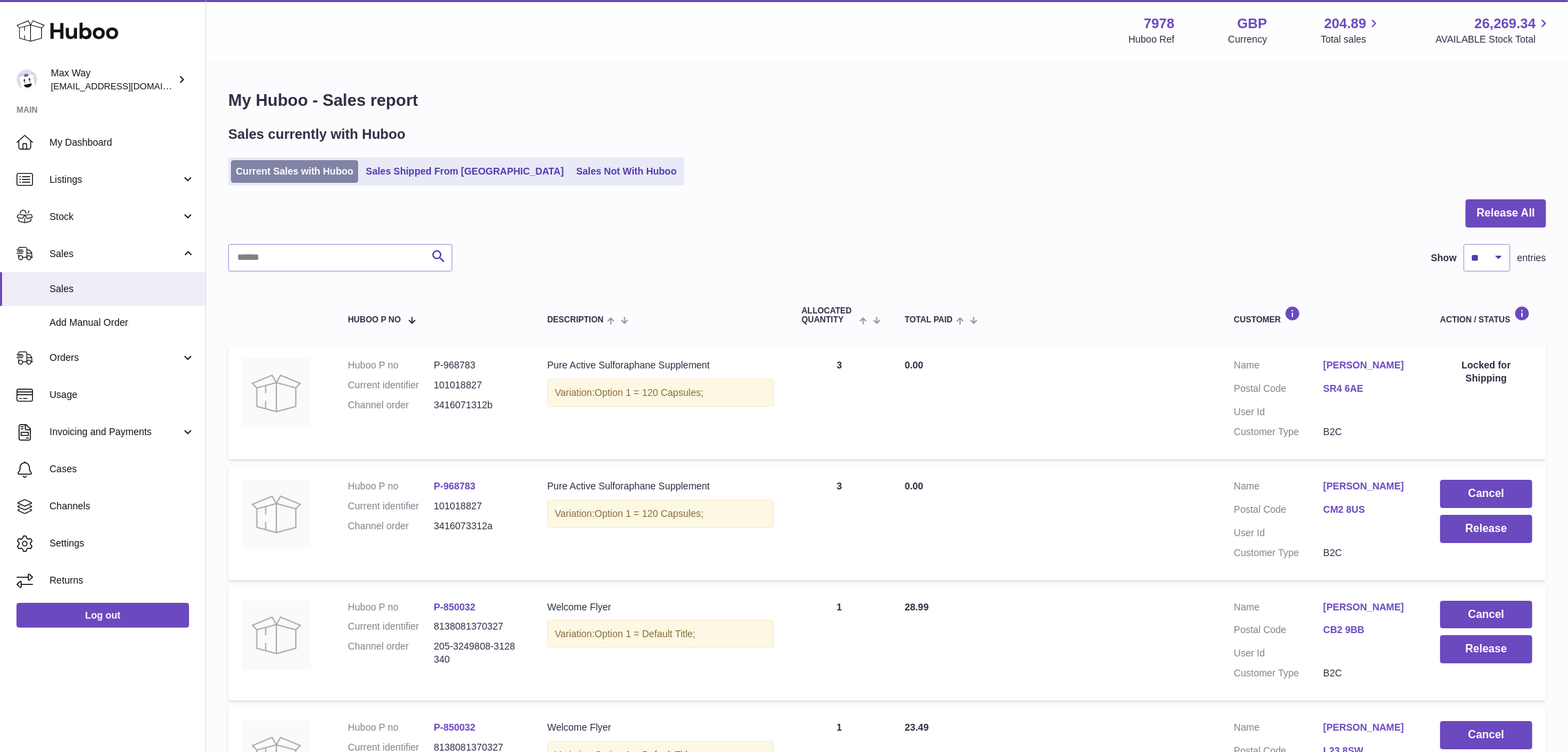
drag, startPoint x: 280, startPoint y: 164, endPoint x: 305, endPoint y: 169, distance: 25.5
click at [280, 164] on link "Current Sales with Huboo" at bounding box center [295, 171] width 127 height 23
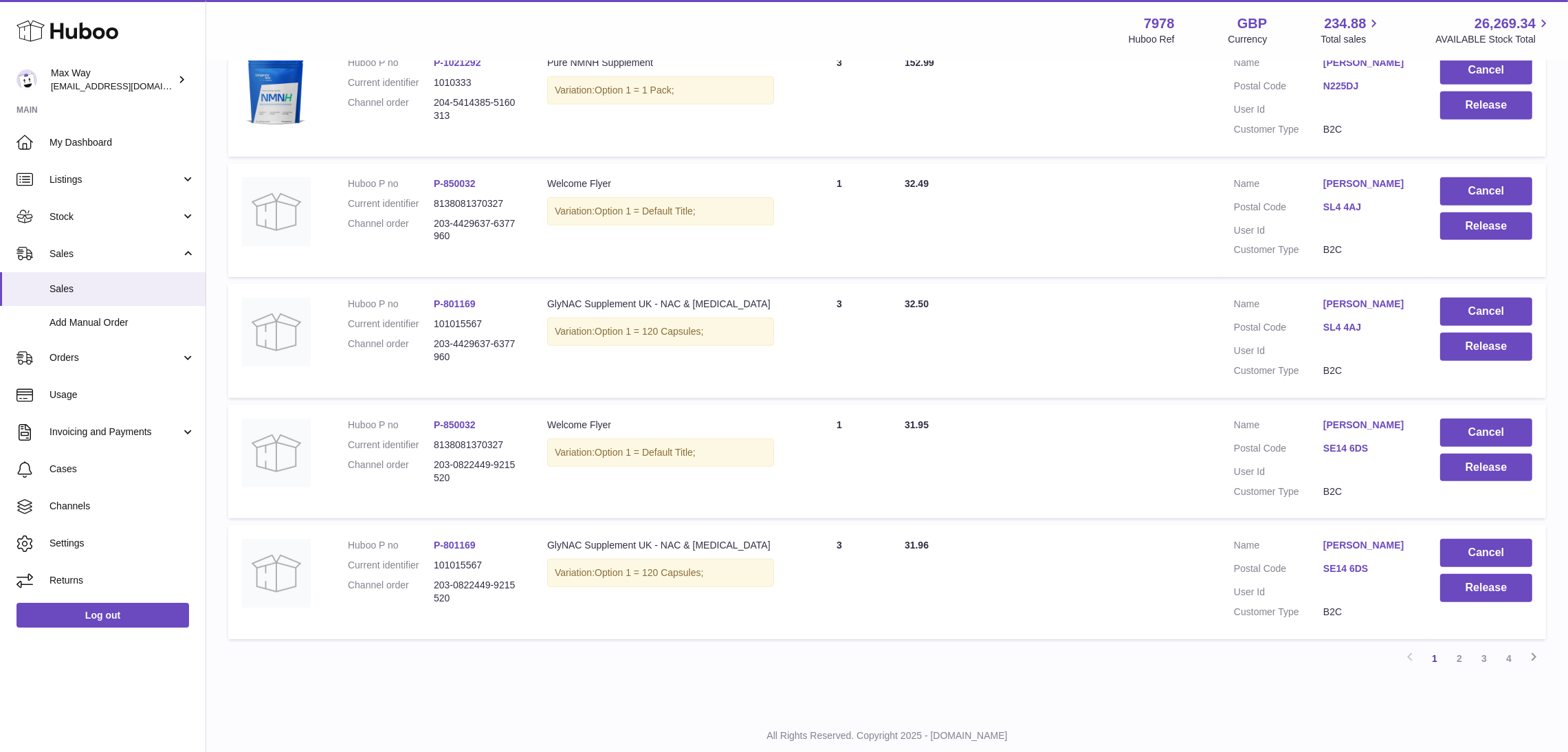
scroll to position [1017, 0]
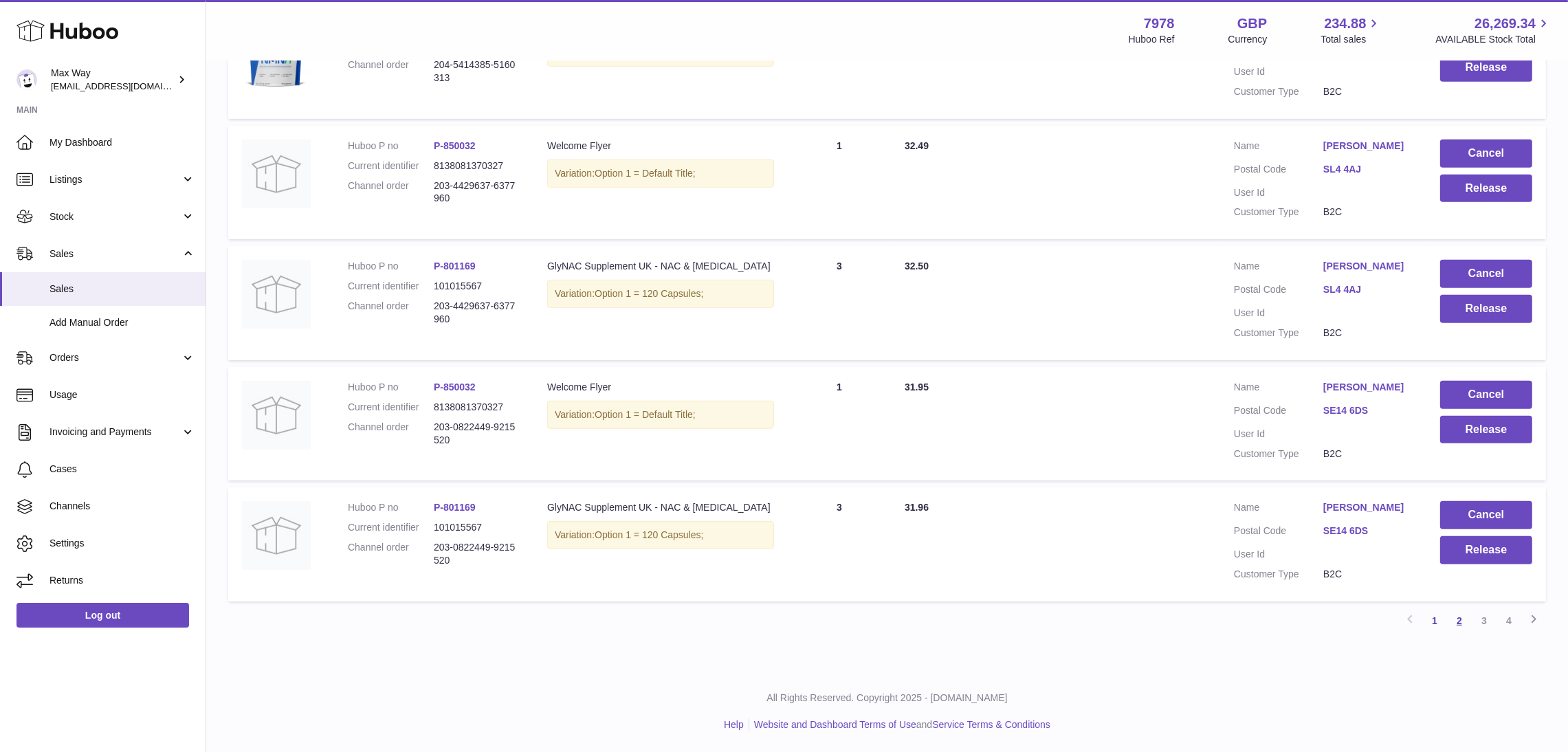
click at [1454, 612] on link "2" at bounding box center [1459, 620] width 24 height 24
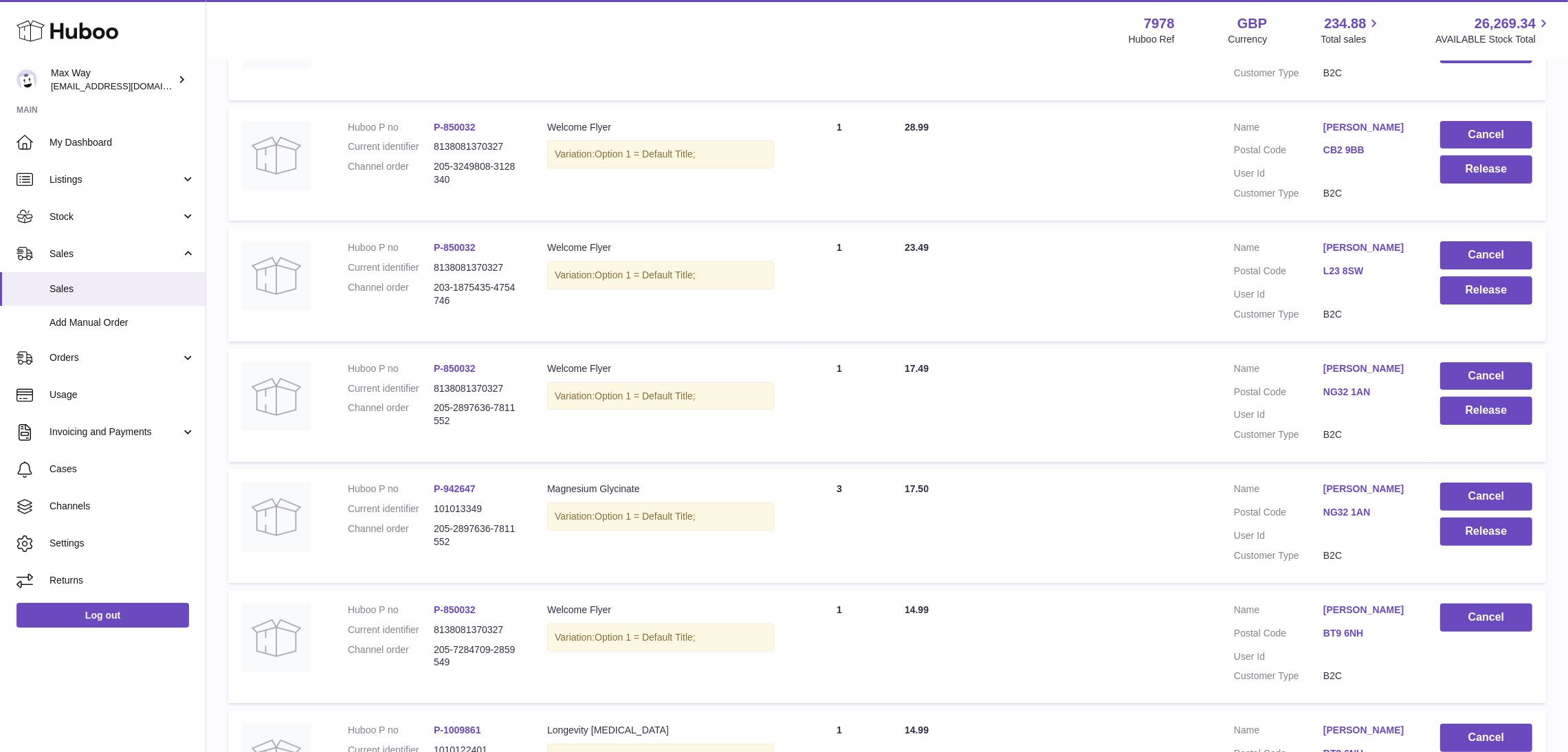
scroll to position [680, 0]
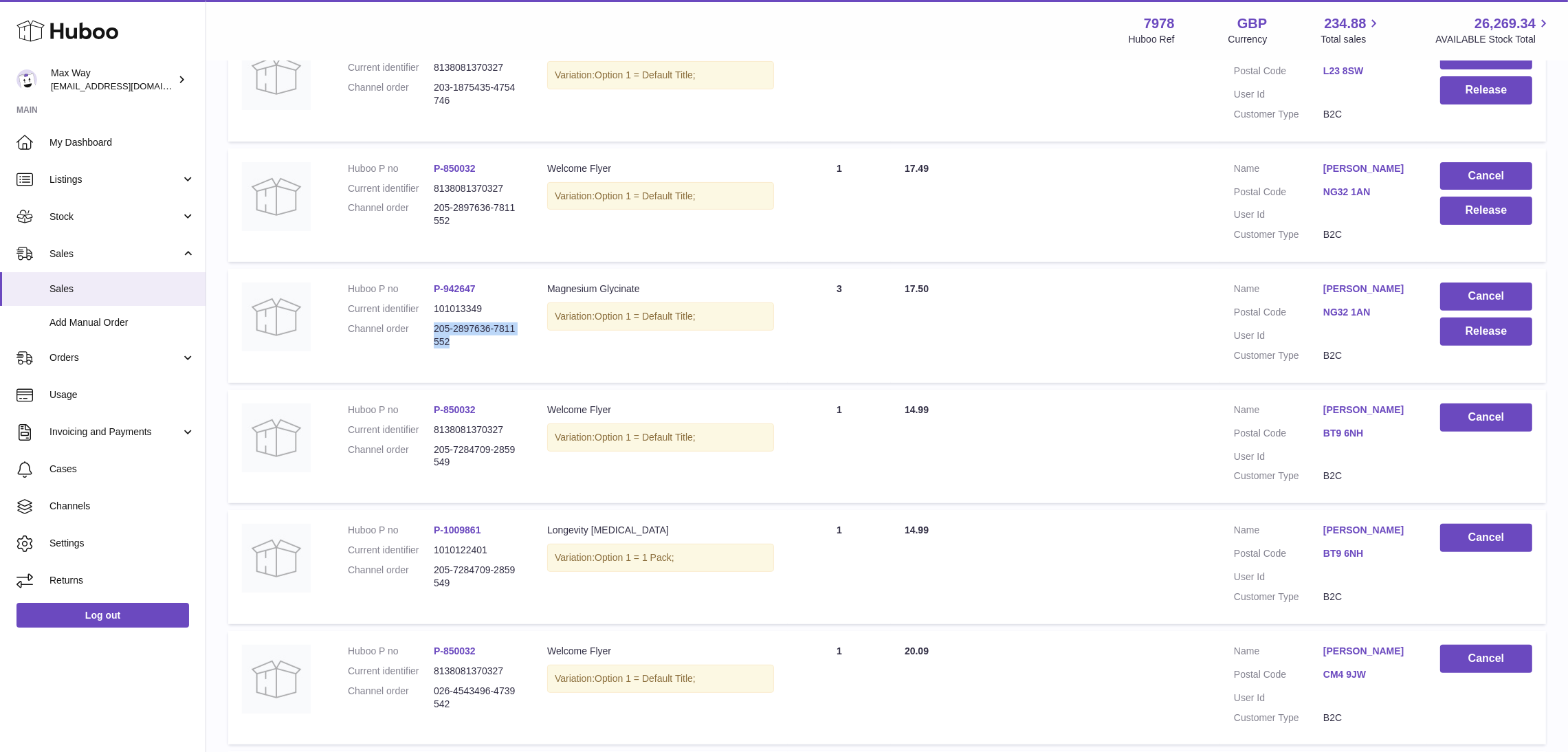
drag, startPoint x: 449, startPoint y: 340, endPoint x: 433, endPoint y: 323, distance: 23.3
click at [434, 323] on dd "205-2897636-7811552" at bounding box center [477, 335] width 86 height 26
copy dd "205-2897636-7811552"
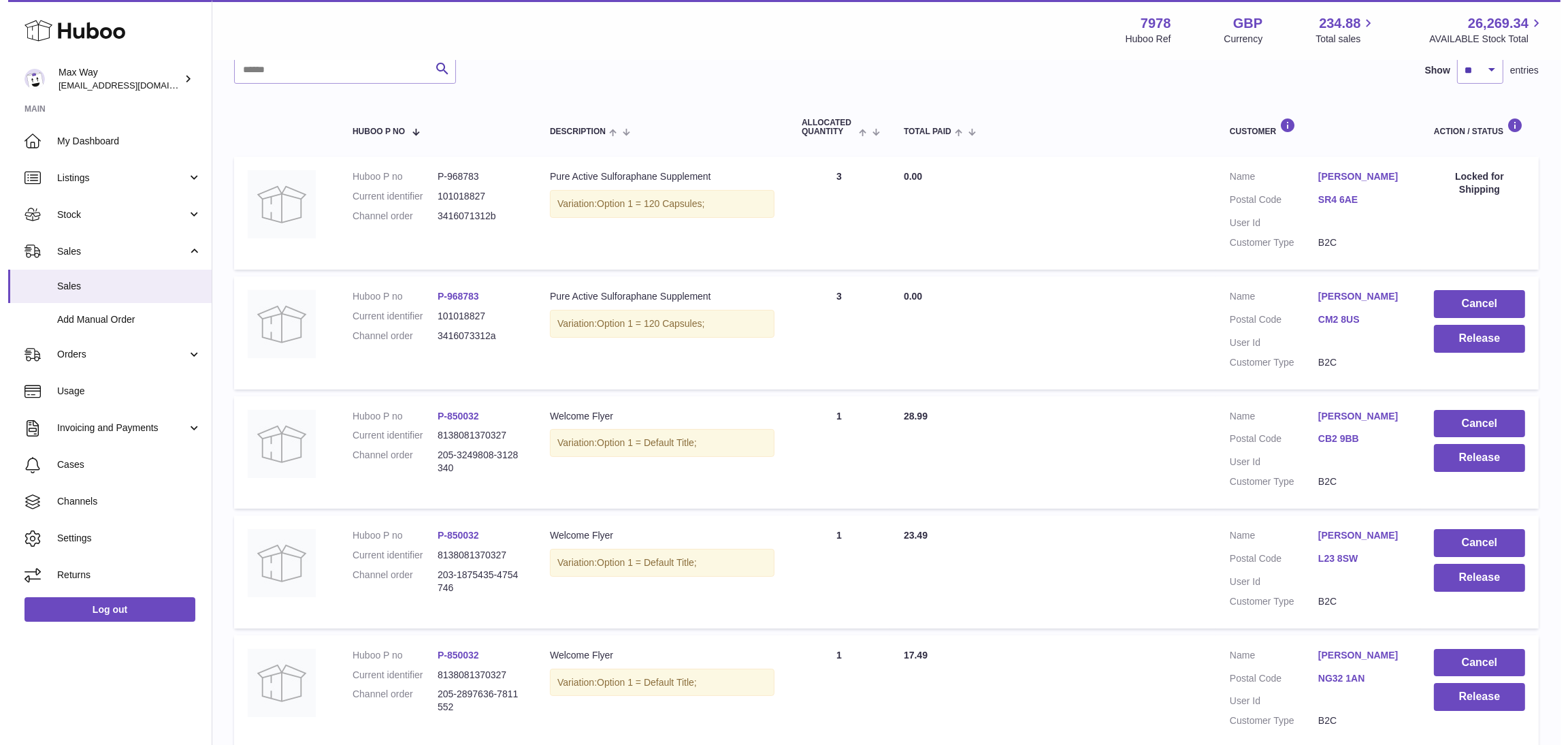
scroll to position [0, 0]
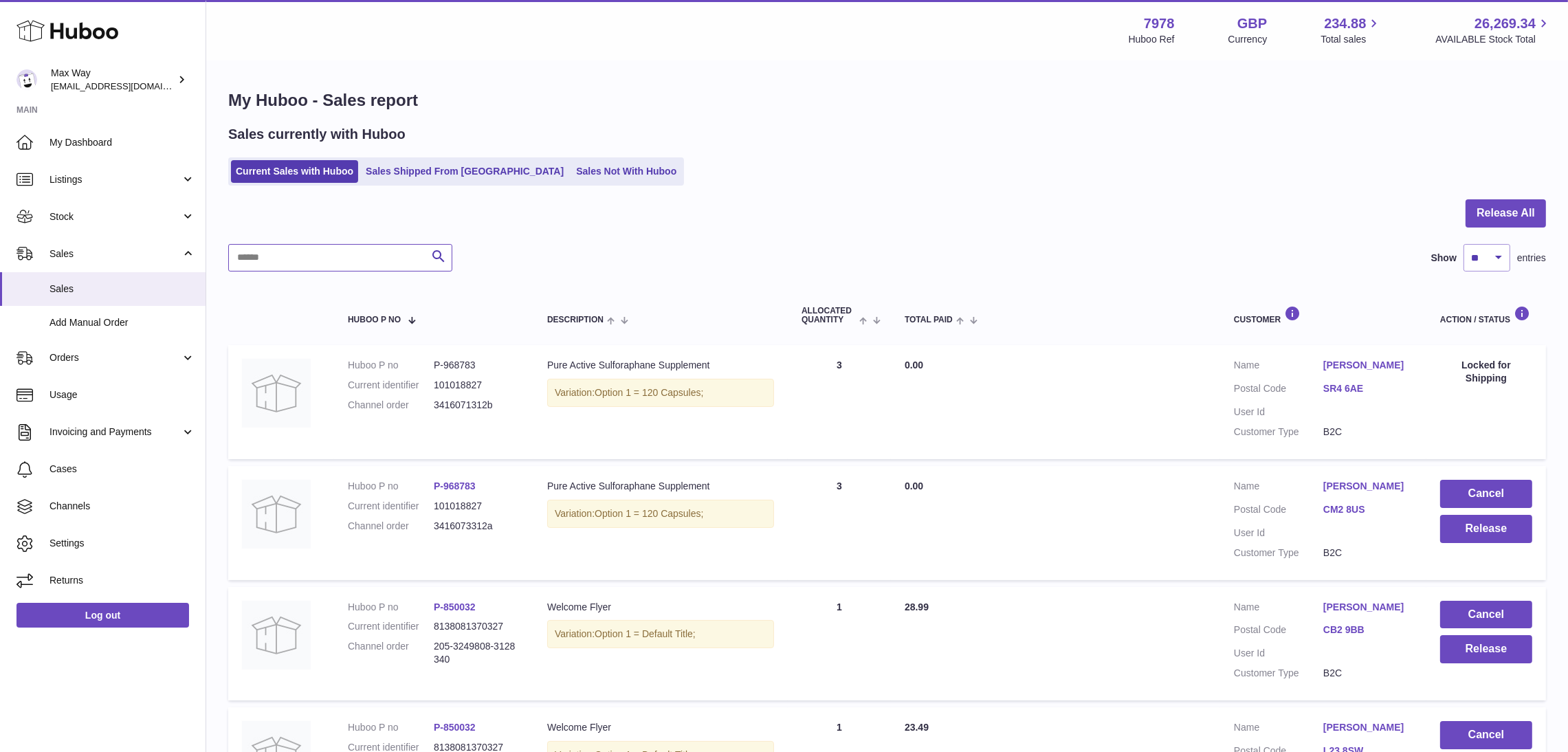
click at [344, 254] on input "text" at bounding box center [340, 258] width 224 height 27
paste input "**********"
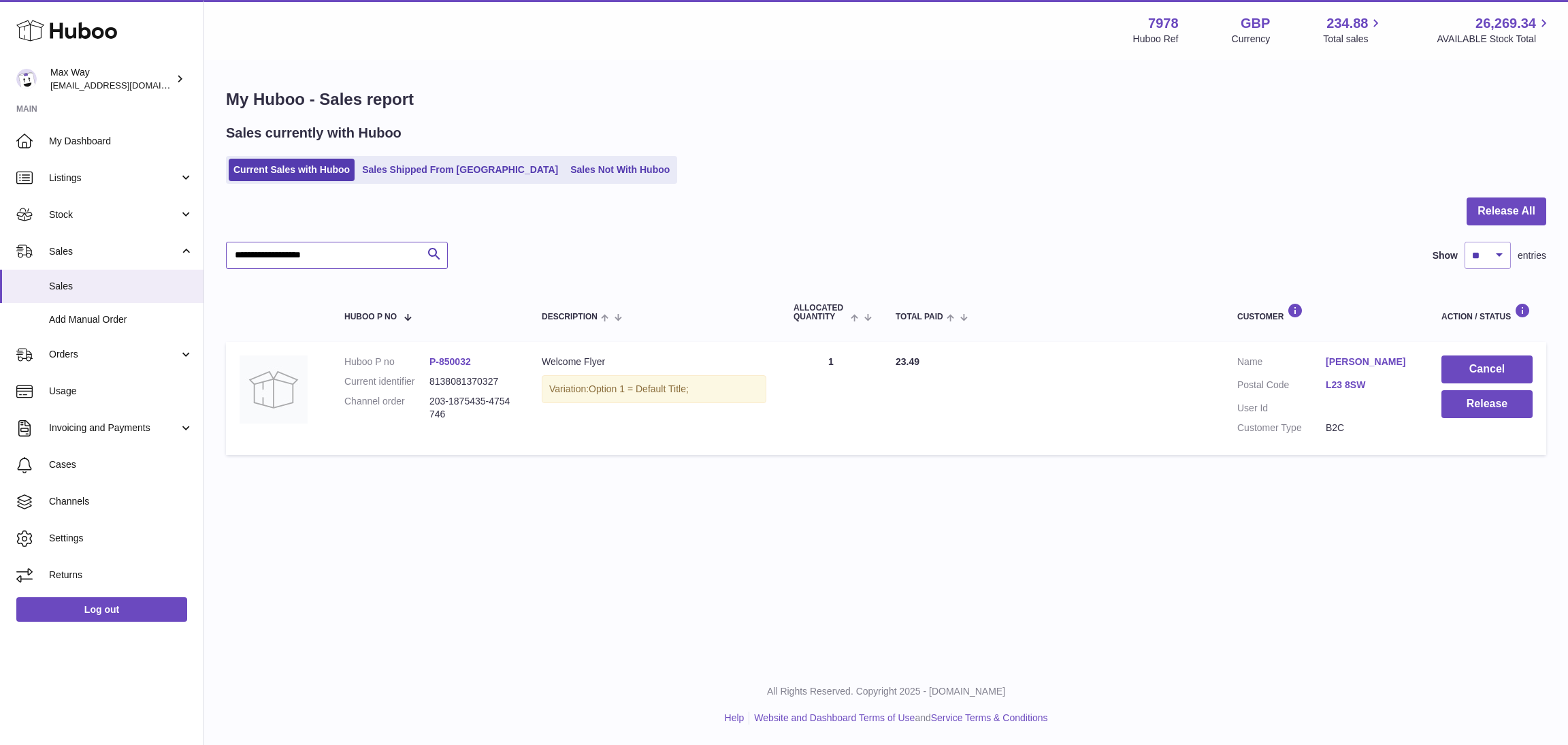
type input "**********"
click at [1488, 372] on button "Cancel" at bounding box center [1488, 369] width 91 height 28
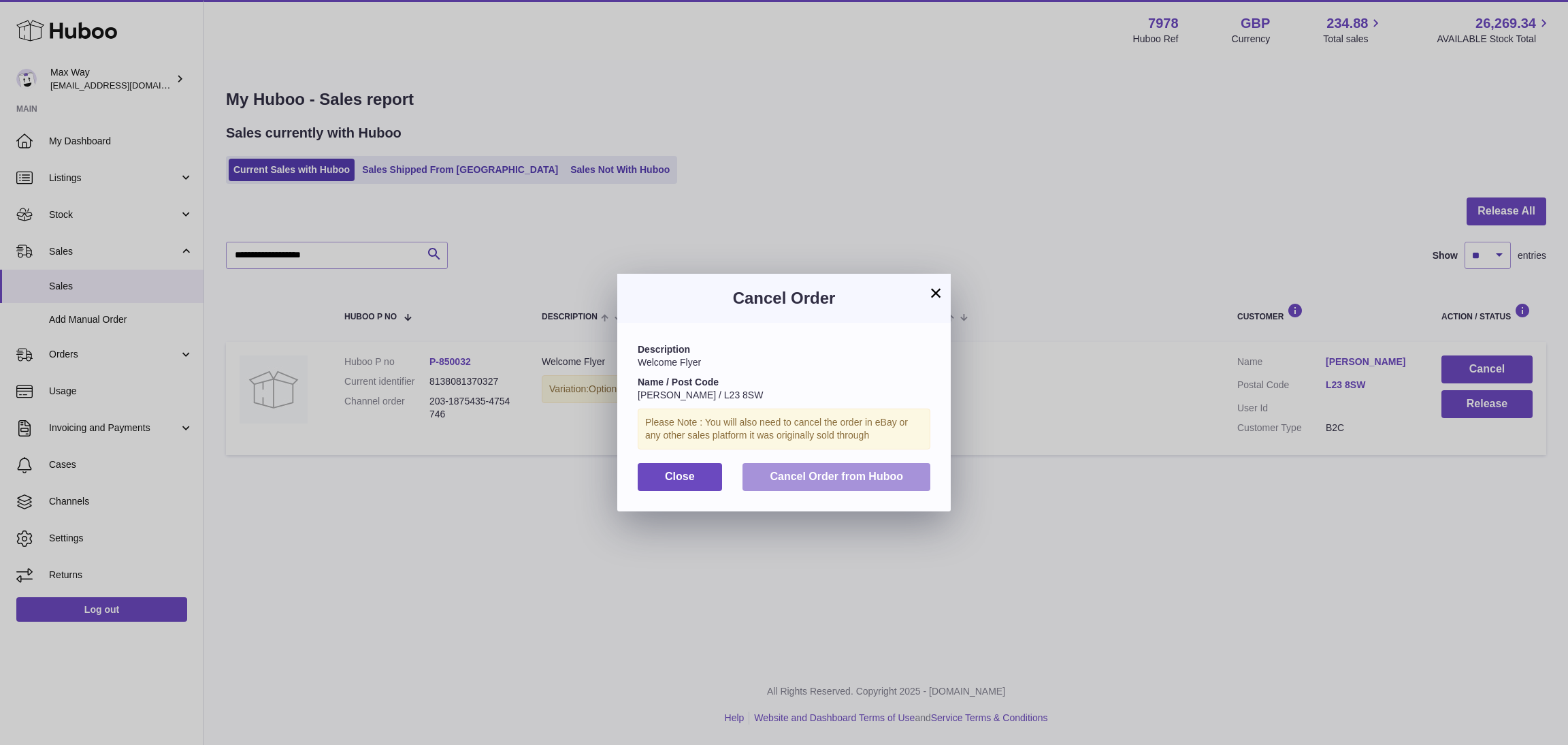
click at [891, 480] on span "Cancel Order from Huboo" at bounding box center [837, 476] width 134 height 12
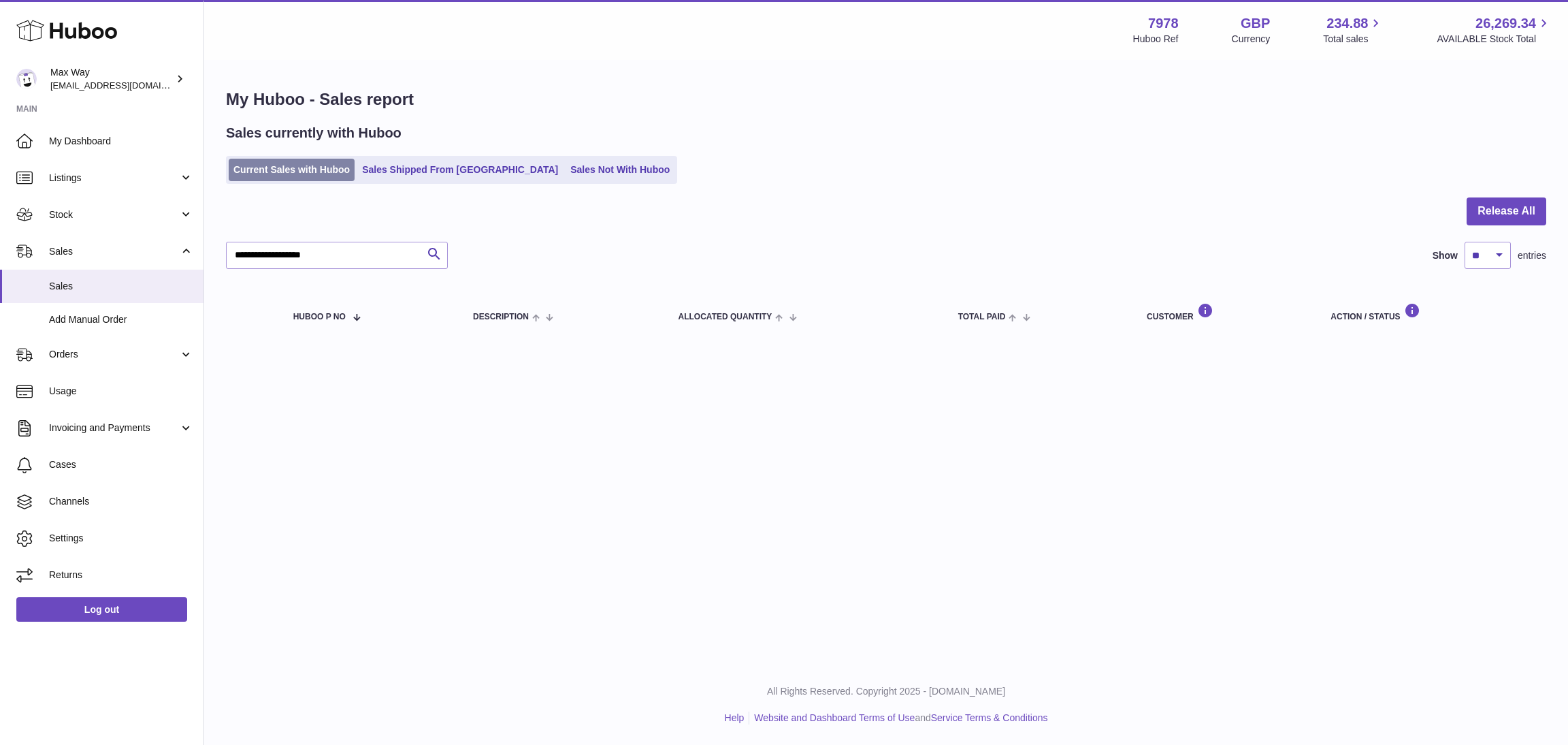
click at [282, 160] on link "Current Sales with Huboo" at bounding box center [292, 170] width 126 height 22
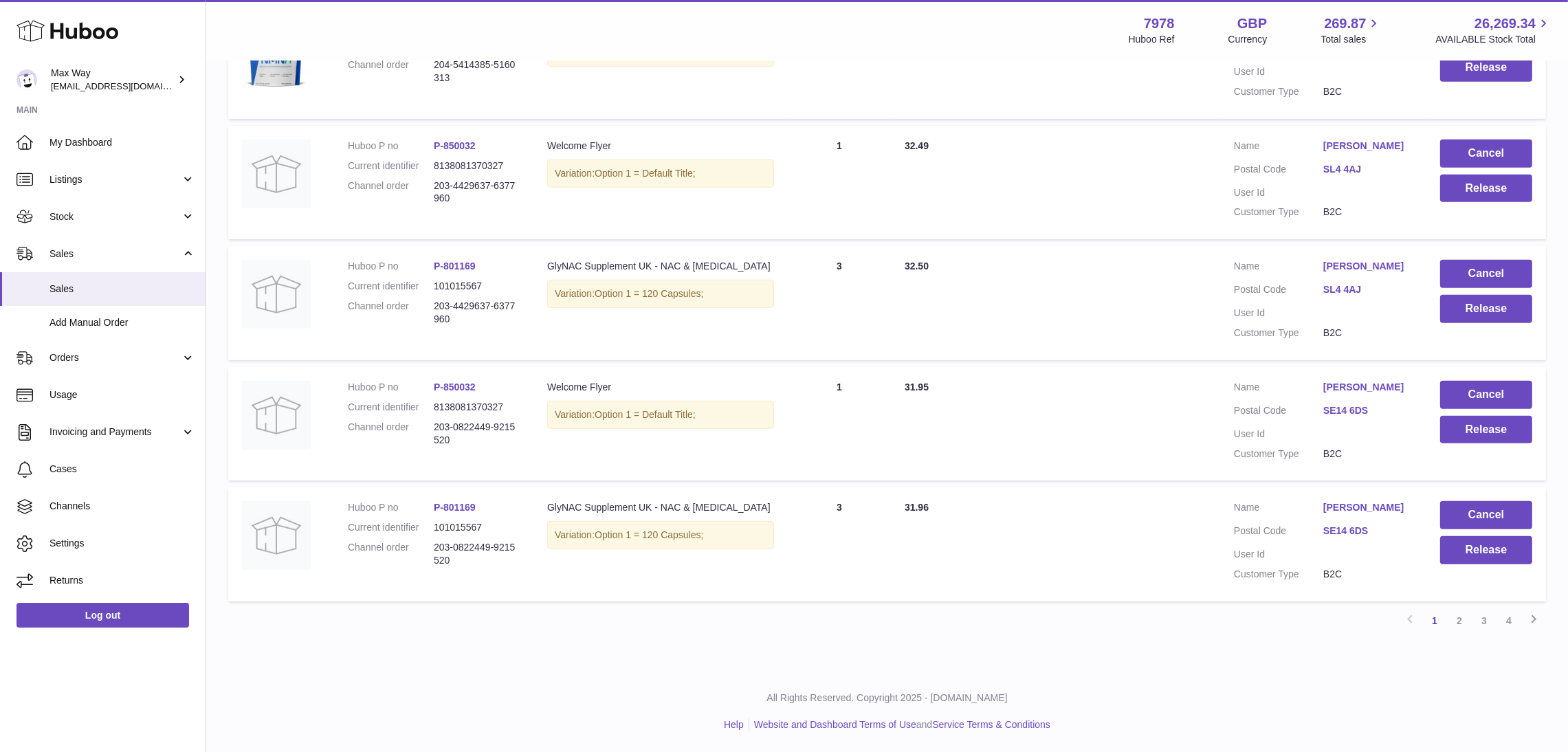
scroll to position [1017, 0]
click at [1461, 615] on link "2" at bounding box center [1459, 620] width 24 height 24
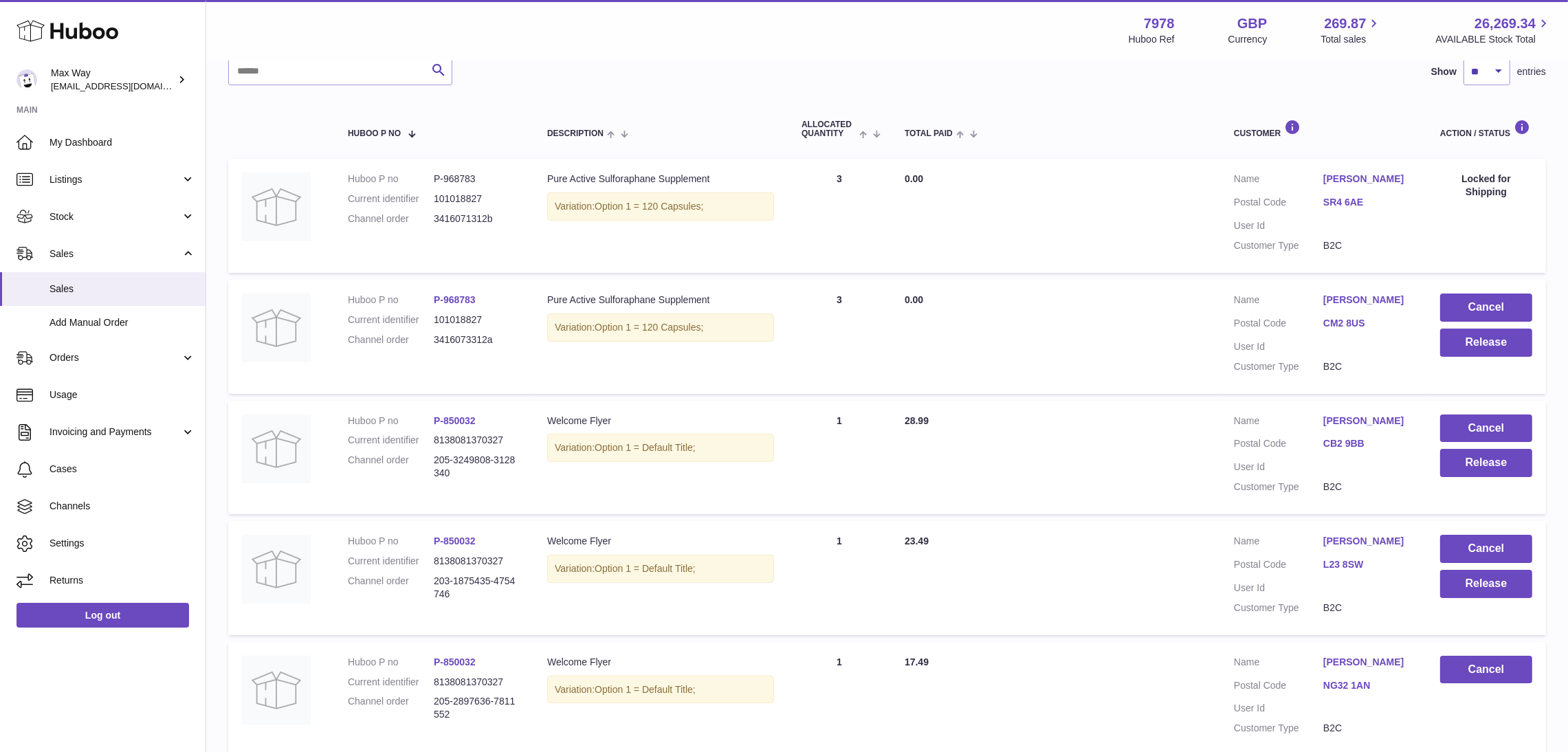
scroll to position [371, 0]
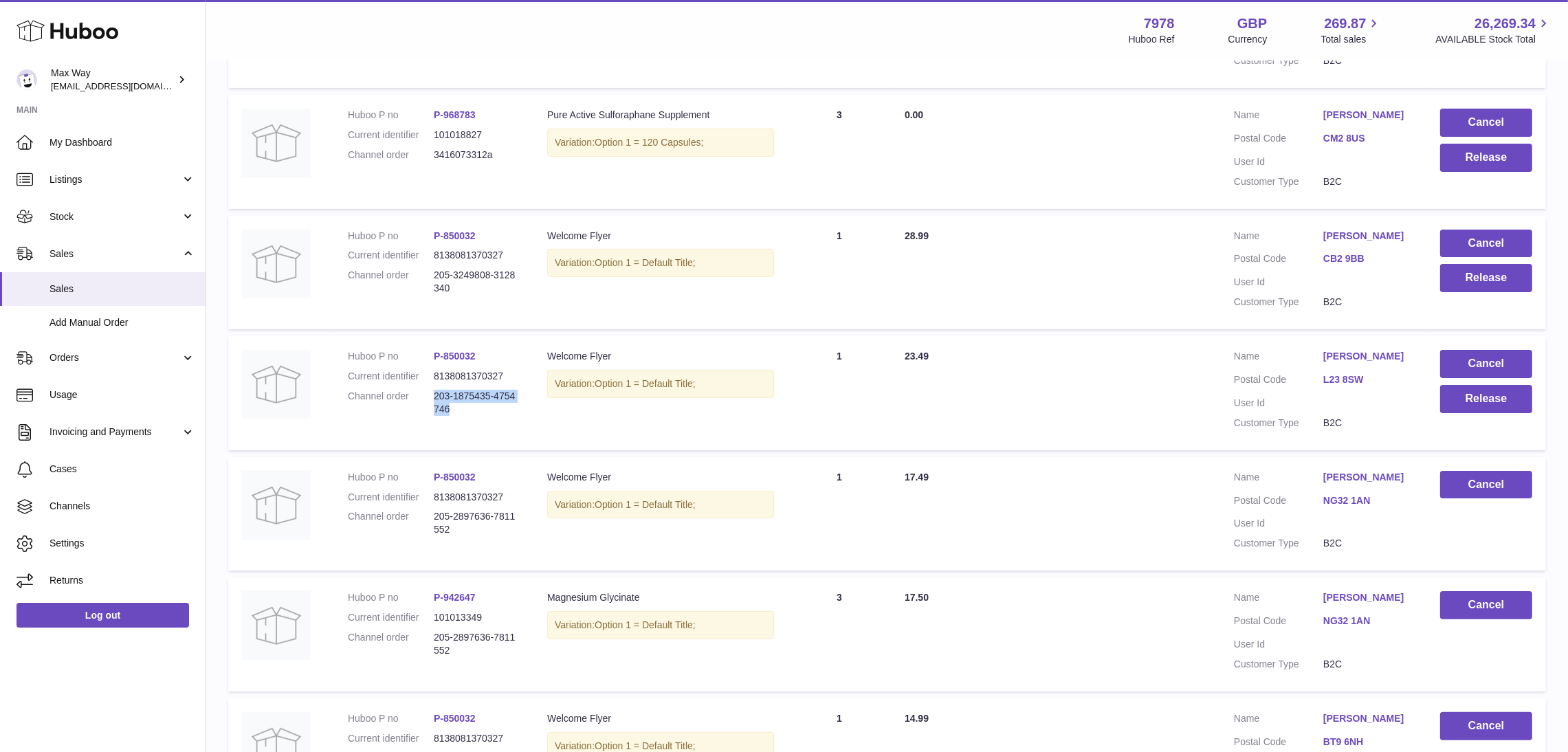
drag, startPoint x: 463, startPoint y: 411, endPoint x: 435, endPoint y: 396, distance: 31.8
click at [435, 396] on dd "203-1875435-4754746" at bounding box center [477, 402] width 86 height 26
copy dd "203-1875435-4754746"
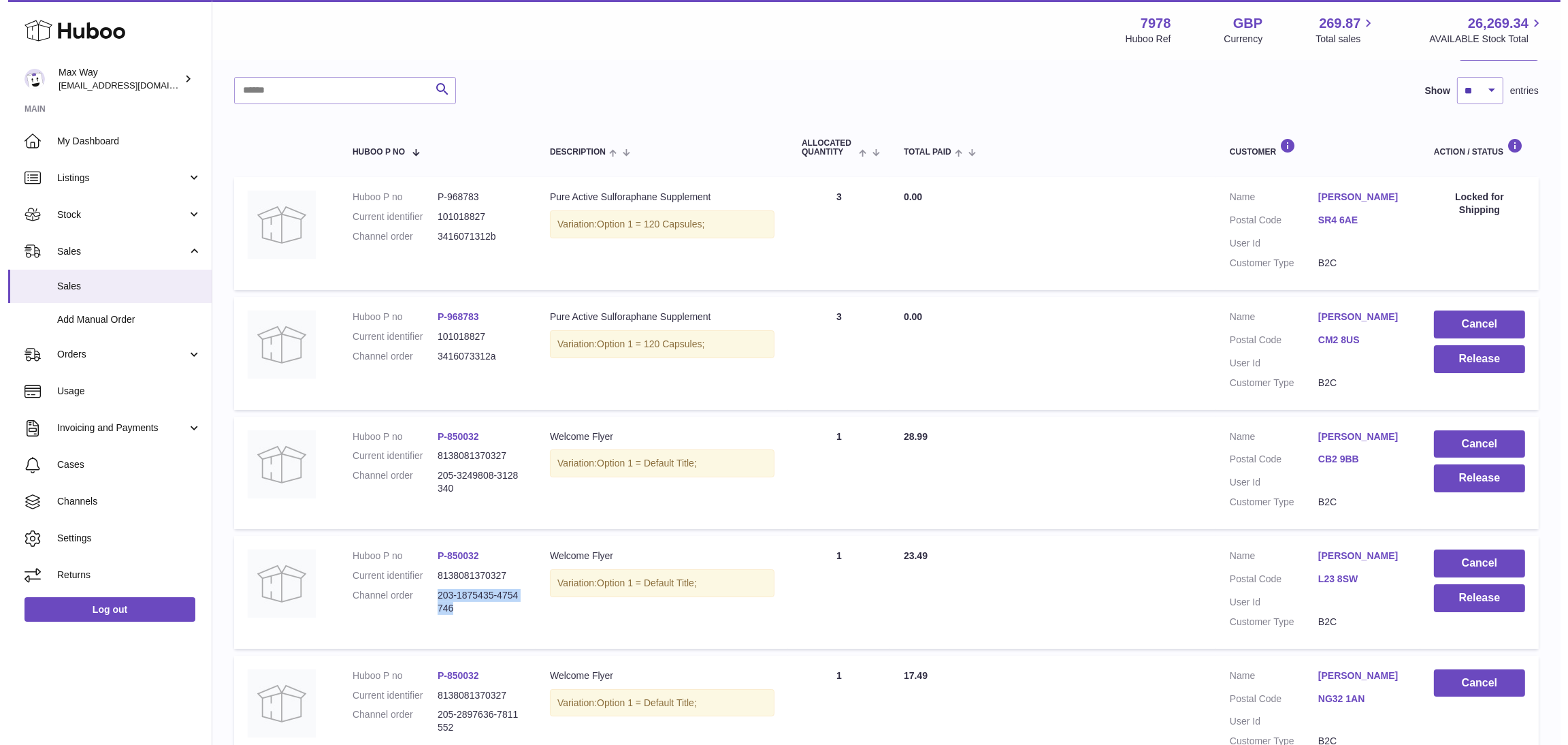
scroll to position [0, 0]
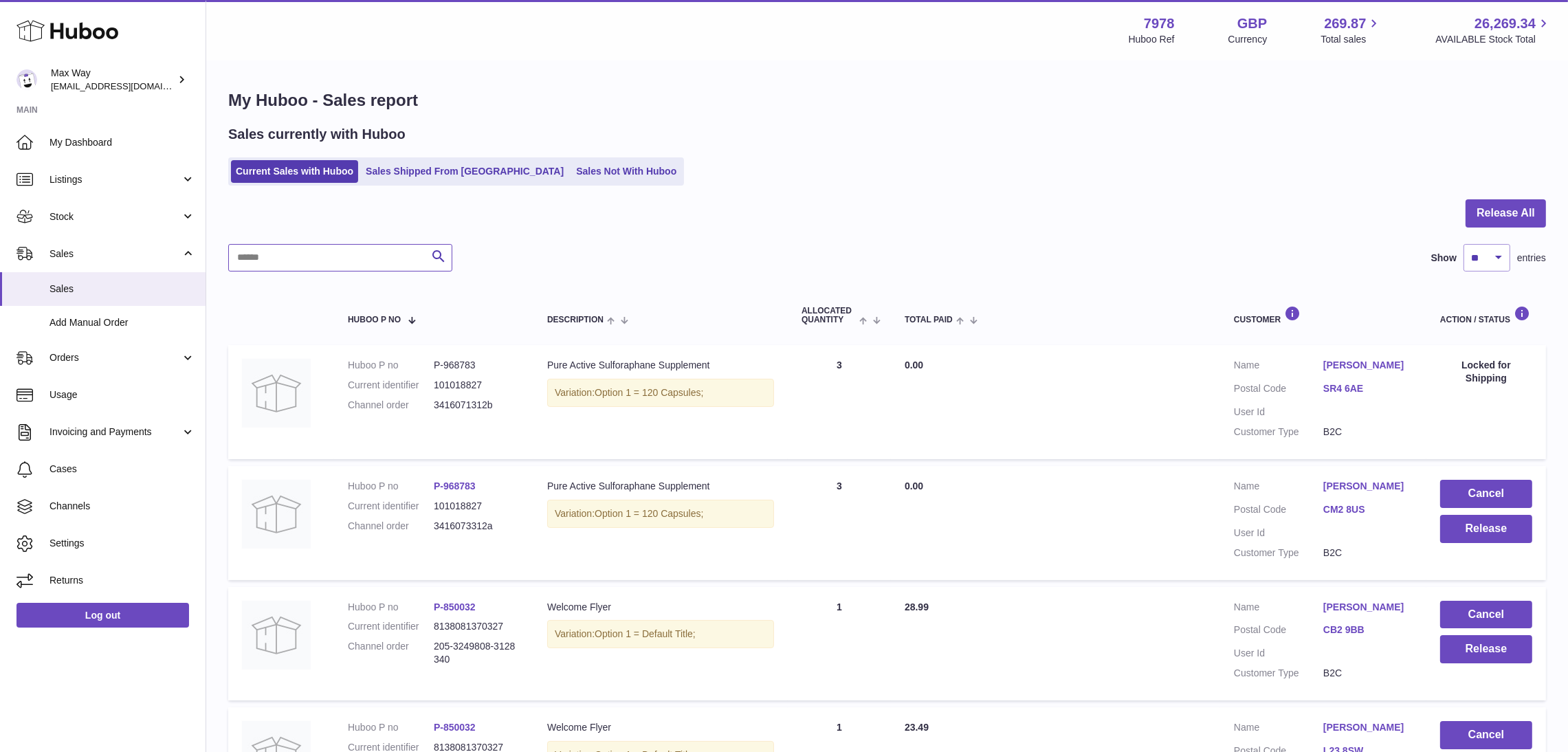
click at [274, 264] on input "text" at bounding box center [340, 258] width 224 height 27
paste input "**********"
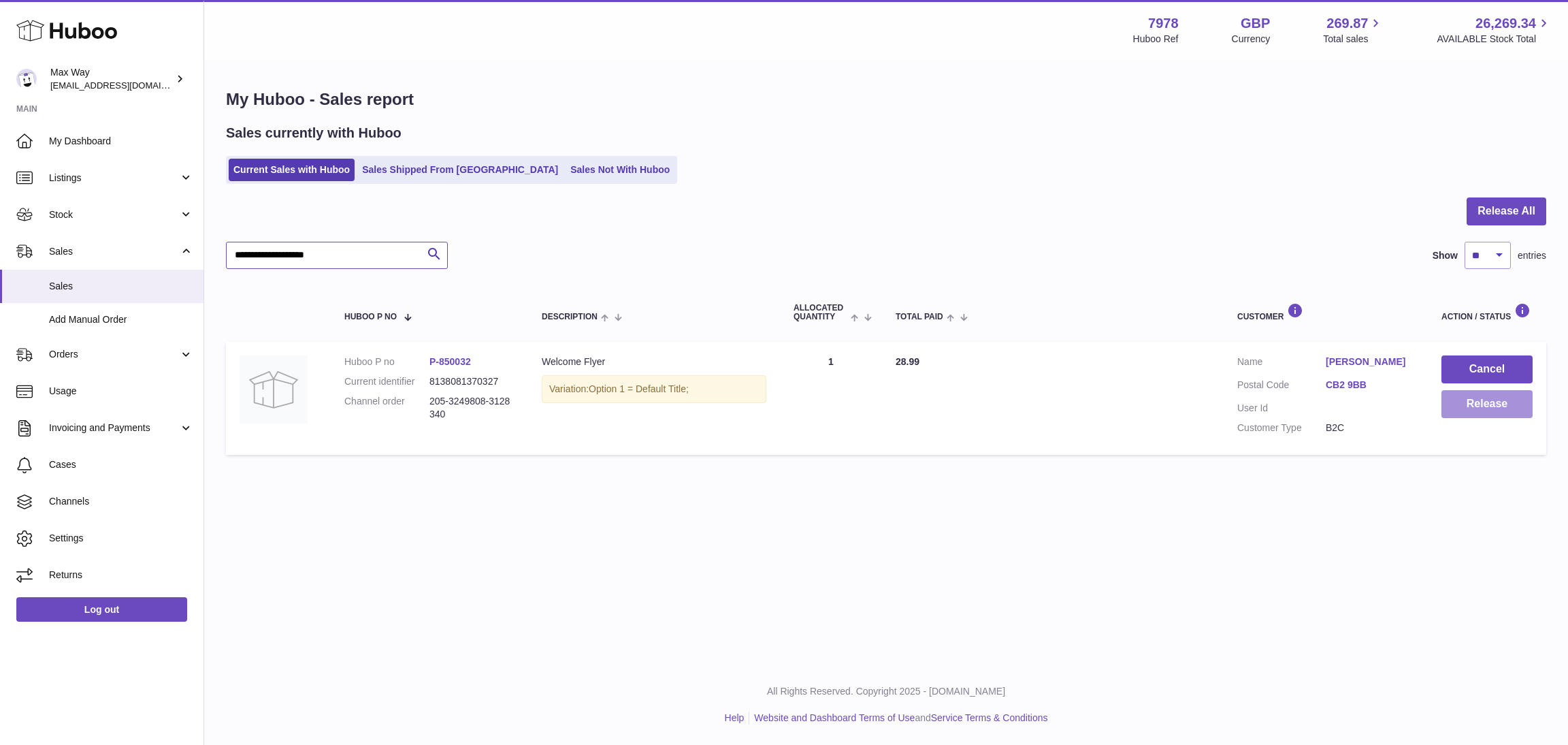
type input "**********"
click at [1481, 405] on button "Release" at bounding box center [1488, 404] width 91 height 28
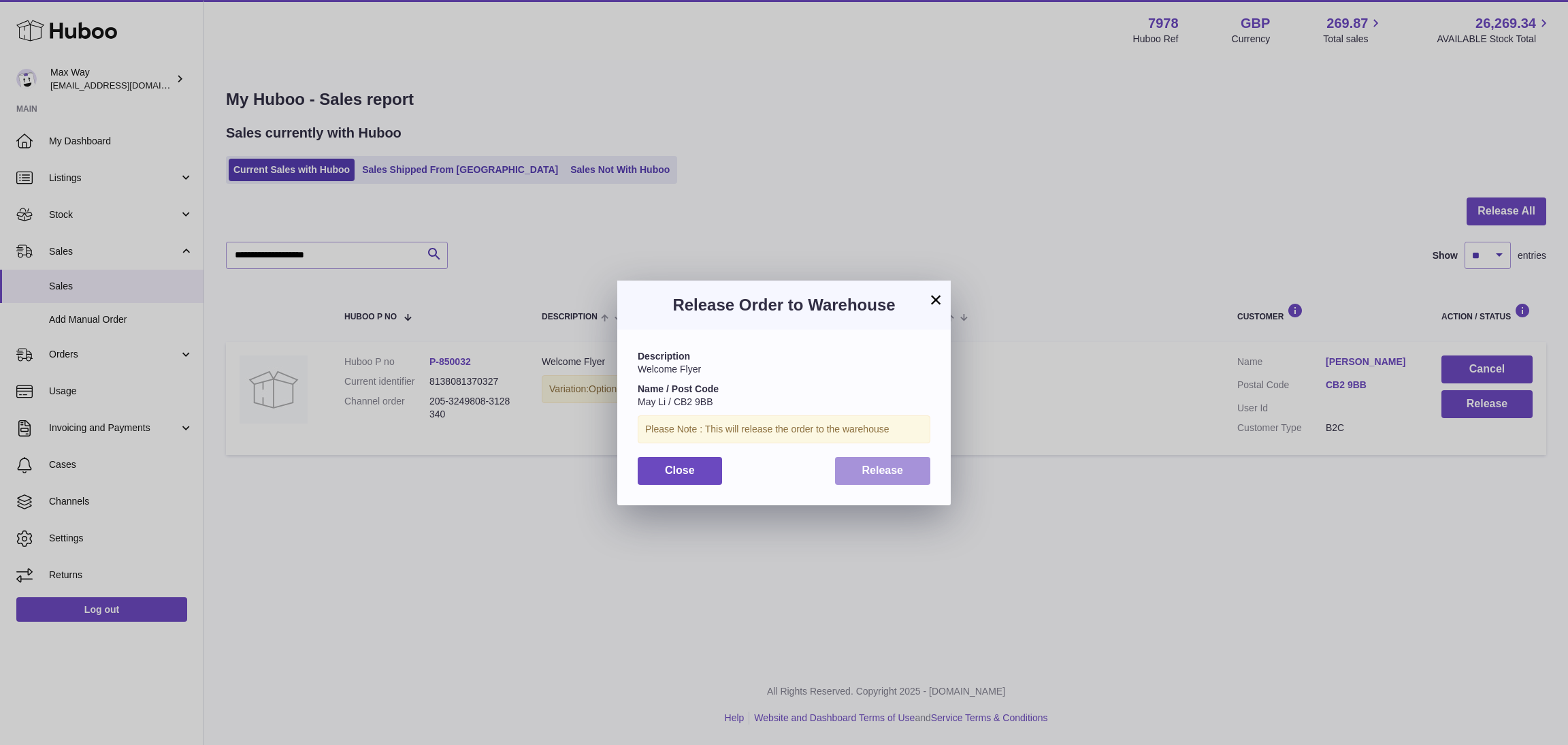
click at [888, 468] on span "Release" at bounding box center [882, 470] width 42 height 12
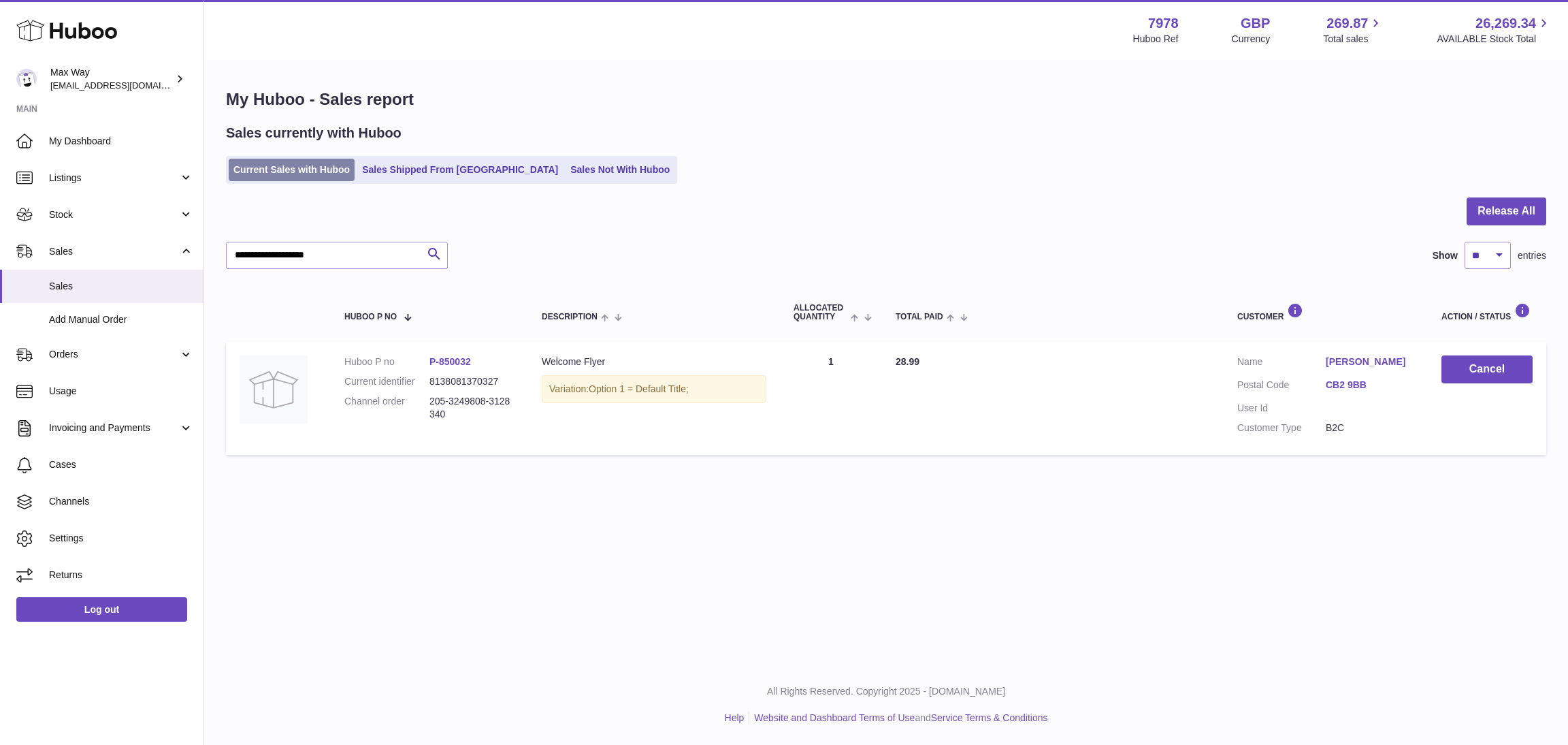
click at [251, 177] on link "Current Sales with Huboo" at bounding box center [292, 170] width 126 height 22
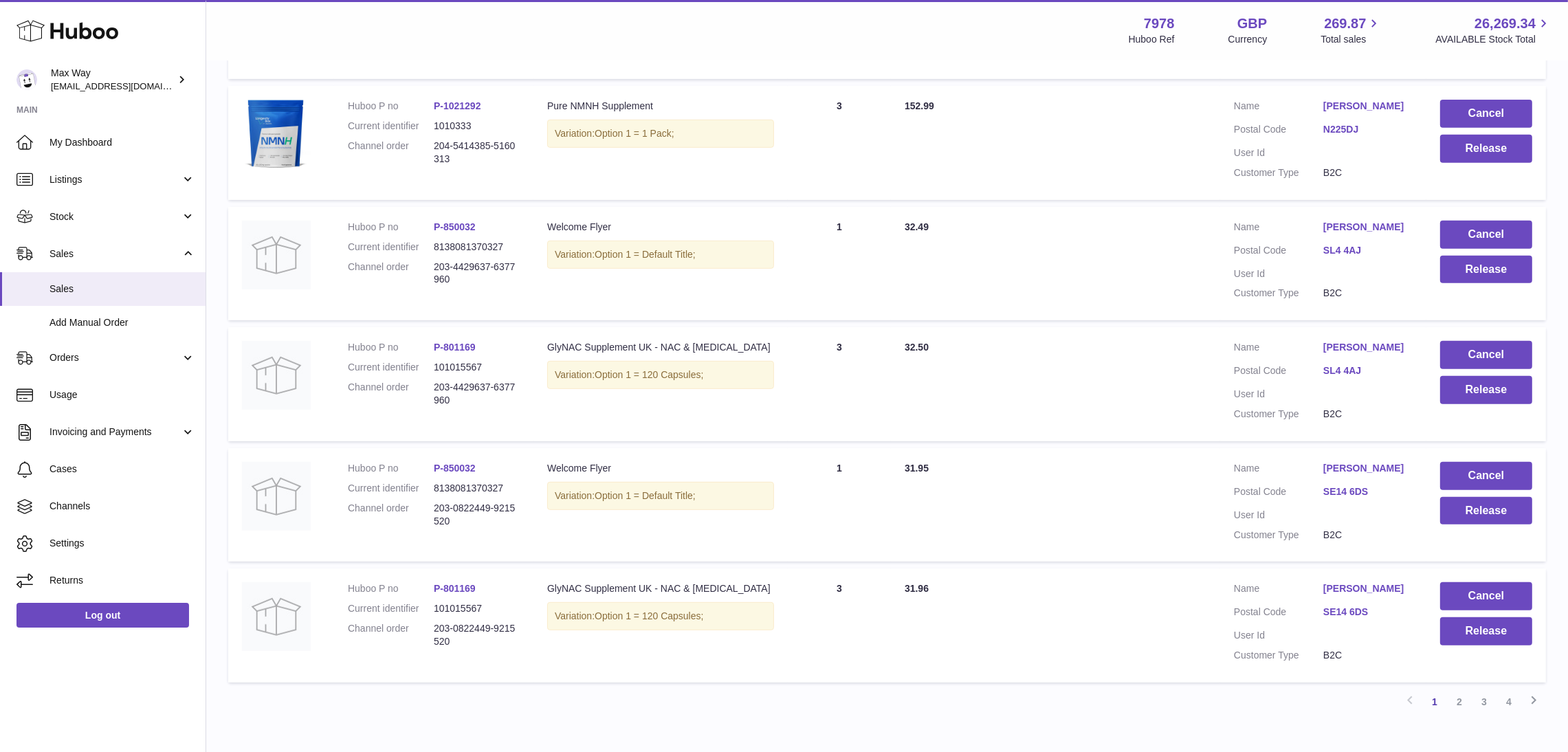
scroll to position [1017, 0]
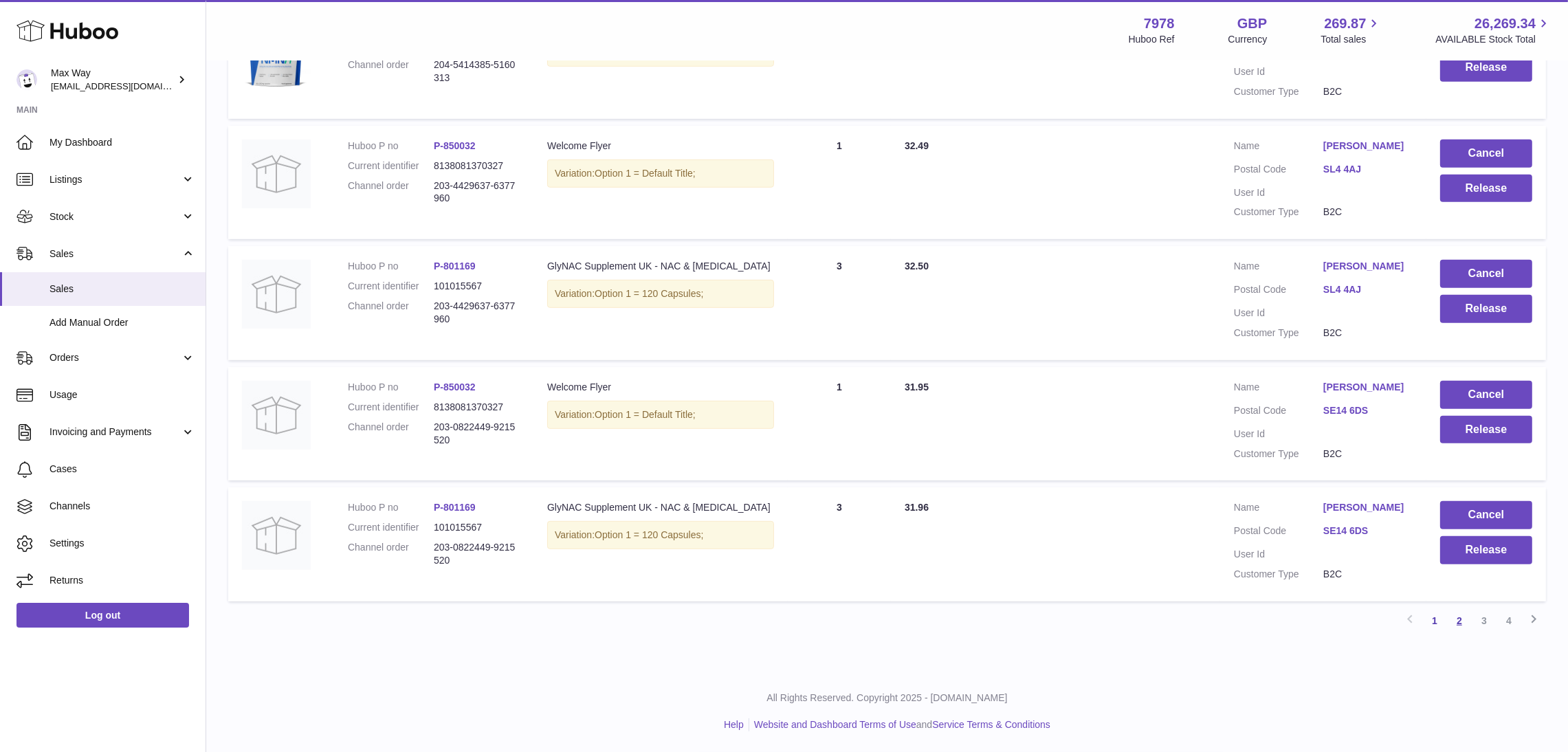
click at [1450, 626] on link "2" at bounding box center [1459, 620] width 24 height 24
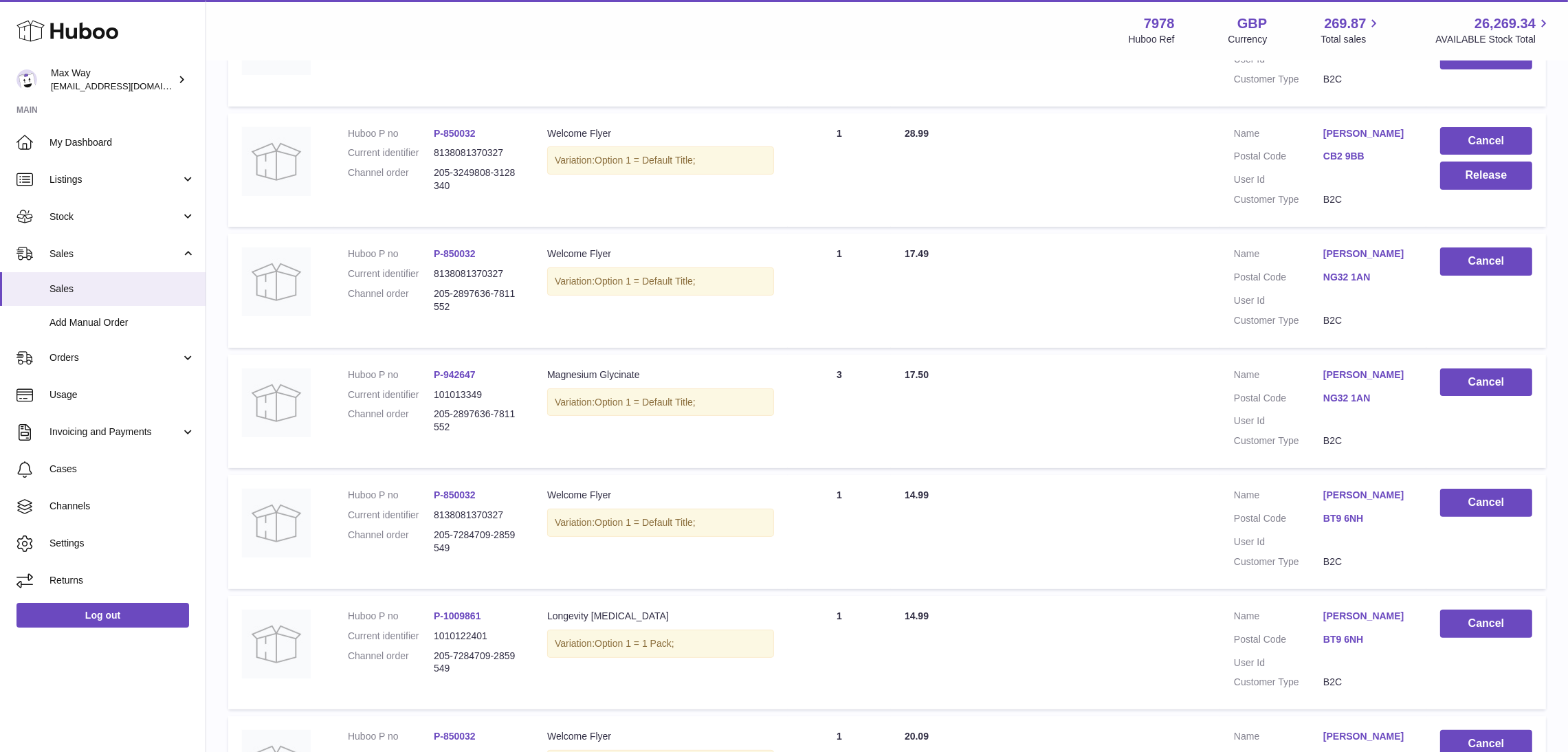
scroll to position [164, 0]
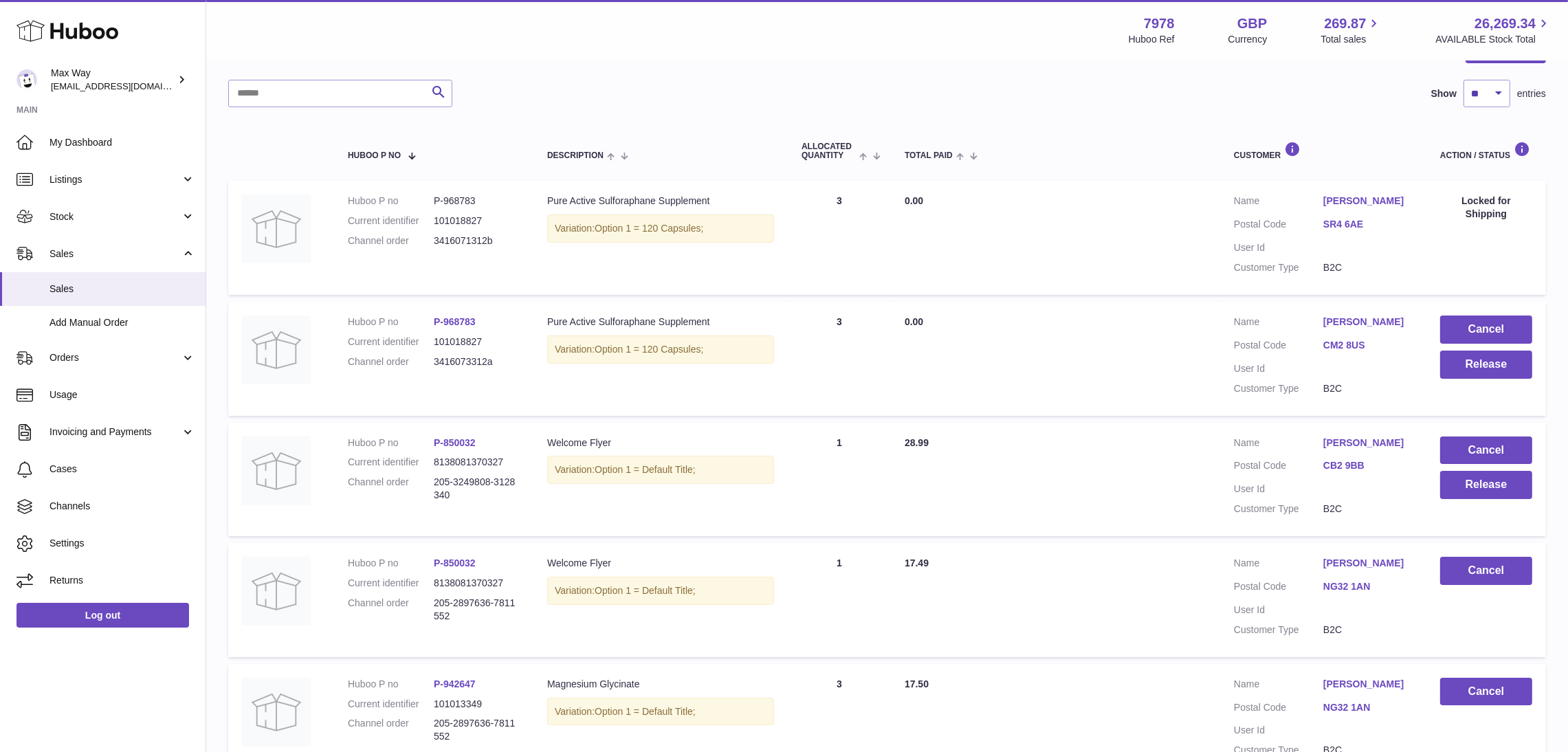
drag, startPoint x: 431, startPoint y: 481, endPoint x: 464, endPoint y: 490, distance: 34.2
click at [464, 490] on dl "Huboo P no P-850032 Current identifier 8138081370327 Channel order 205-3249808-…" at bounding box center [433, 473] width 171 height 72
copy dl "205-3249808-3128340"
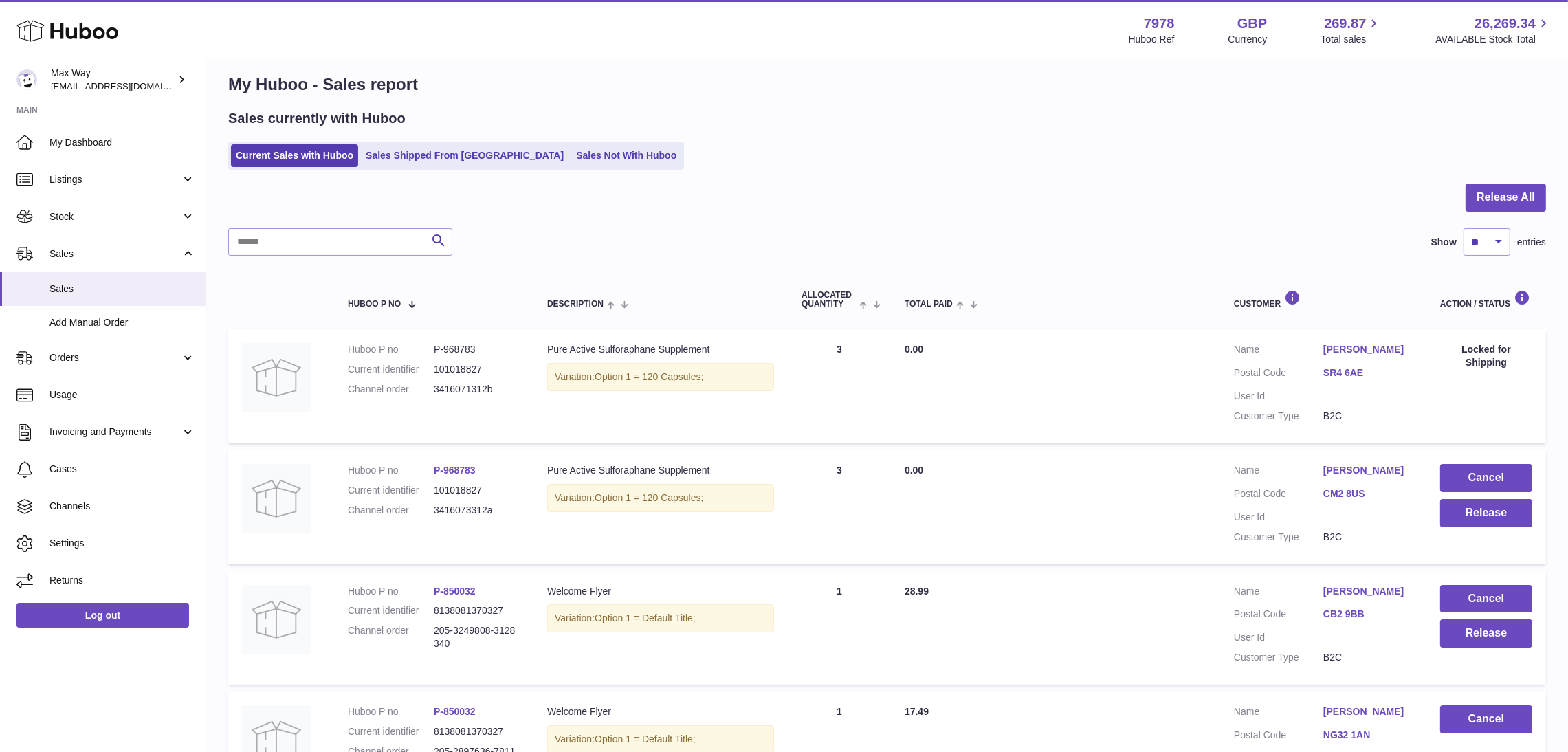
scroll to position [0, 0]
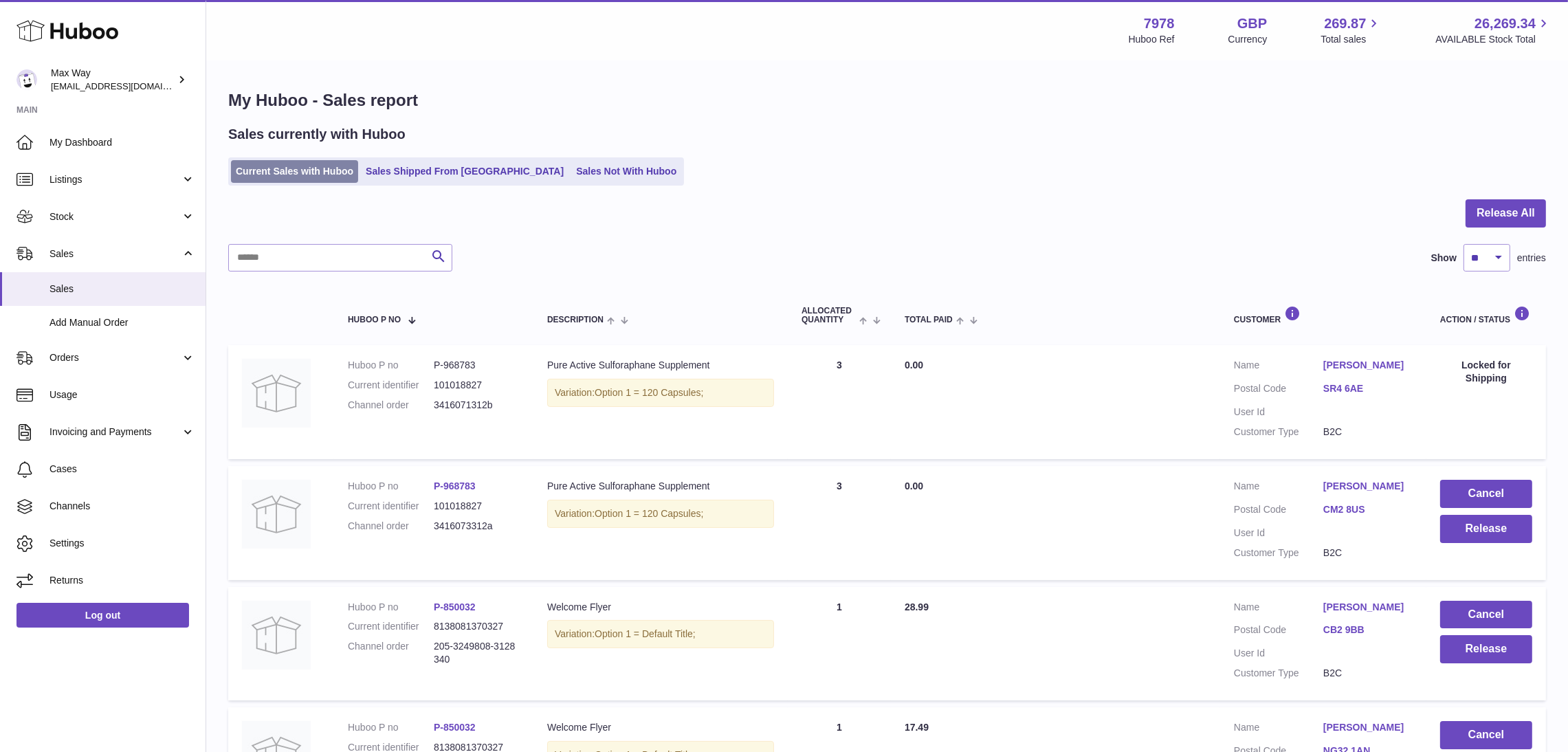
click at [280, 176] on link "Current Sales with Huboo" at bounding box center [295, 171] width 127 height 23
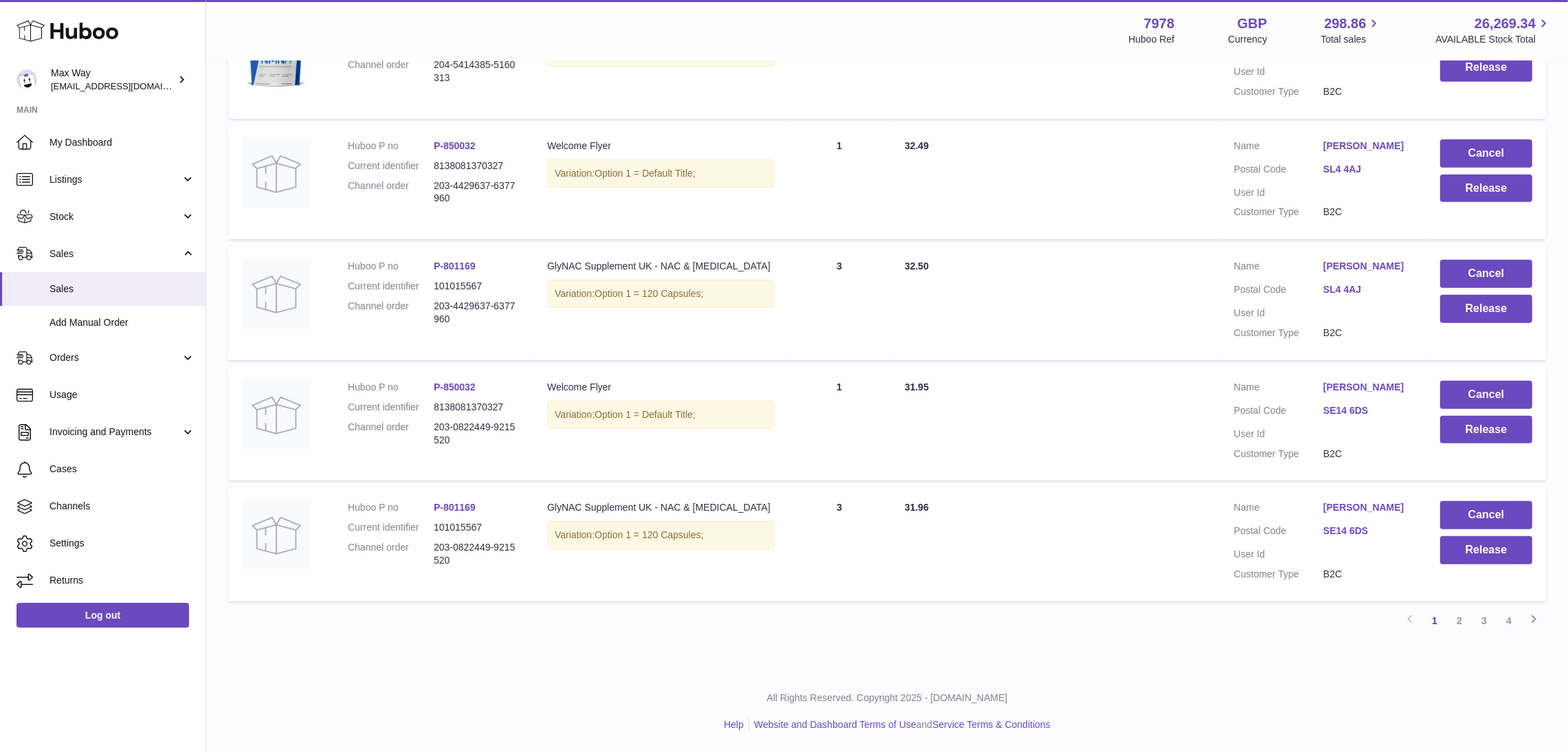
scroll to position [1017, 0]
click at [1429, 618] on link "1" at bounding box center [1434, 620] width 24 height 24
drag, startPoint x: 448, startPoint y: 550, endPoint x: 430, endPoint y: 526, distance: 30.0
click at [430, 526] on dl "Huboo P no P-801169 Current identifier 101015567 Channel order 203-0822449-9215…" at bounding box center [433, 538] width 171 height 72
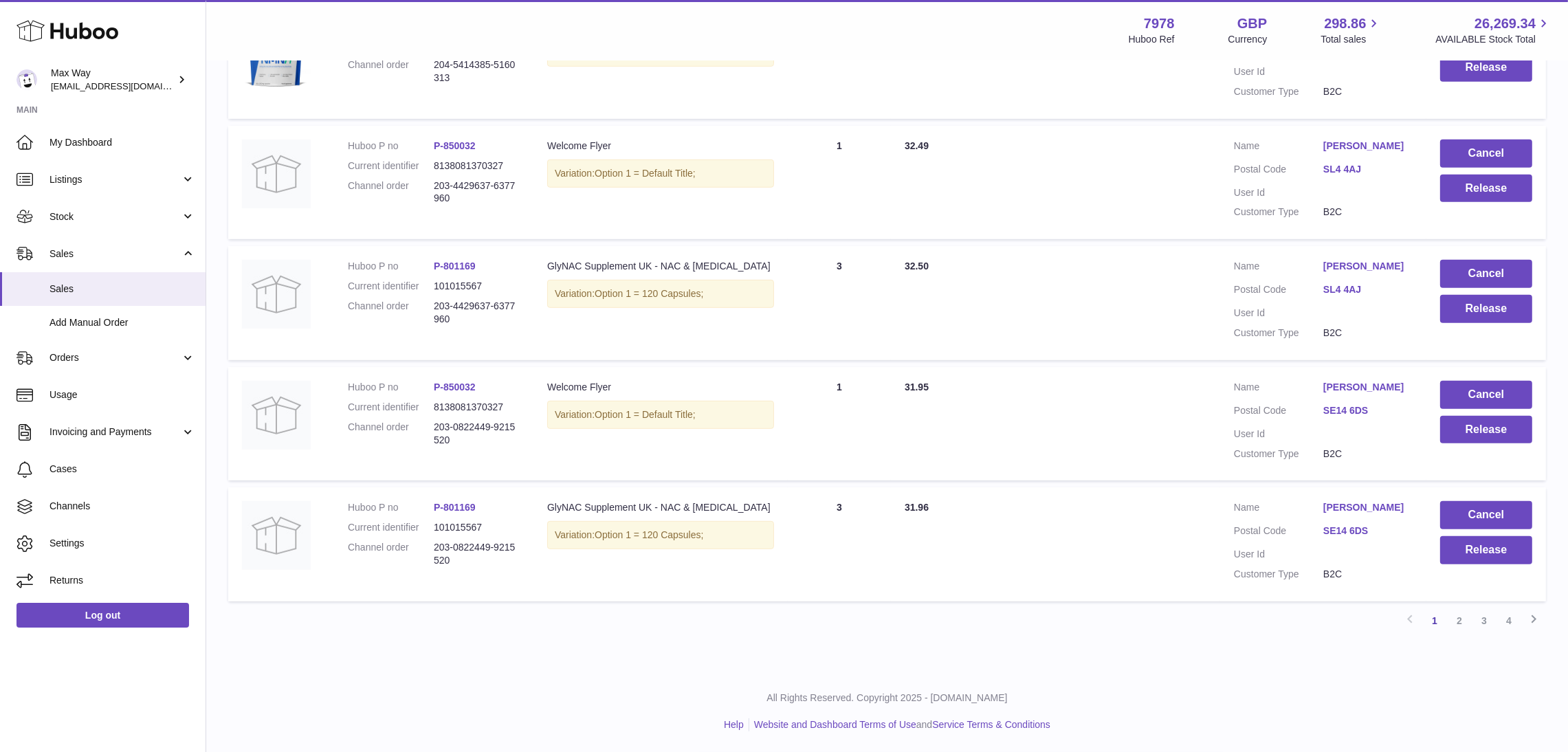
copy dl "203-0822449-9215520"
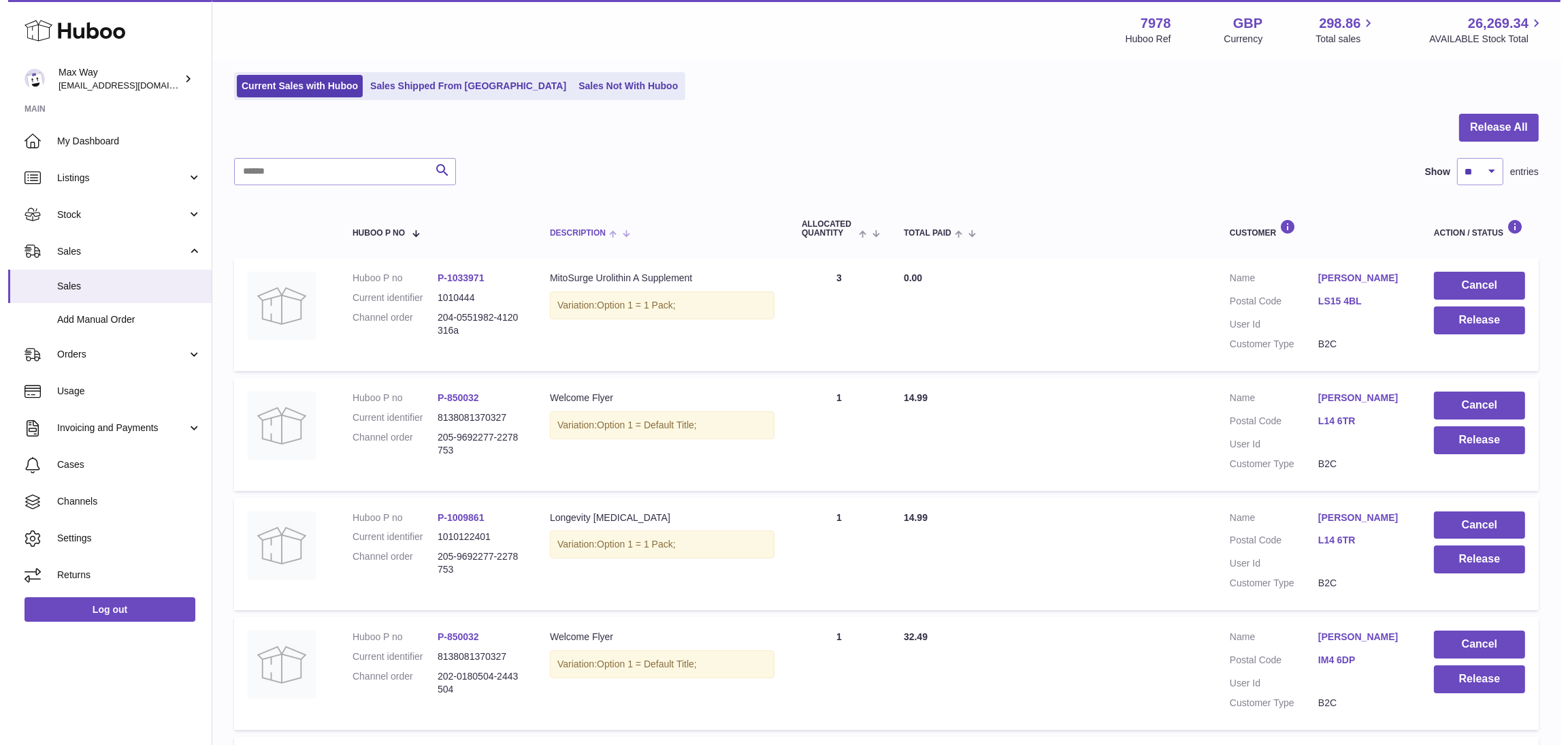
scroll to position [0, 0]
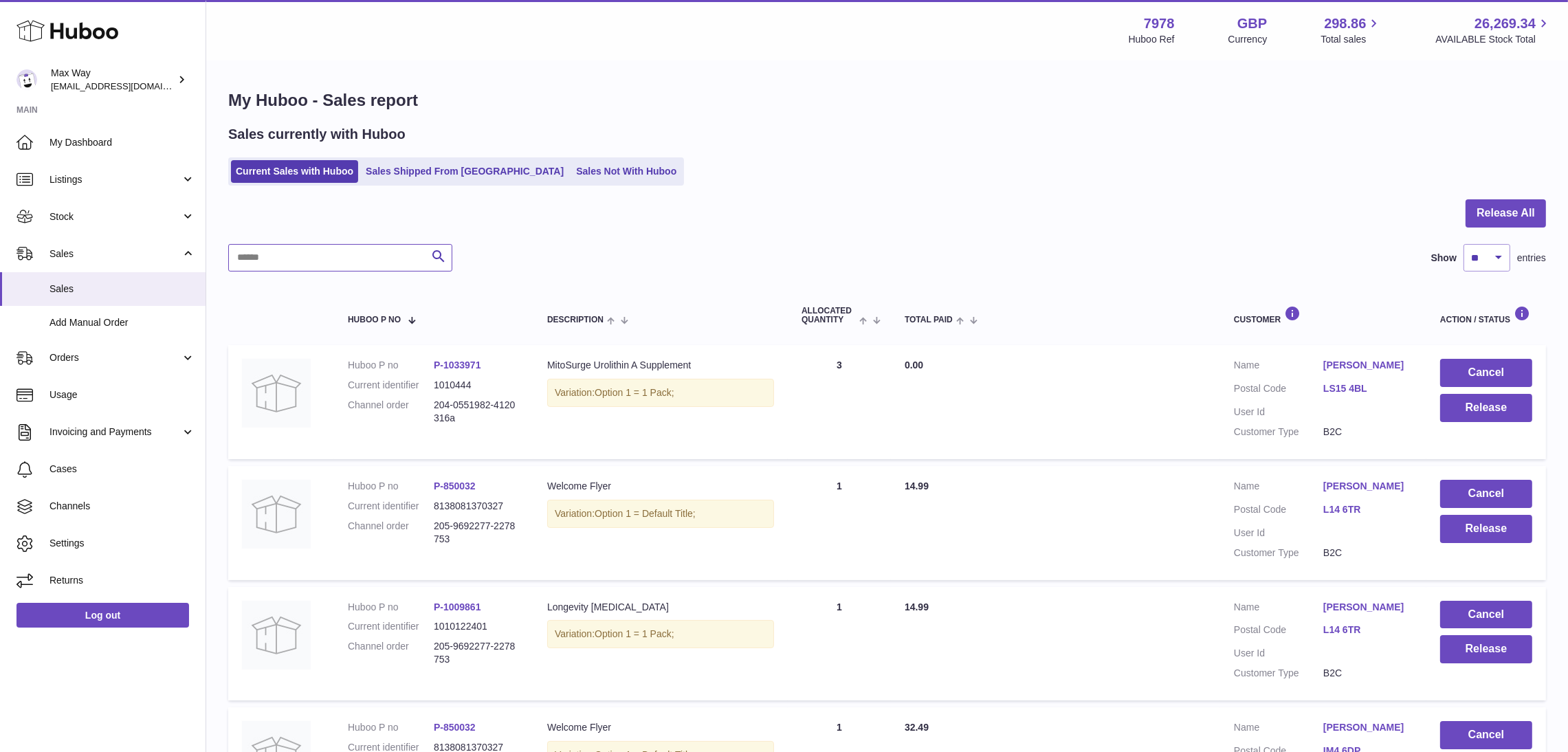
click at [262, 258] on input "text" at bounding box center [340, 258] width 224 height 27
paste input "**********"
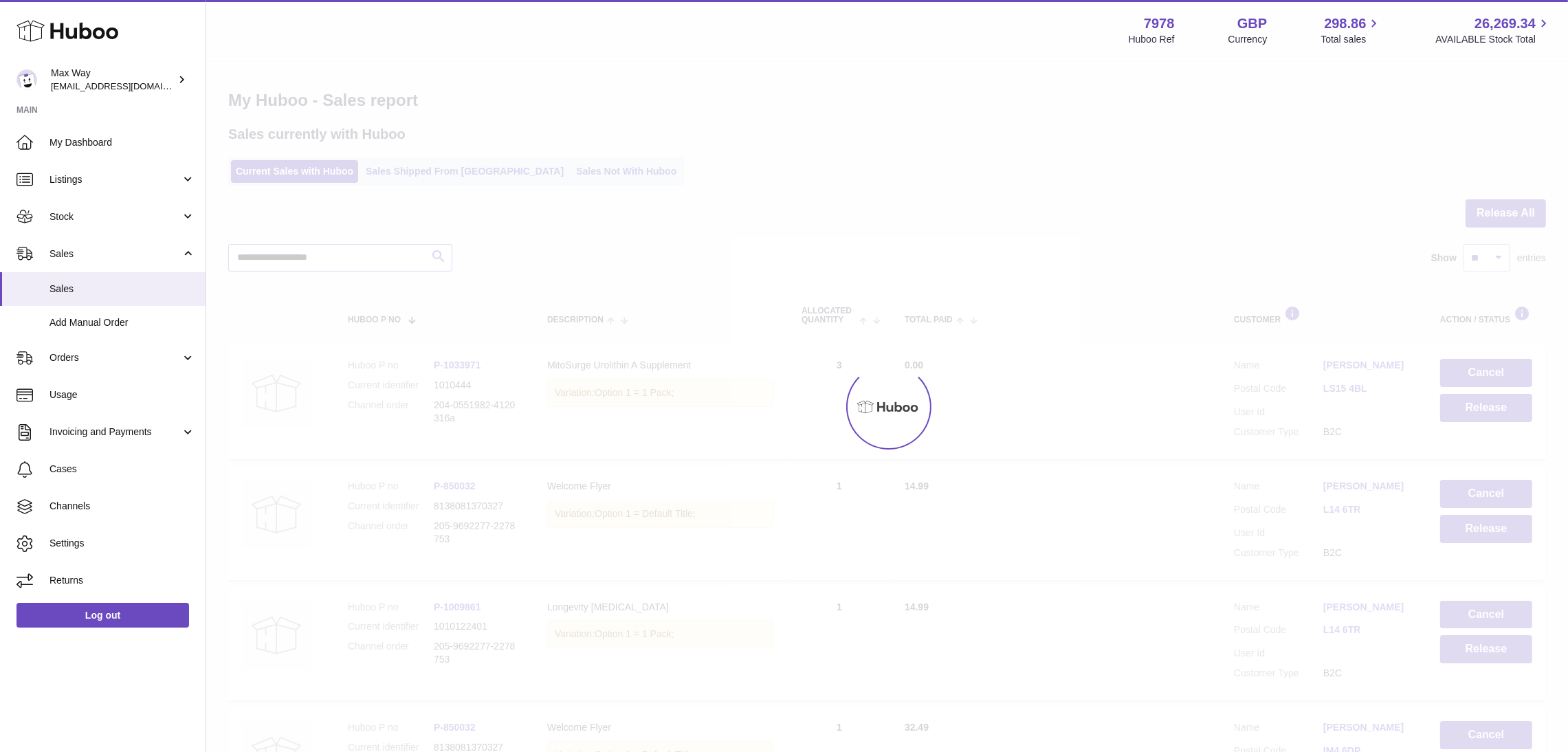
type input "**********"
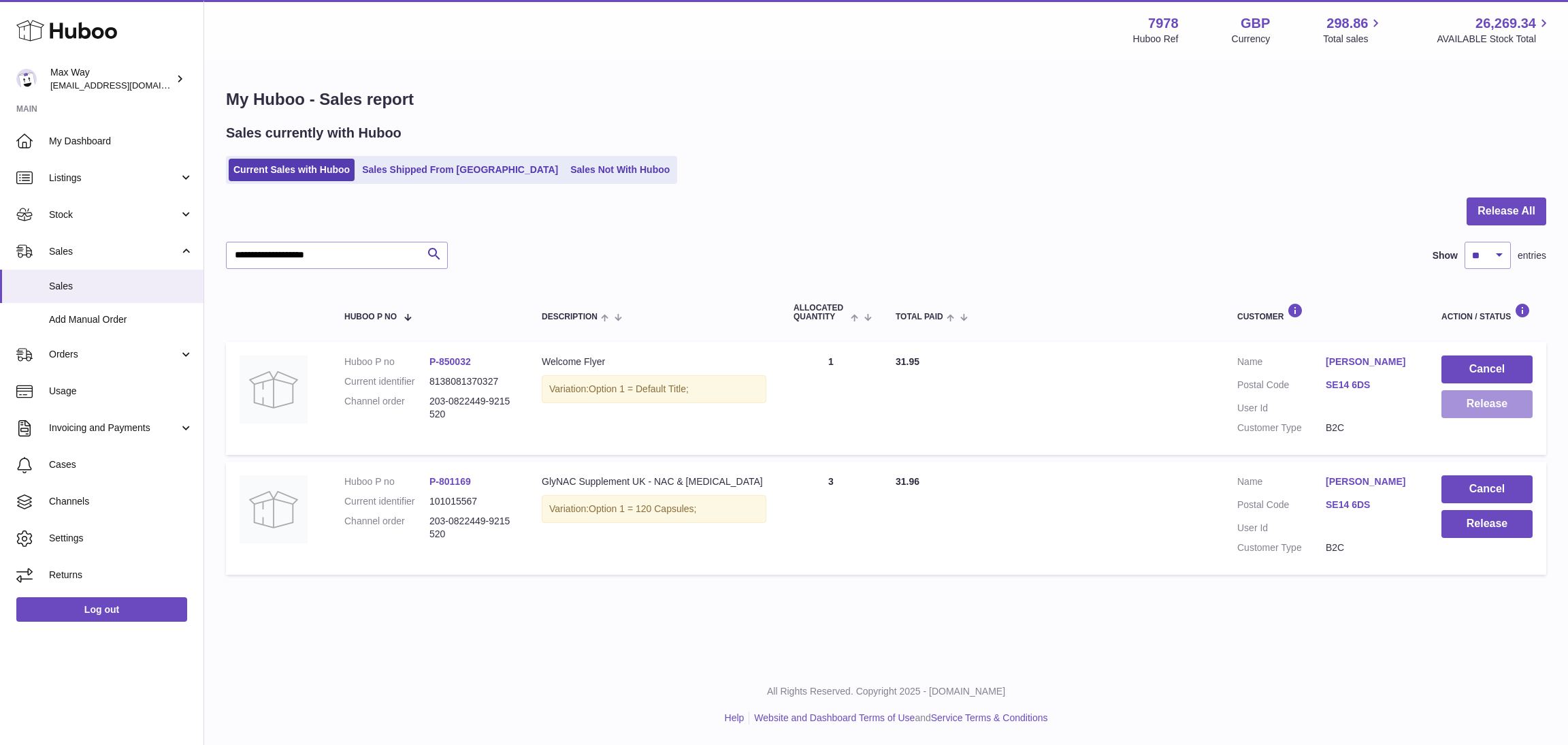
click at [1467, 406] on button "Release" at bounding box center [1488, 404] width 91 height 28
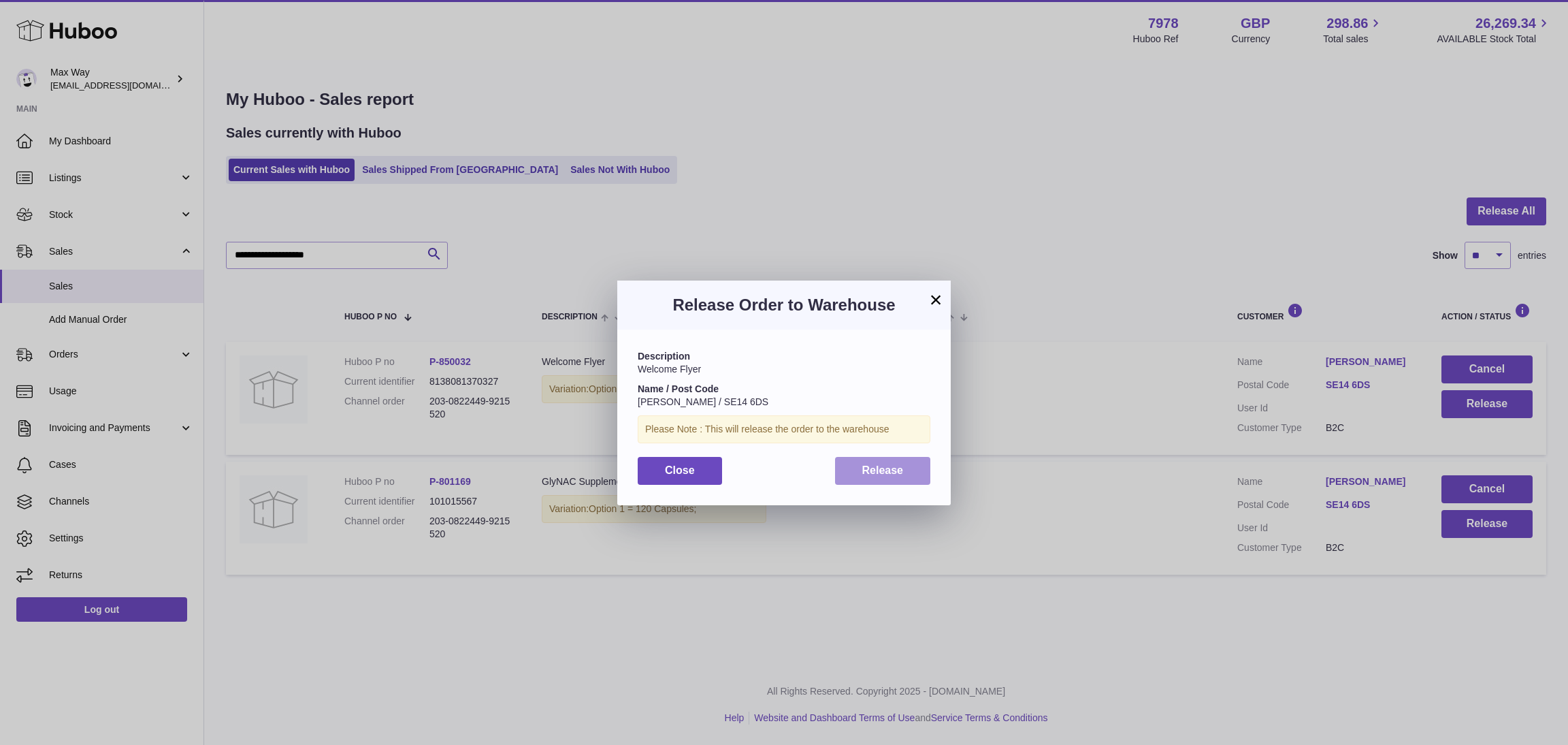
click at [909, 475] on button "Release" at bounding box center [882, 470] width 96 height 28
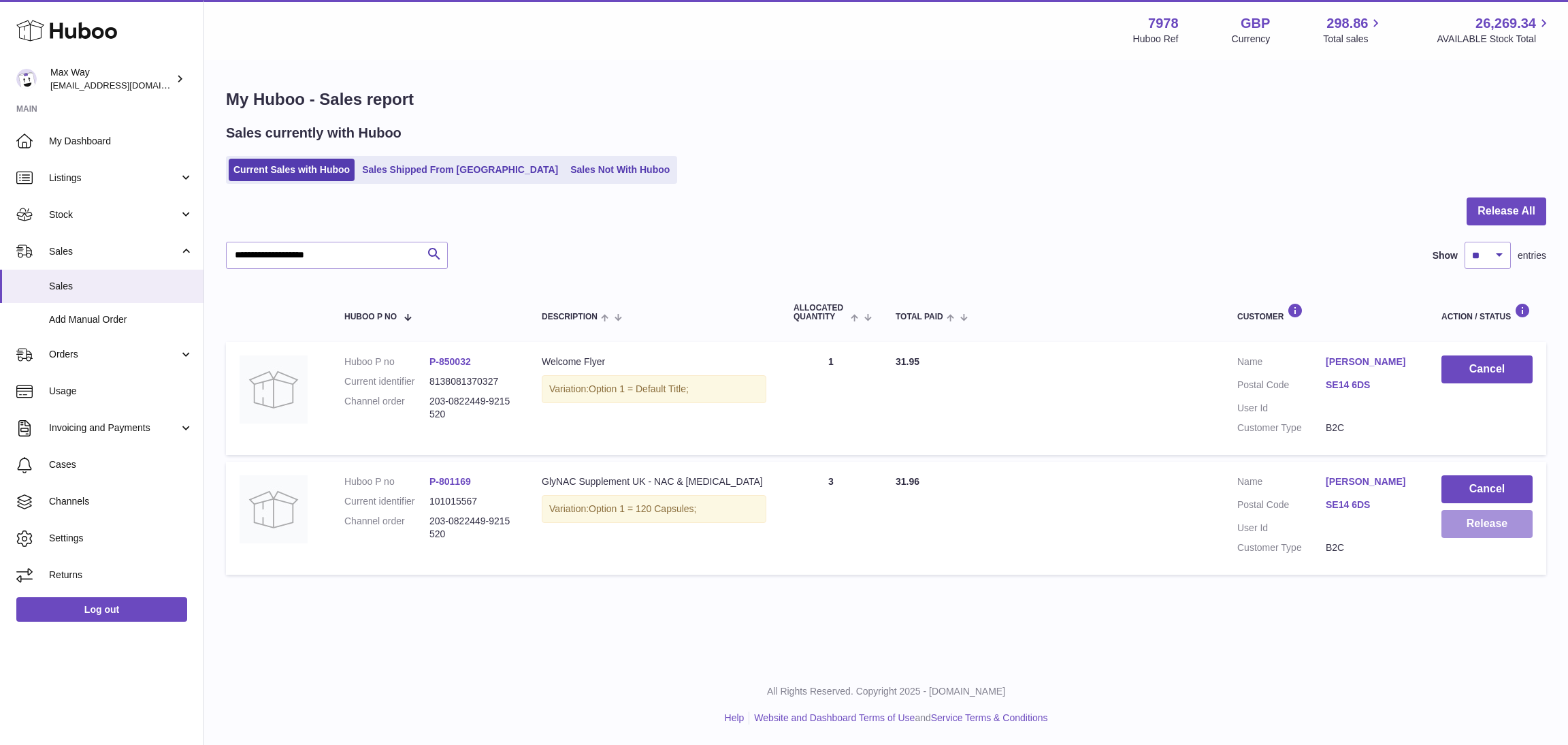
click at [1480, 538] on button "Release" at bounding box center [1488, 524] width 91 height 28
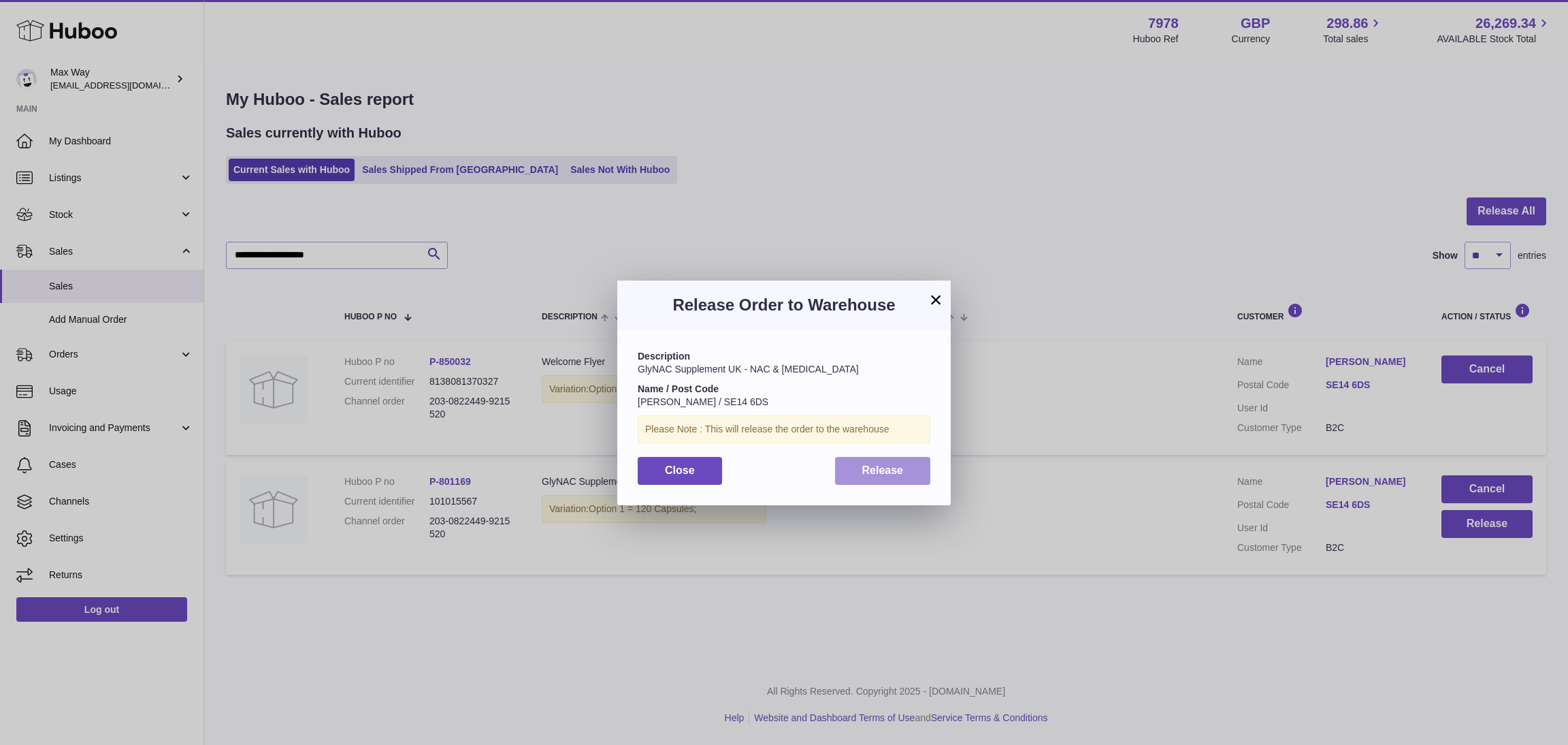
click at [901, 471] on span "Release" at bounding box center [882, 470] width 42 height 12
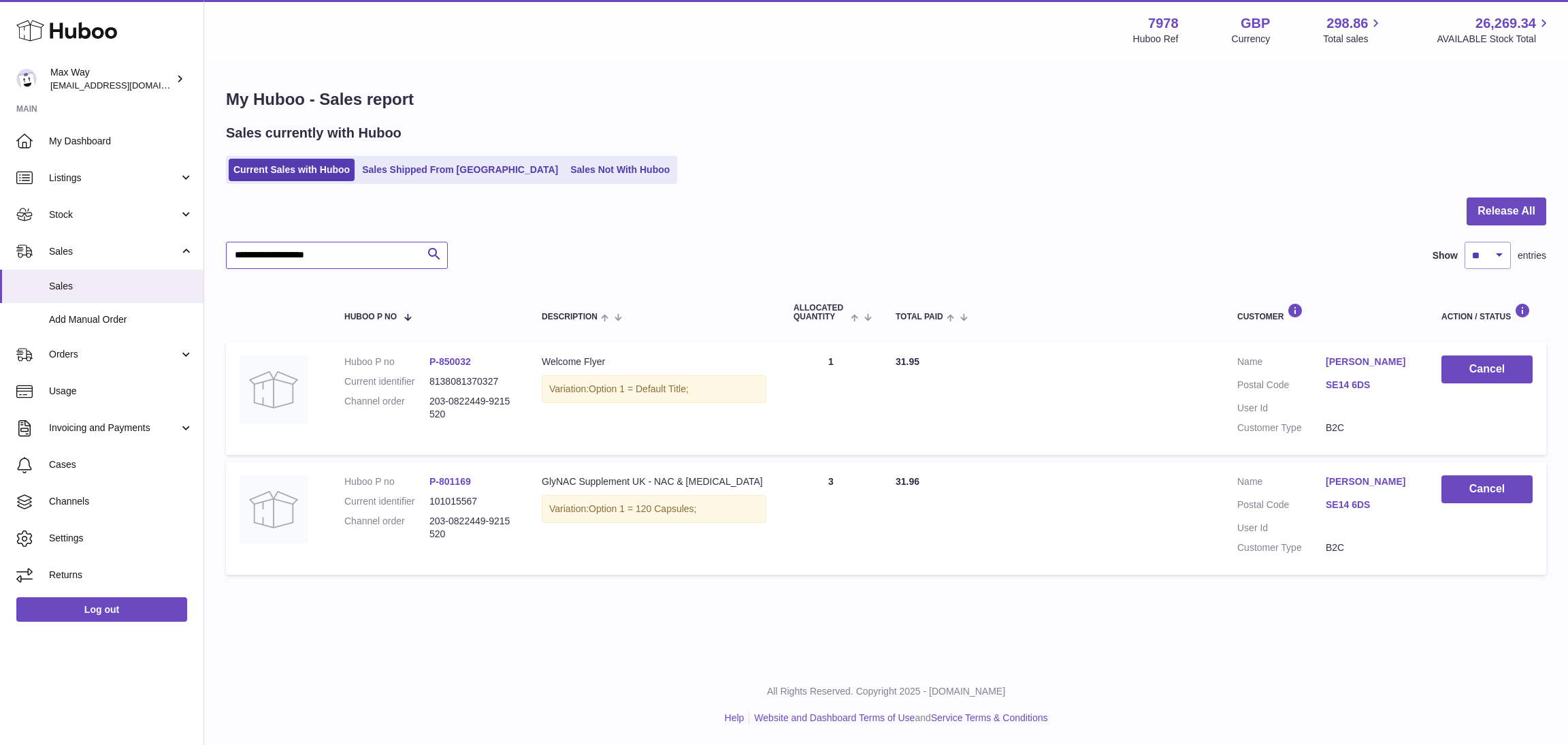
drag, startPoint x: 353, startPoint y: 262, endPoint x: 208, endPoint y: 259, distance: 145.0
click at [208, 259] on div "**********" at bounding box center [886, 335] width 1364 height 547
paste input "**********"
type input "**********"
click at [1474, 398] on button "Release" at bounding box center [1488, 404] width 91 height 28
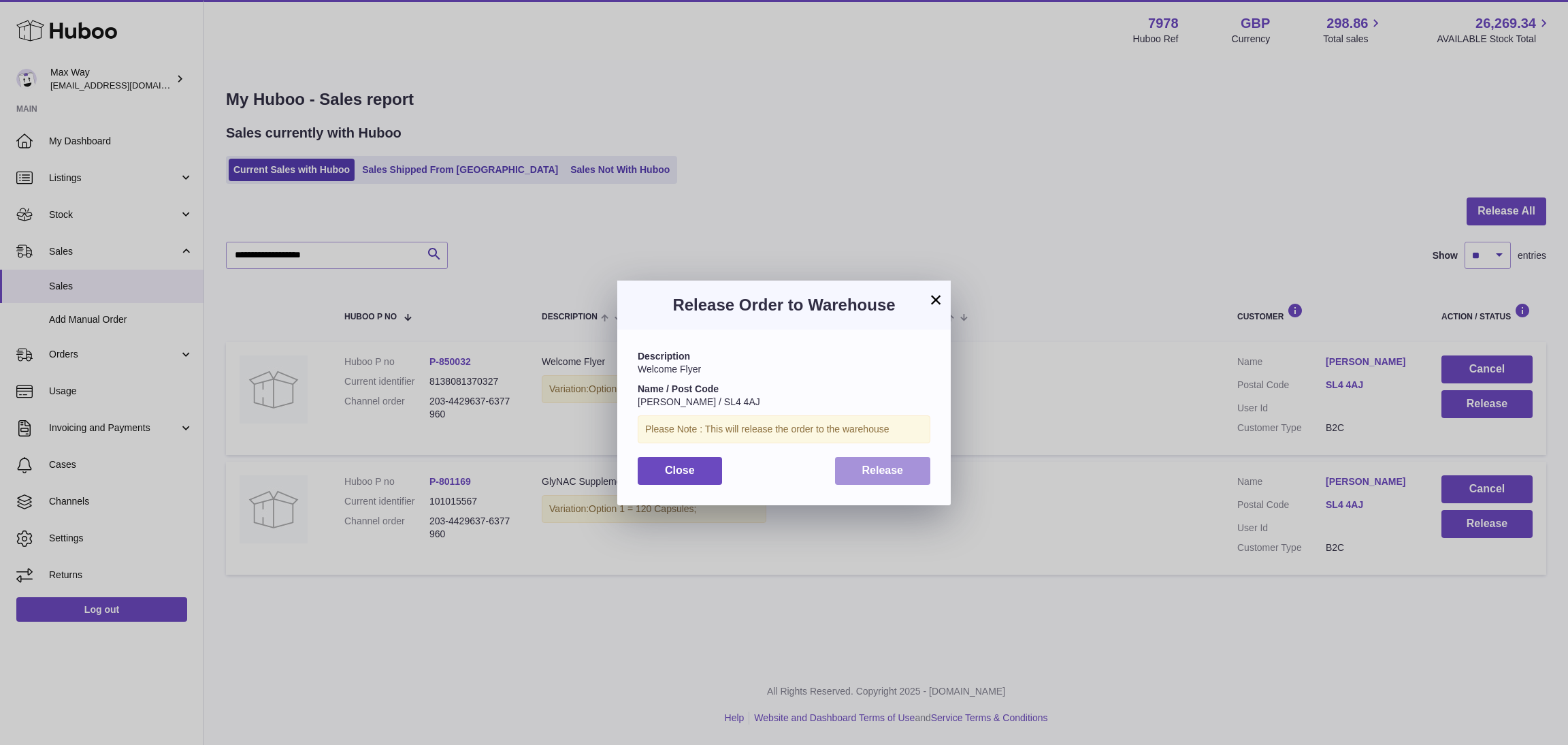
click at [906, 463] on button "Release" at bounding box center [882, 470] width 96 height 28
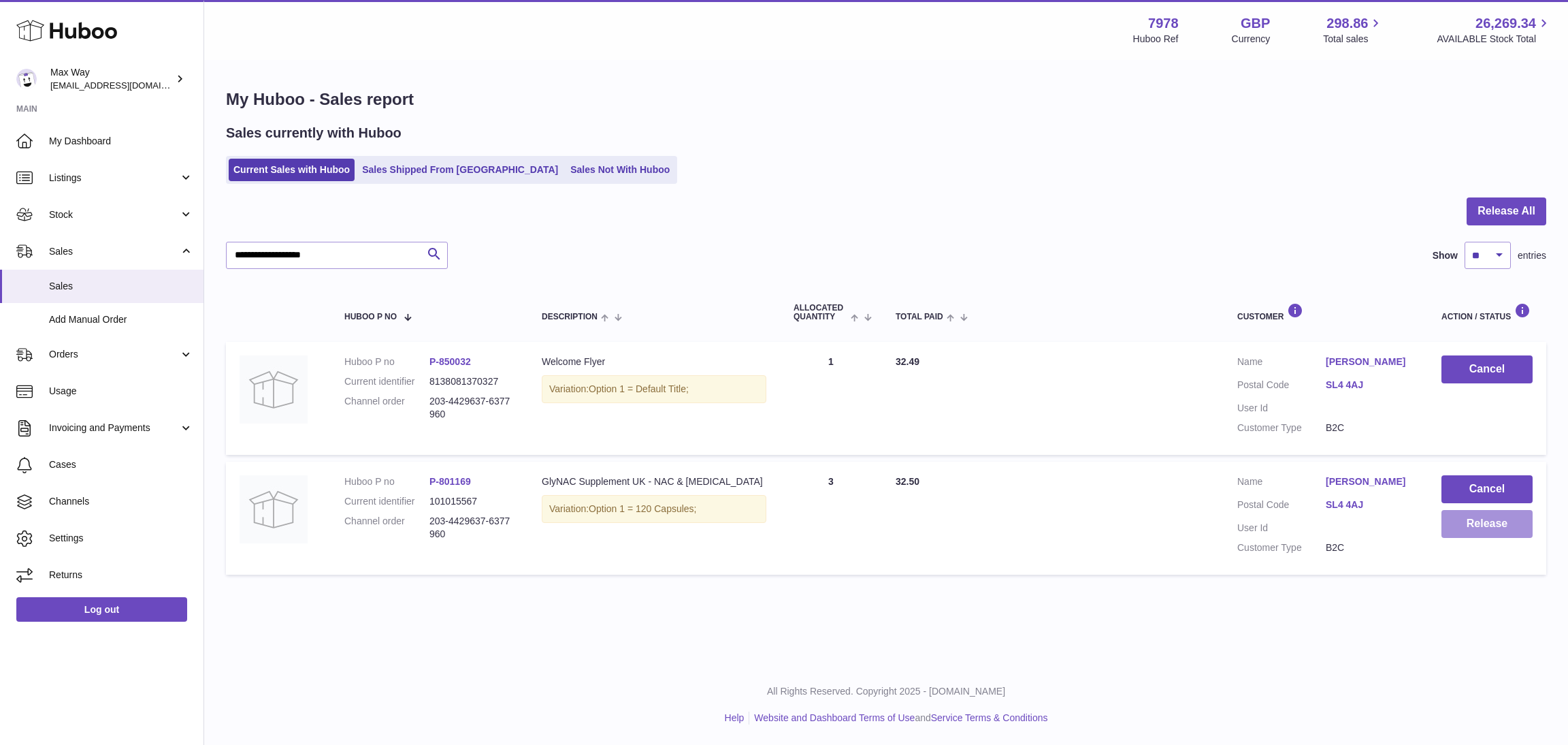
click at [1480, 531] on button "Release" at bounding box center [1488, 524] width 91 height 28
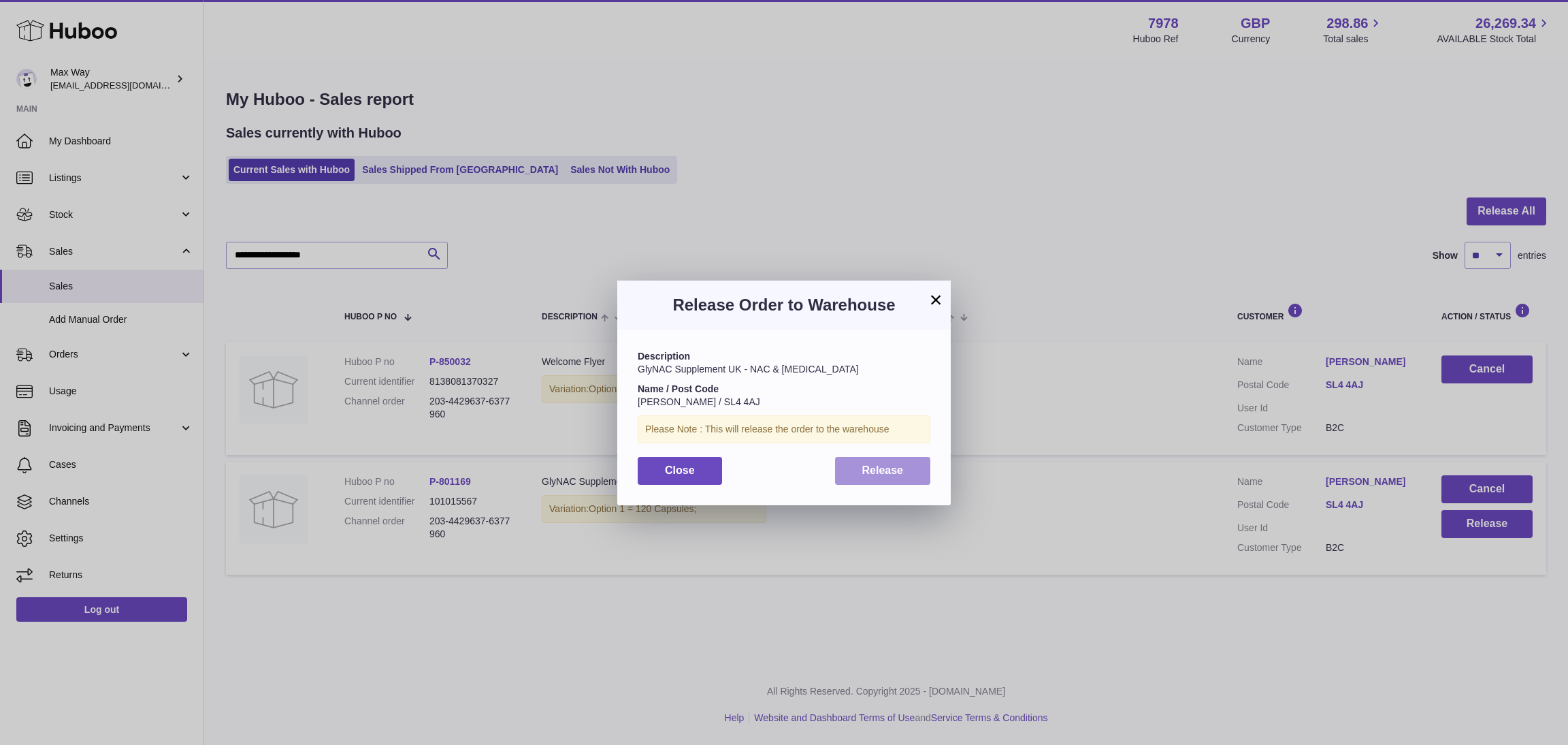
click at [903, 467] on button "Release" at bounding box center [882, 470] width 96 height 28
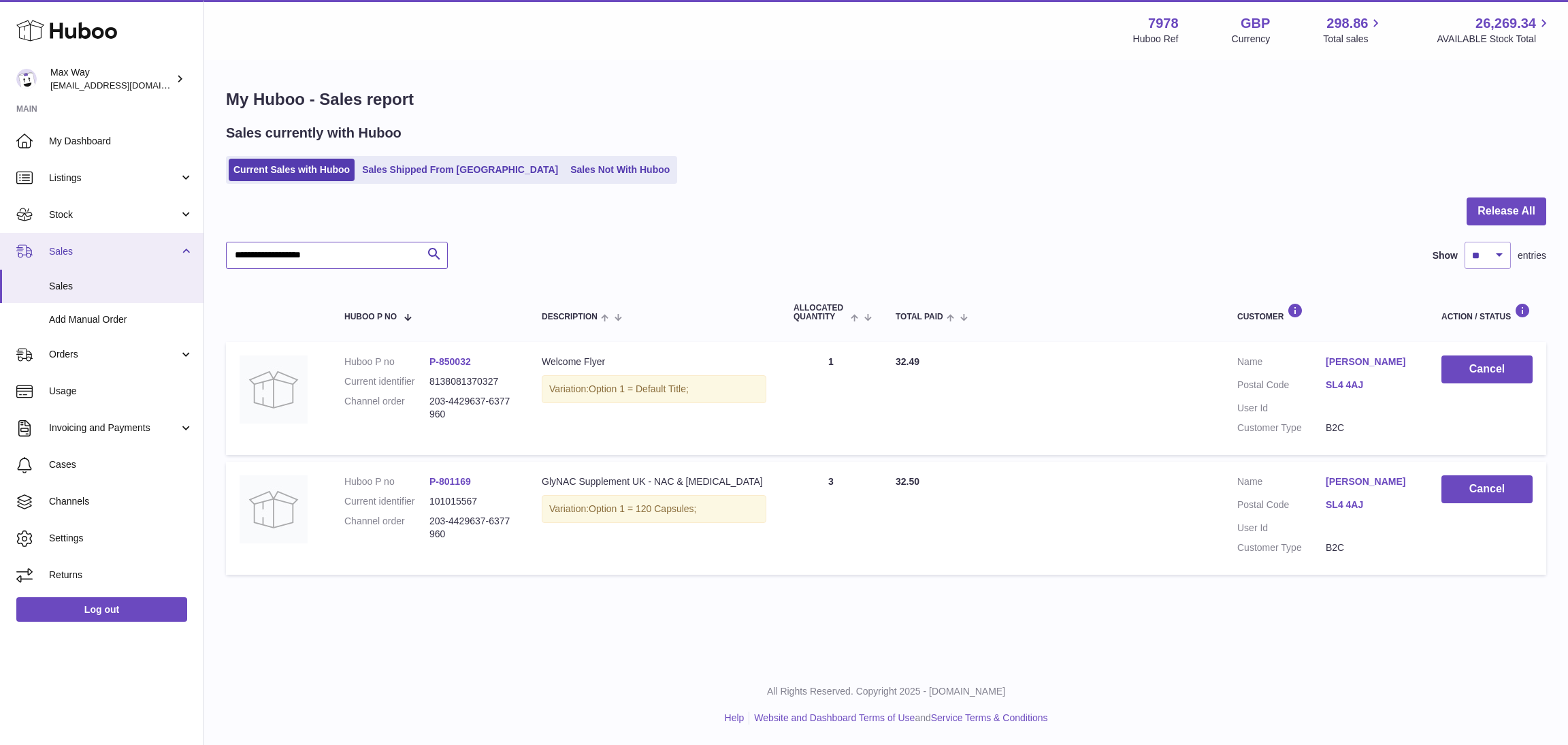
drag, startPoint x: 341, startPoint y: 251, endPoint x: 146, endPoint y: 231, distance: 196.0
click at [157, 245] on div "Huboo Max Way Max@LongevityBox.co.uk Main My Dashboard Listings Not with Huboo …" at bounding box center [784, 372] width 1568 height 745
paste input "**********"
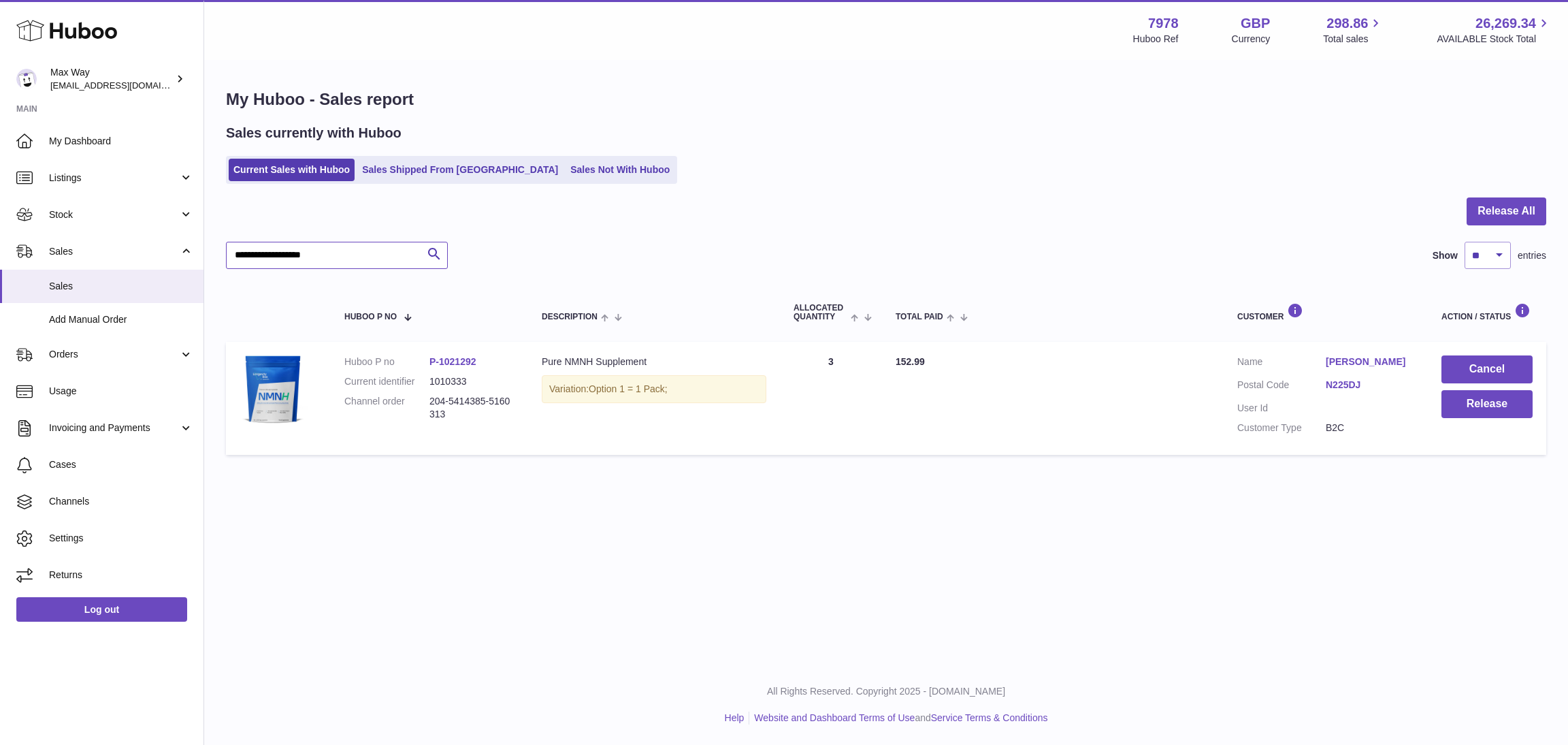
type input "**********"
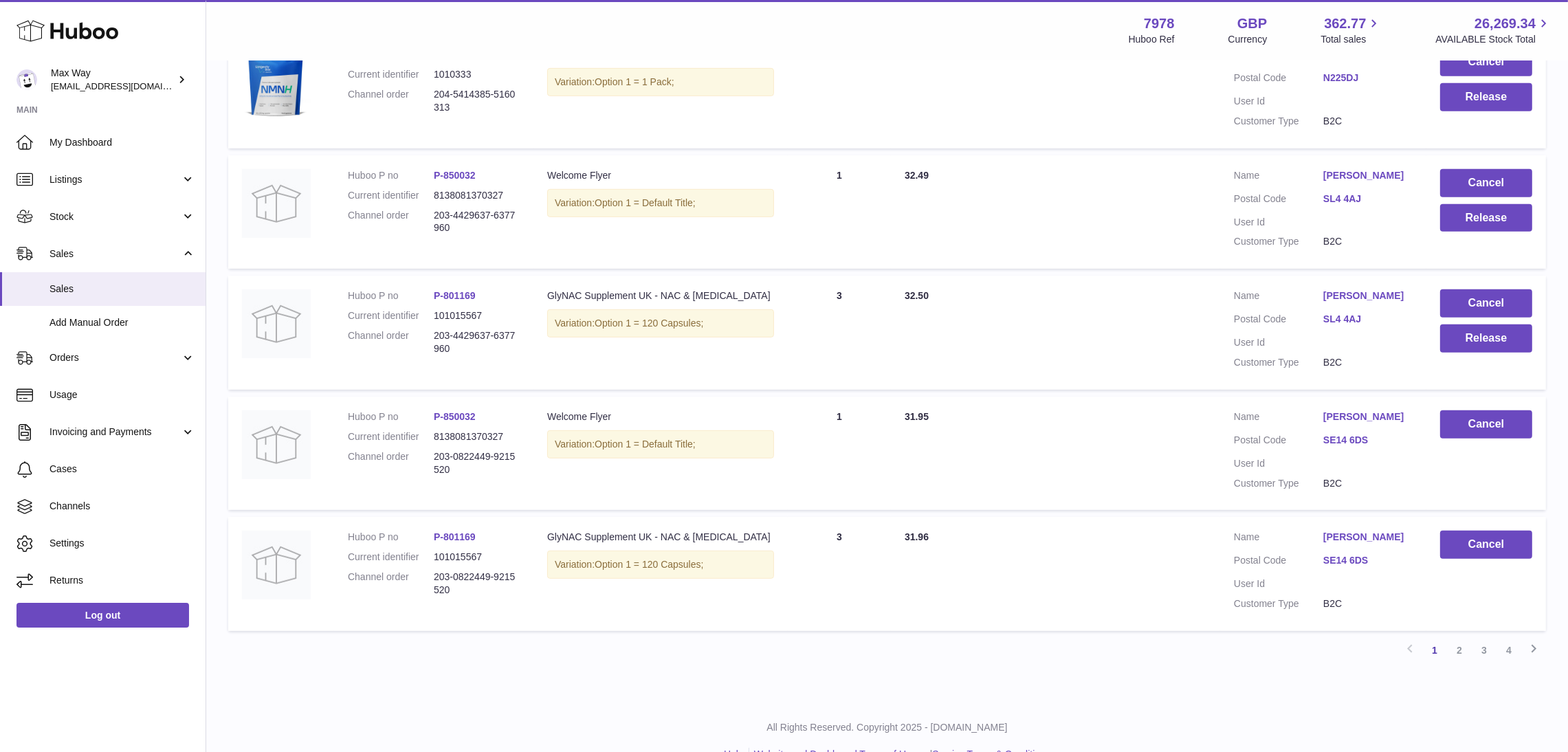
scroll to position [811, 0]
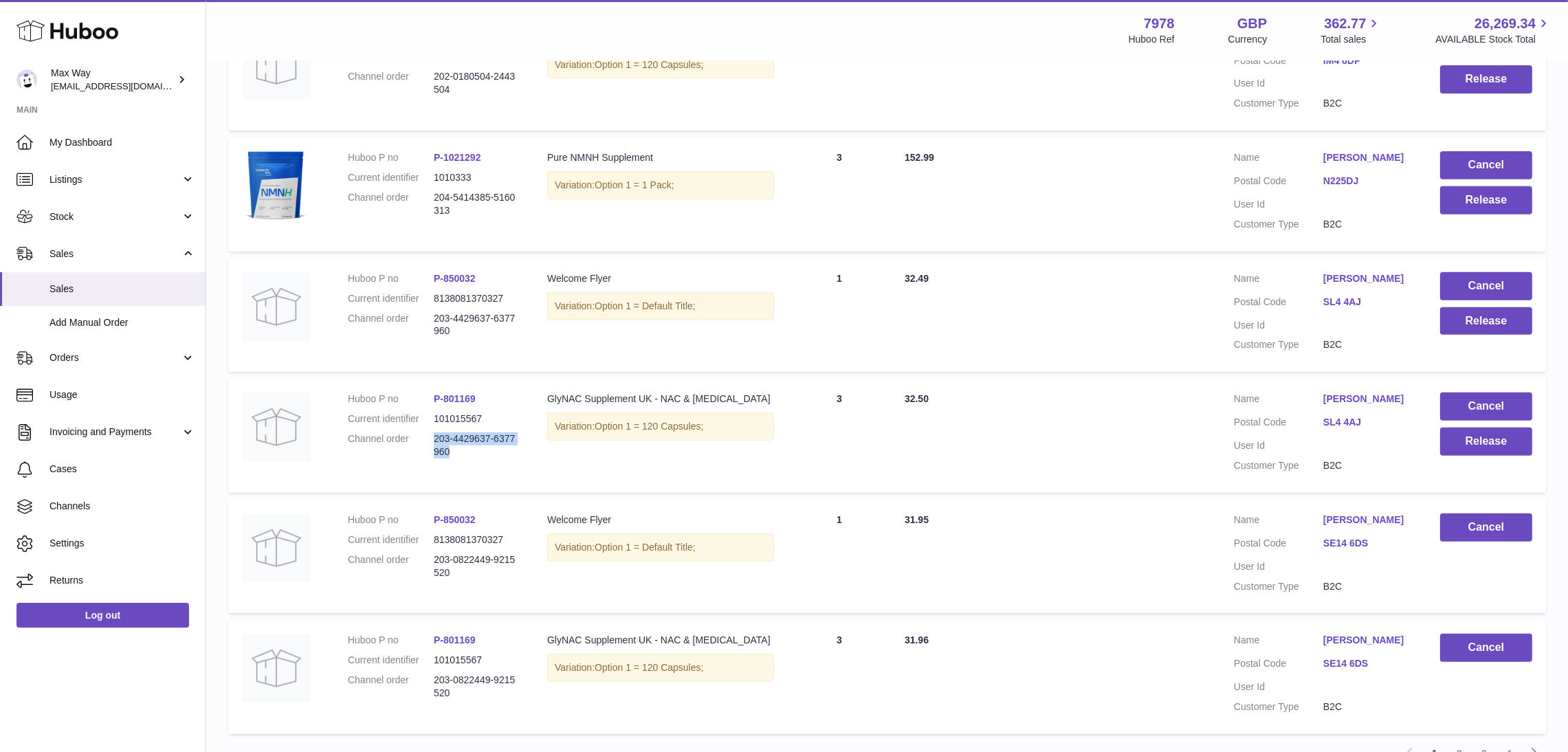
drag, startPoint x: 455, startPoint y: 488, endPoint x: 434, endPoint y: 479, distance: 22.8
click at [434, 458] on dd "203-4429637-6377960" at bounding box center [477, 446] width 86 height 26
copy dd "203-4429637-6377960"
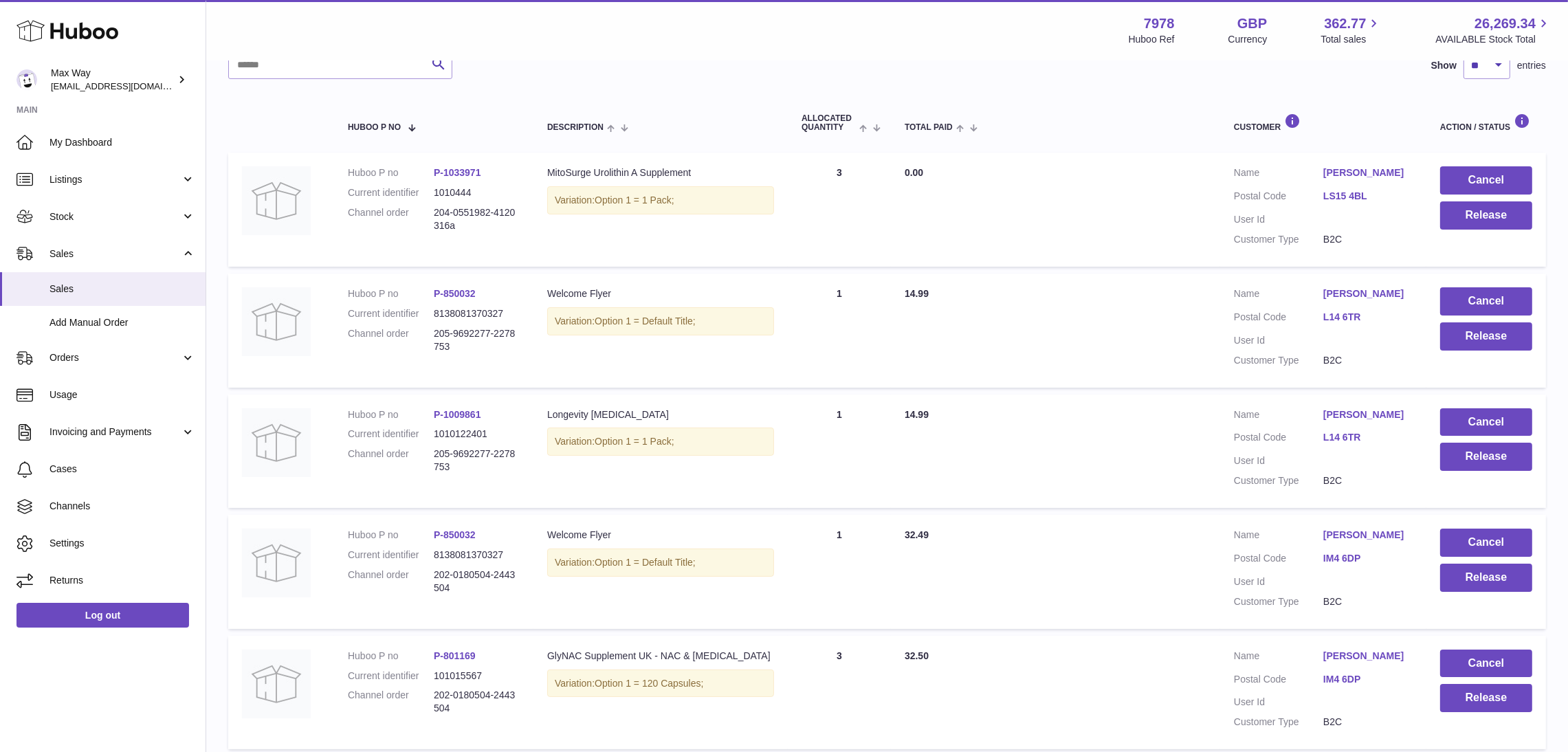
scroll to position [0, 0]
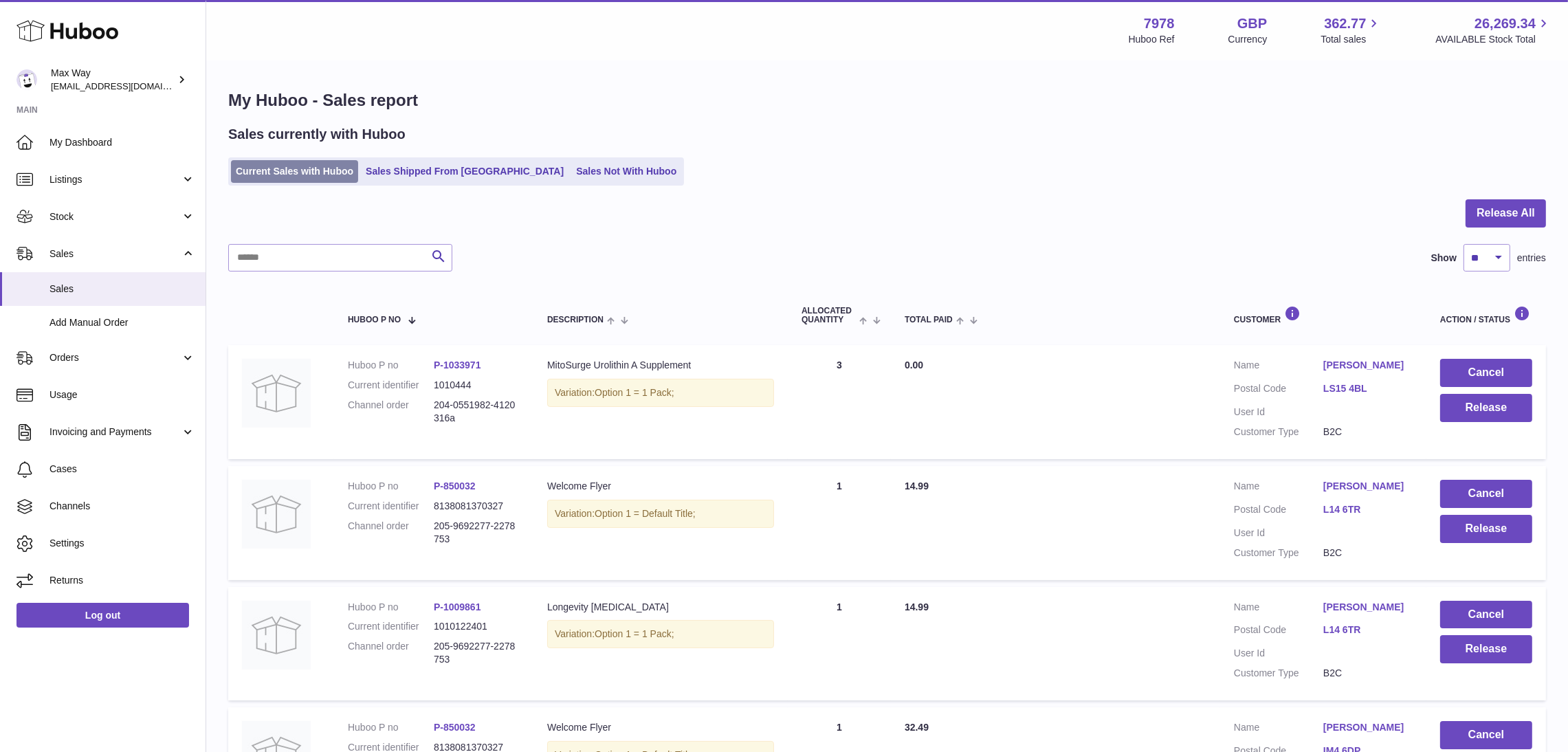
click at [278, 169] on link "Current Sales with Huboo" at bounding box center [295, 171] width 127 height 23
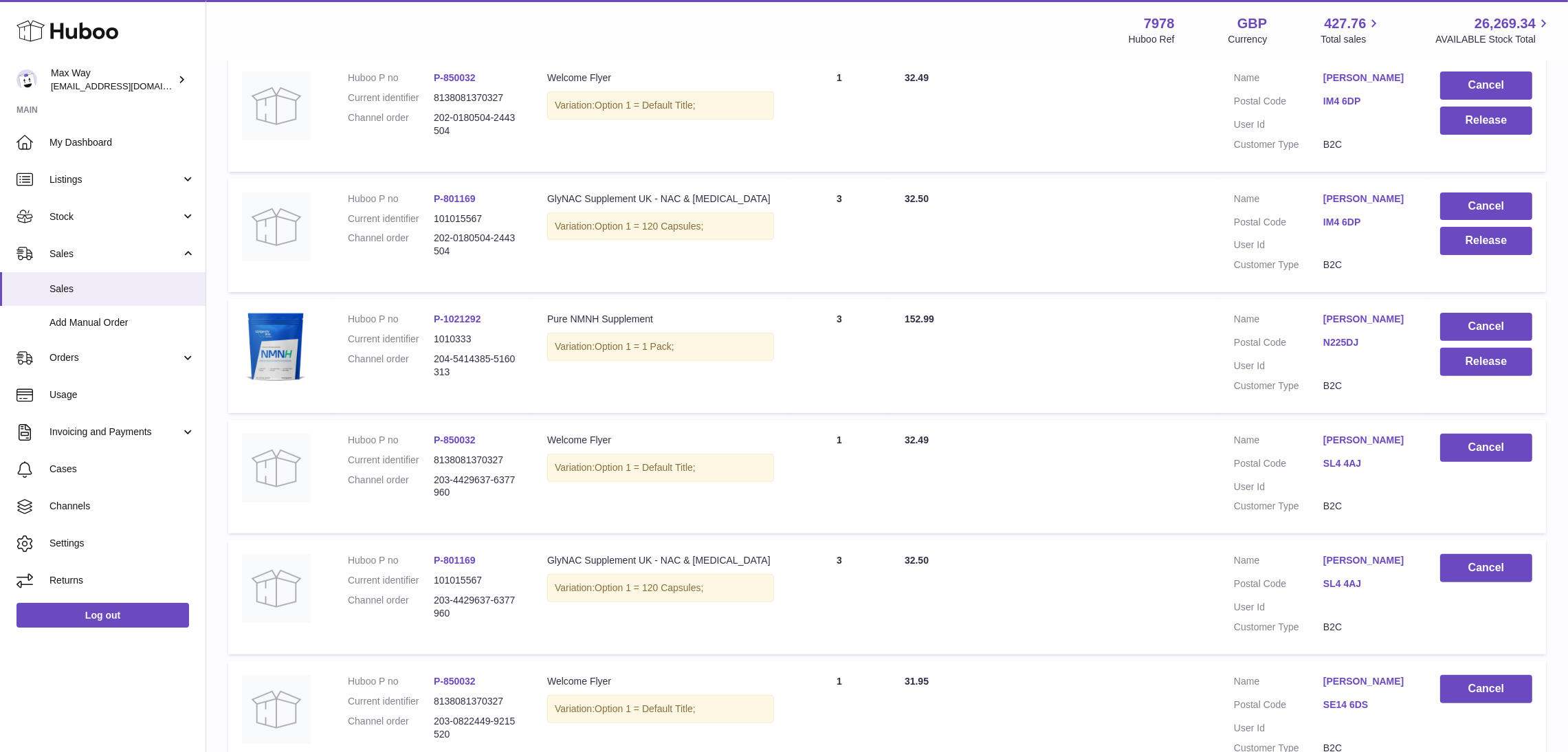
scroll to position [618, 0]
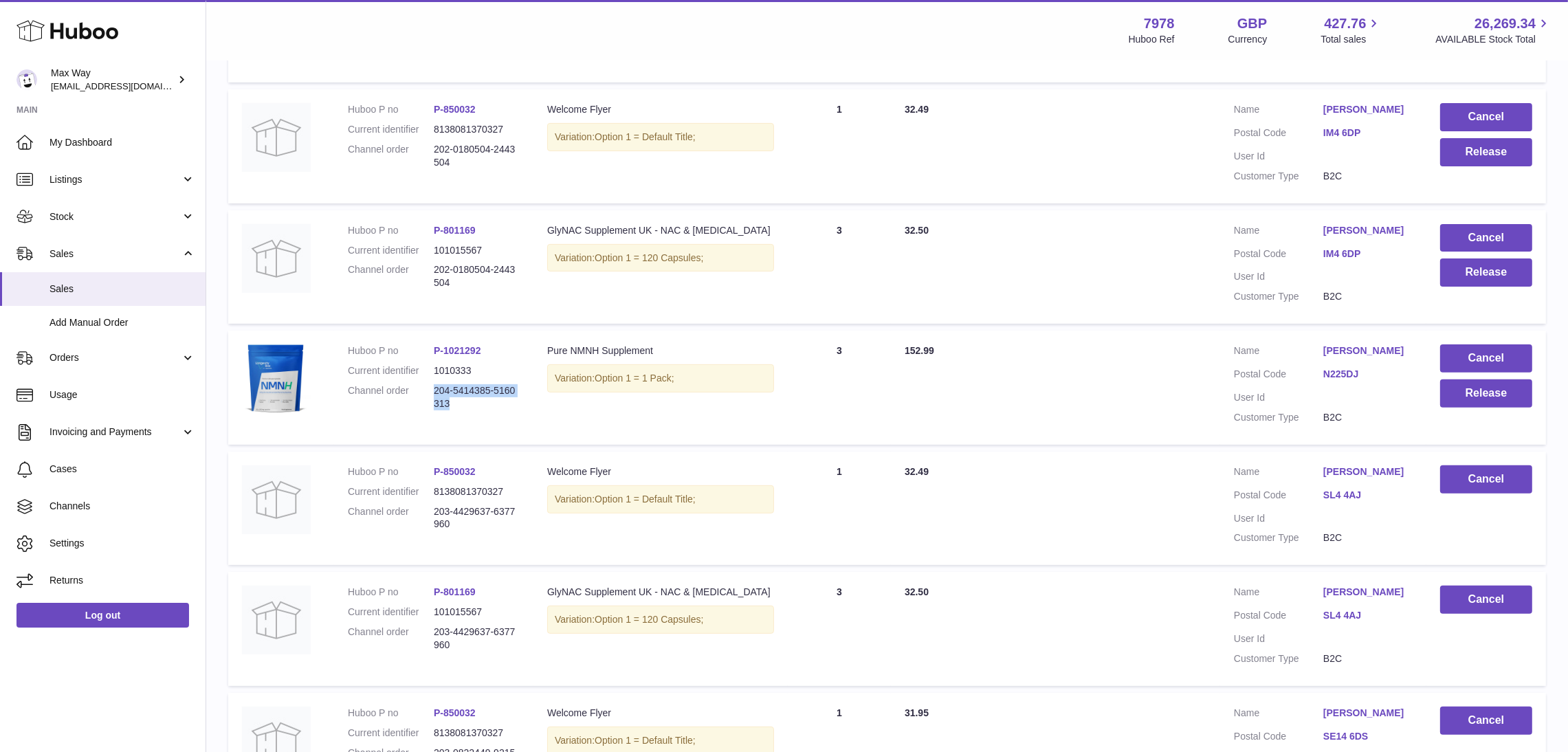
drag, startPoint x: 451, startPoint y: 430, endPoint x: 434, endPoint y: 420, distance: 19.7
click at [434, 410] on dd "204-5414385-5160313" at bounding box center [477, 397] width 86 height 26
copy dd "204-5414385-5160313"
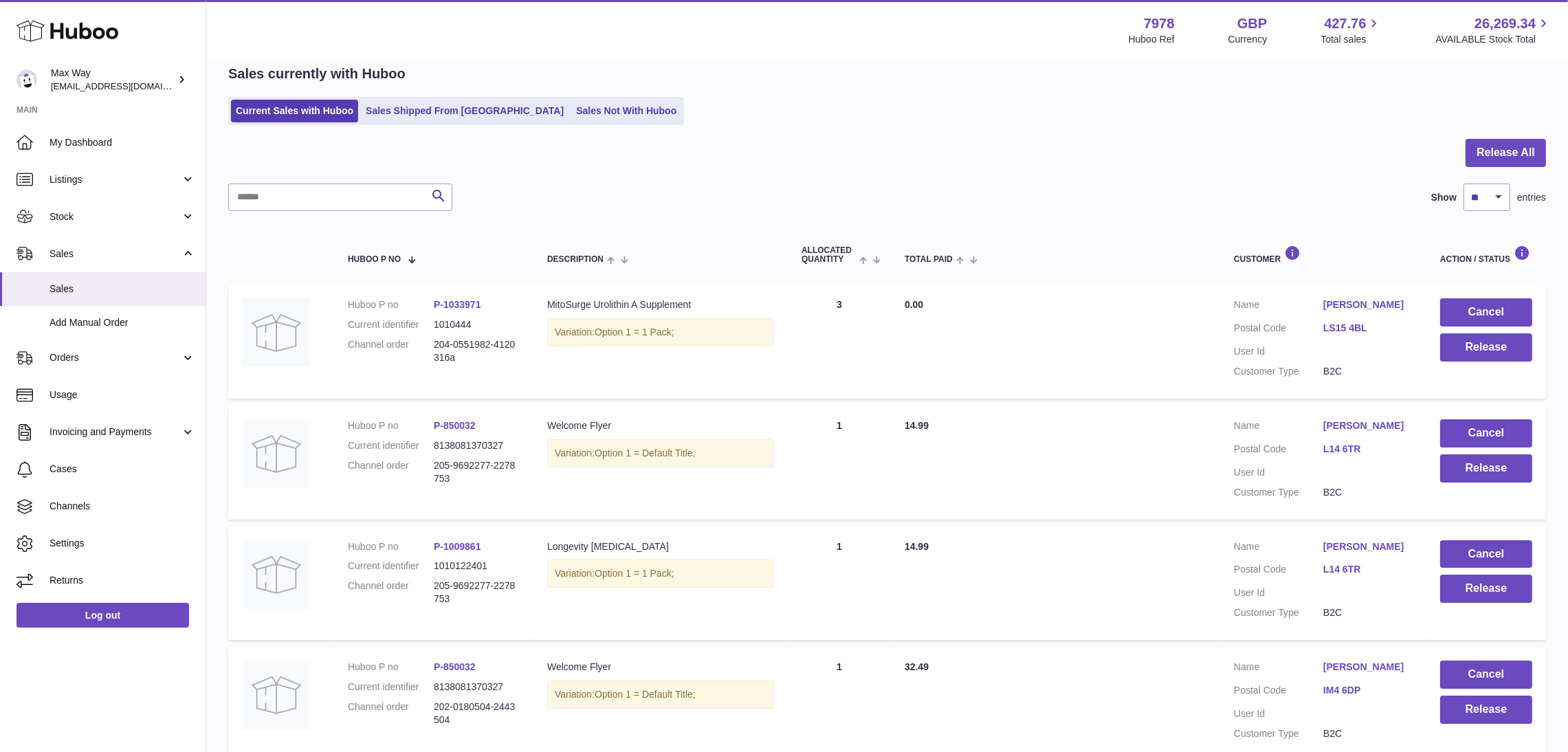
scroll to position [0, 0]
